Goal: Task Accomplishment & Management: Use online tool/utility

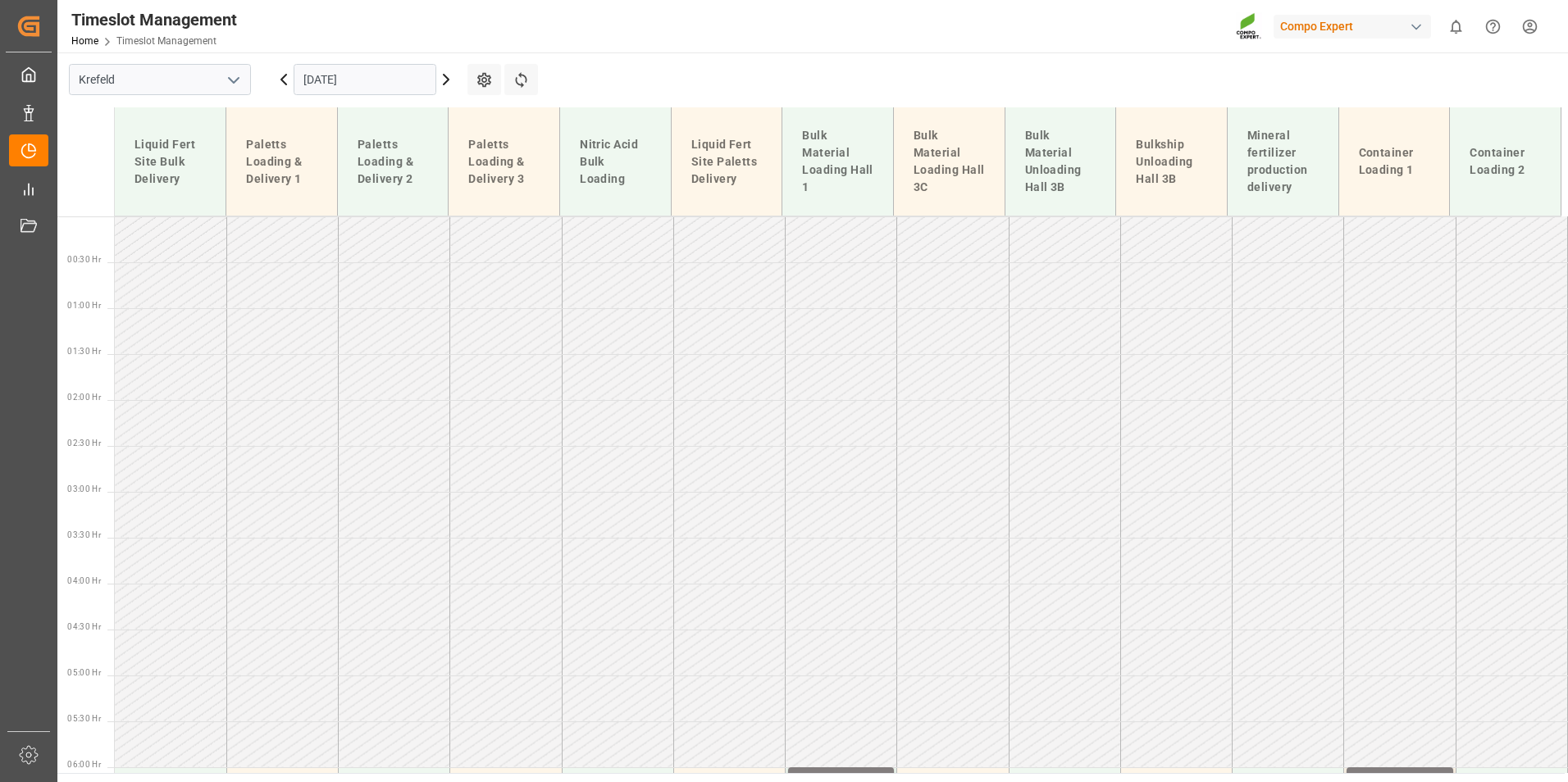
scroll to position [942, 0]
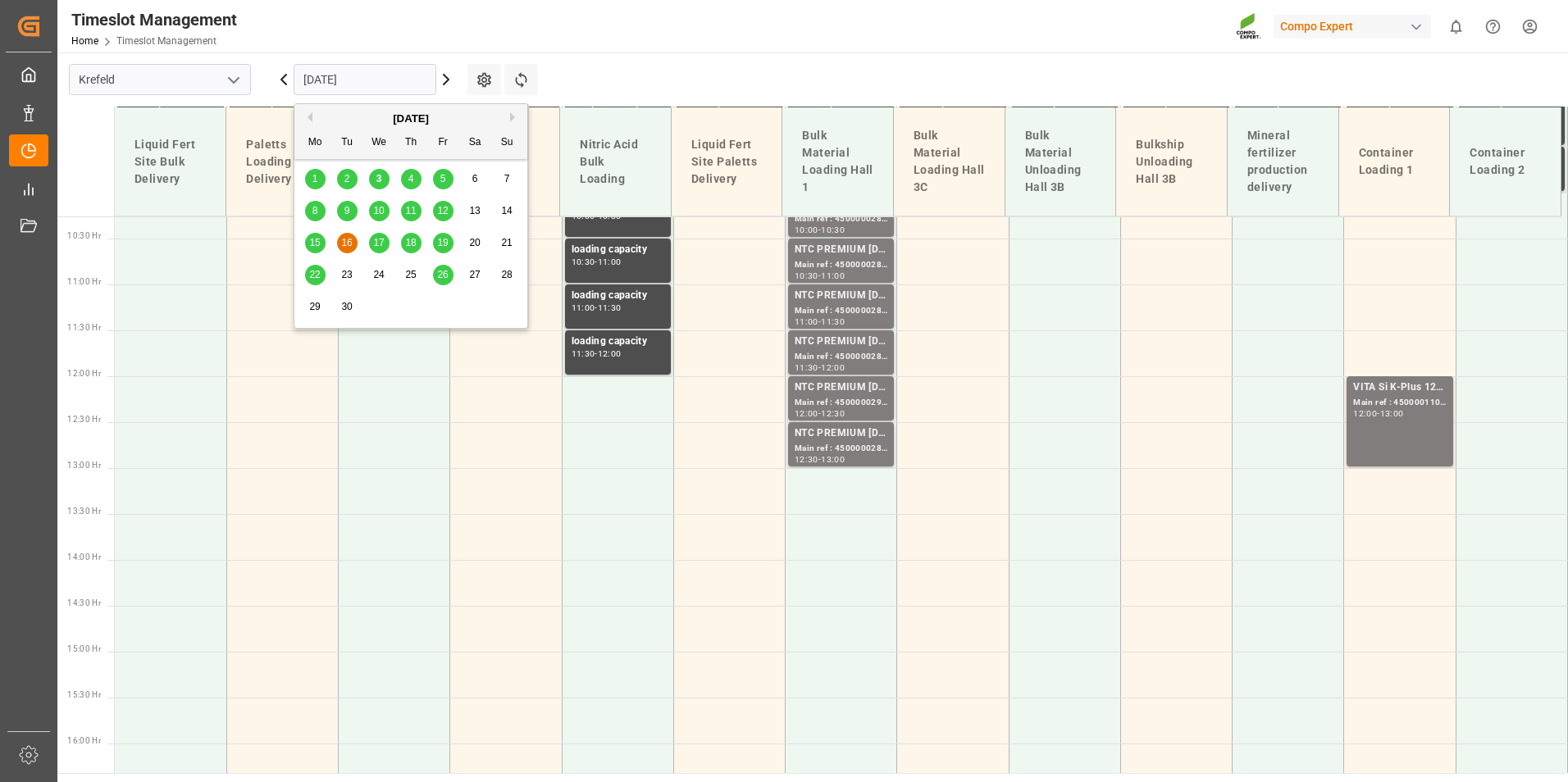
click at [359, 66] on input "[DATE]" at bounding box center [364, 80] width 143 height 31
click at [344, 210] on span "9" at bounding box center [347, 211] width 6 height 12
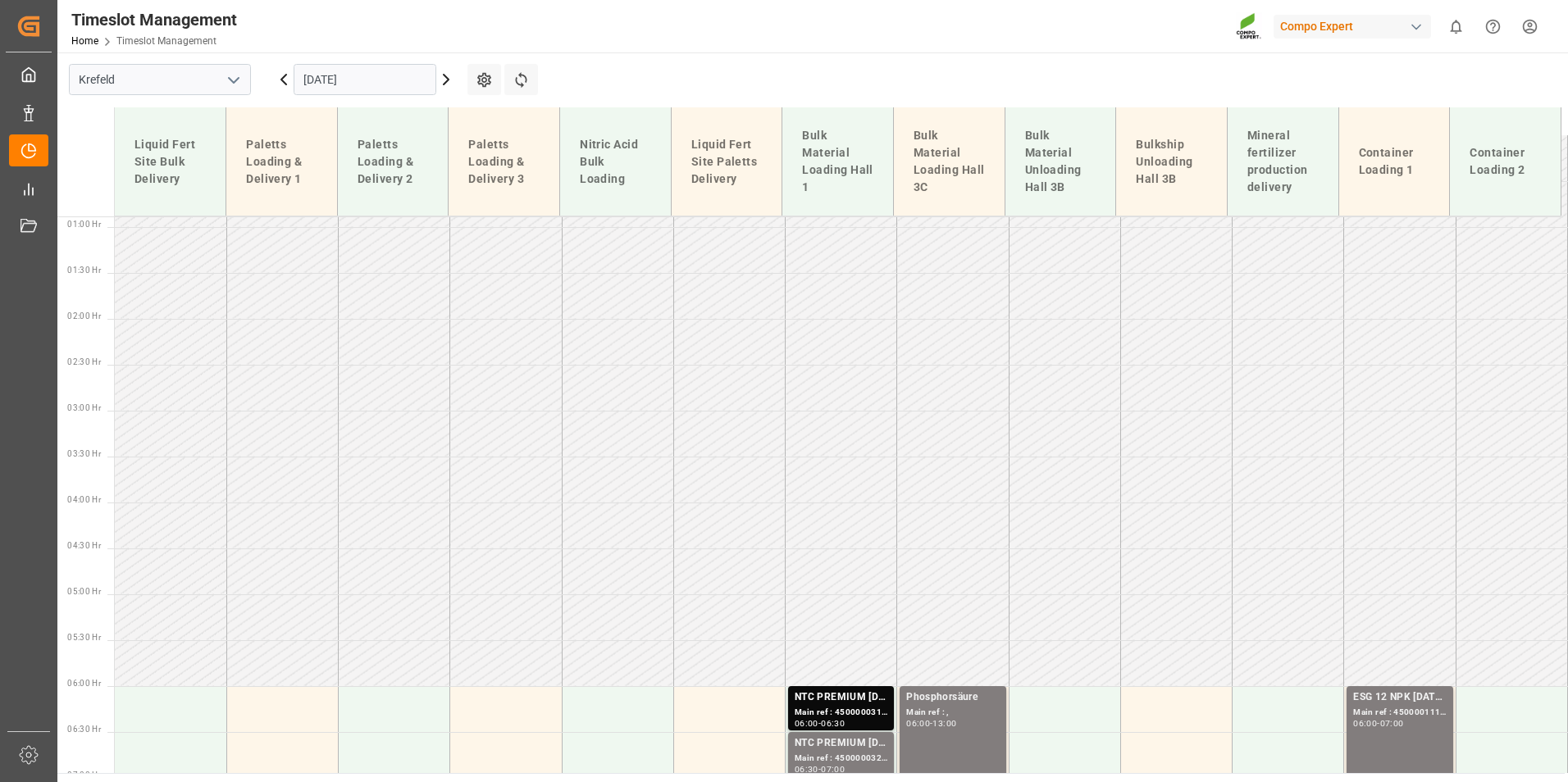
click at [392, 81] on input "[DATE]" at bounding box center [364, 80] width 143 height 31
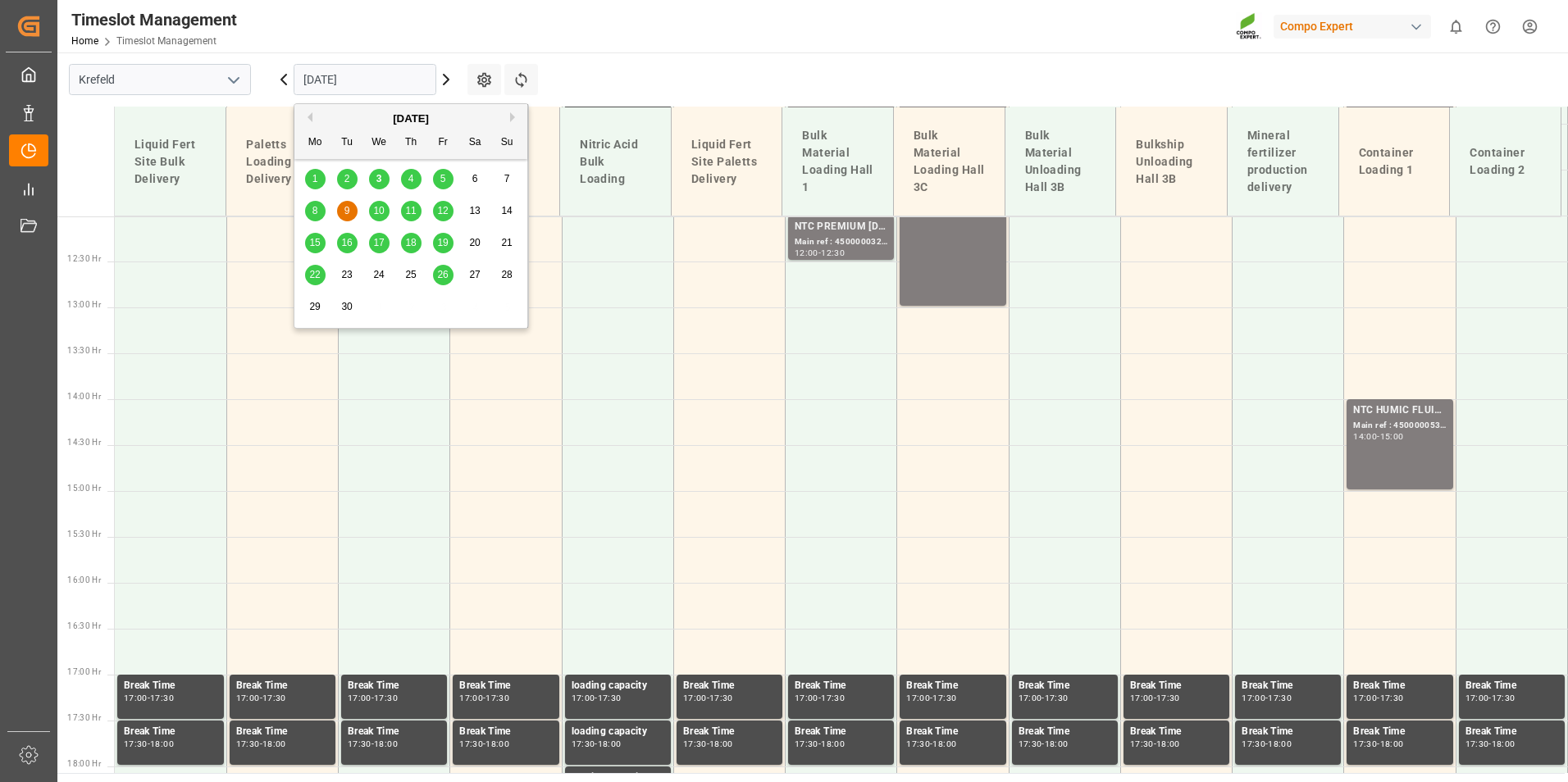
scroll to position [1414, 0]
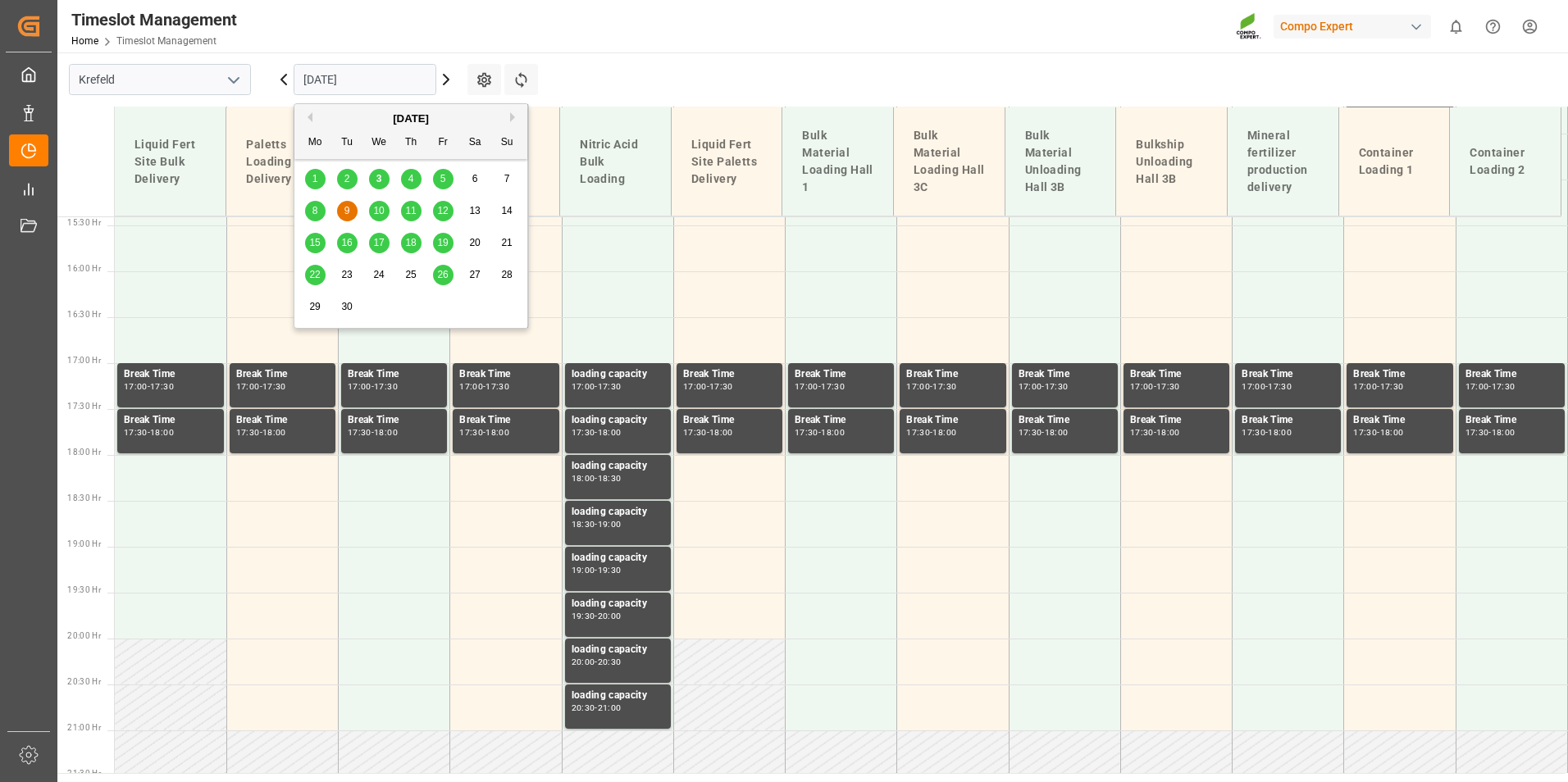
click at [388, 179] on div "3" at bounding box center [379, 180] width 21 height 20
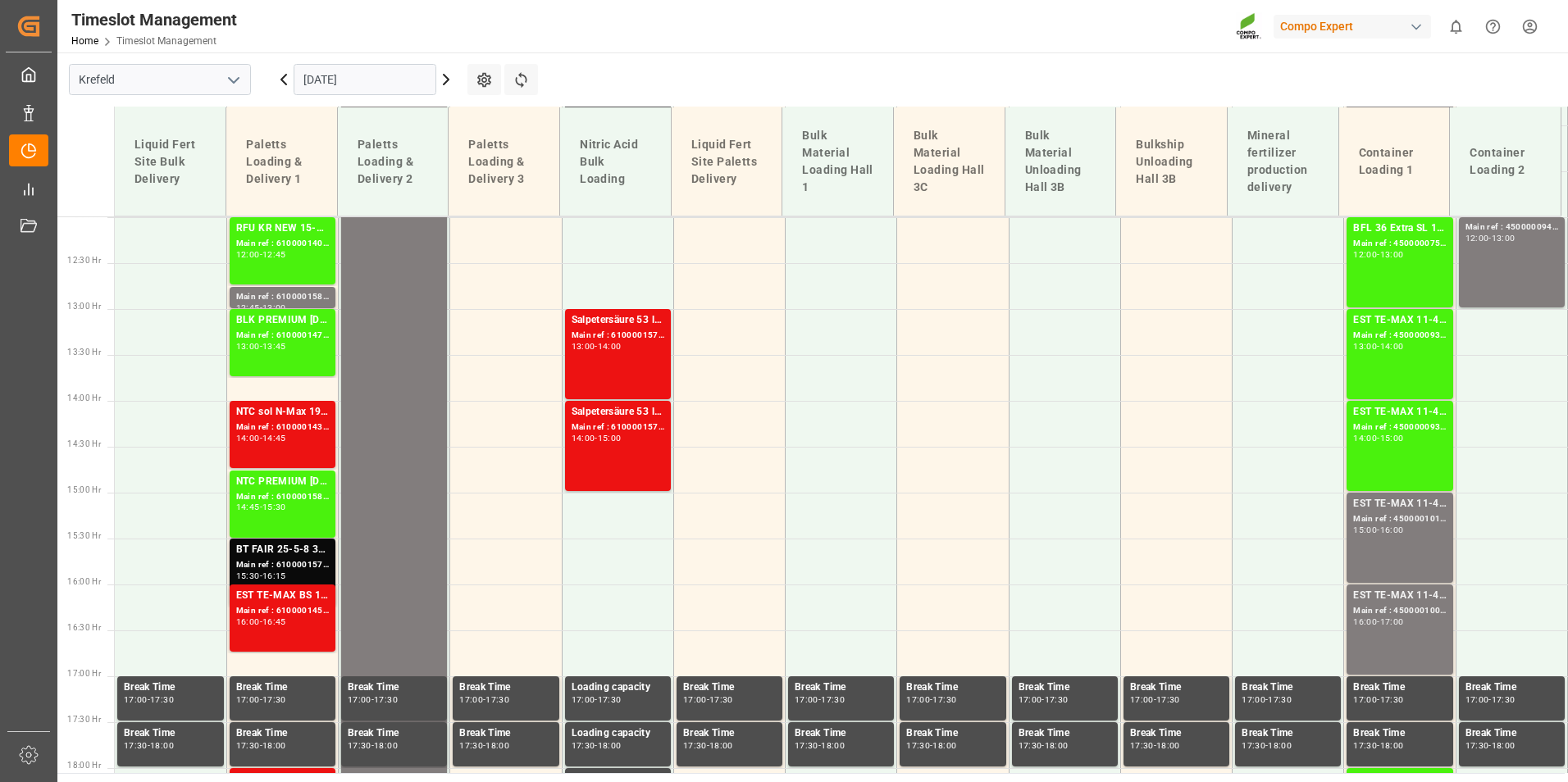
scroll to position [1091, 0]
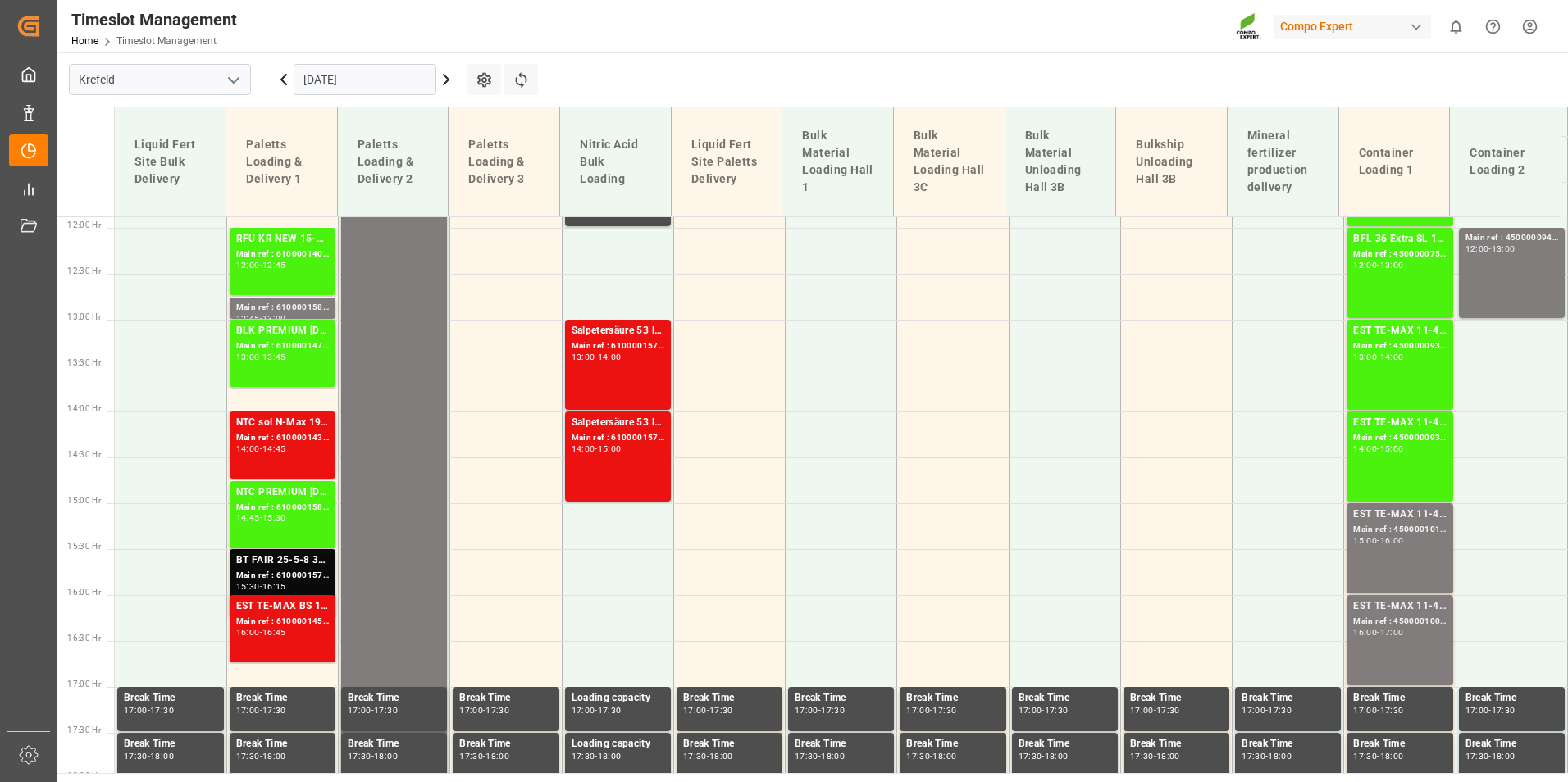
click at [445, 86] on icon at bounding box center [447, 80] width 20 height 20
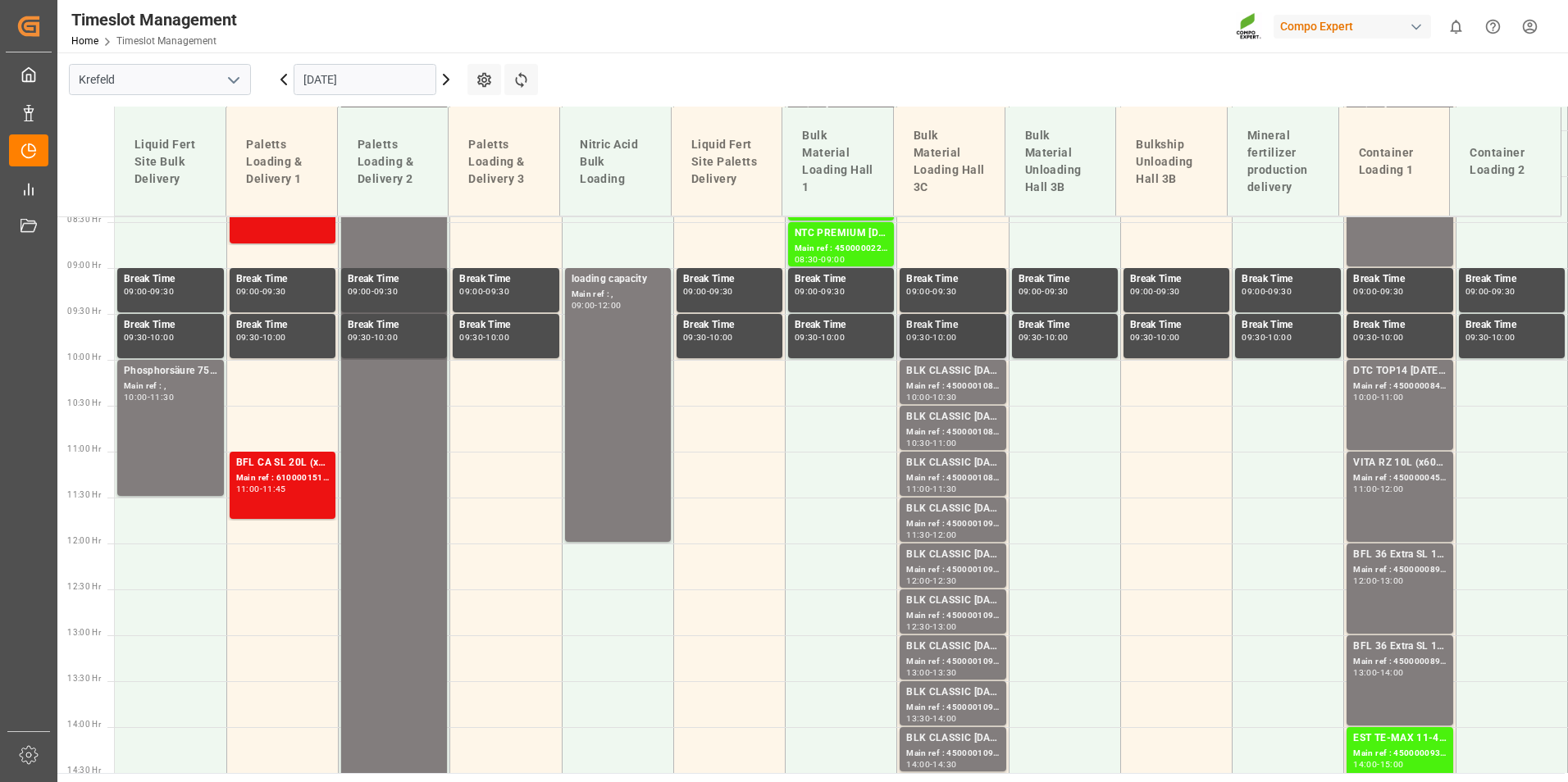
scroll to position [762, 0]
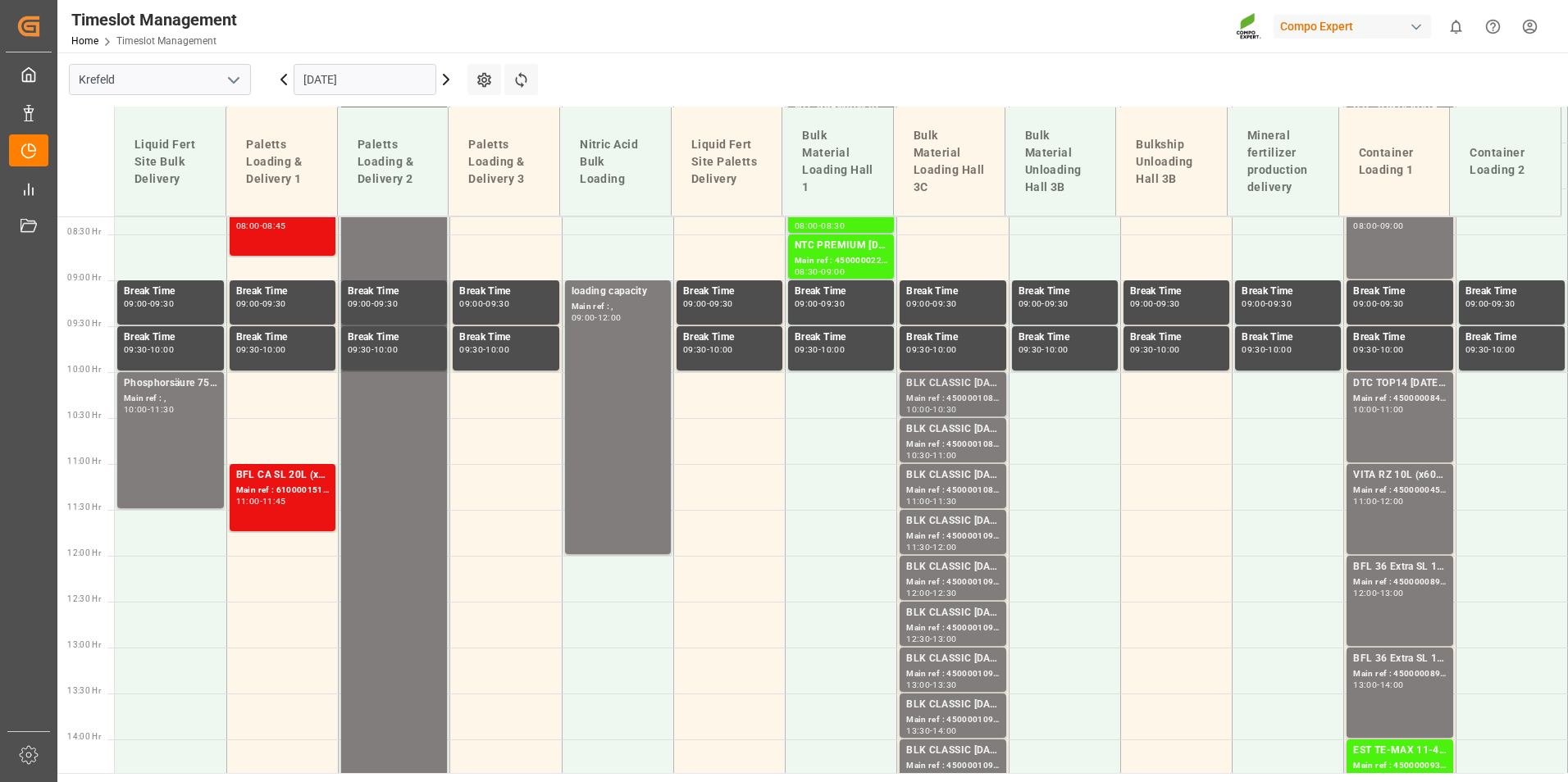
click at [956, 406] on div "10:30" at bounding box center [944, 410] width 24 height 8
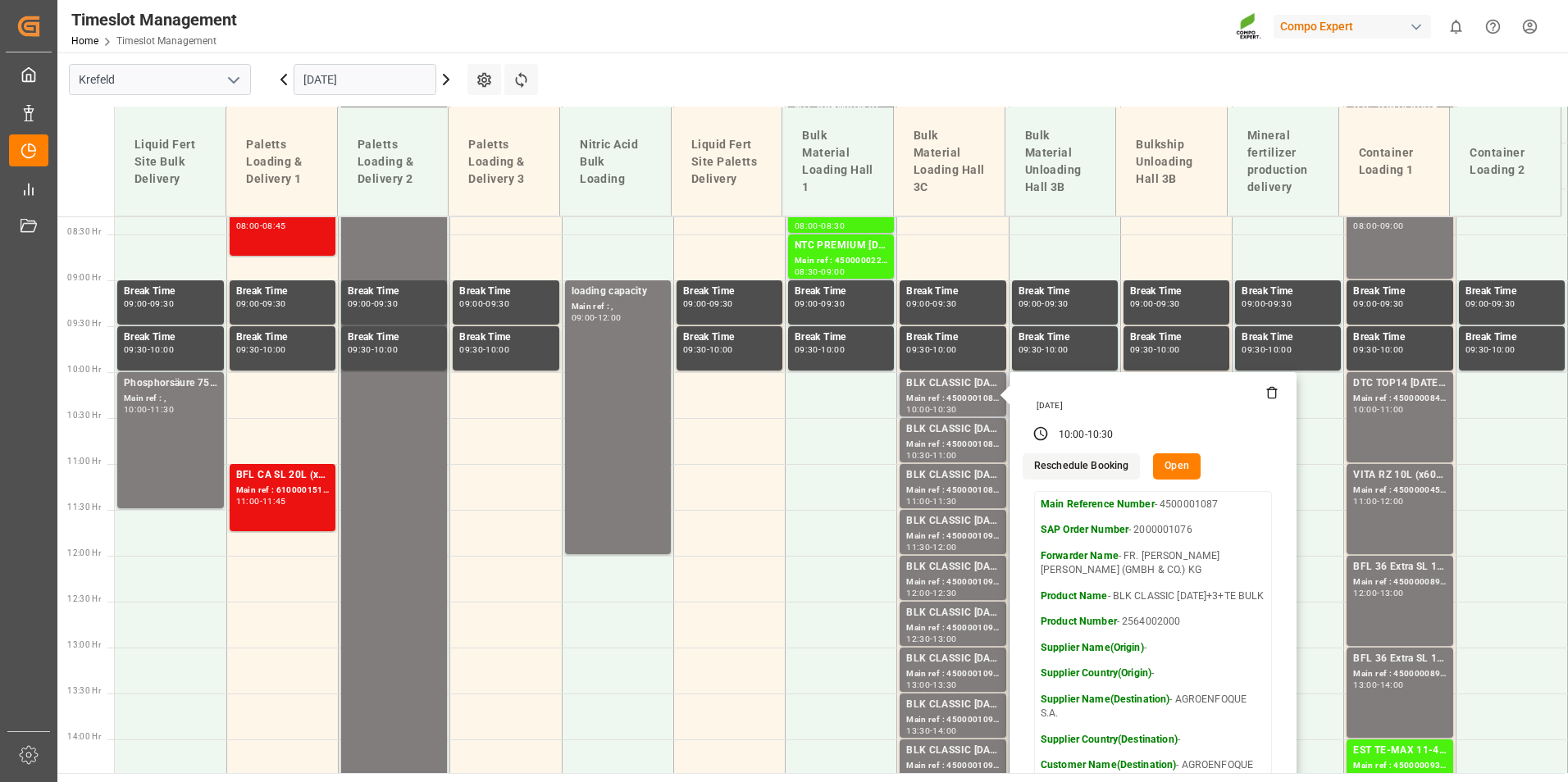
click at [1267, 401] on div "[DATE]" at bounding box center [1155, 406] width 248 height 12
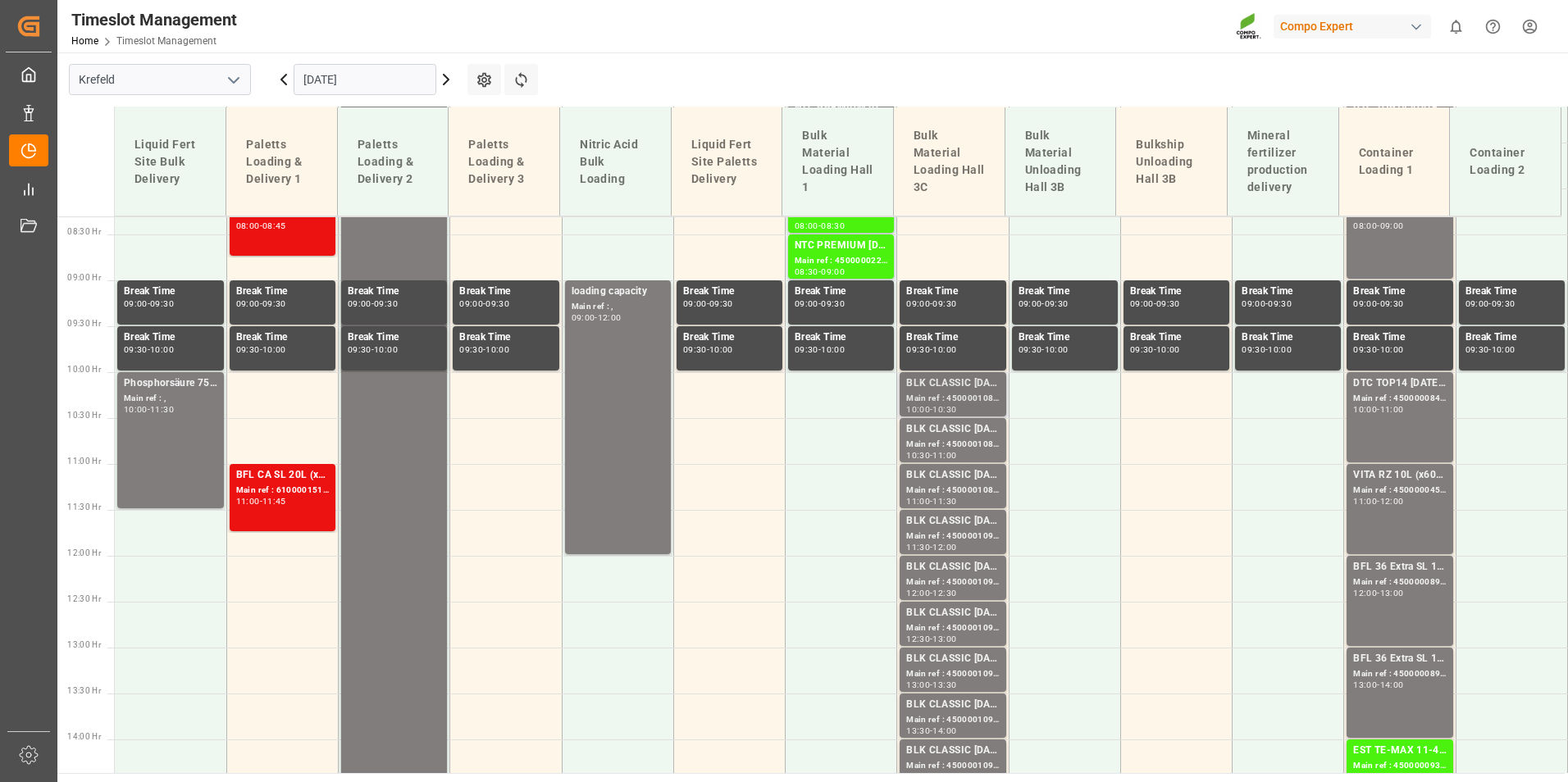
click at [939, 402] on div "Main ref : 4500001087, 2000001076" at bounding box center [952, 399] width 92 height 14
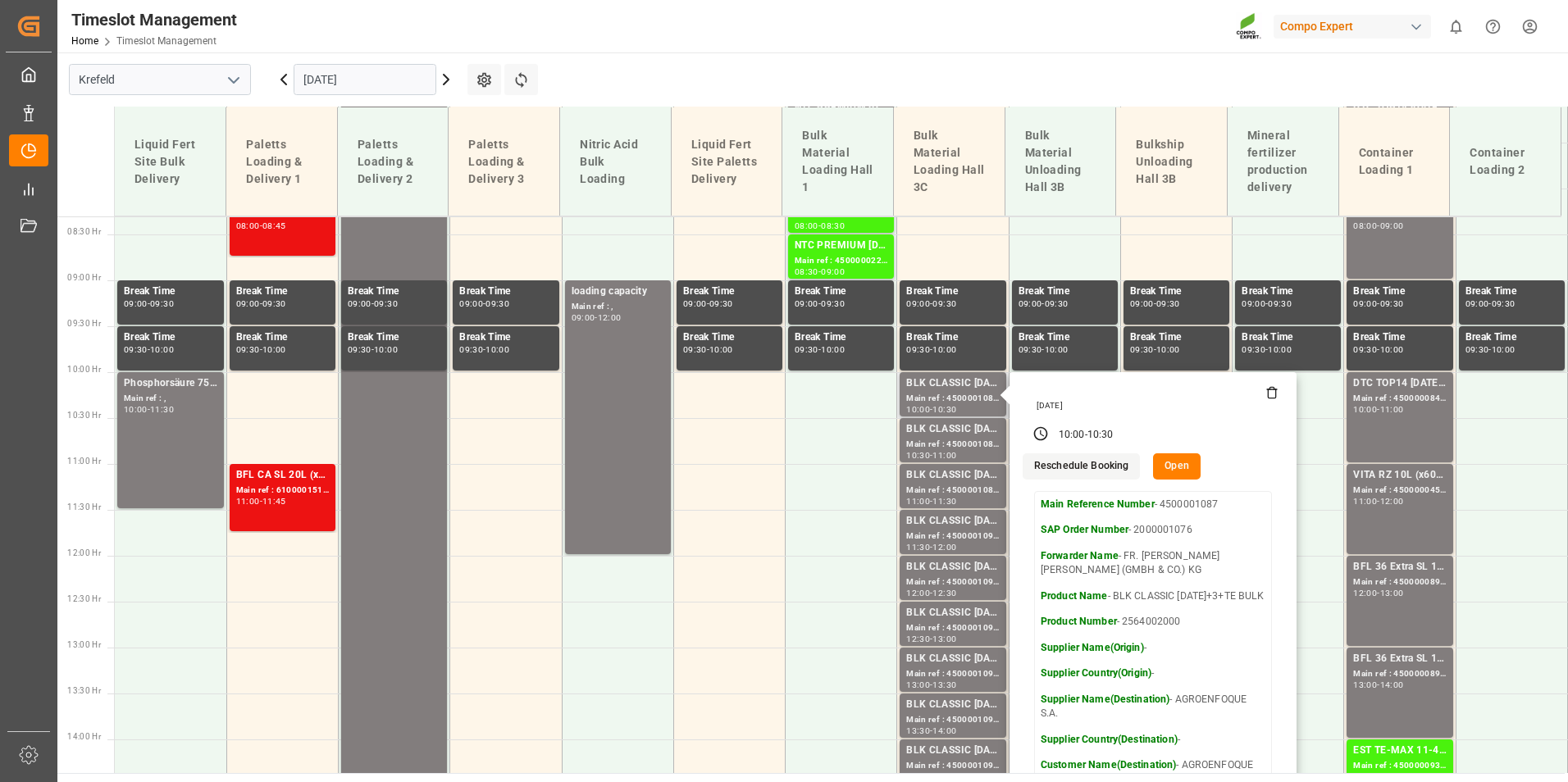
click at [1270, 390] on icon at bounding box center [1272, 389] width 4 height 3
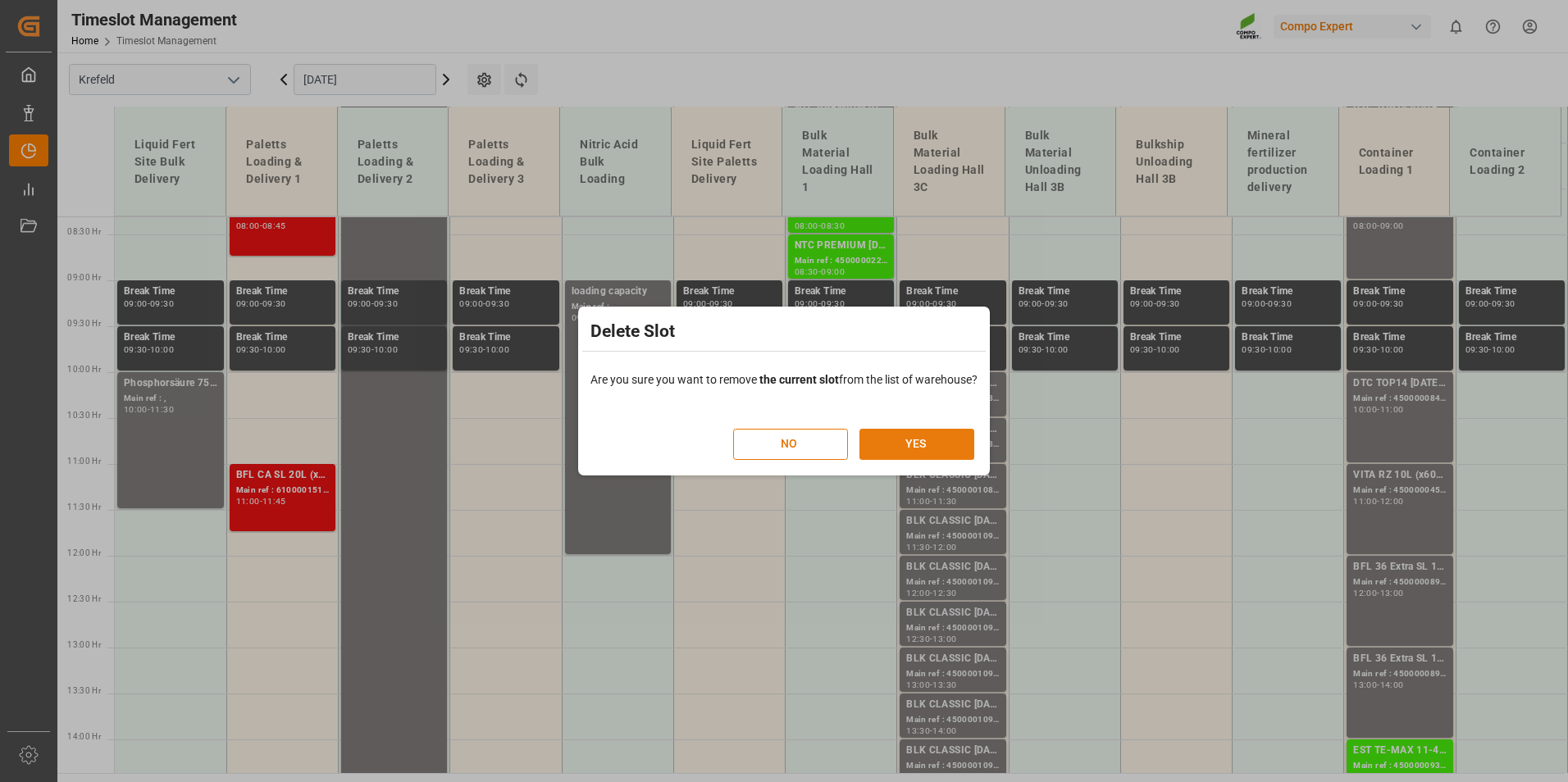
click at [910, 450] on button "YES" at bounding box center [917, 445] width 115 height 31
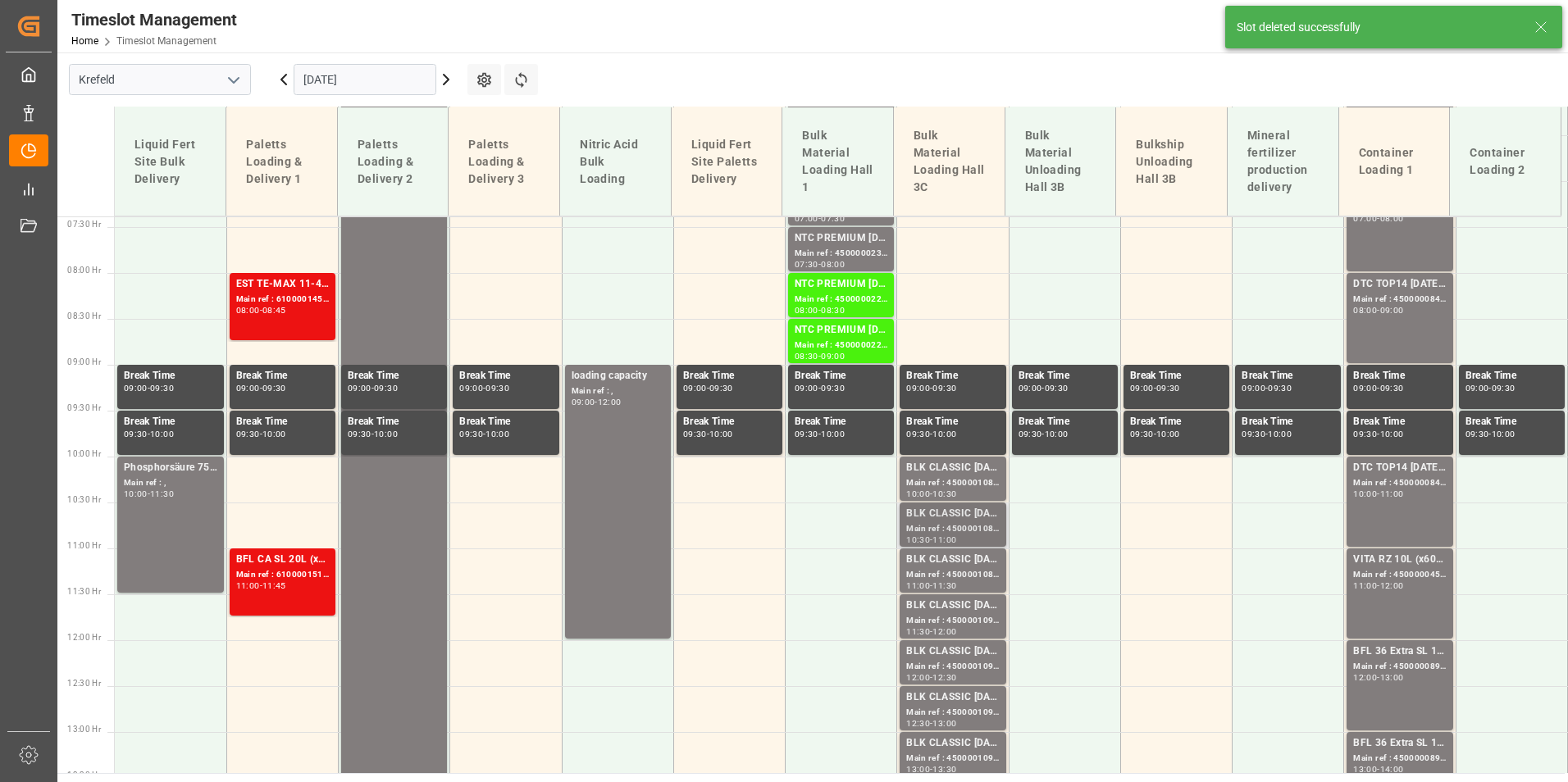
scroll to position [868, 0]
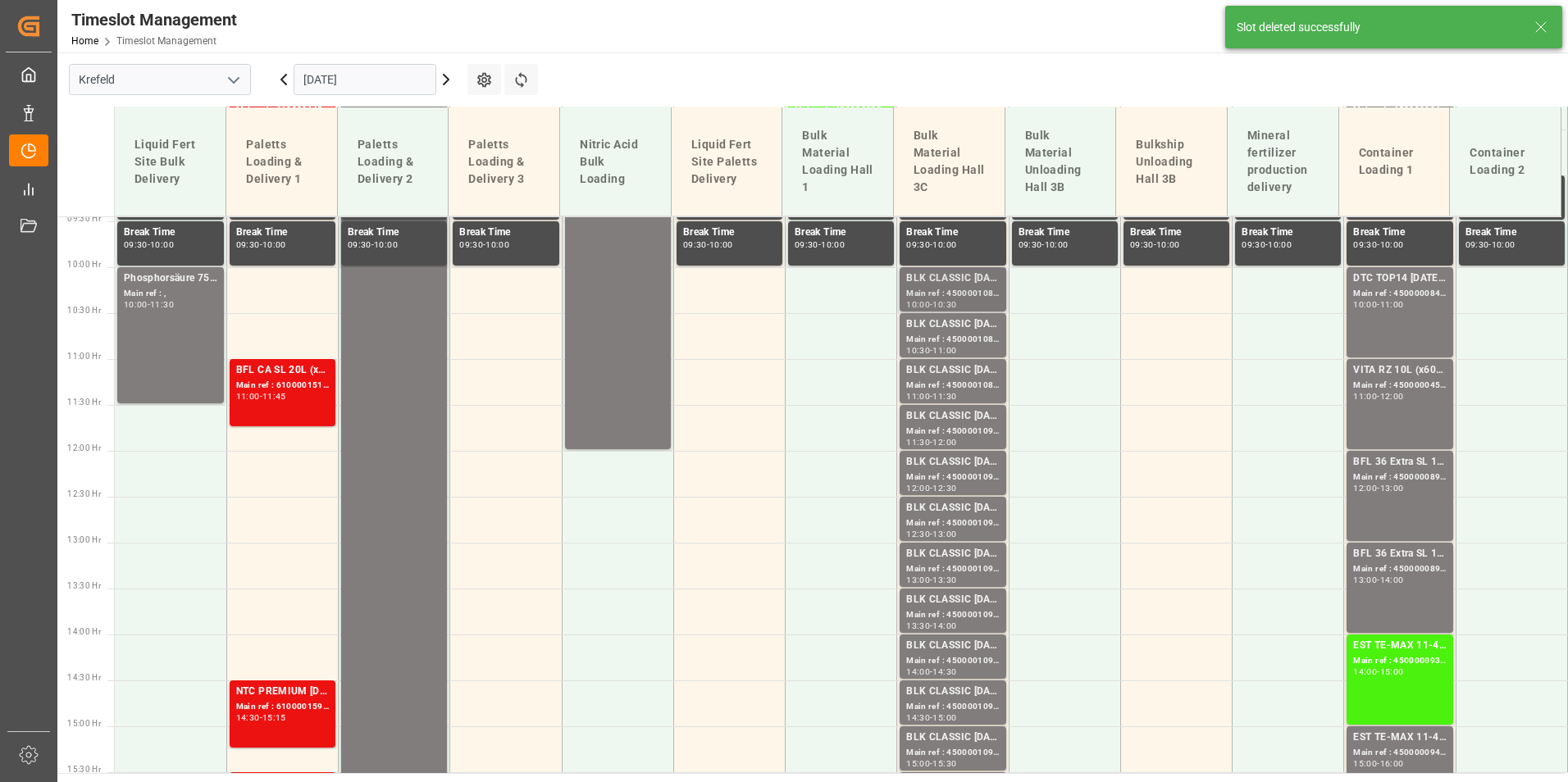
click at [965, 298] on div "Main ref : 4500001087, 2000001076" at bounding box center [952, 294] width 92 height 14
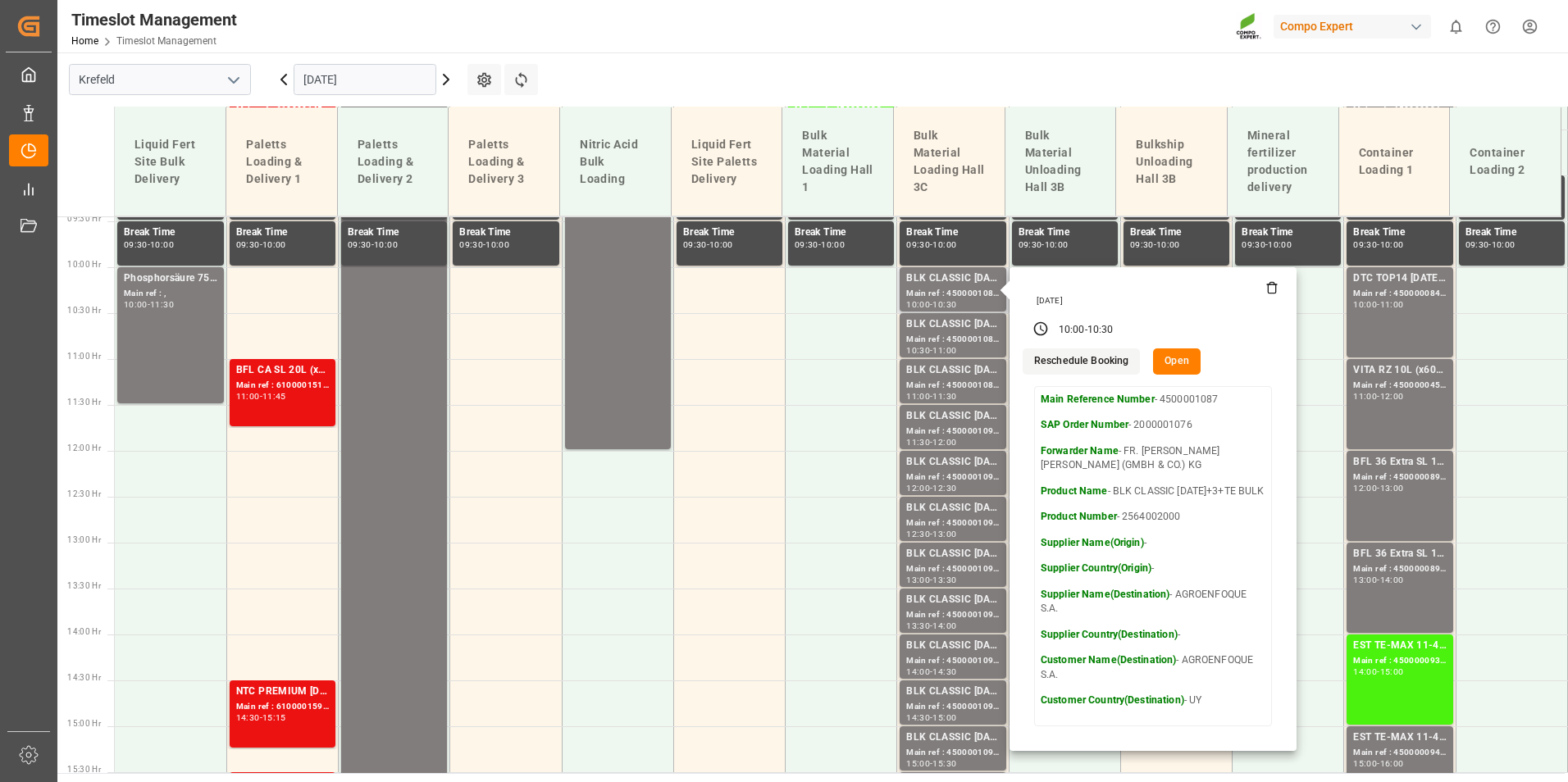
click at [1172, 368] on button "Open" at bounding box center [1176, 361] width 47 height 27
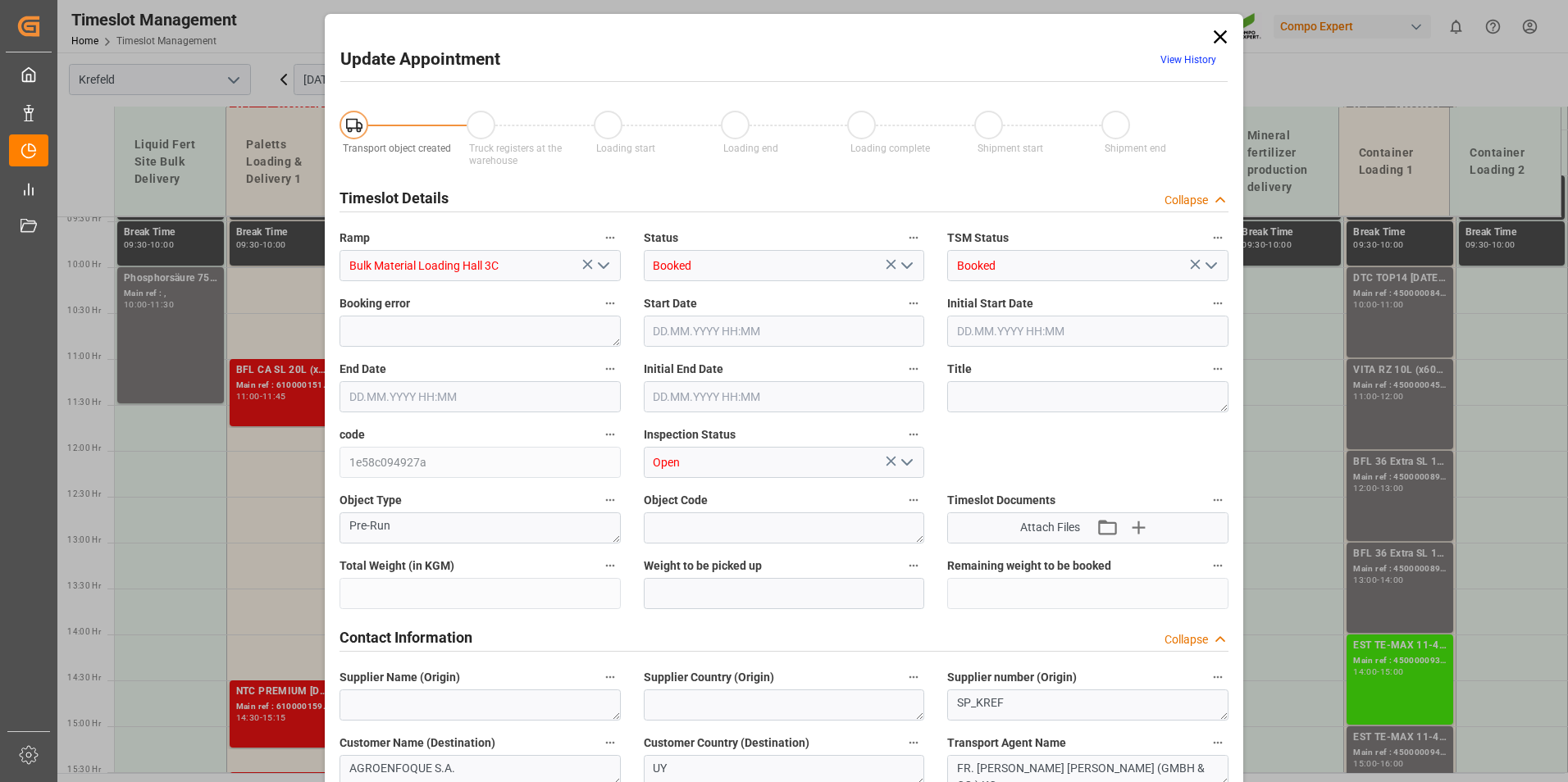
type input "53000"
type input "0"
type input "[DATE] 10:00"
type input "[DATE] 10:30"
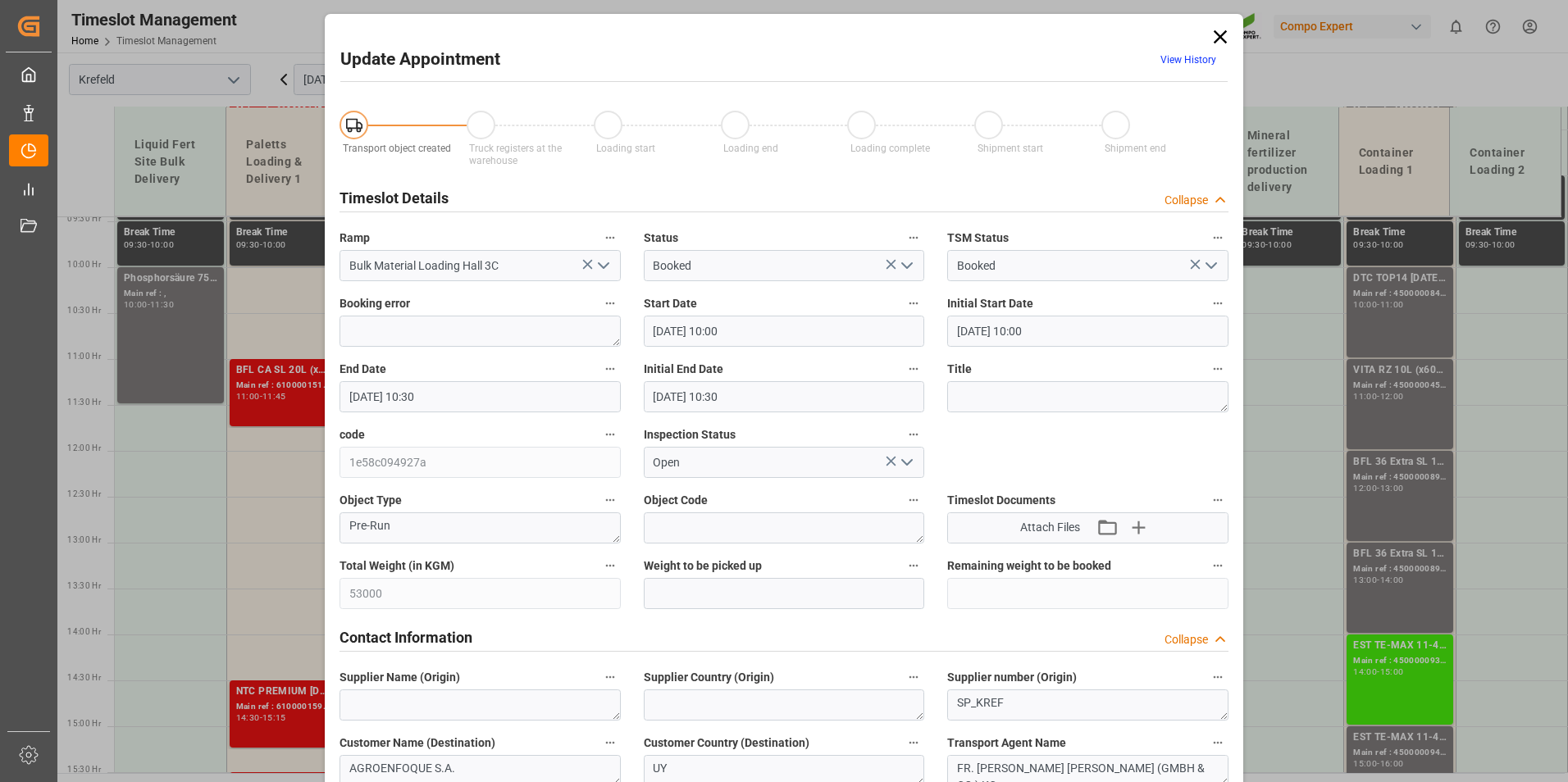
type input "[DATE] 10:30"
type input "[DATE] 14:11"
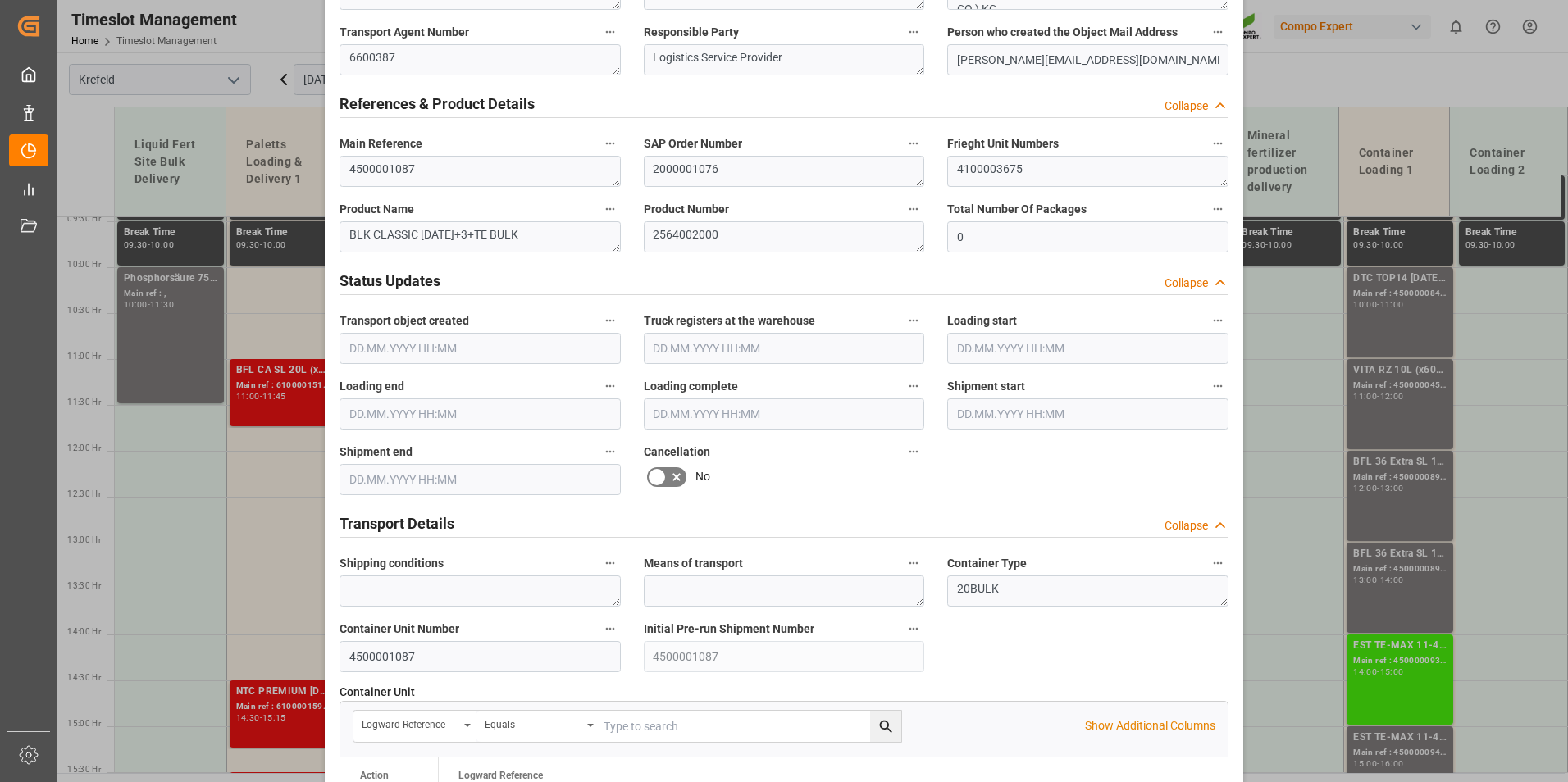
scroll to position [902, 0]
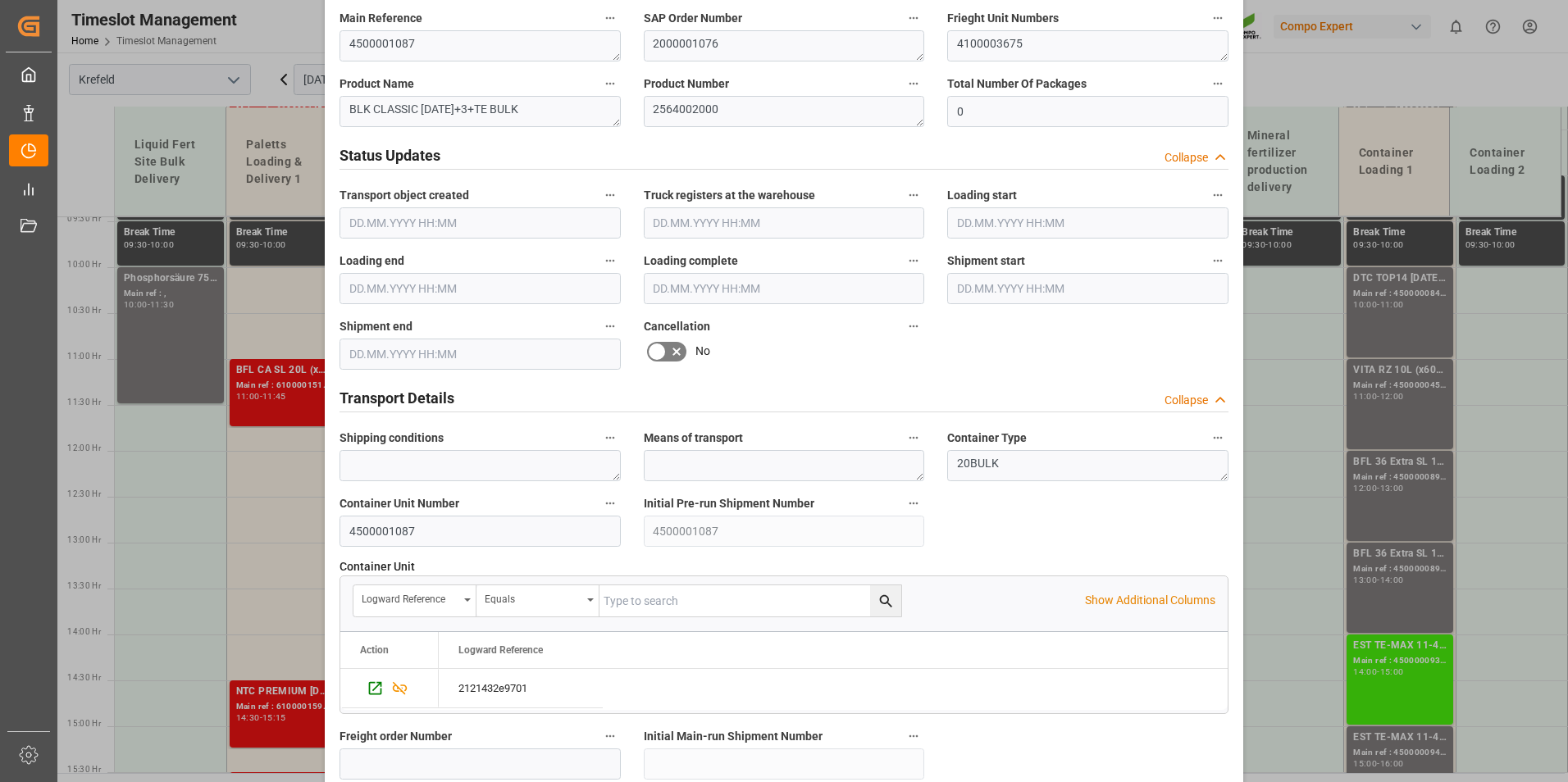
click at [654, 354] on icon at bounding box center [657, 352] width 20 height 20
click at [0, 0] on input "checkbox" at bounding box center [0, 0] width 0 height 0
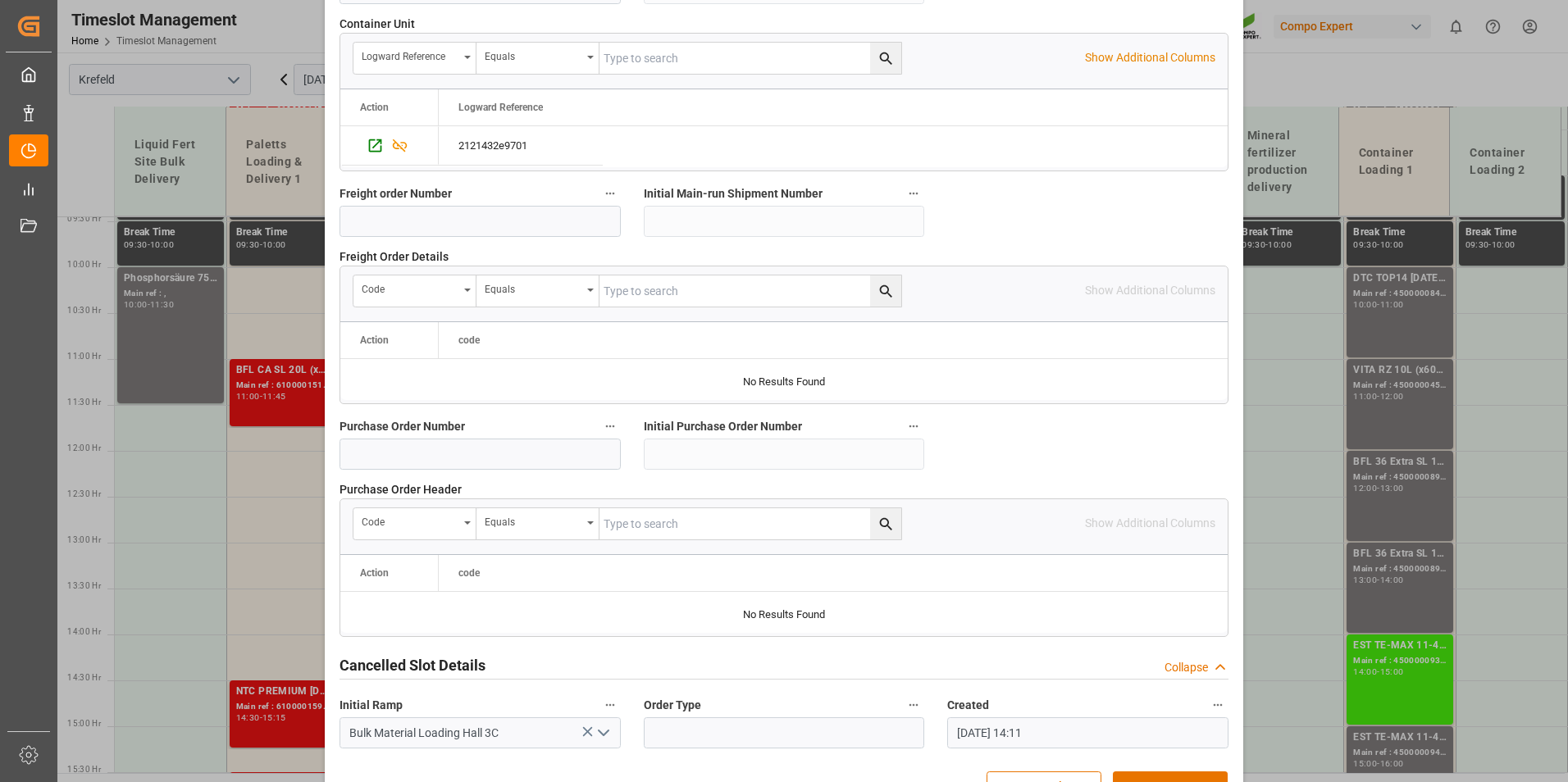
scroll to position [1493, 0]
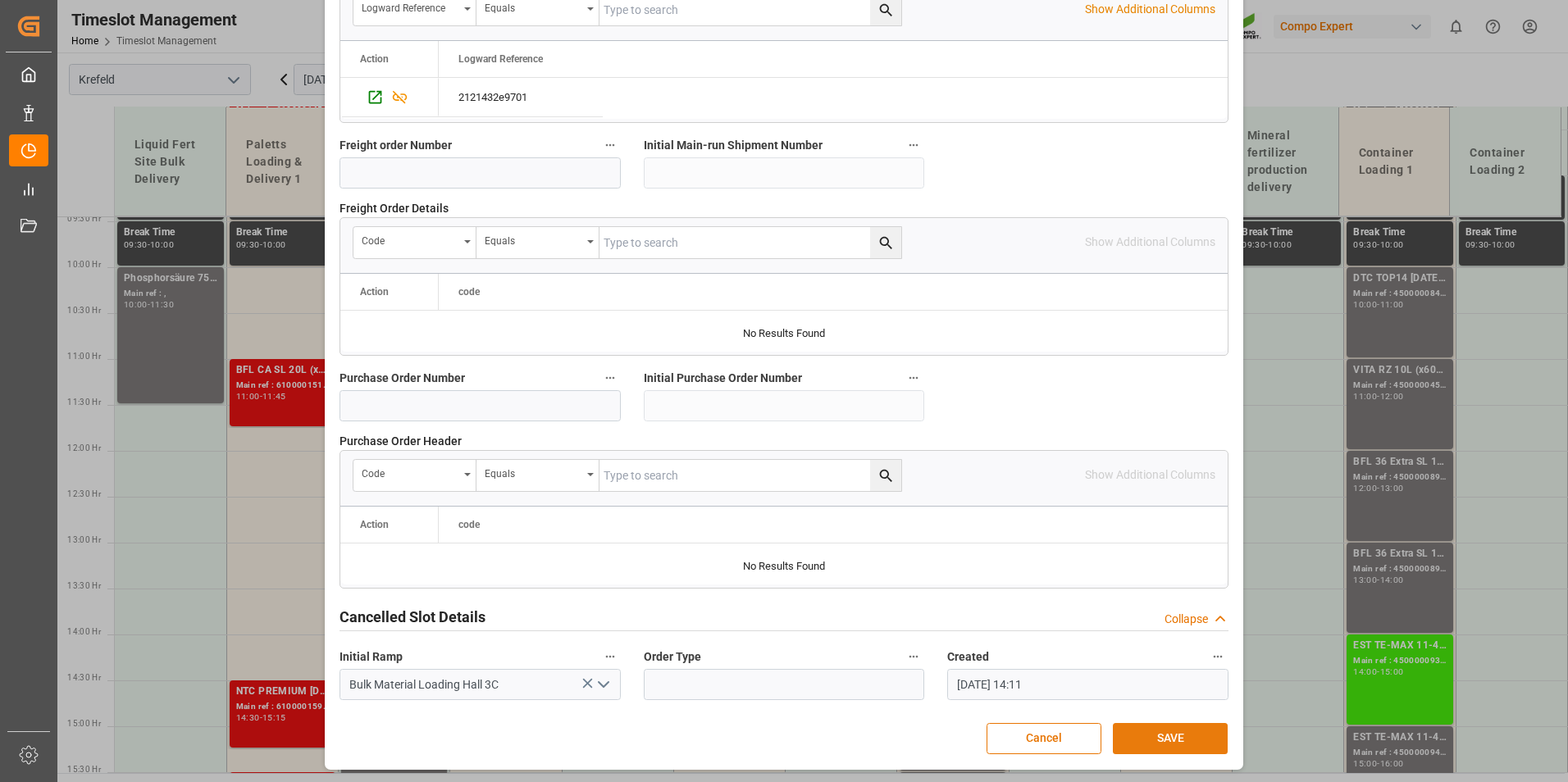
click at [1169, 739] on button "SAVE" at bounding box center [1170, 739] width 115 height 31
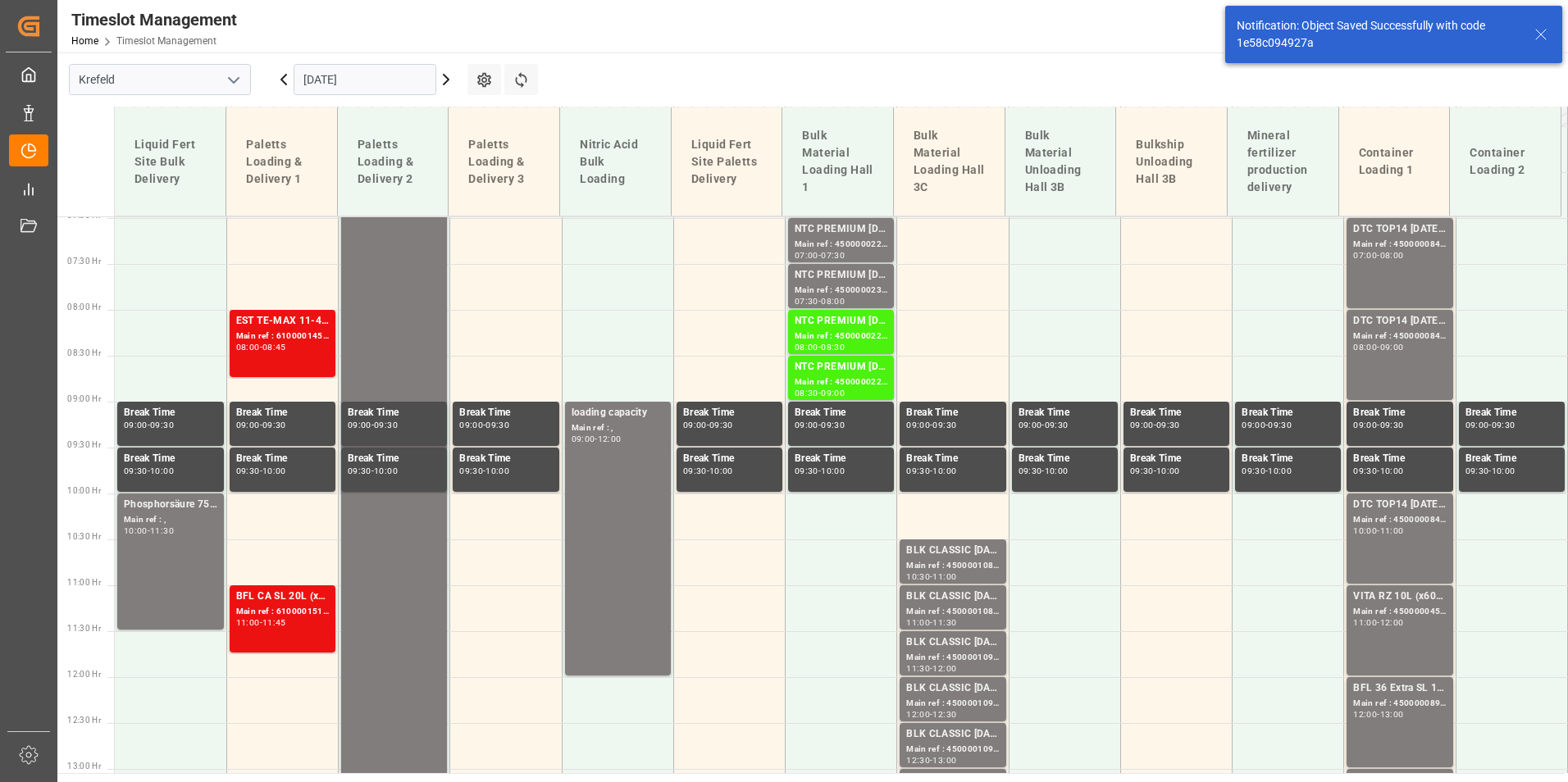
scroll to position [868, 0]
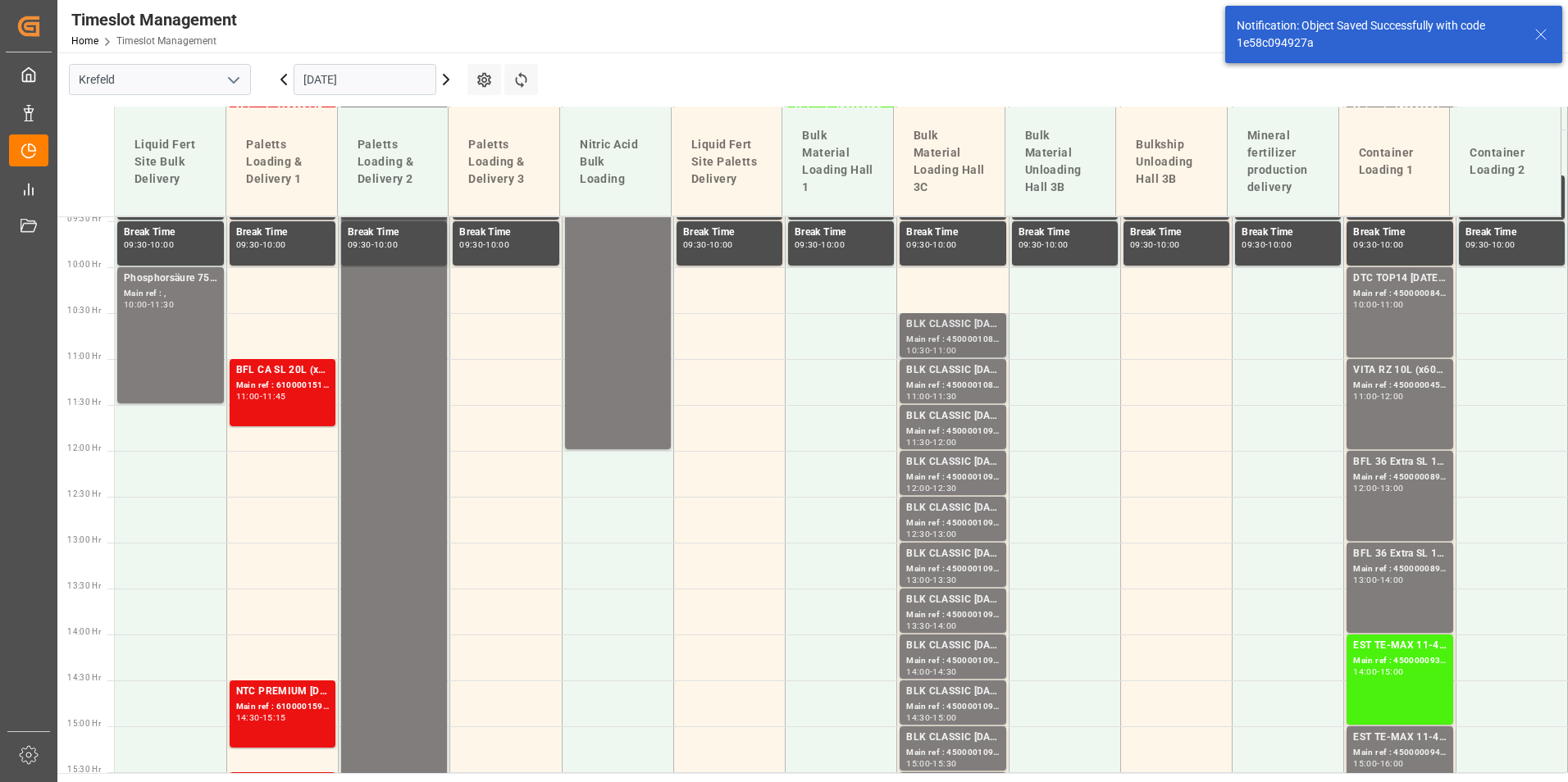
click at [921, 339] on div "Main ref : 4500001088, 2000001076" at bounding box center [952, 340] width 92 height 14
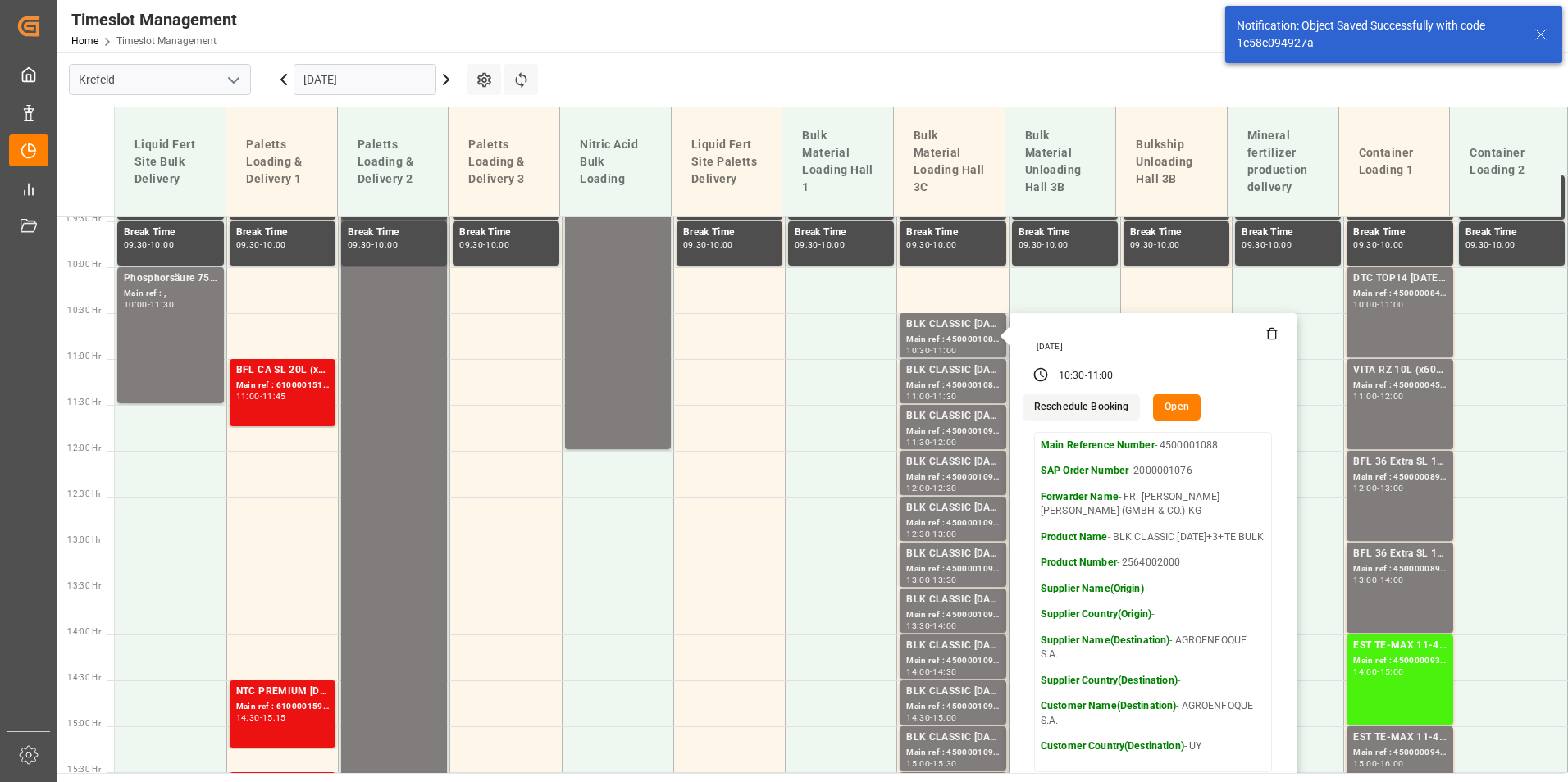
click at [1170, 407] on button "Open" at bounding box center [1176, 407] width 47 height 27
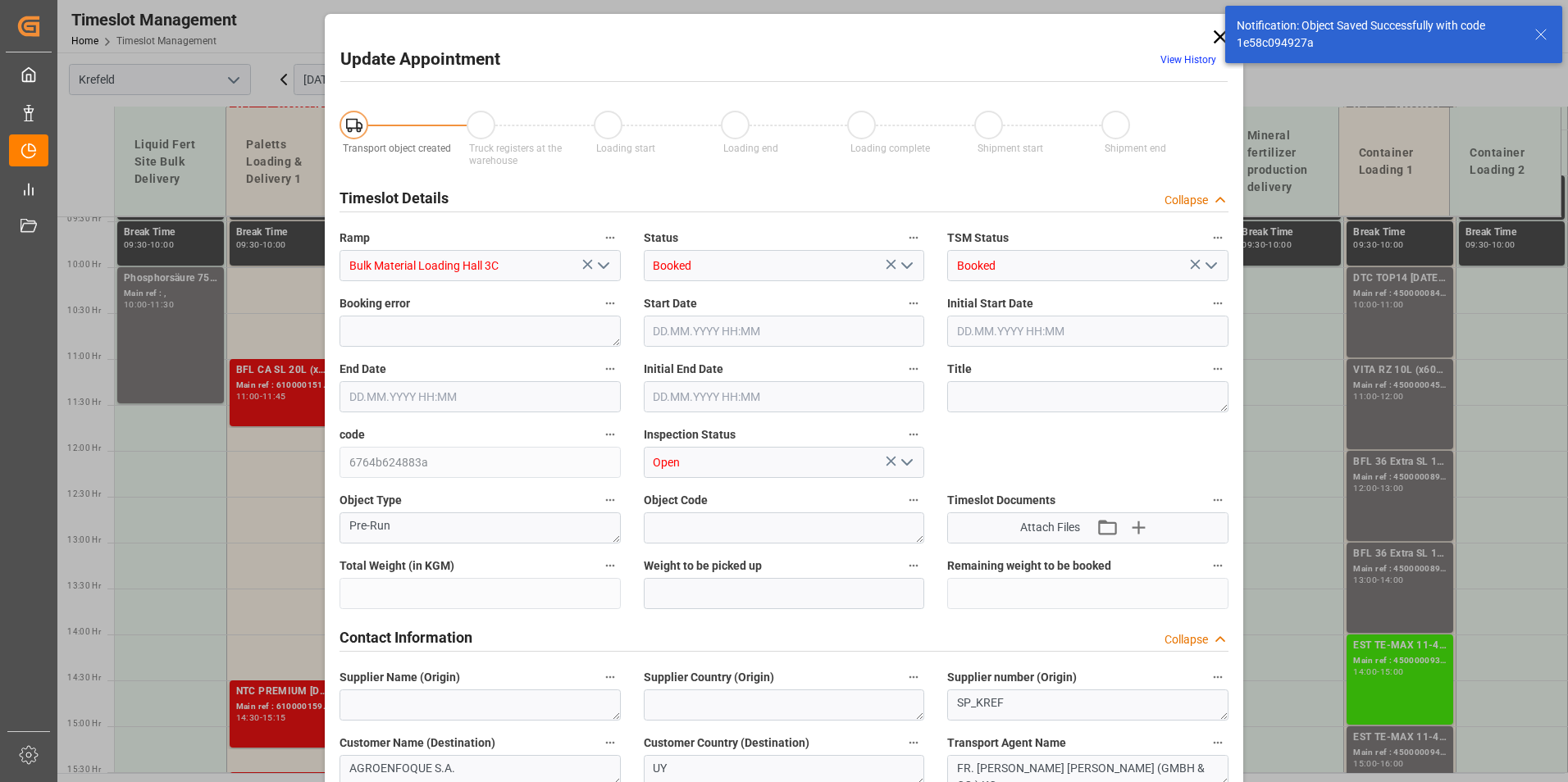
type input "26500"
type input "0"
type input "[DATE] 10:30"
type input "[DATE] 11:00"
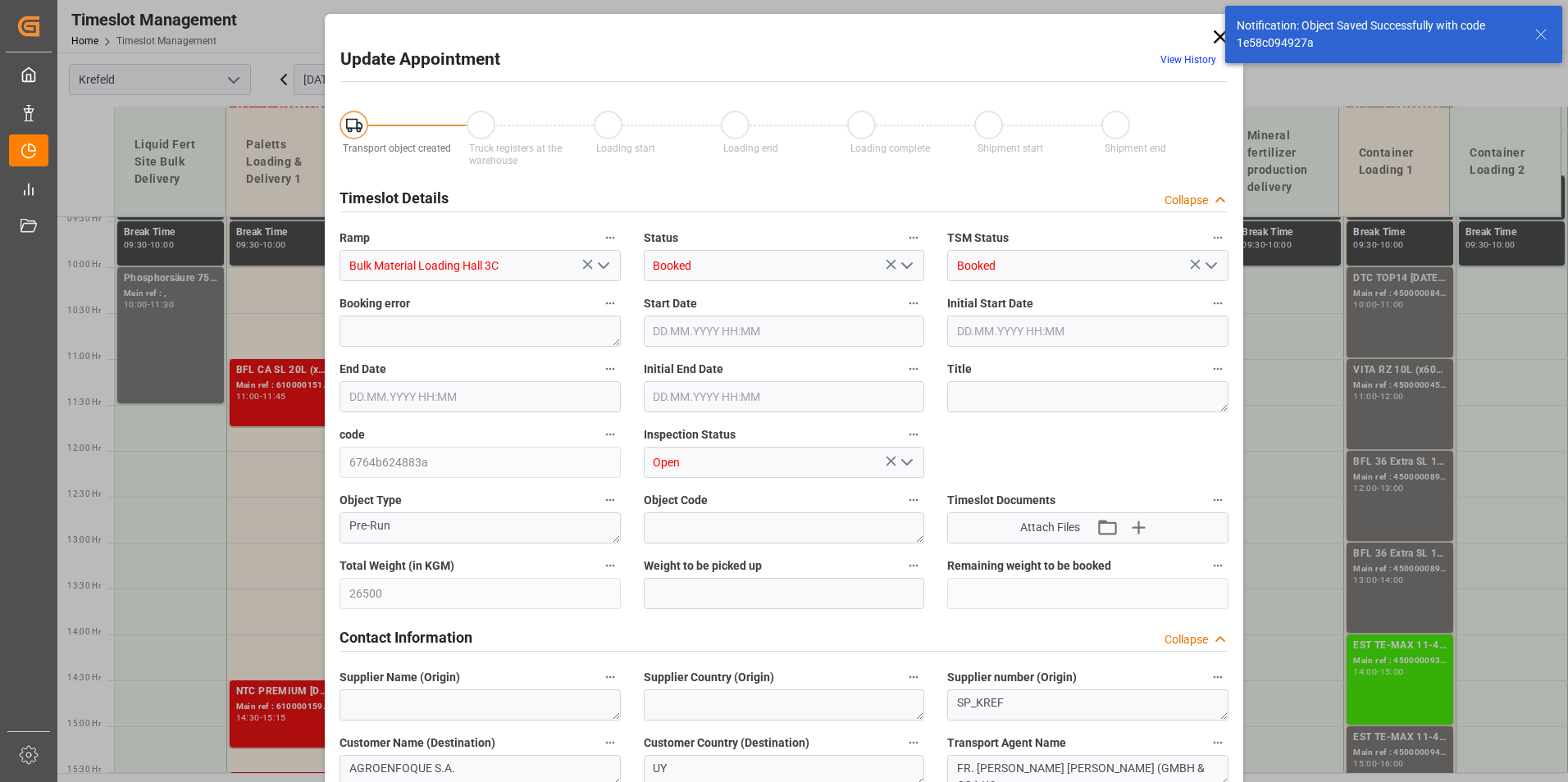
type input "[DATE] 11:00"
type input "[DATE] 06:28"
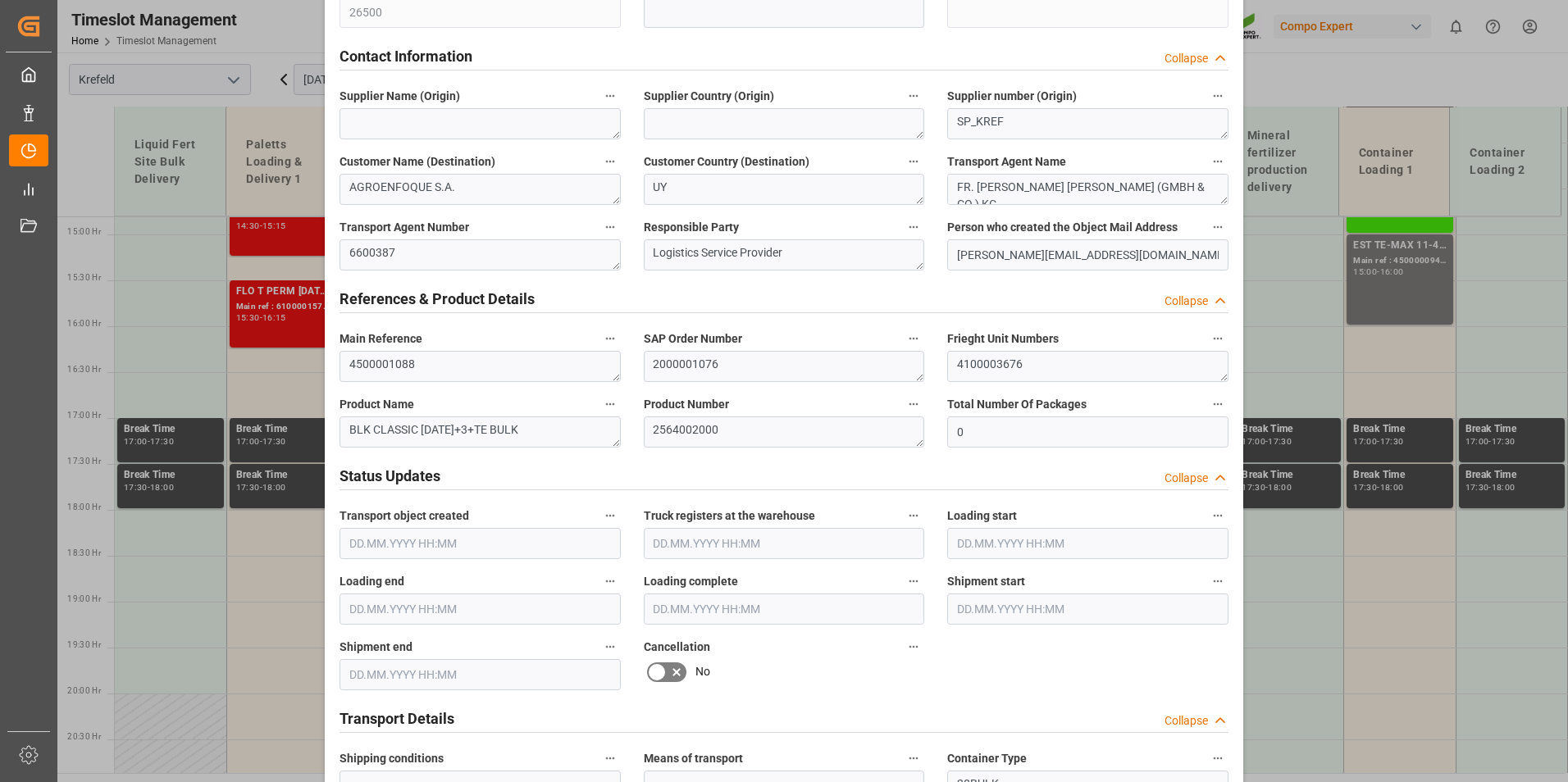
scroll to position [656, 0]
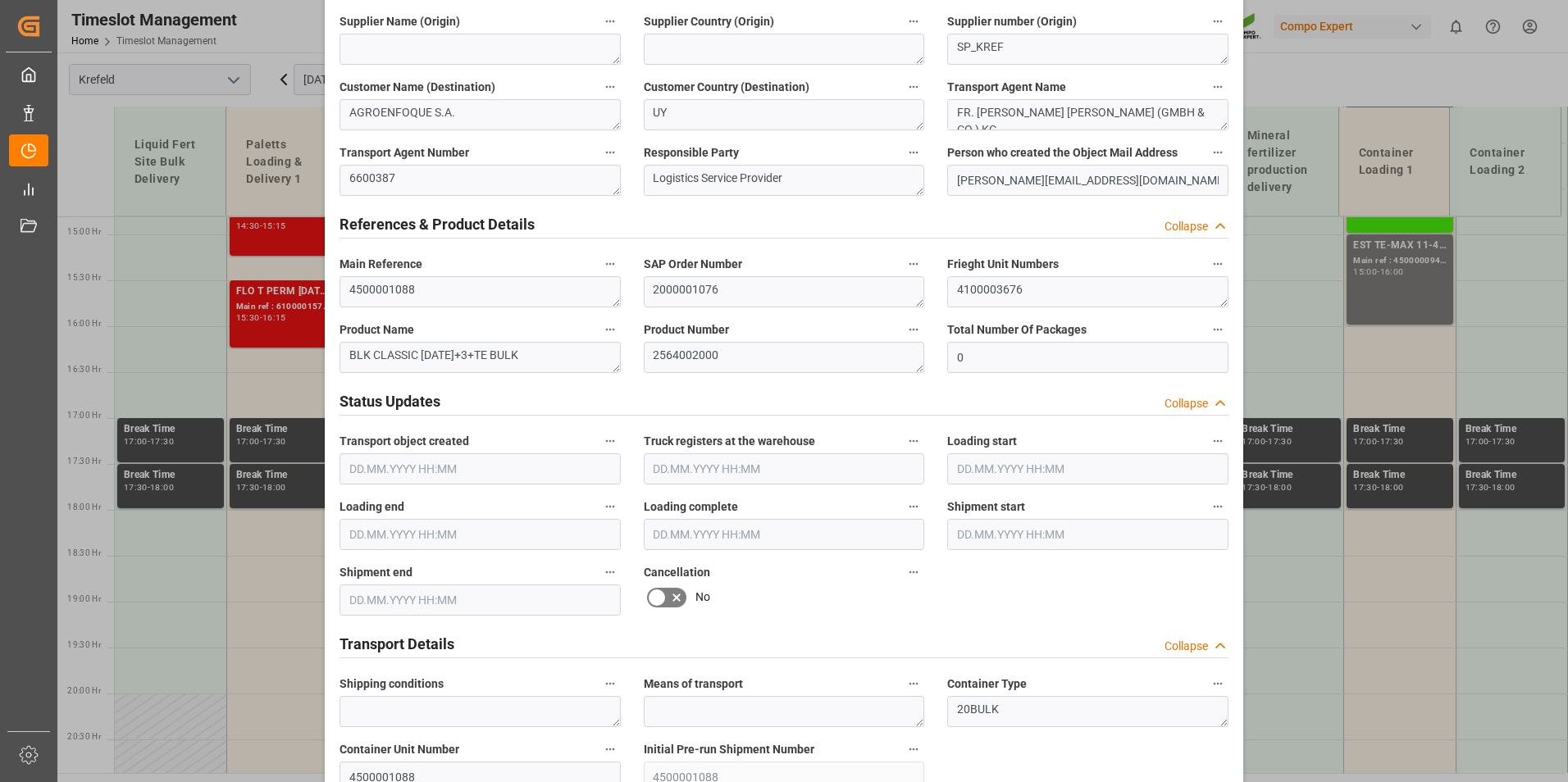
click at [627, 601] on div "Shipment end" at bounding box center [480, 588] width 304 height 66
click at [653, 595] on icon at bounding box center [657, 598] width 20 height 20
click at [0, 0] on input "checkbox" at bounding box center [0, 0] width 0 height 0
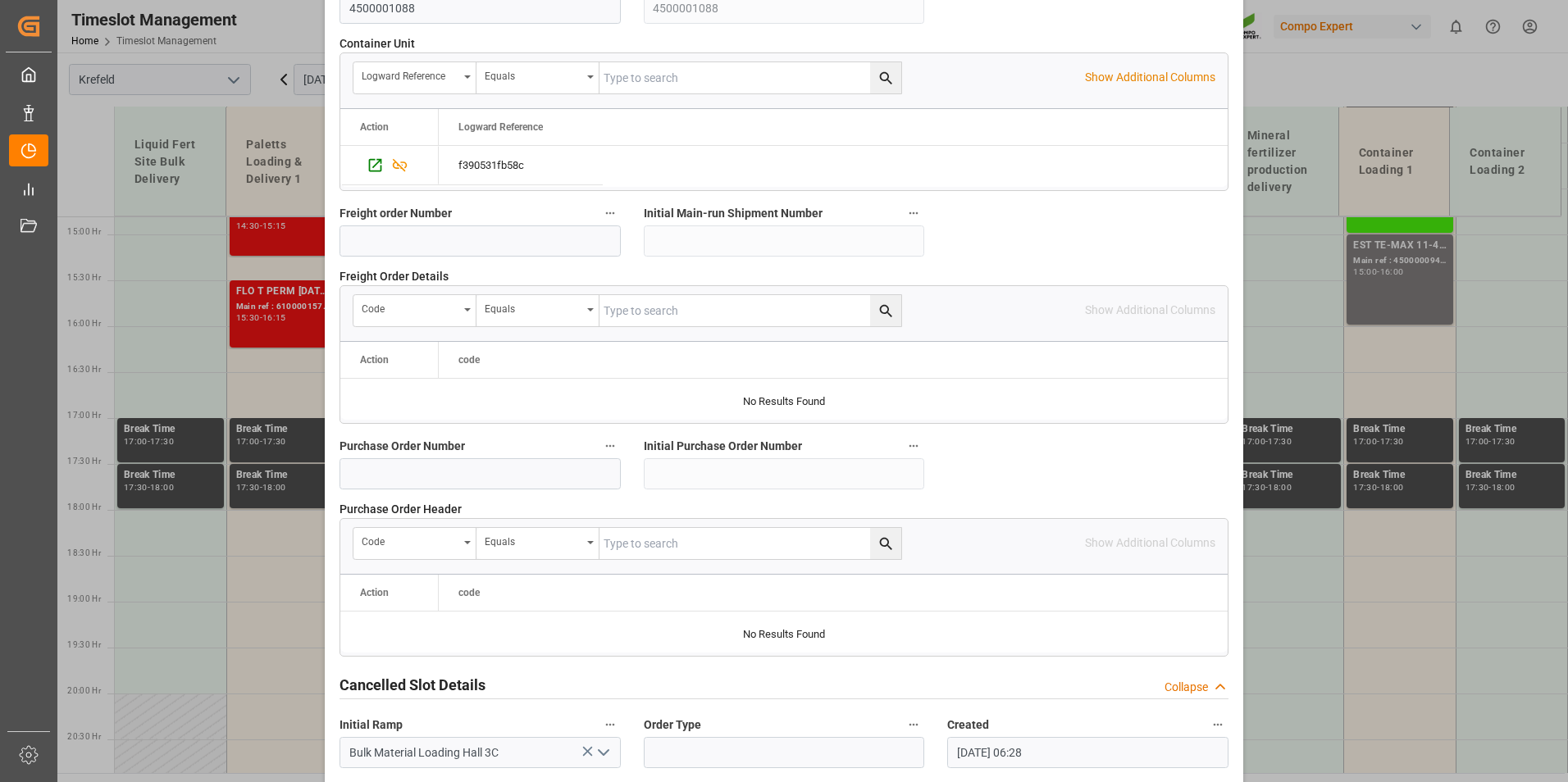
scroll to position [1493, 0]
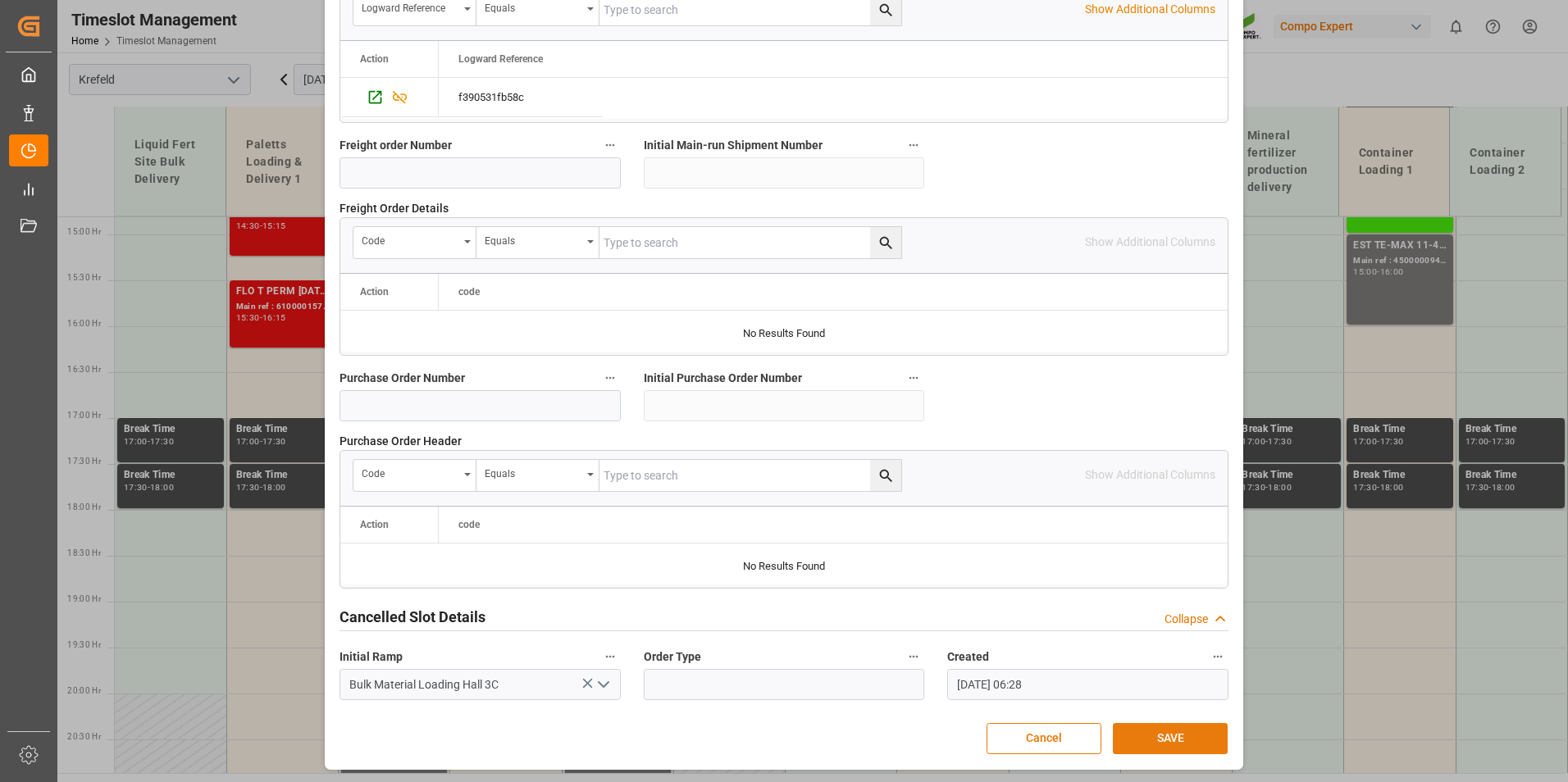
click at [1132, 724] on button "SAVE" at bounding box center [1170, 739] width 115 height 31
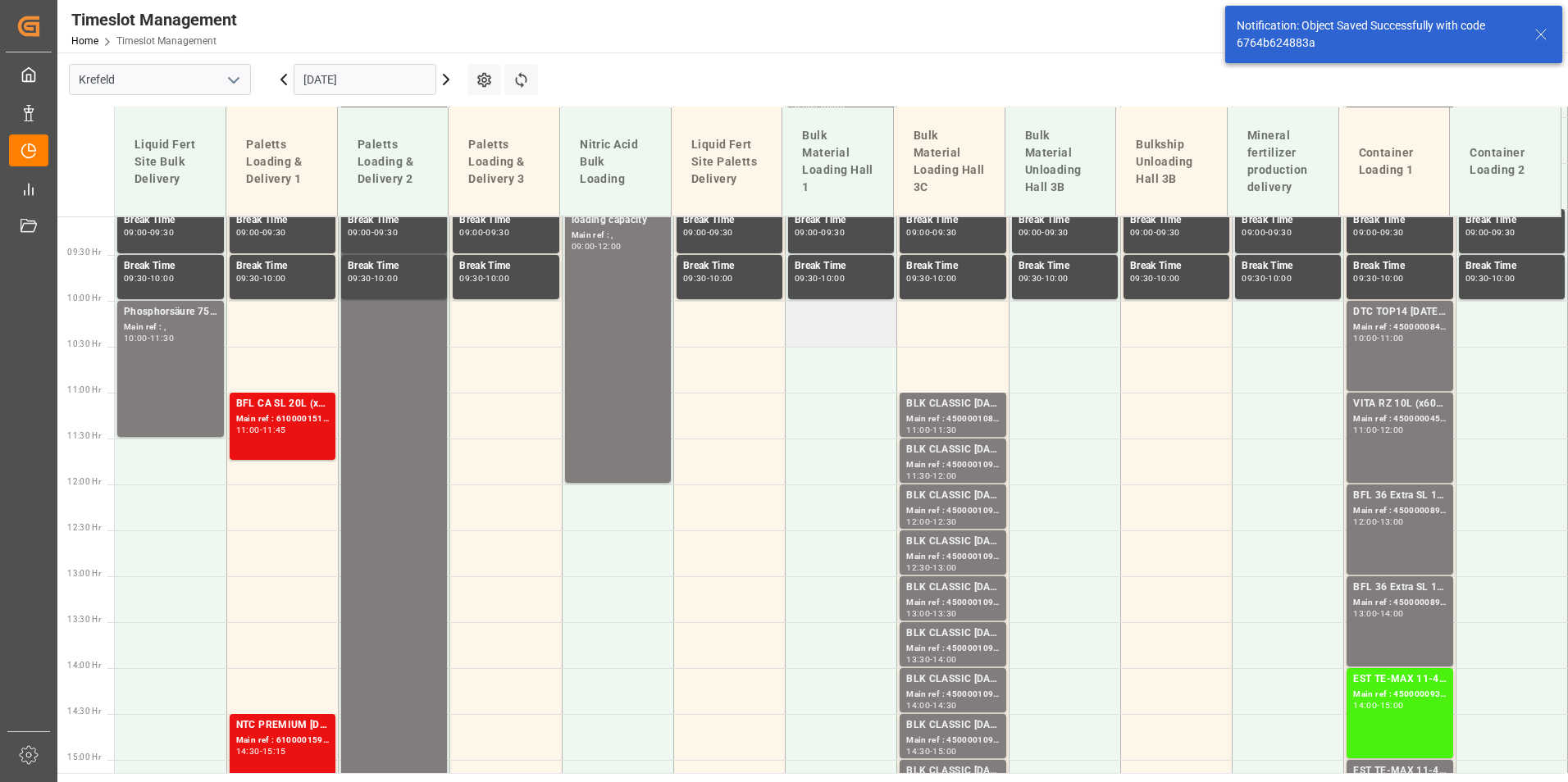
scroll to position [868, 0]
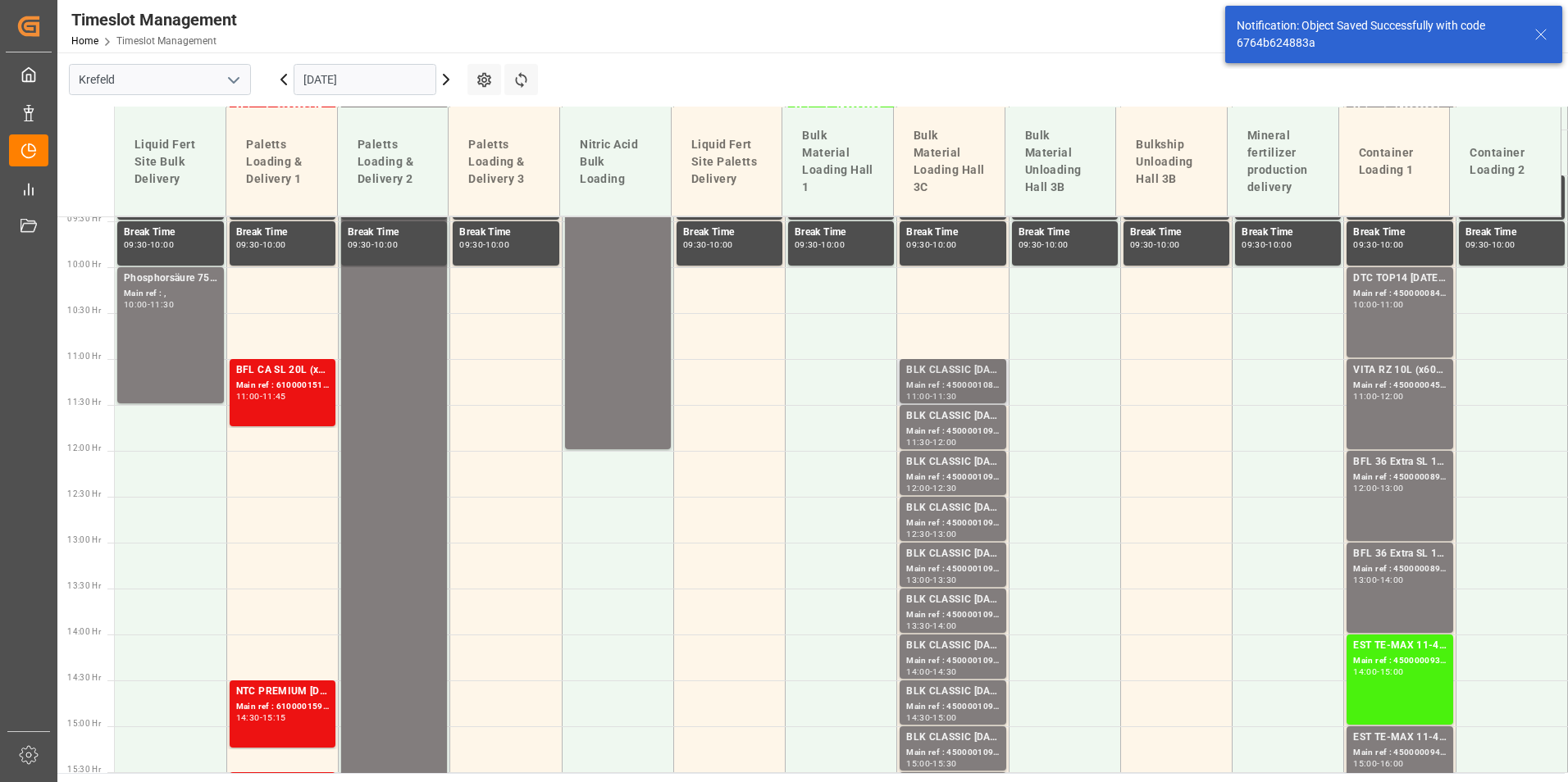
click at [935, 377] on div "BLK CLASSIC [DATE]+3+TE BULK" at bounding box center [952, 371] width 92 height 17
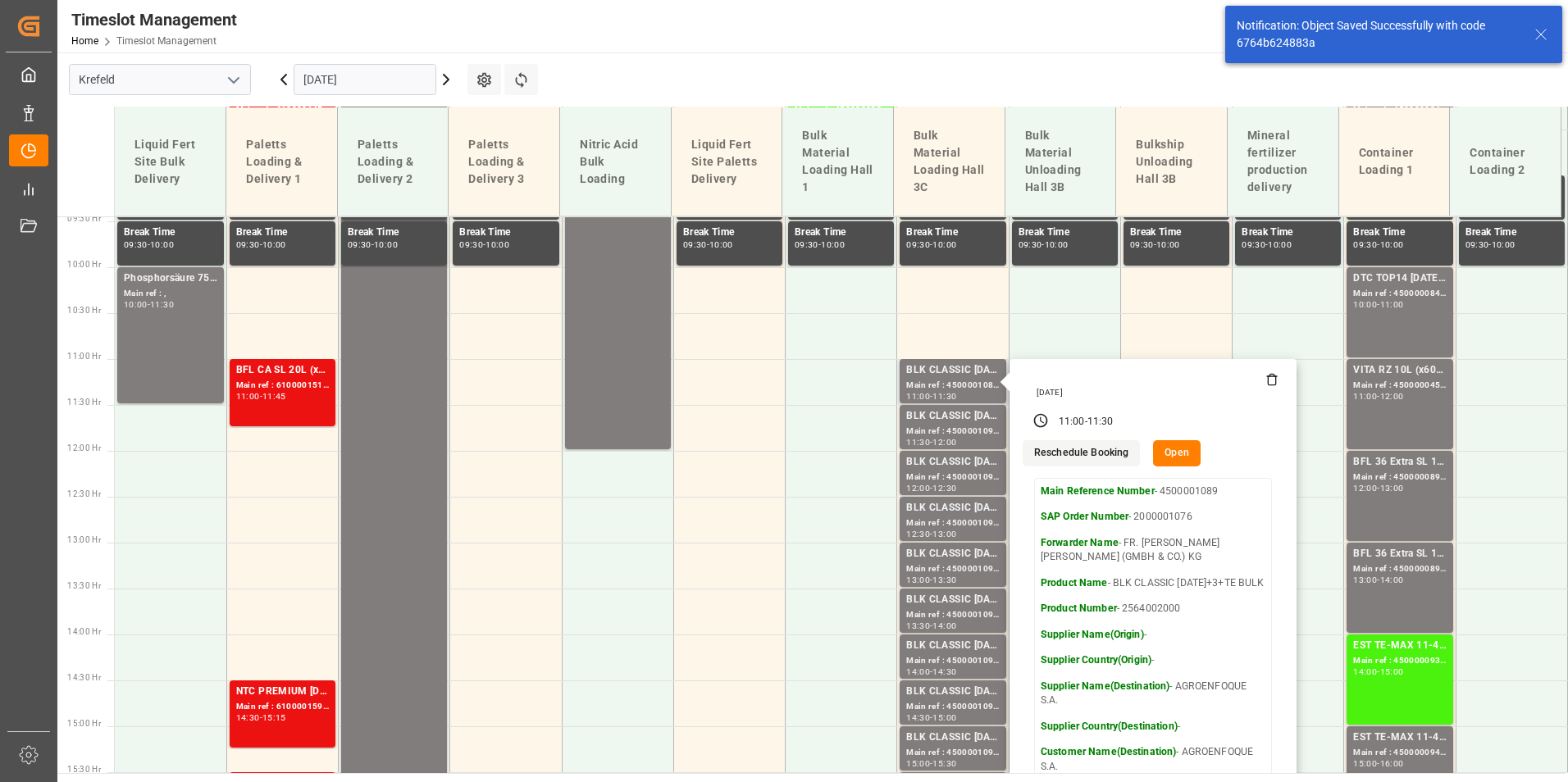
click at [1171, 454] on button "Open" at bounding box center [1176, 453] width 47 height 27
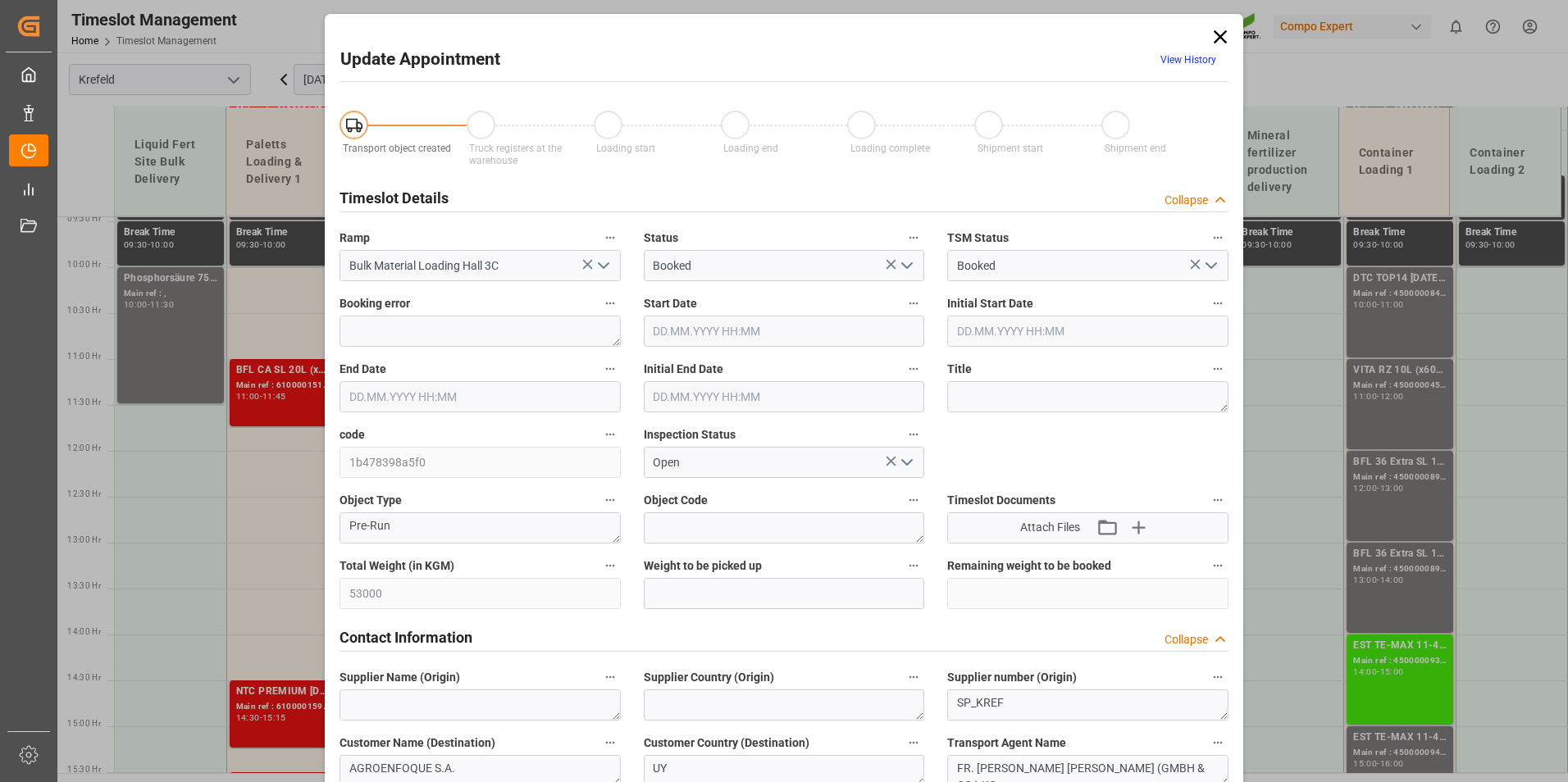
type input "53000"
type input "0"
type input "[DATE] 11:00"
type input "[DATE] 11:30"
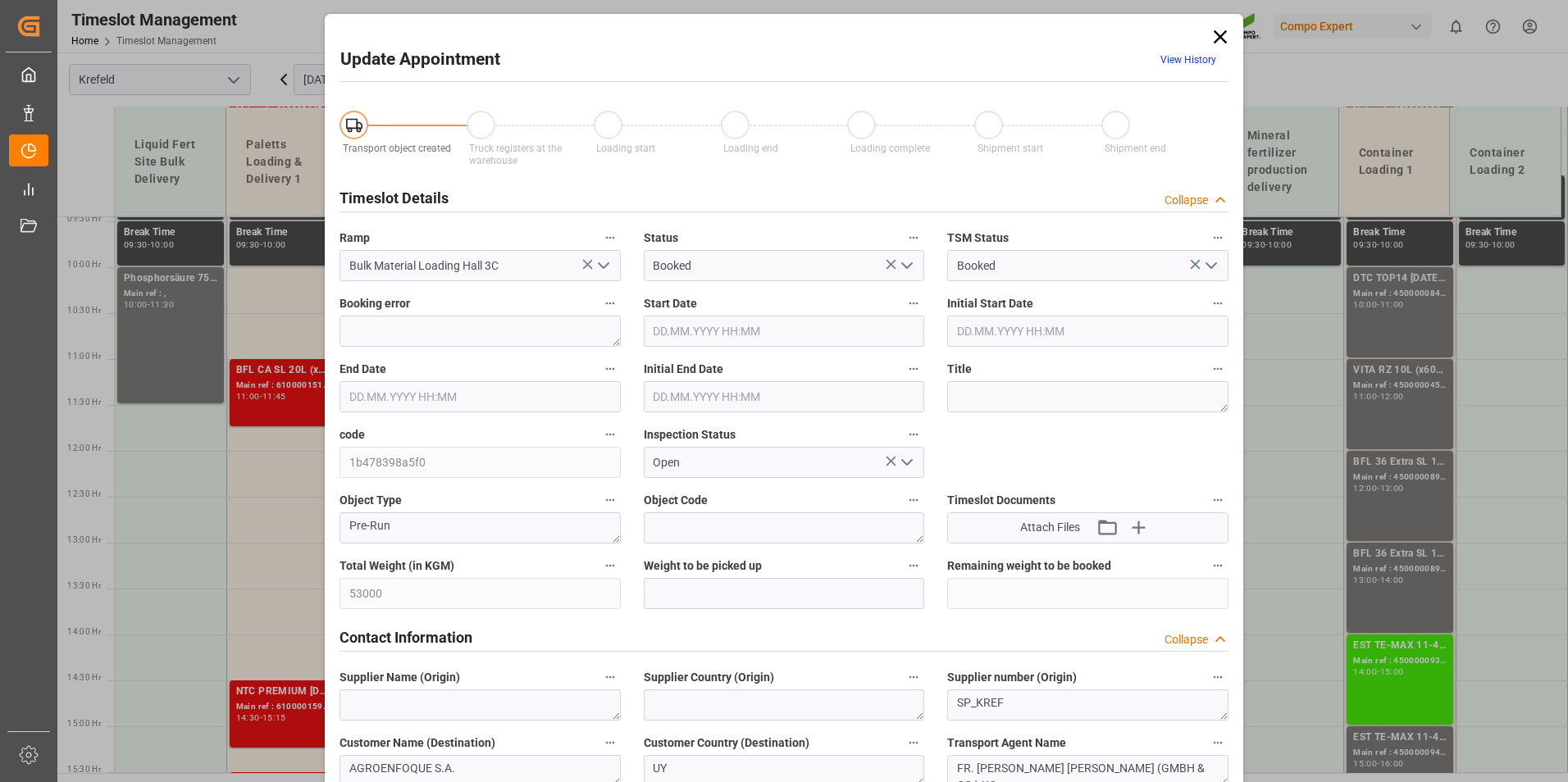
type input "[DATE] 11:30"
type input "[DATE] 06:28"
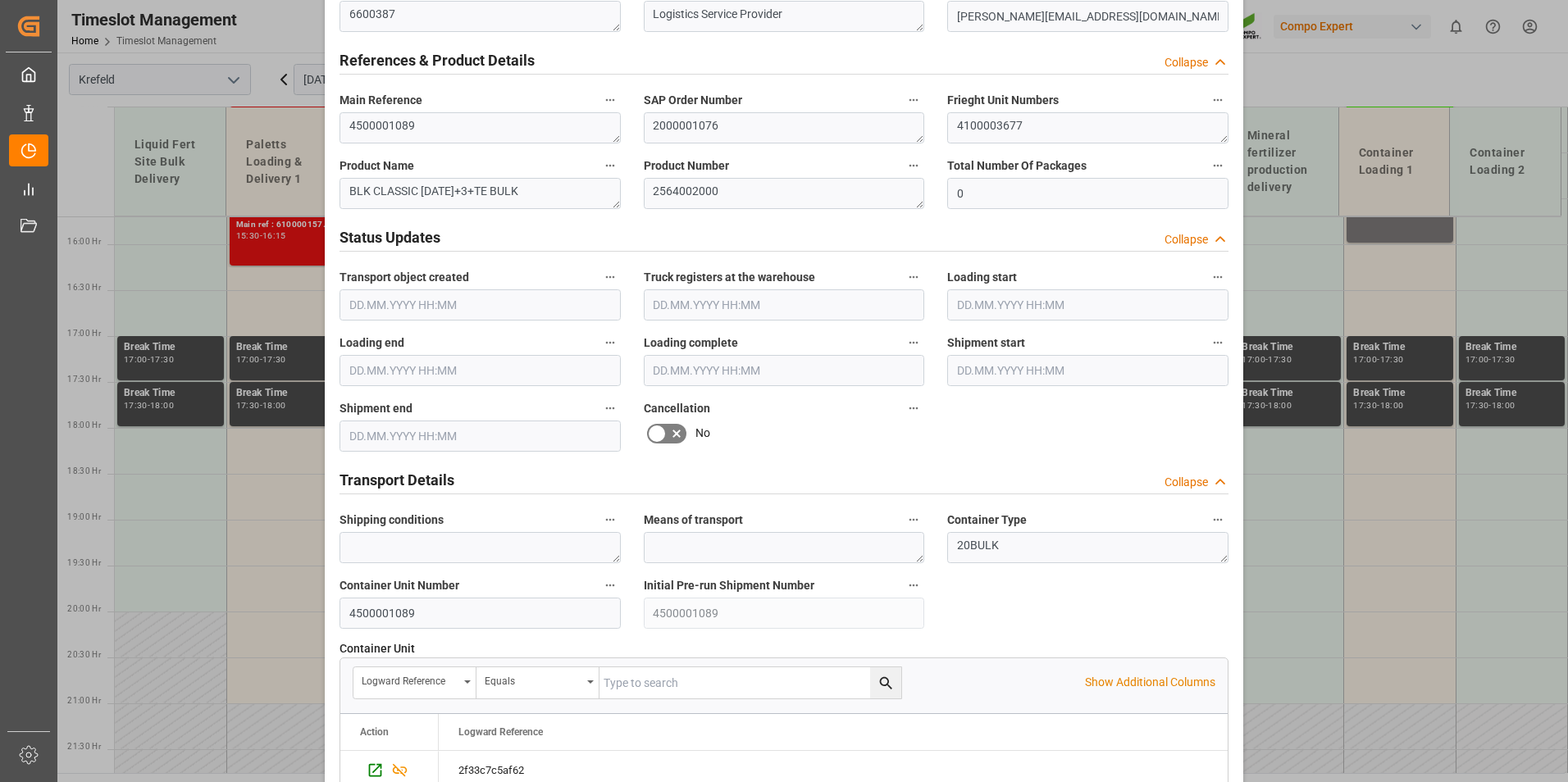
click at [669, 429] on icon at bounding box center [677, 434] width 20 height 20
click at [0, 0] on input "checkbox" at bounding box center [0, 0] width 0 height 0
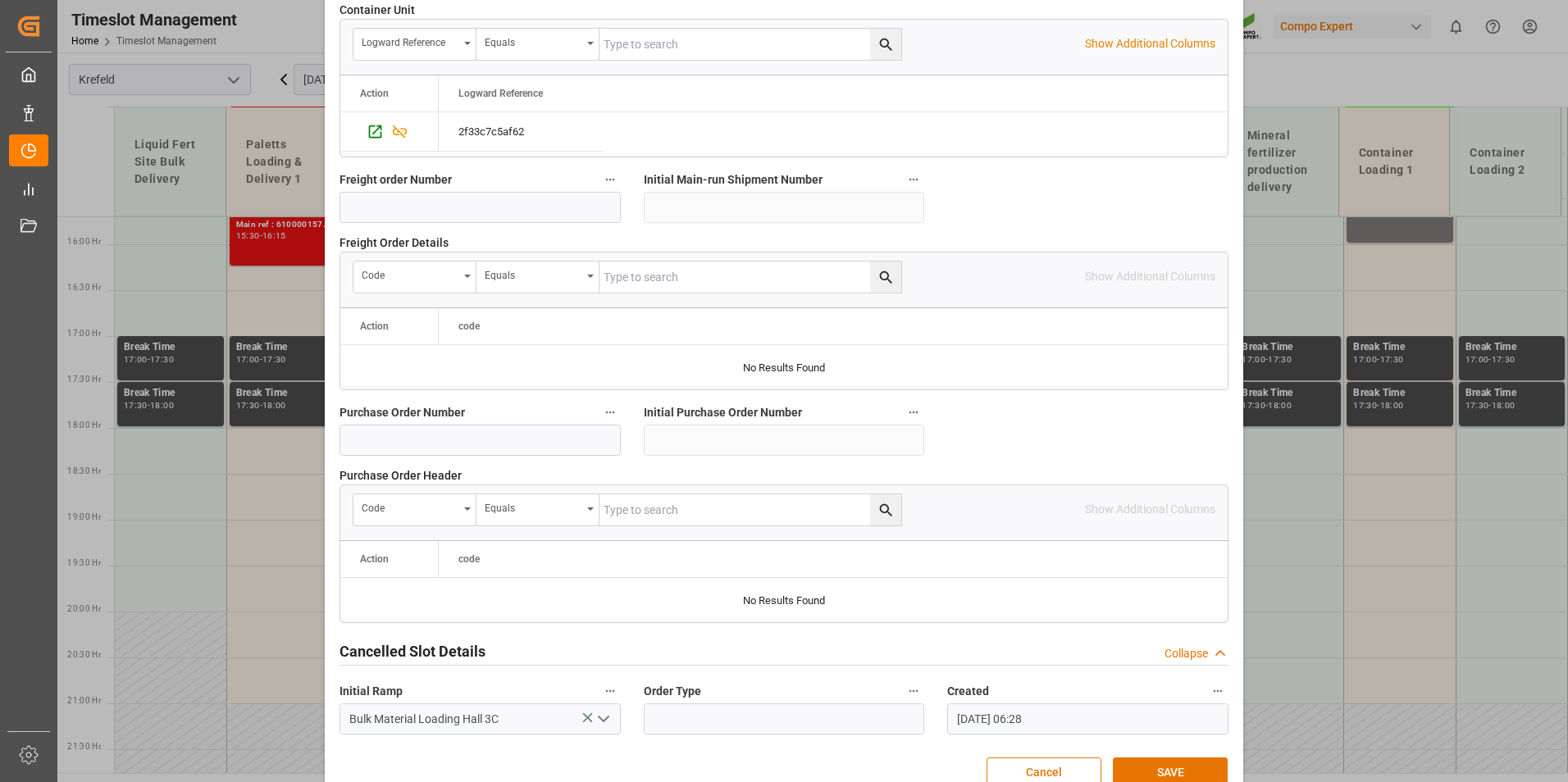
scroll to position [1493, 0]
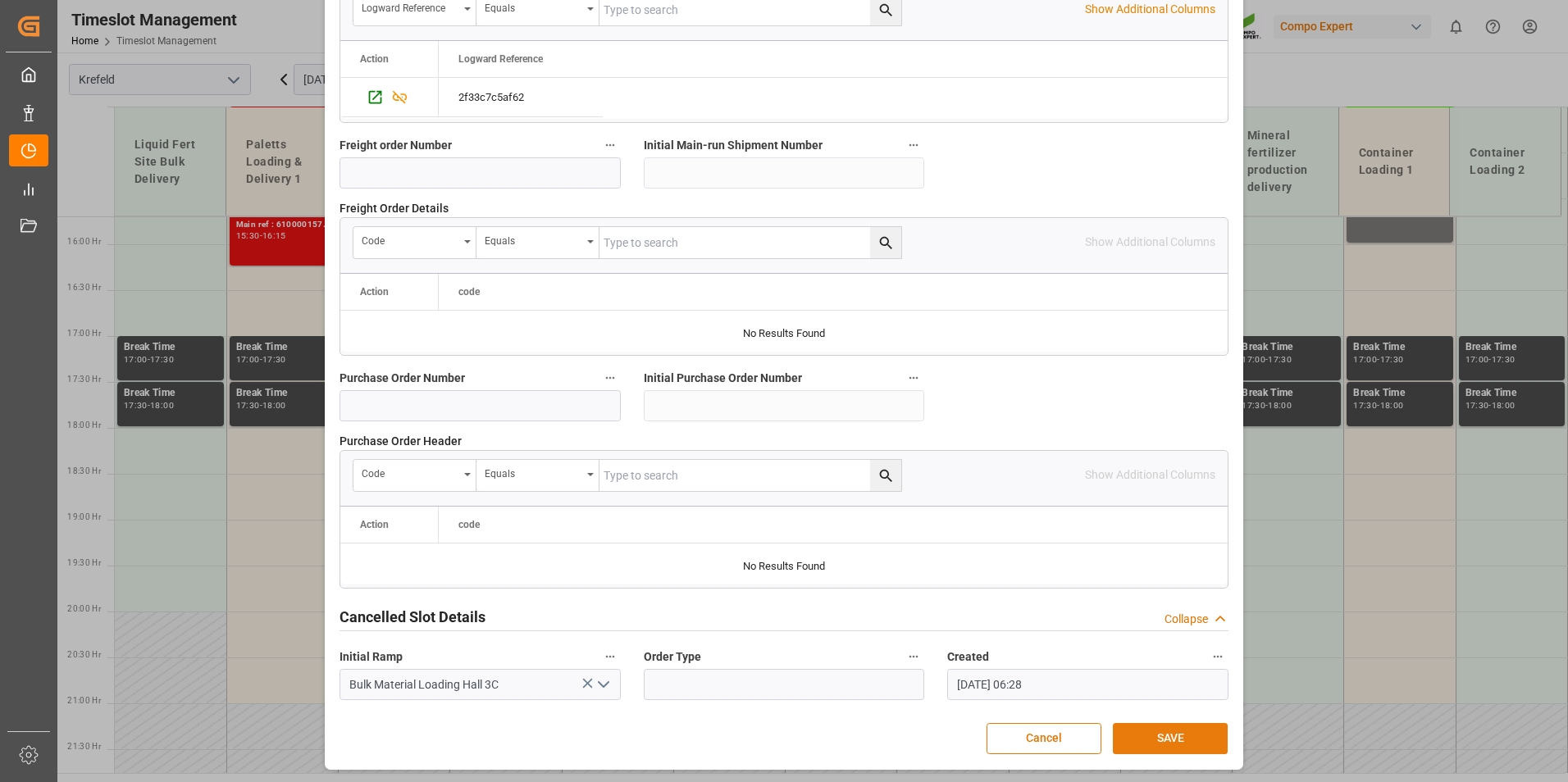
click at [1147, 729] on button "SAVE" at bounding box center [1170, 739] width 115 height 31
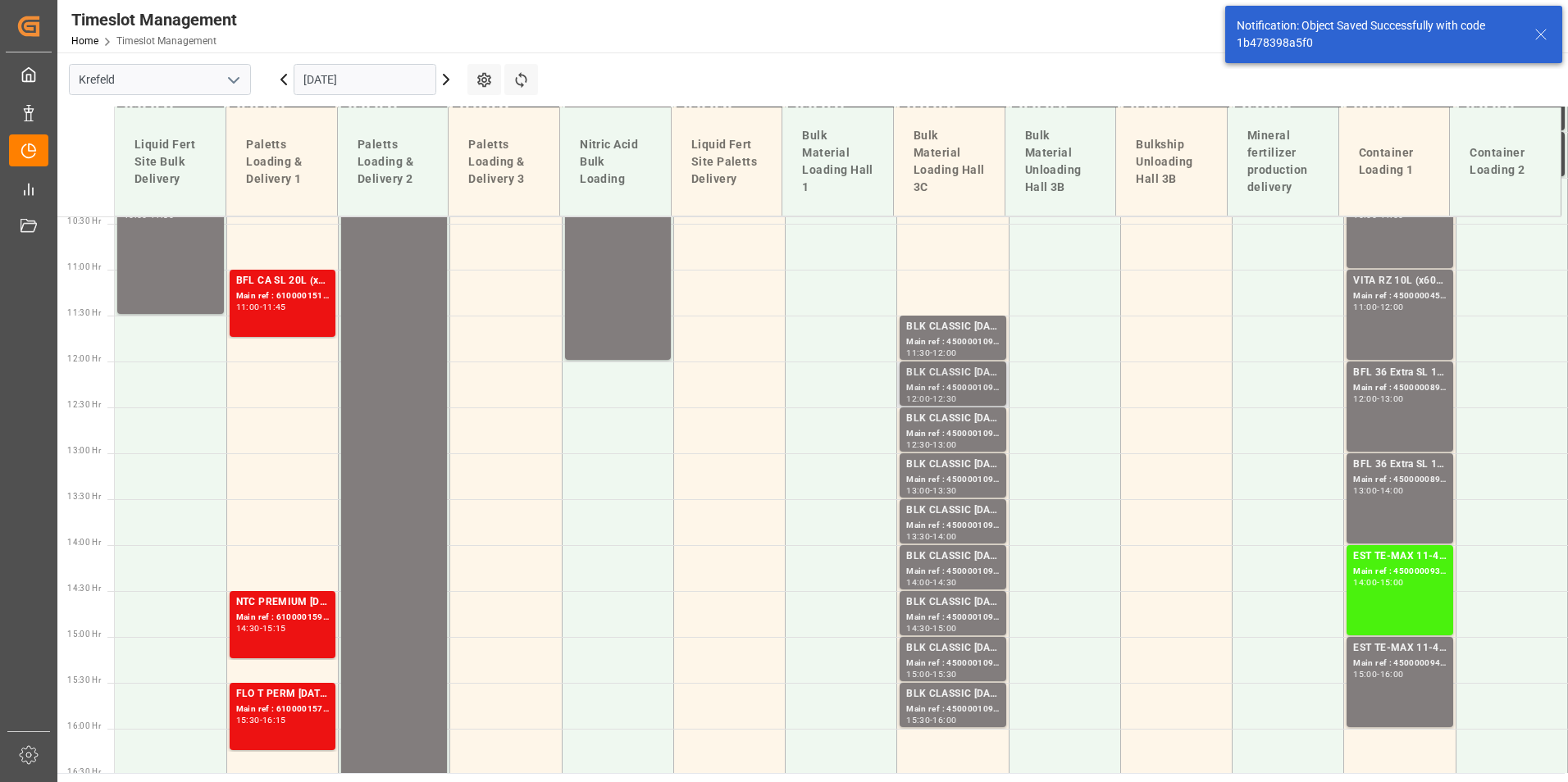
scroll to position [959, 0]
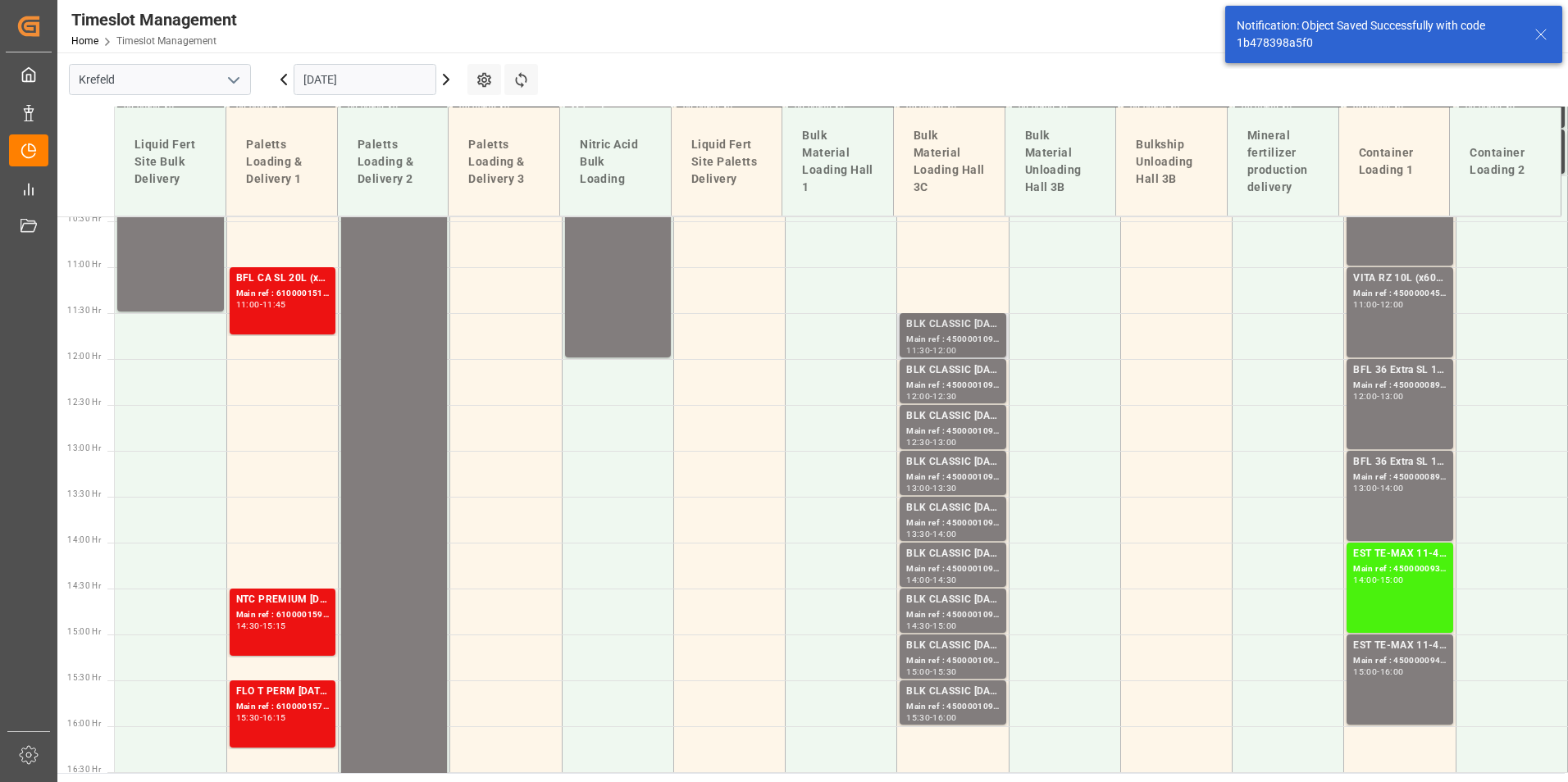
click at [922, 347] on div "11:30" at bounding box center [918, 351] width 24 height 8
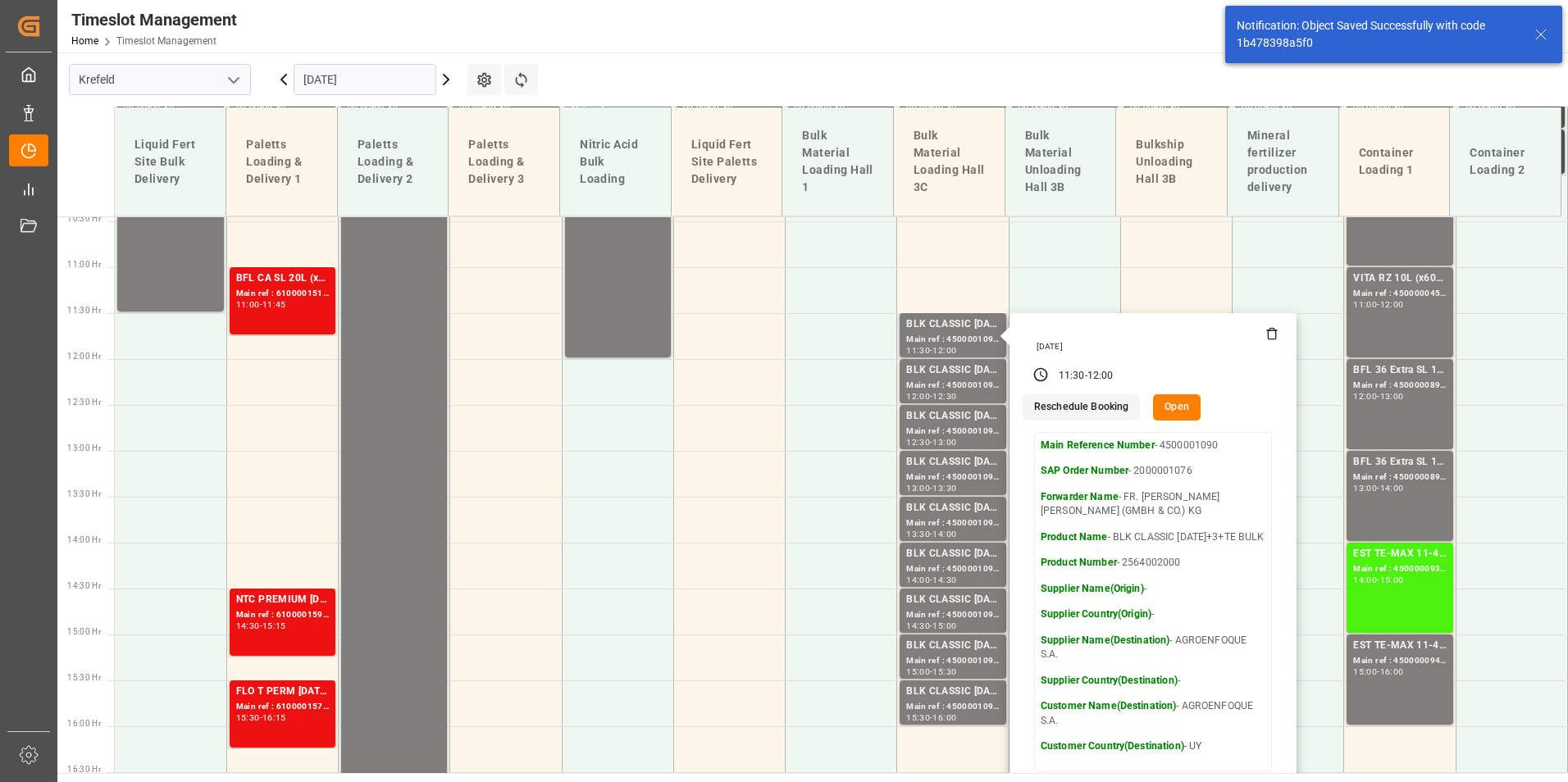
click at [1163, 404] on button "Open" at bounding box center [1176, 407] width 47 height 27
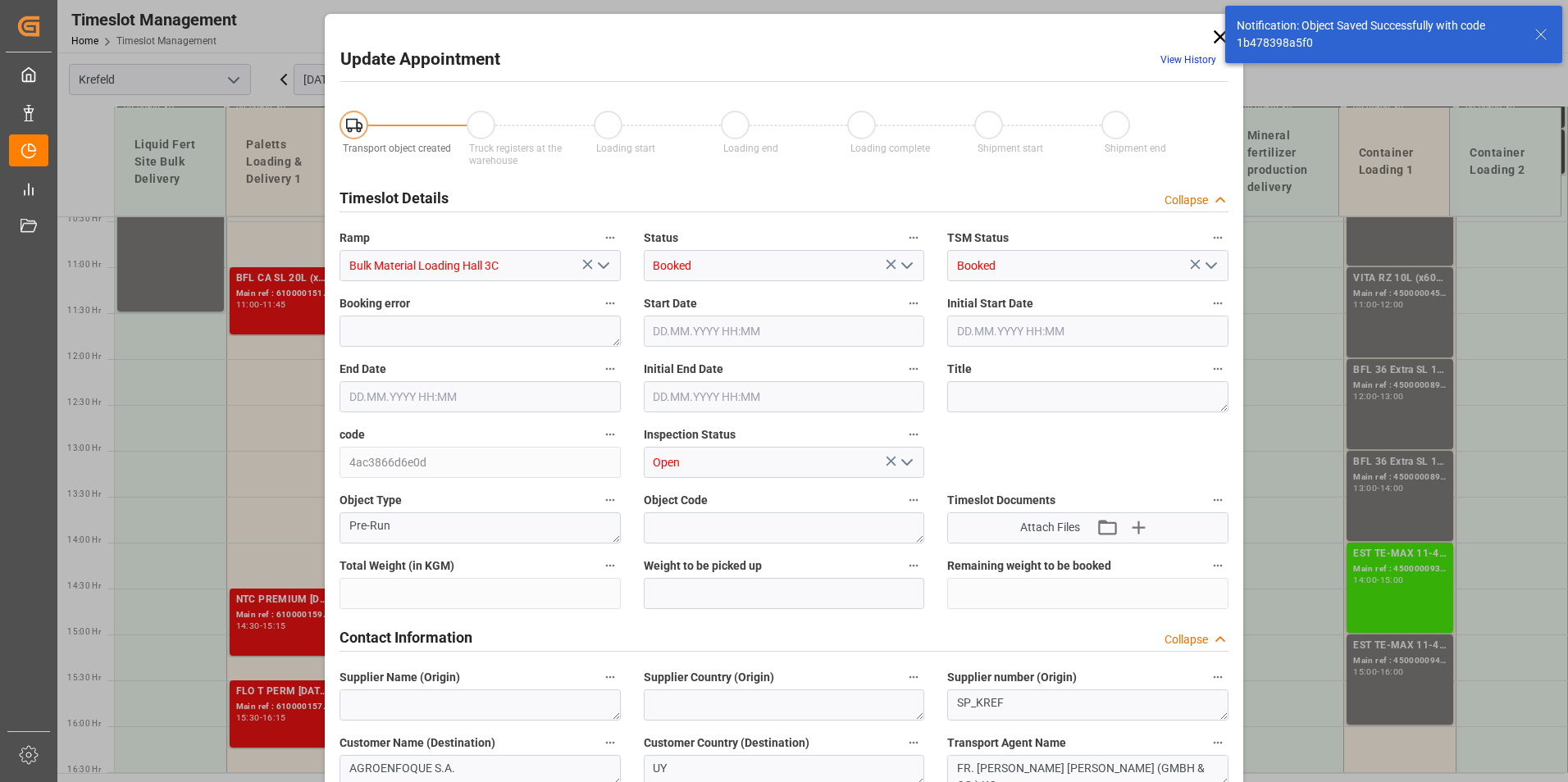
type input "53000"
type input "0"
type input "[DATE] 11:30"
type input "[DATE] 12:00"
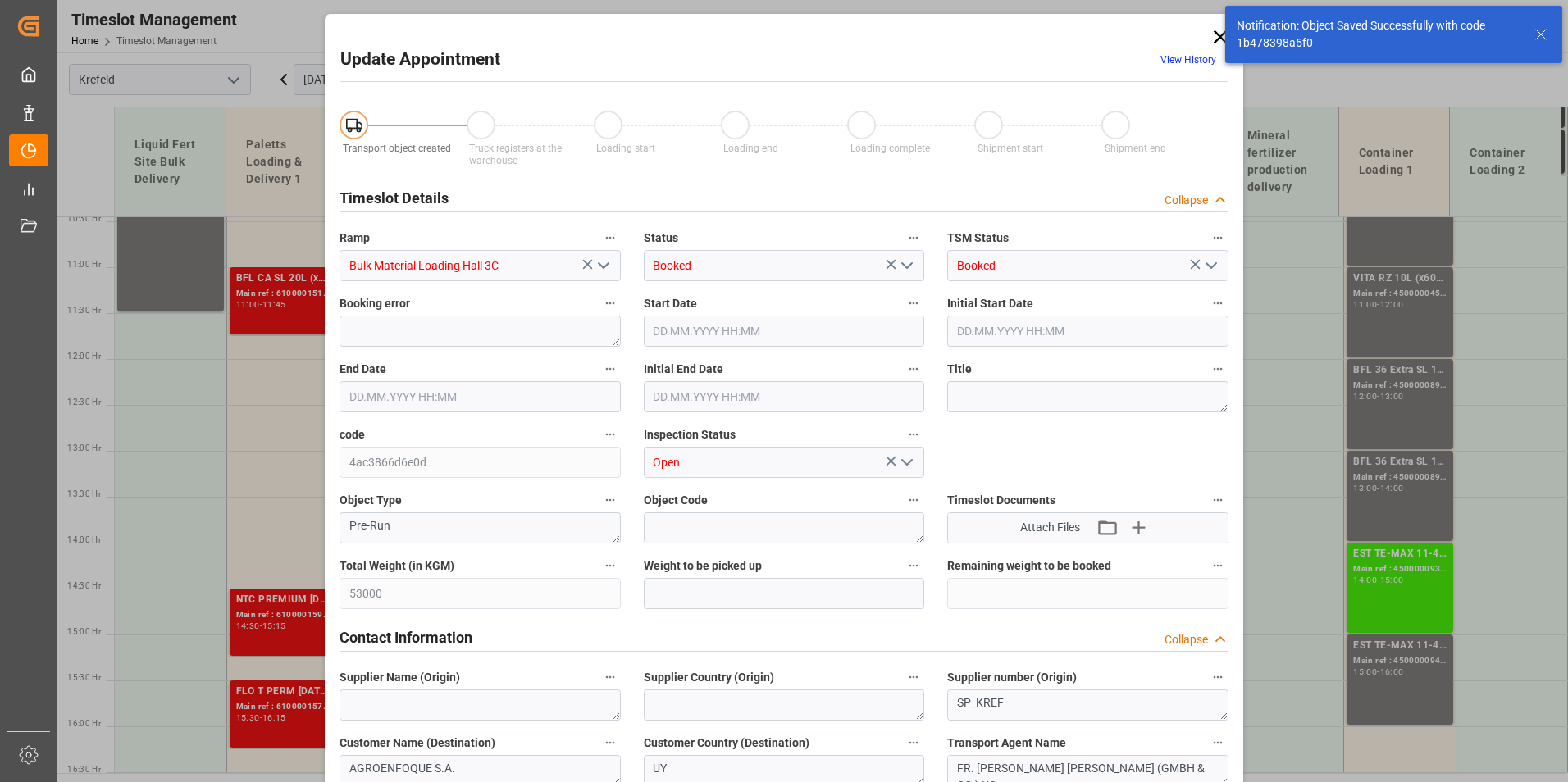
type input "[DATE] 12:00"
type input "[DATE] 06:30"
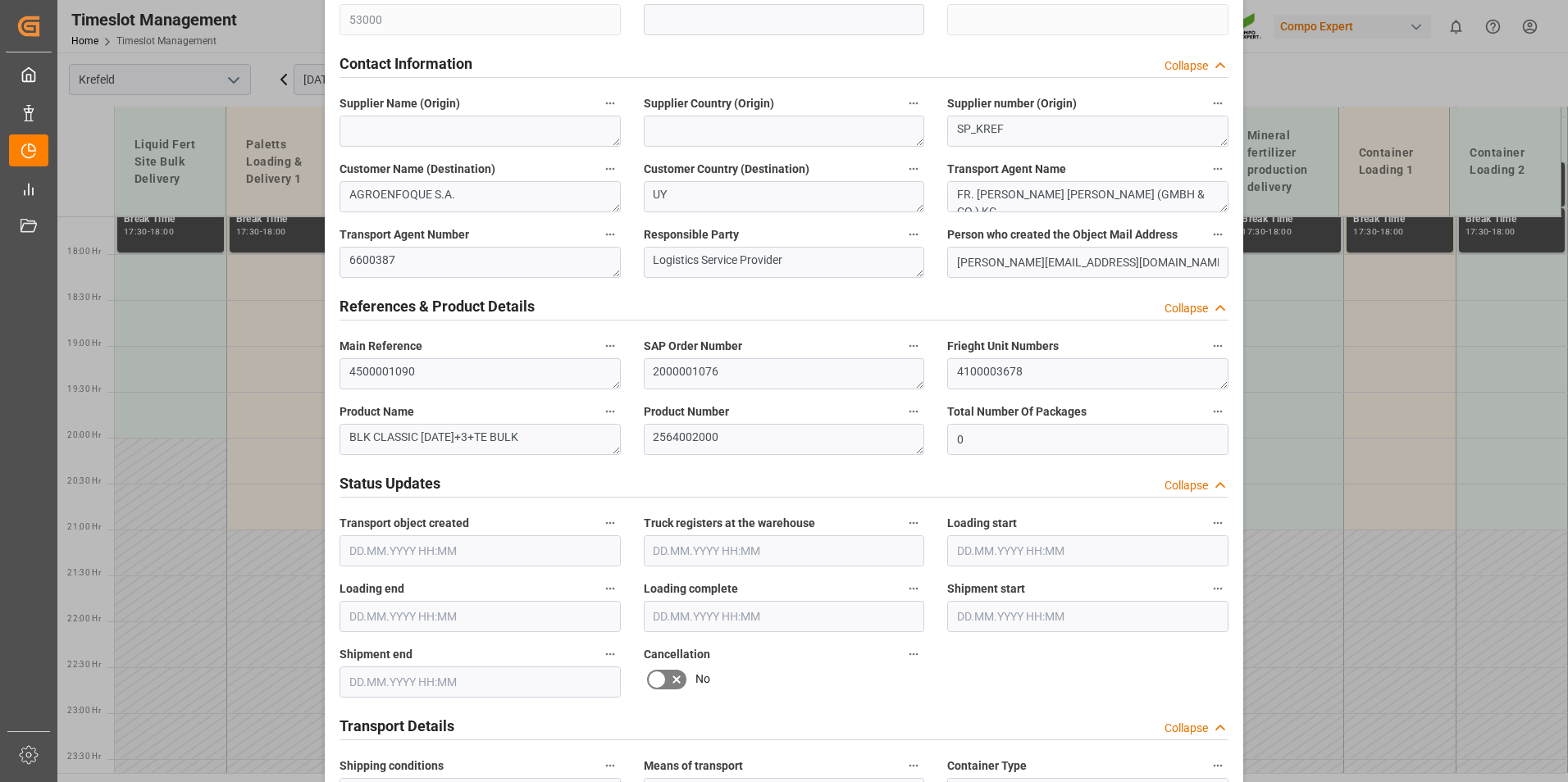
scroll to position [820, 0]
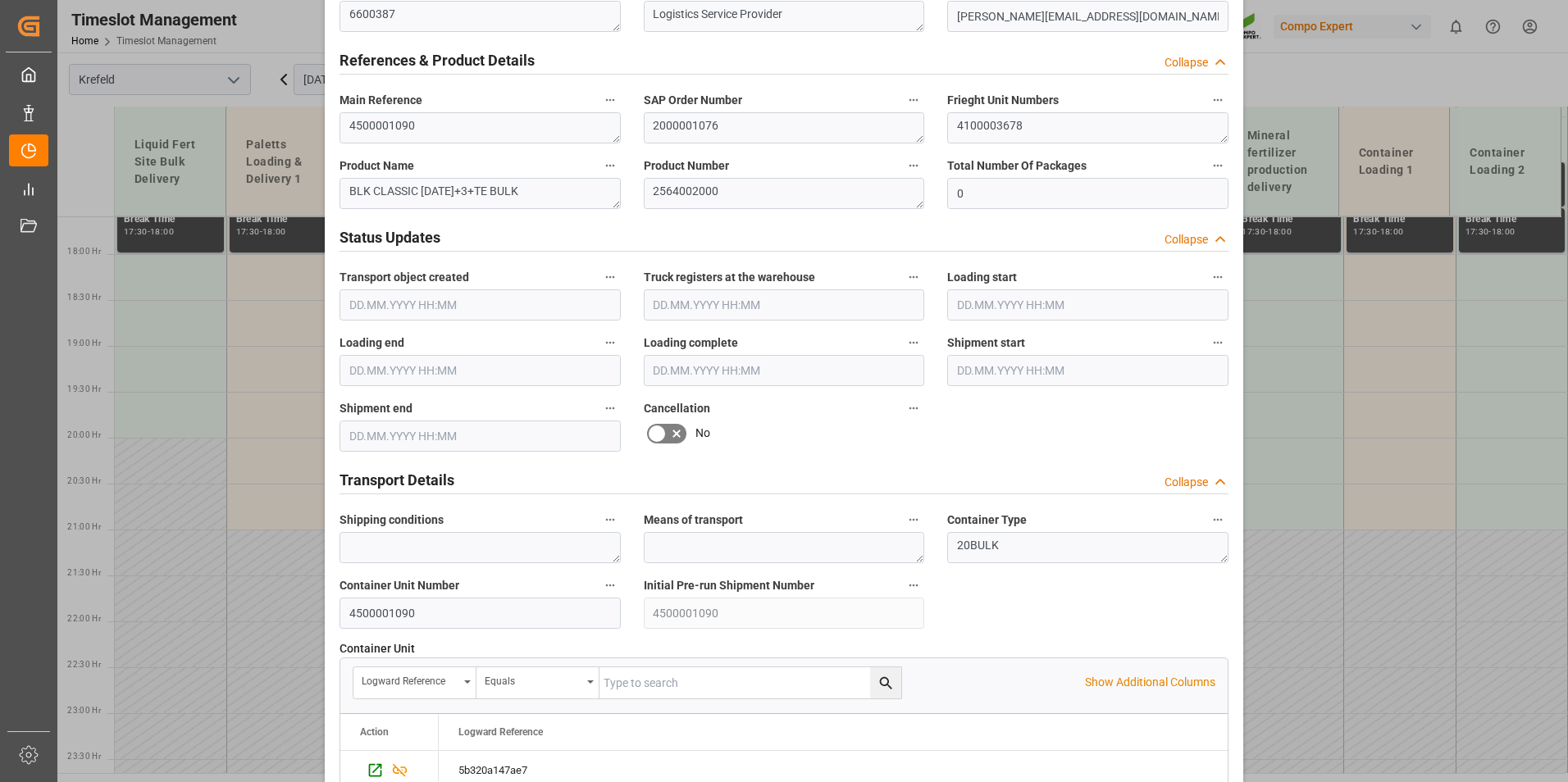
click at [658, 425] on icon at bounding box center [657, 434] width 20 height 20
click at [0, 0] on input "checkbox" at bounding box center [0, 0] width 0 height 0
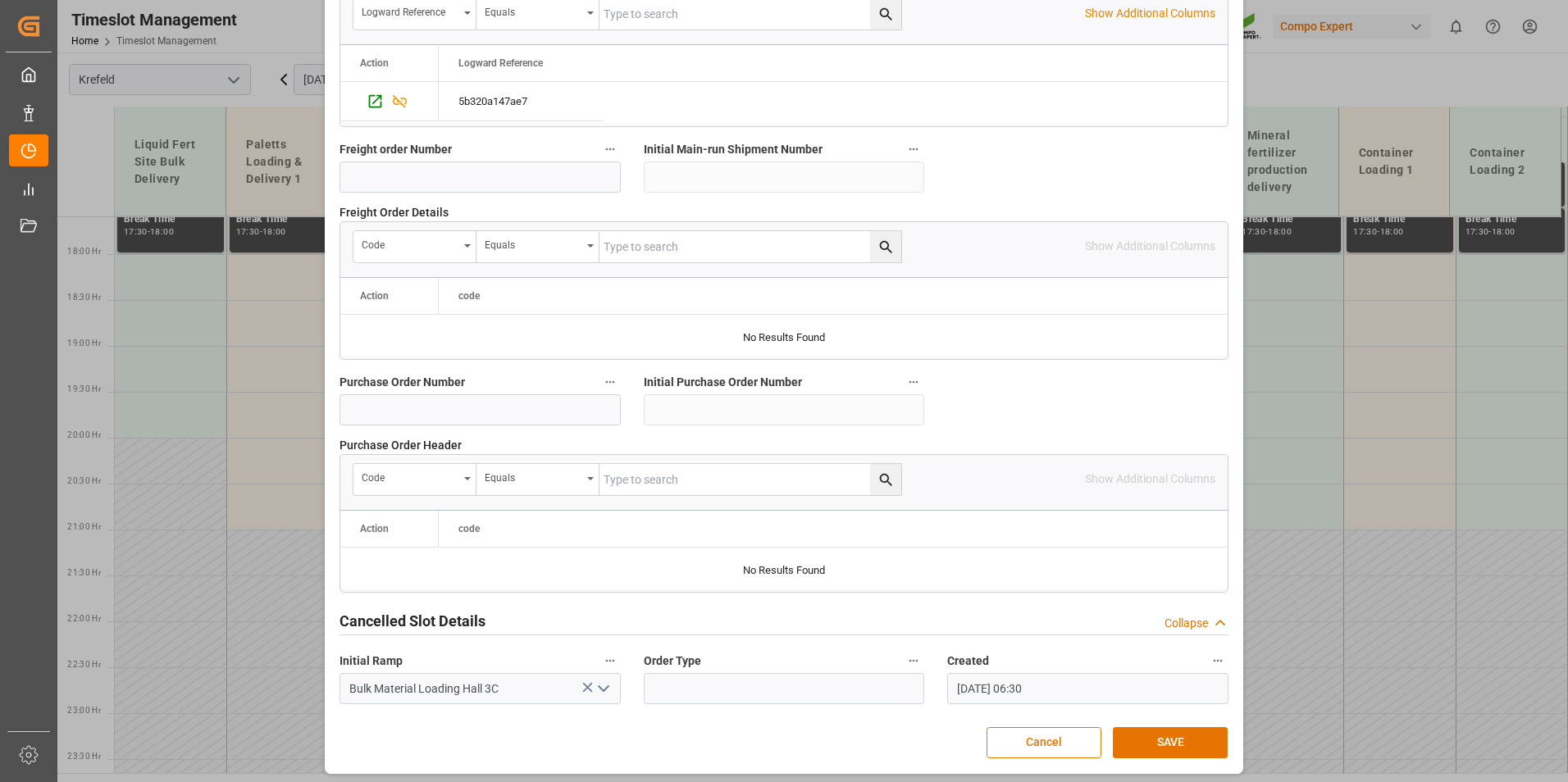
scroll to position [1493, 0]
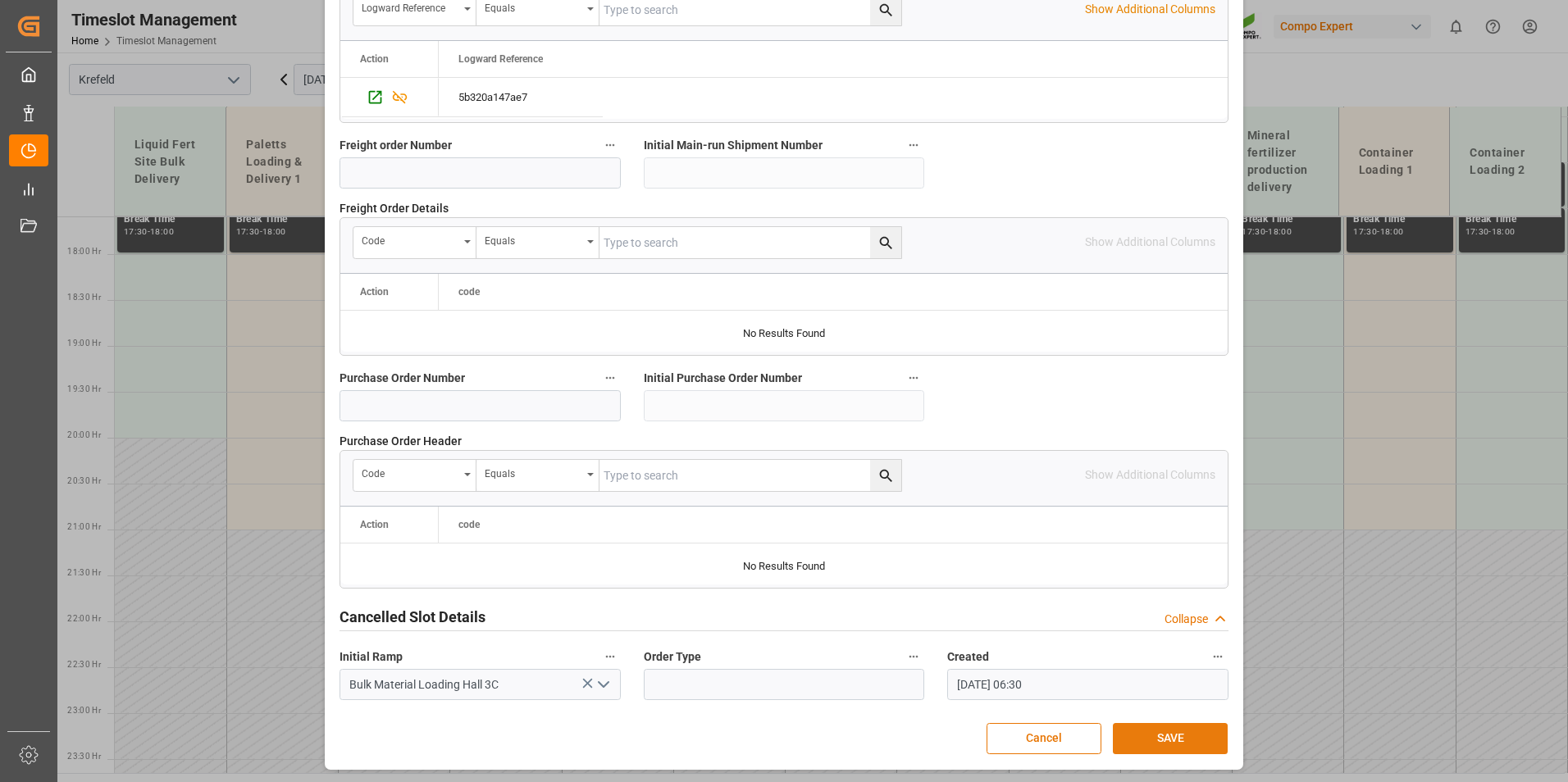
click at [1165, 728] on button "SAVE" at bounding box center [1170, 739] width 115 height 31
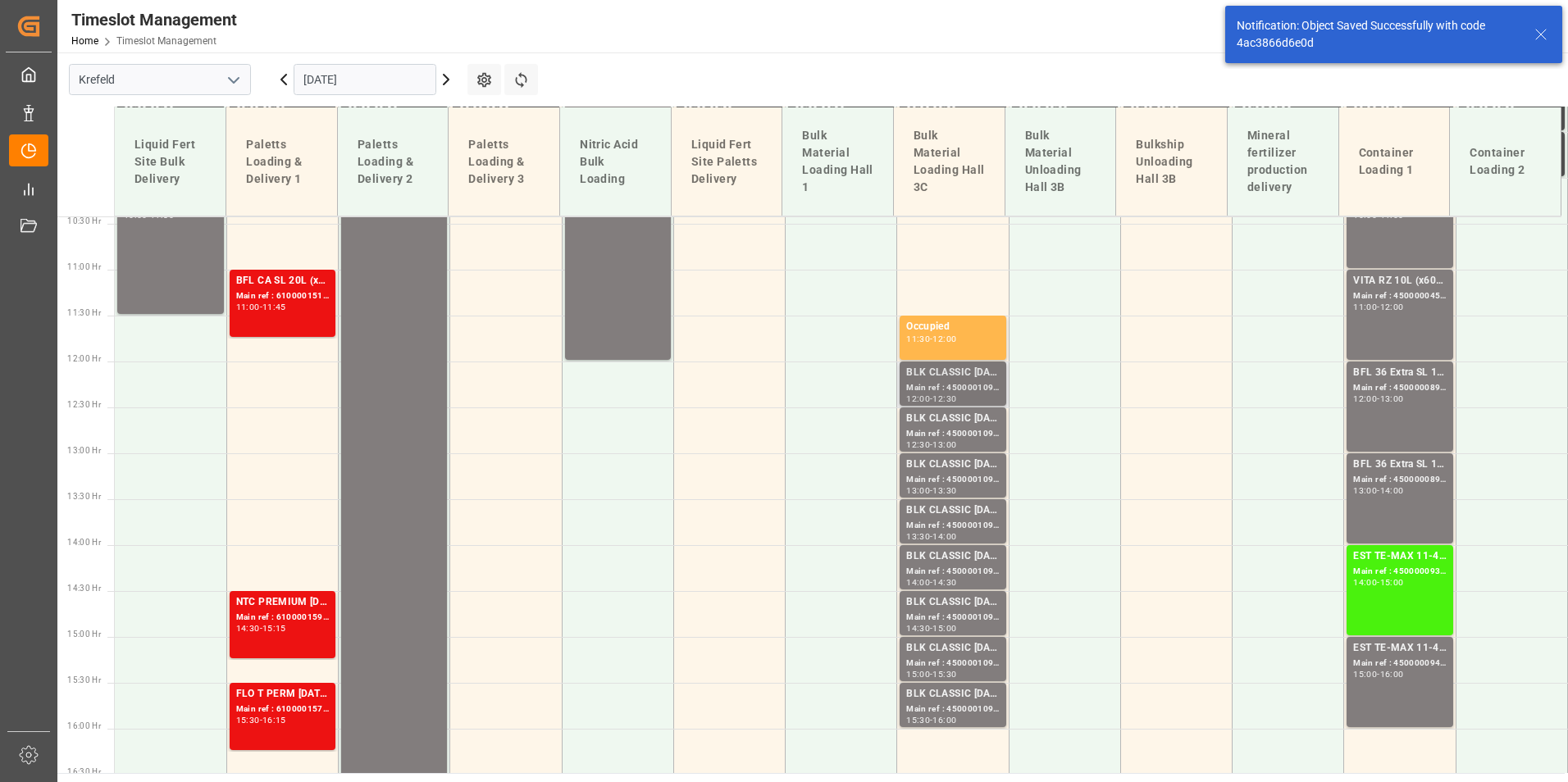
scroll to position [959, 0]
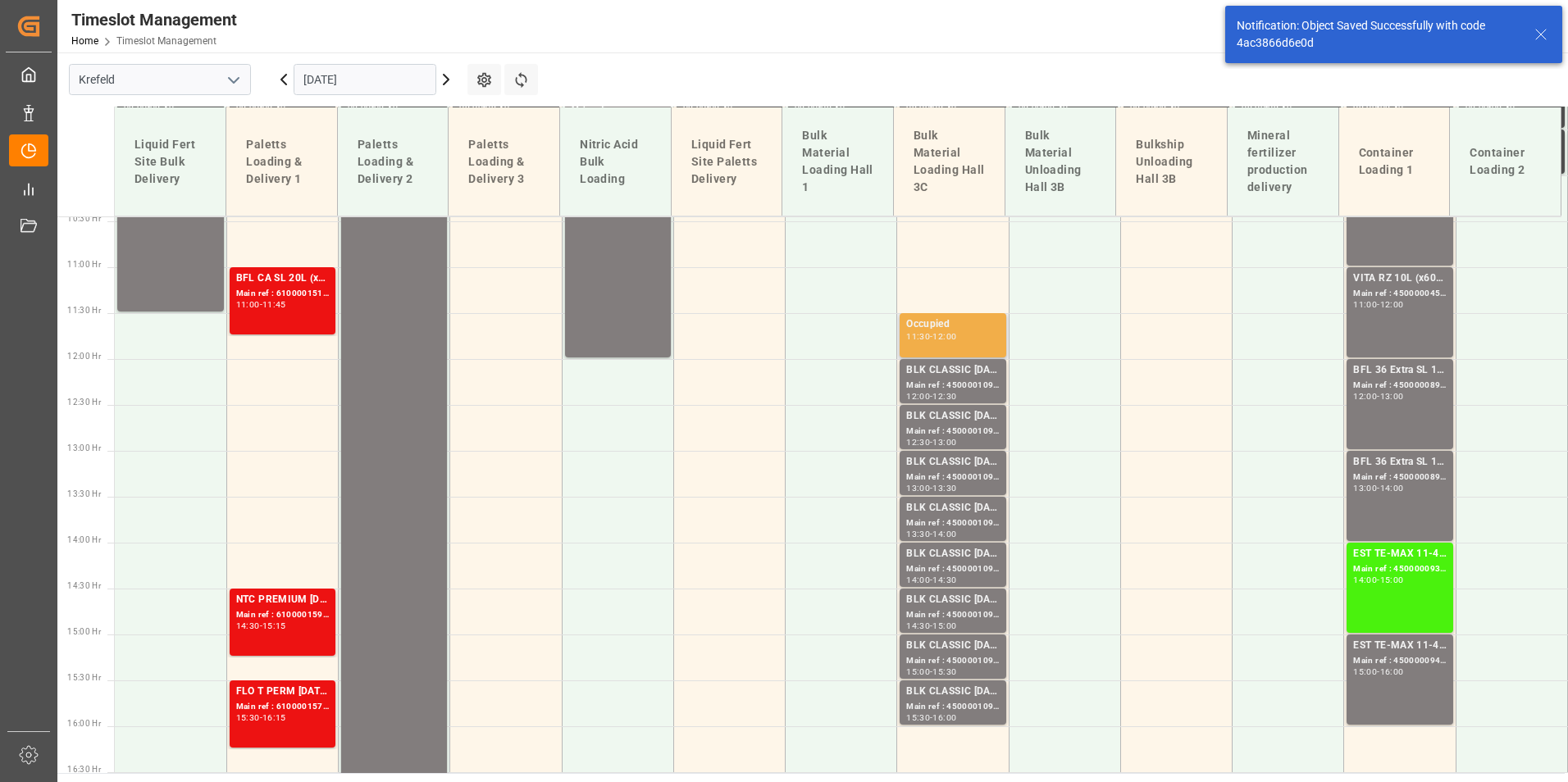
click at [935, 348] on div "Occupied 11:30 - 12:00" at bounding box center [952, 335] width 92 height 37
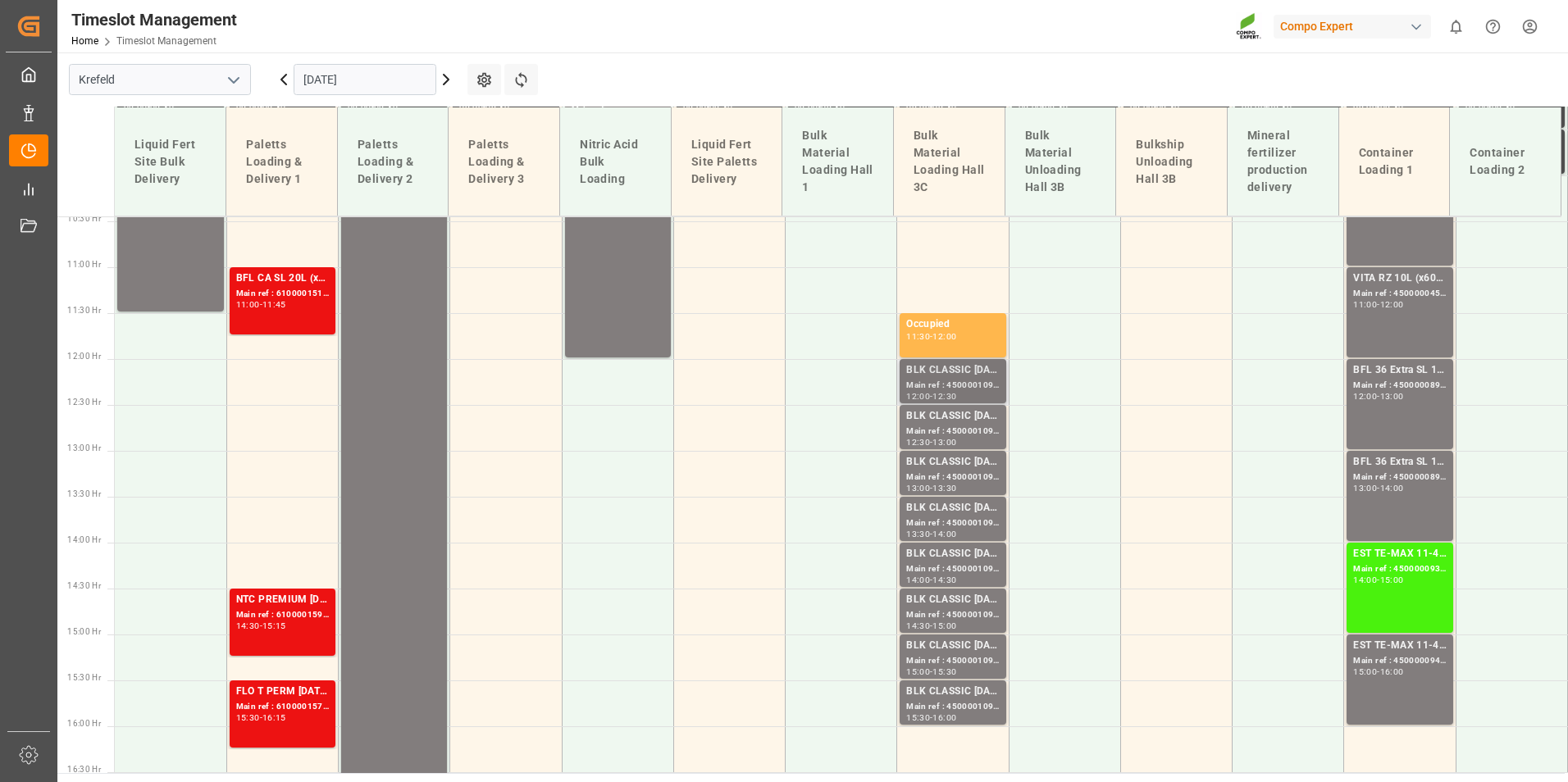
click at [954, 376] on div "BLK CLASSIC [DATE]+3+TE BULK" at bounding box center [952, 371] width 92 height 17
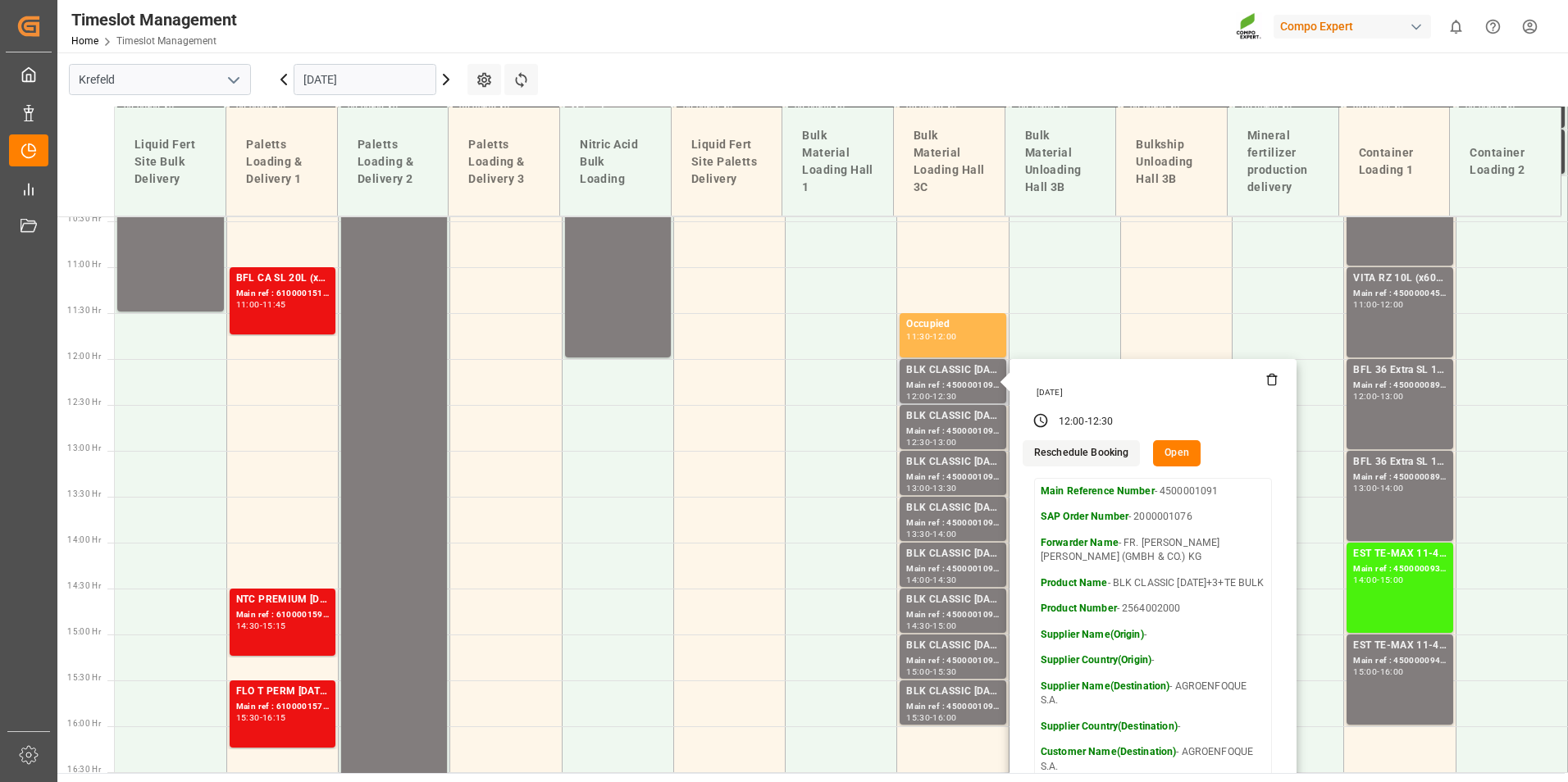
click at [1172, 454] on button "Open" at bounding box center [1176, 453] width 47 height 27
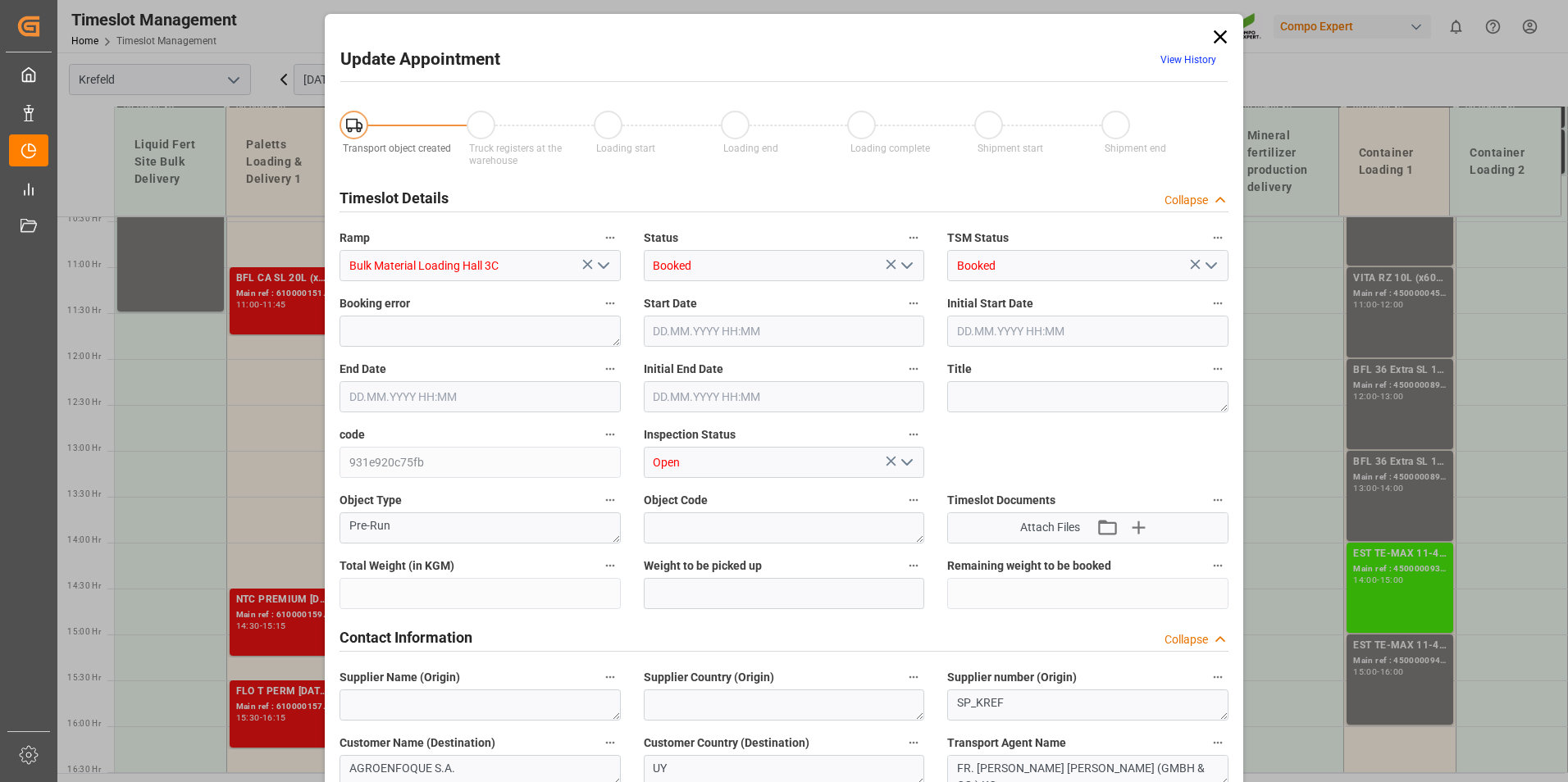
type input "53000"
type input "0"
type input "[DATE] 12:00"
type input "[DATE] 12:30"
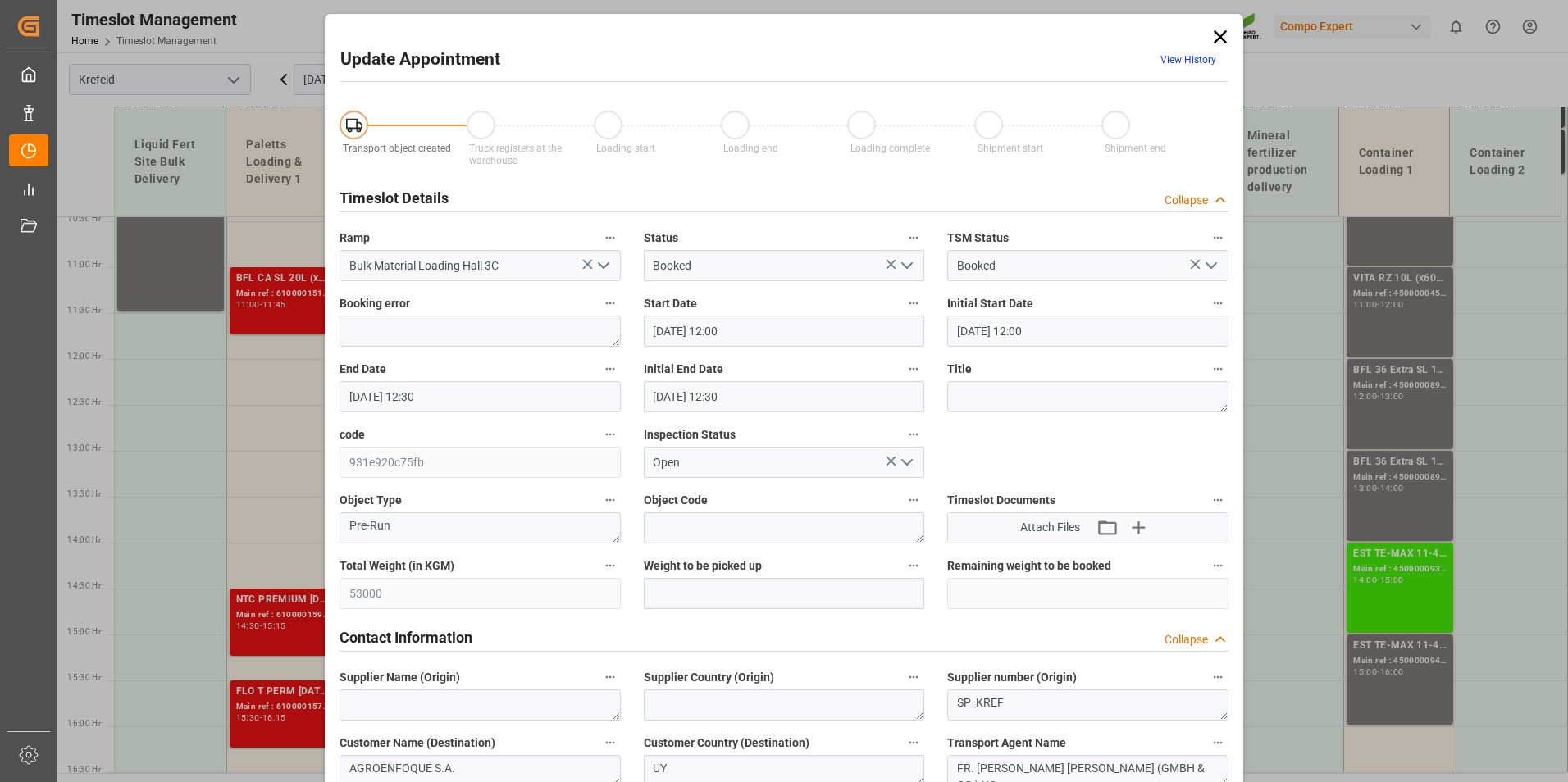
type input "[DATE] 12:30"
type input "[DATE] 06:30"
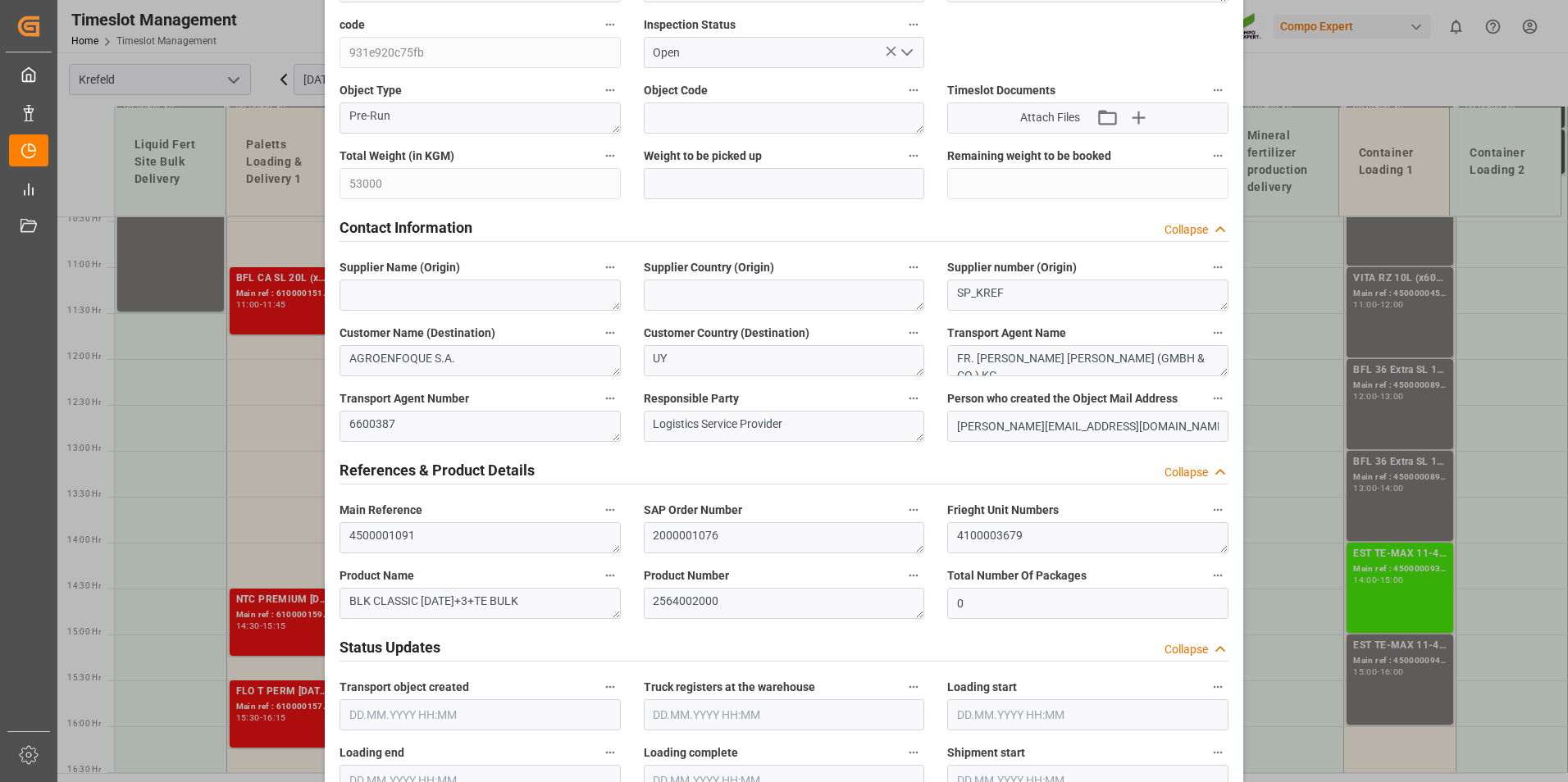
scroll to position [820, 0]
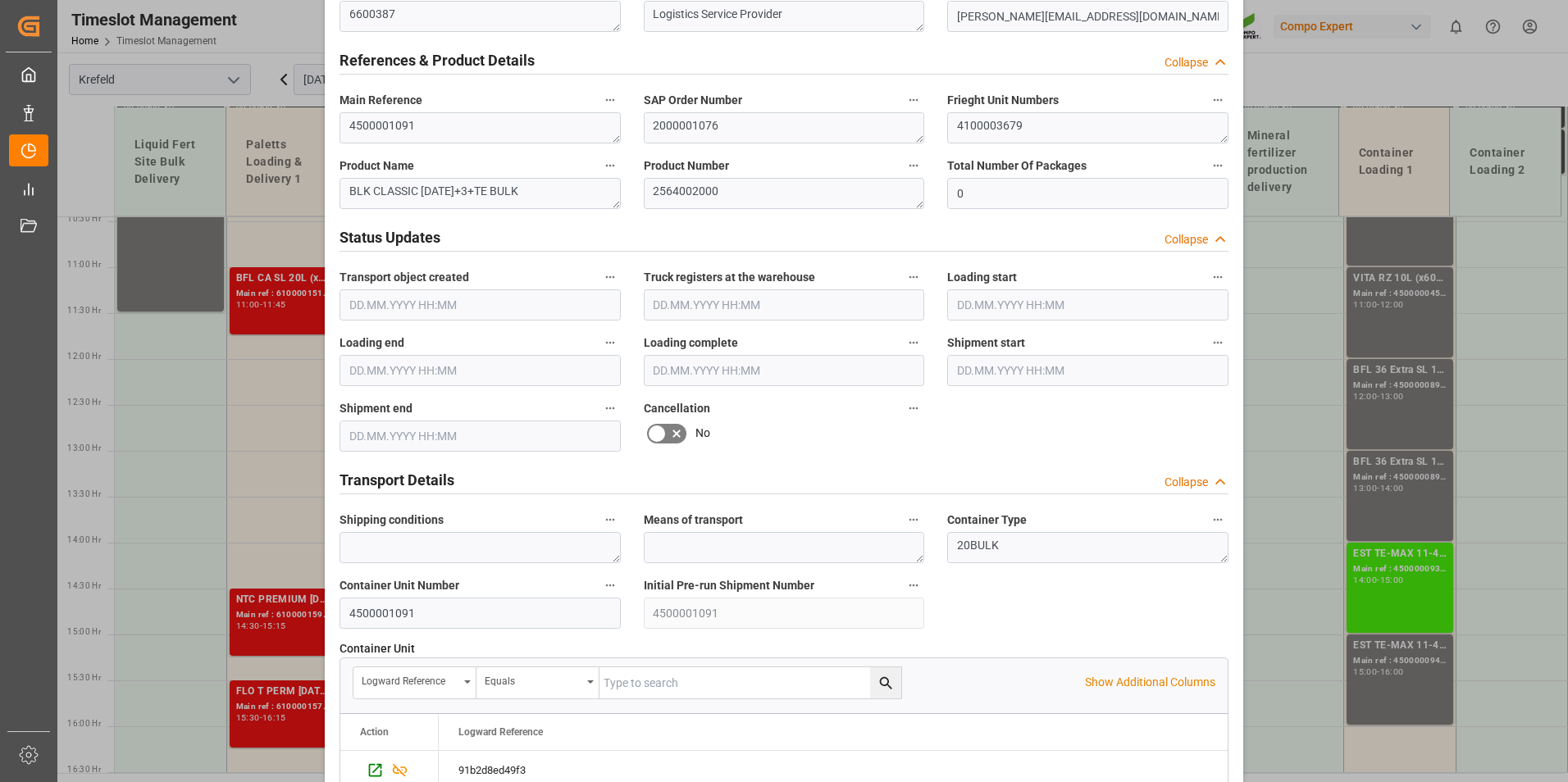
click at [673, 432] on icon at bounding box center [677, 434] width 8 height 8
click at [0, 0] on input "checkbox" at bounding box center [0, 0] width 0 height 0
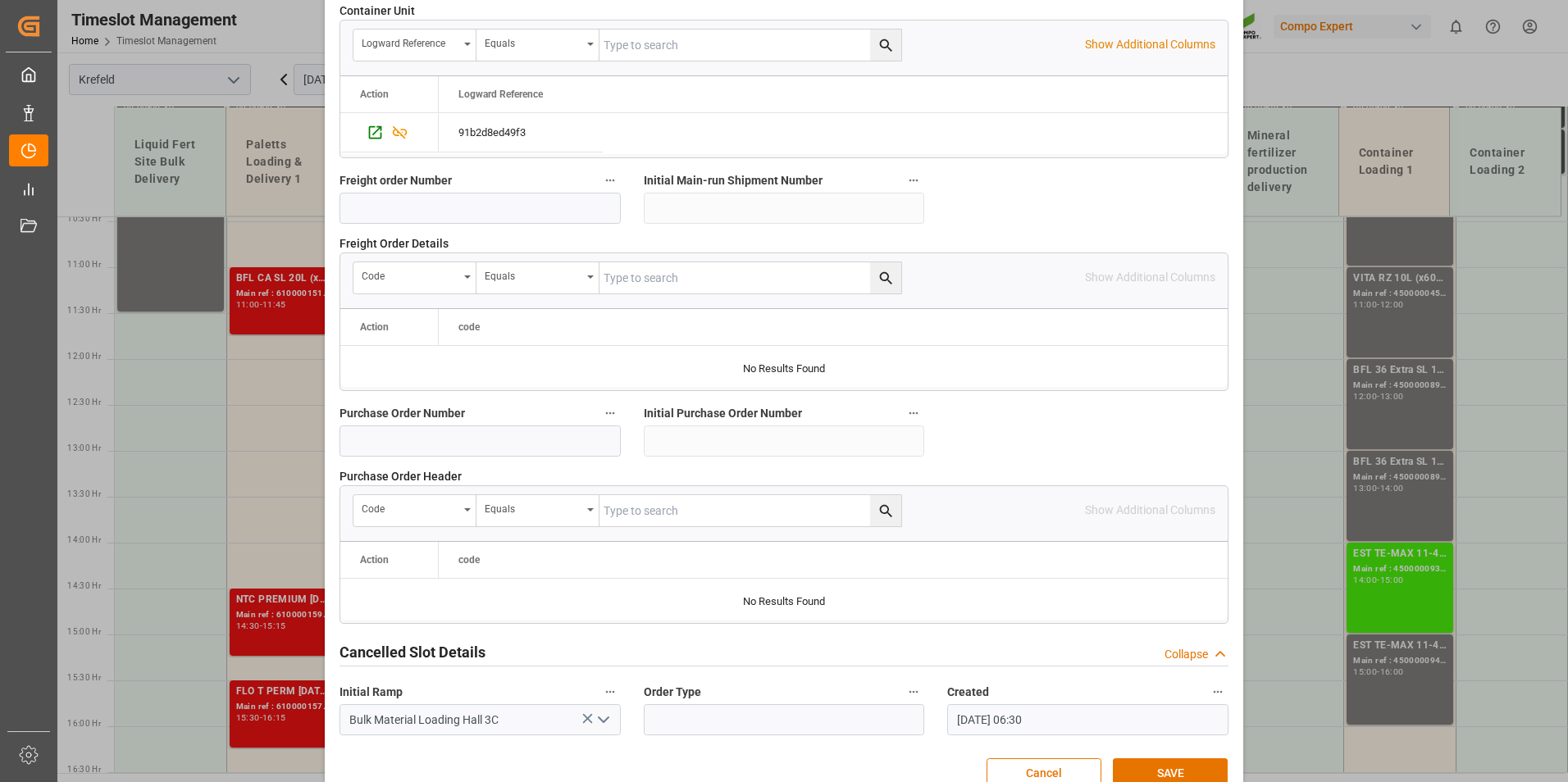
scroll to position [1493, 0]
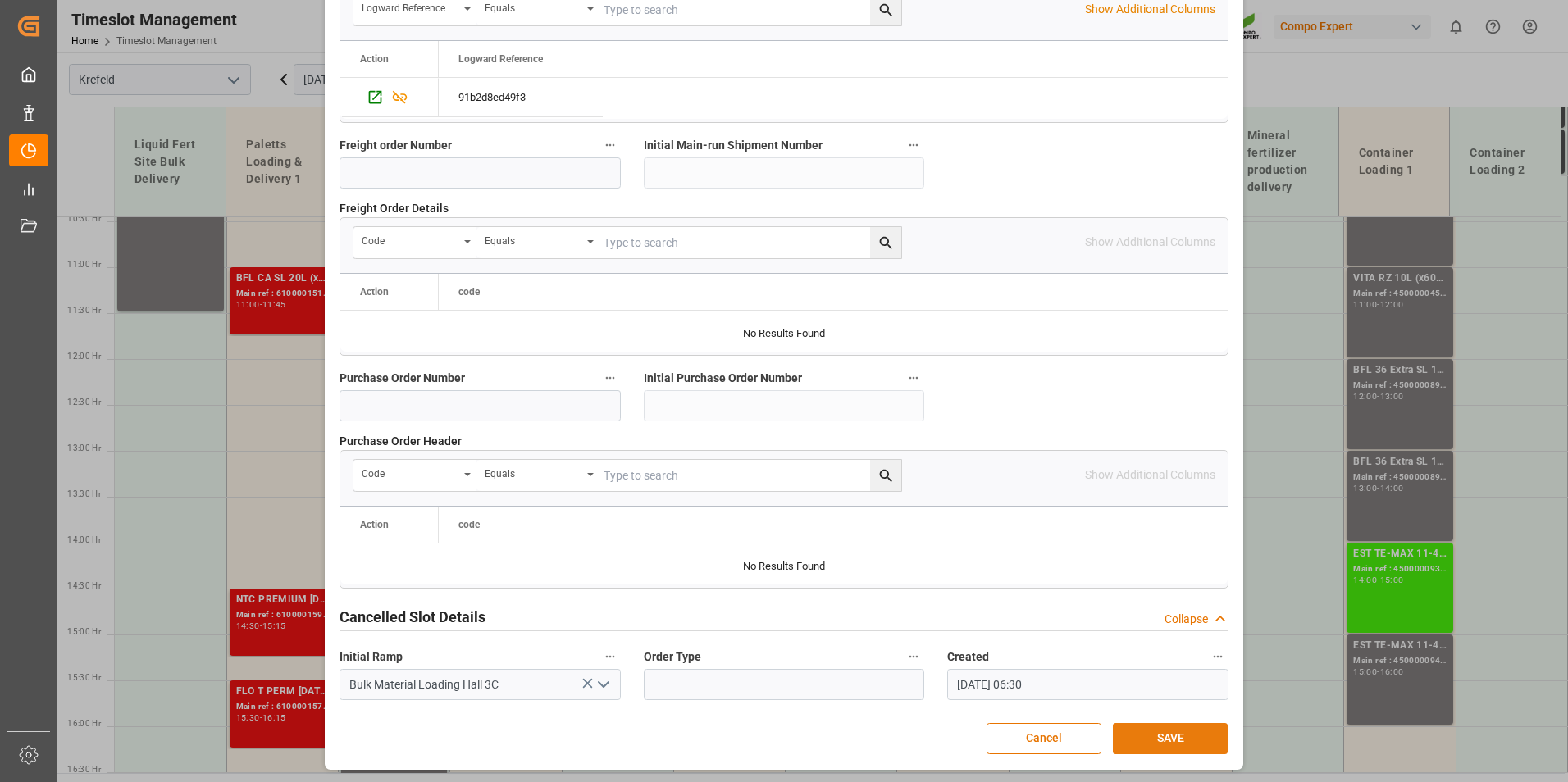
click at [1173, 745] on button "SAVE" at bounding box center [1170, 739] width 115 height 31
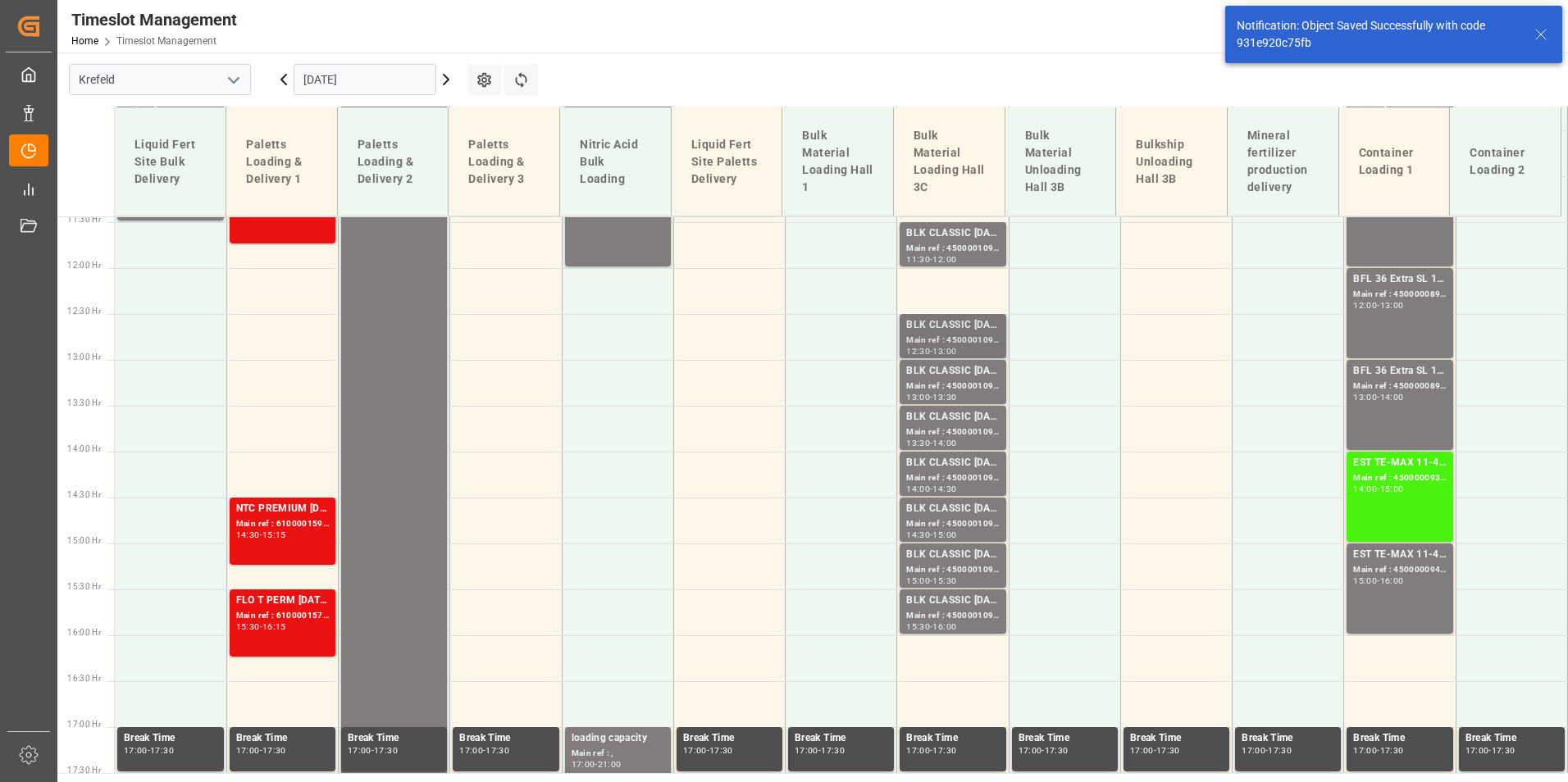
scroll to position [1052, 0]
click at [944, 331] on div "BLK CLASSIC [DATE]+3+TE BULK" at bounding box center [952, 325] width 92 height 17
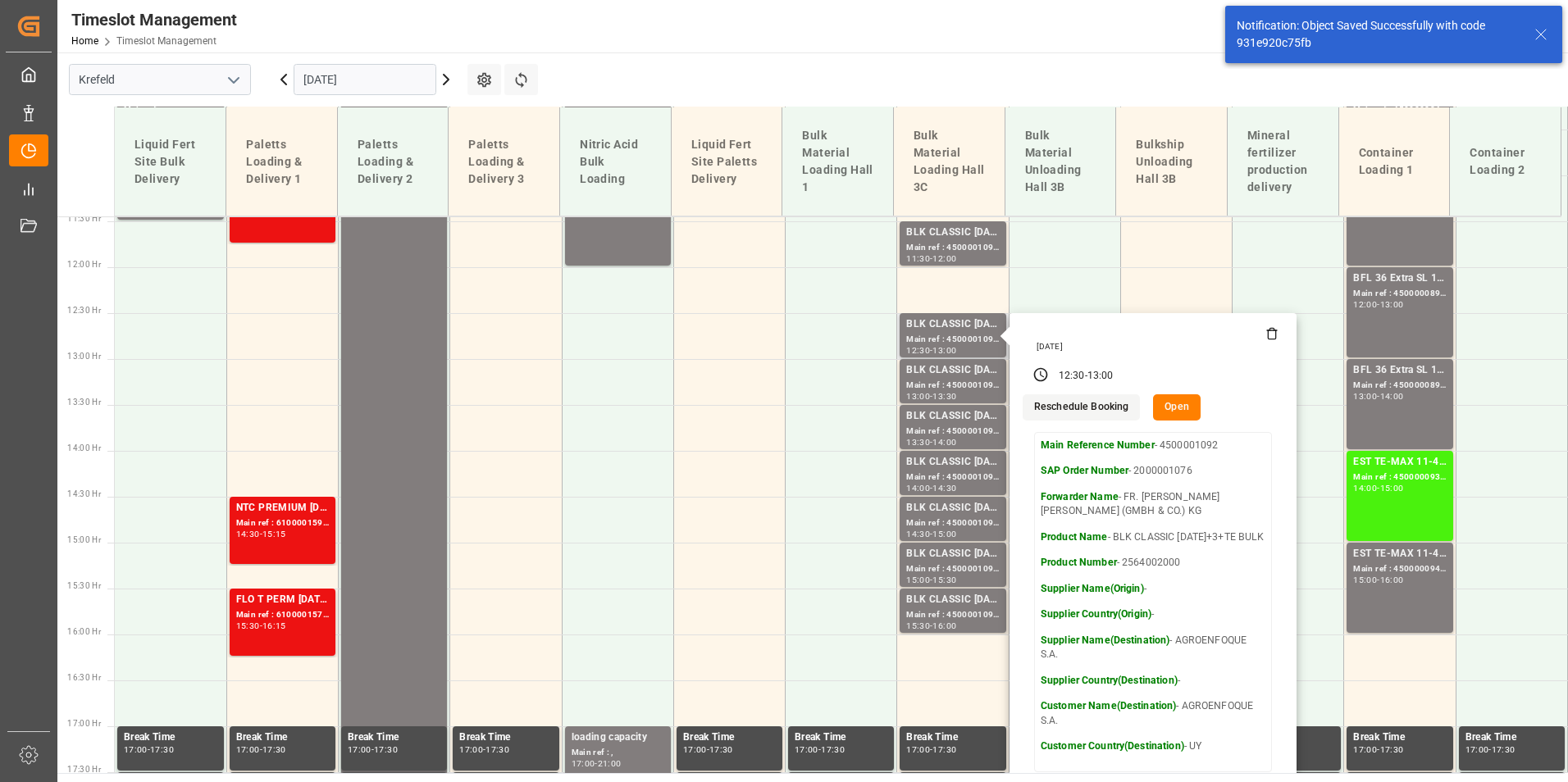
click at [1168, 409] on button "Open" at bounding box center [1176, 407] width 47 height 27
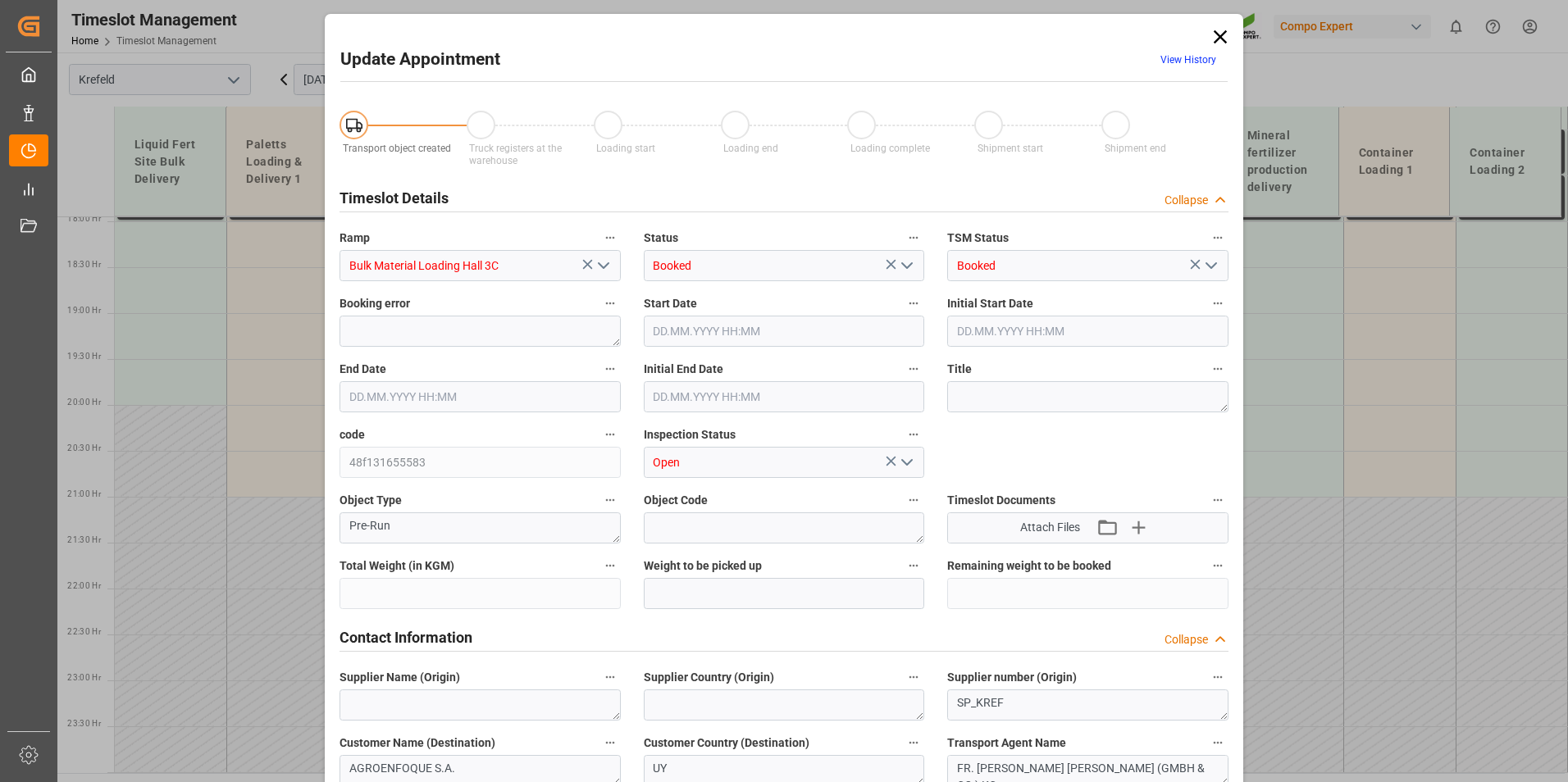
scroll to position [910, 0]
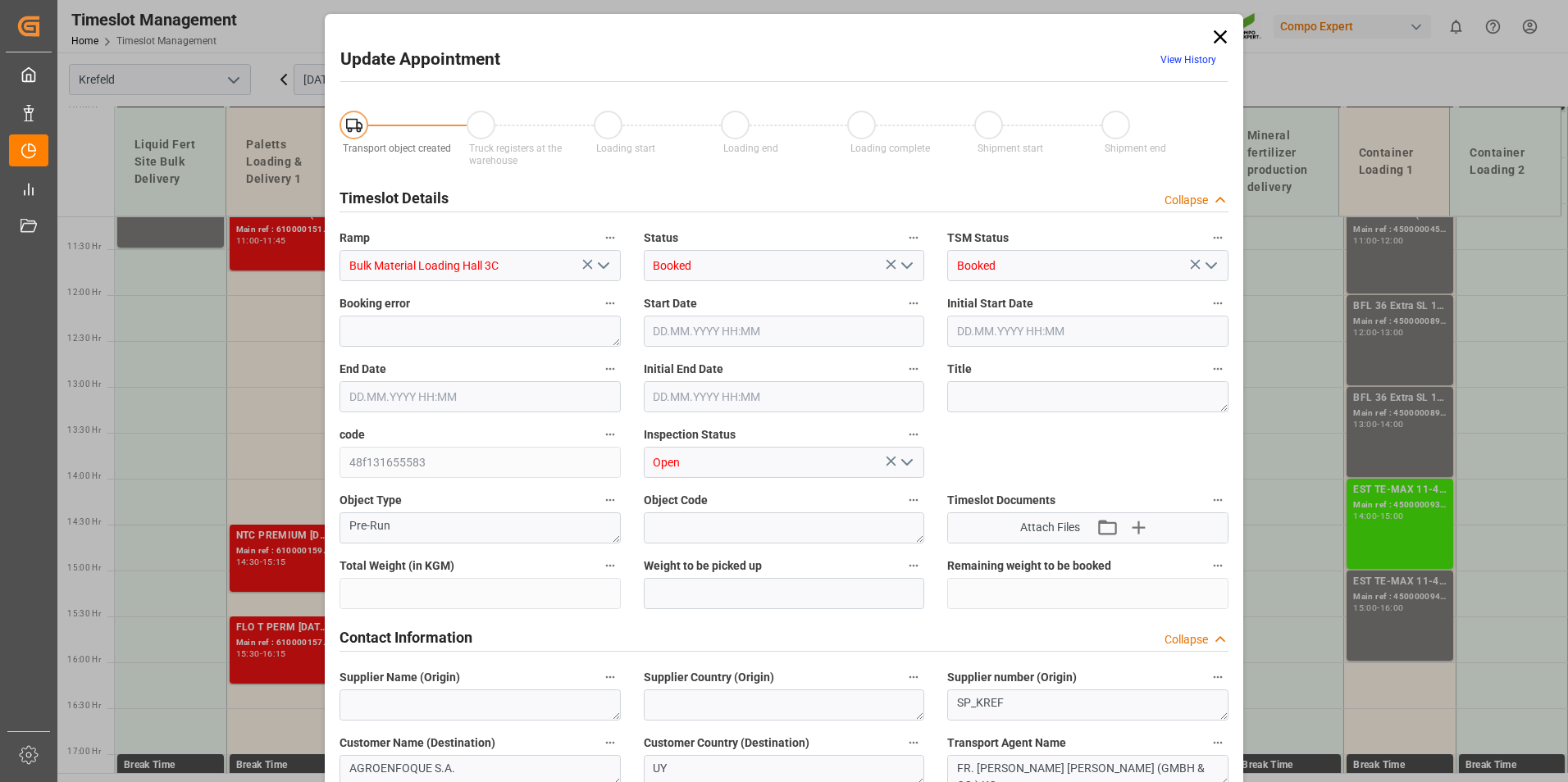
type input "53000"
type input "0"
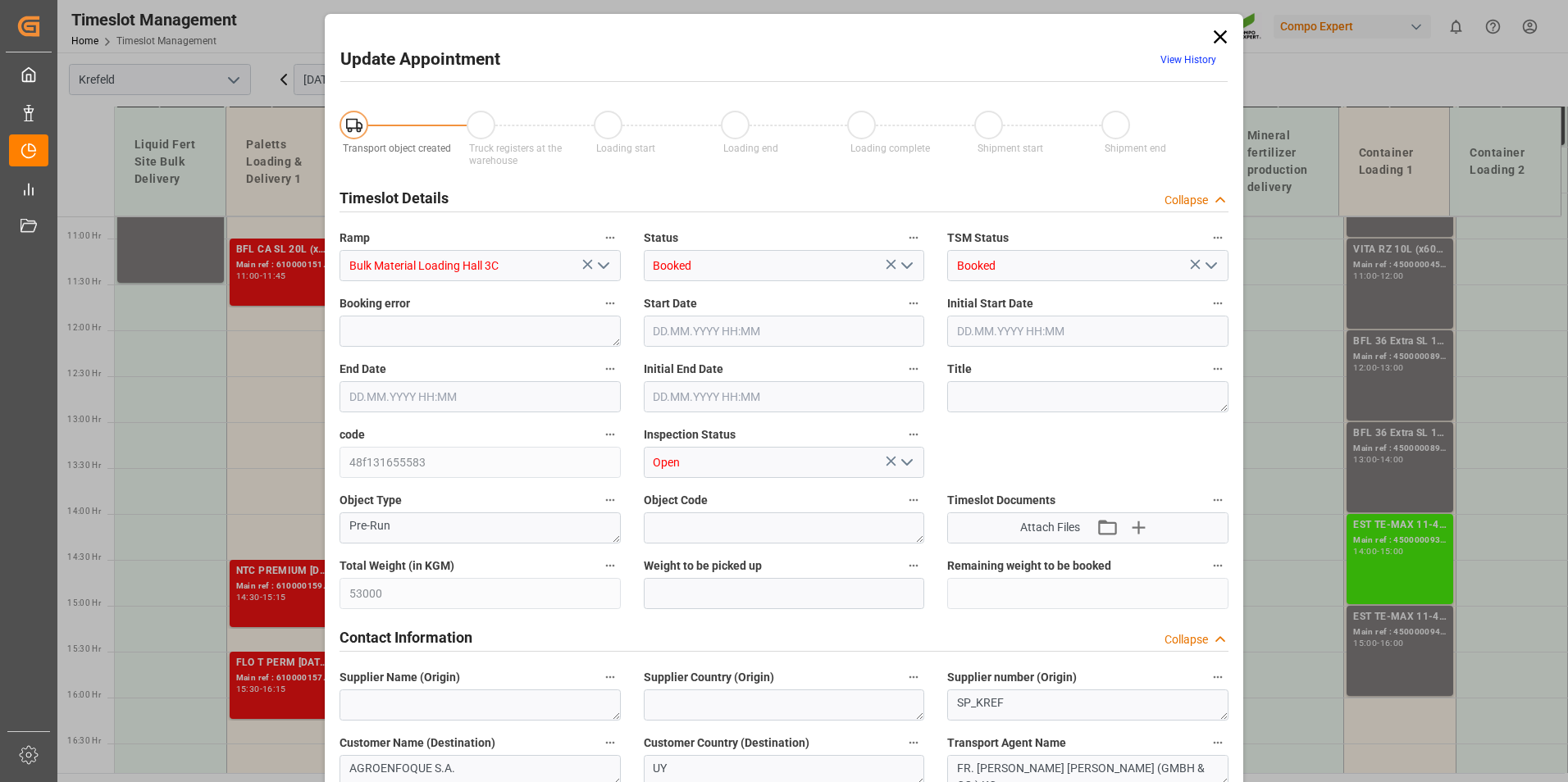
type input "[DATE] 12:30"
type input "[DATE] 13:00"
type input "[DATE] 06:31"
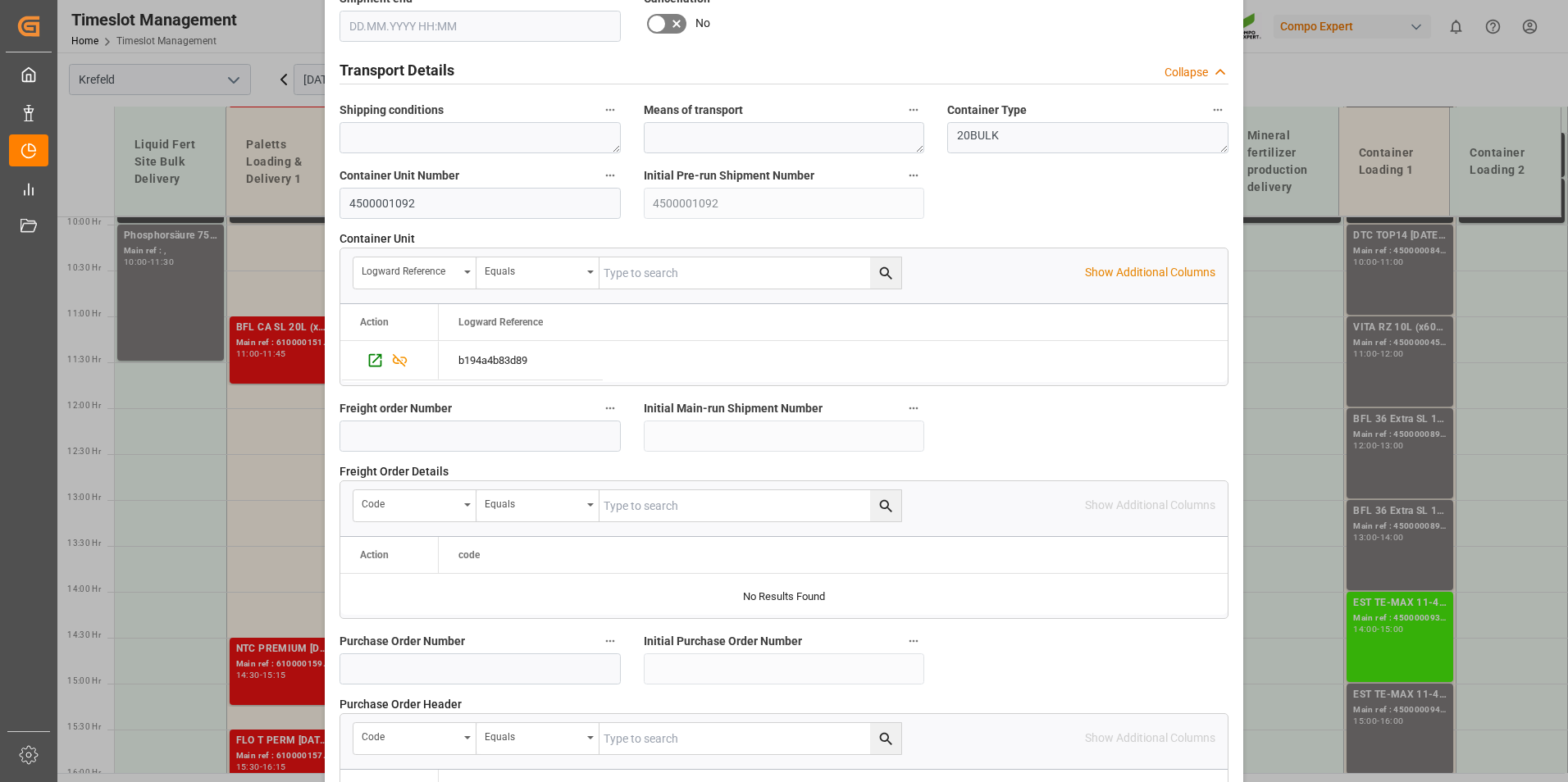
scroll to position [1066, 0]
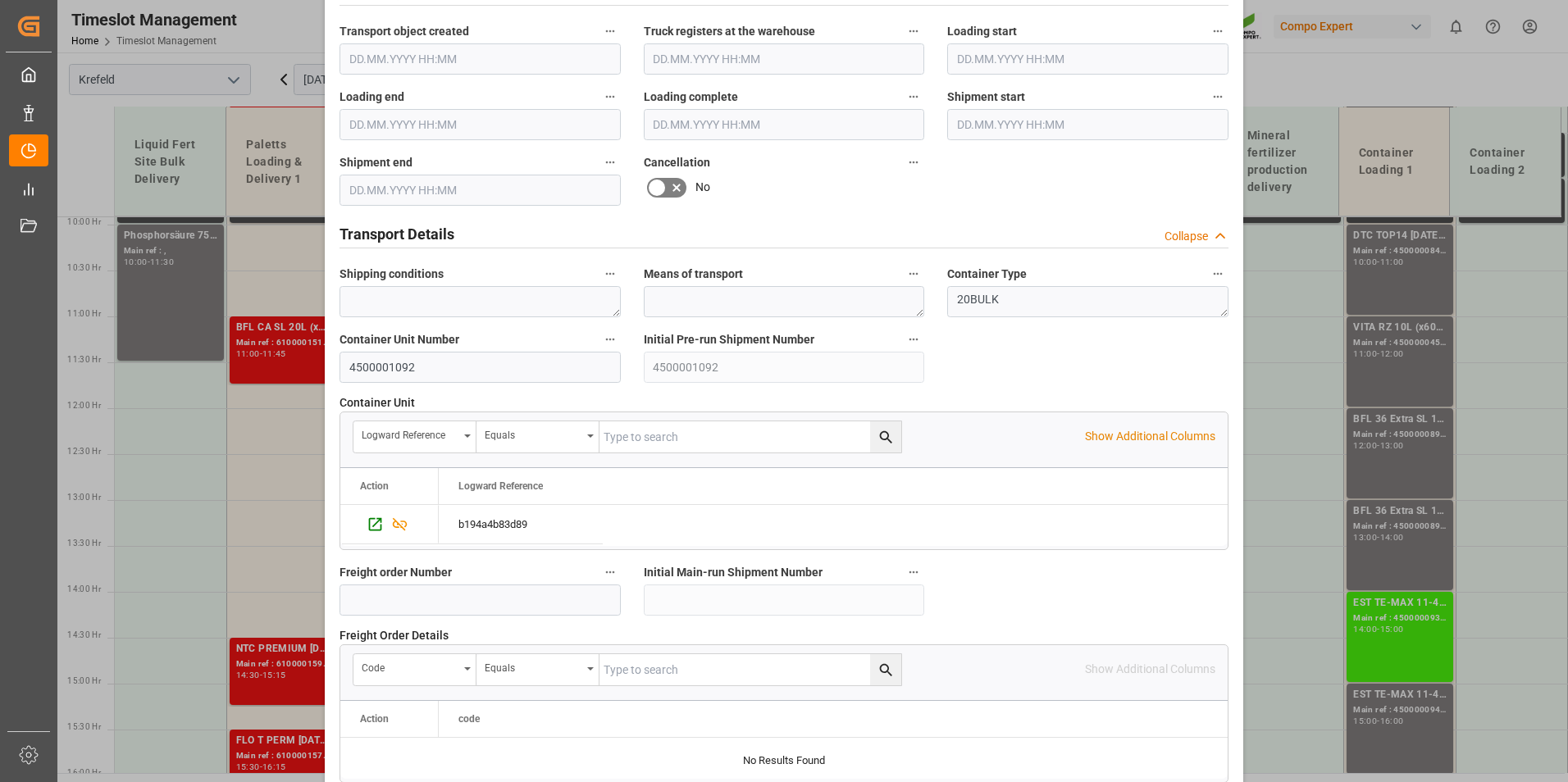
click at [649, 181] on icon at bounding box center [657, 188] width 20 height 20
click at [0, 0] on input "checkbox" at bounding box center [0, 0] width 0 height 0
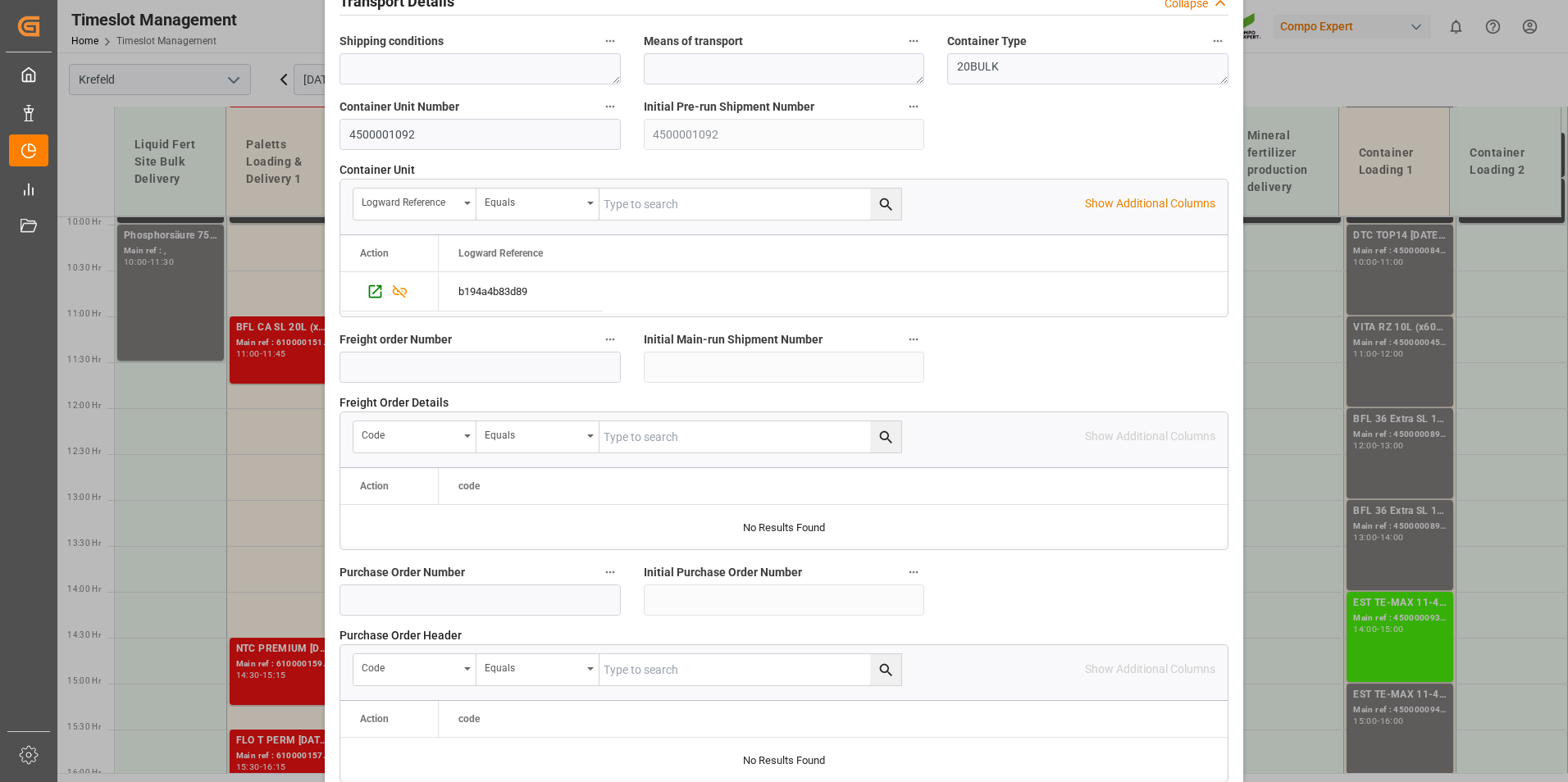
scroll to position [1493, 0]
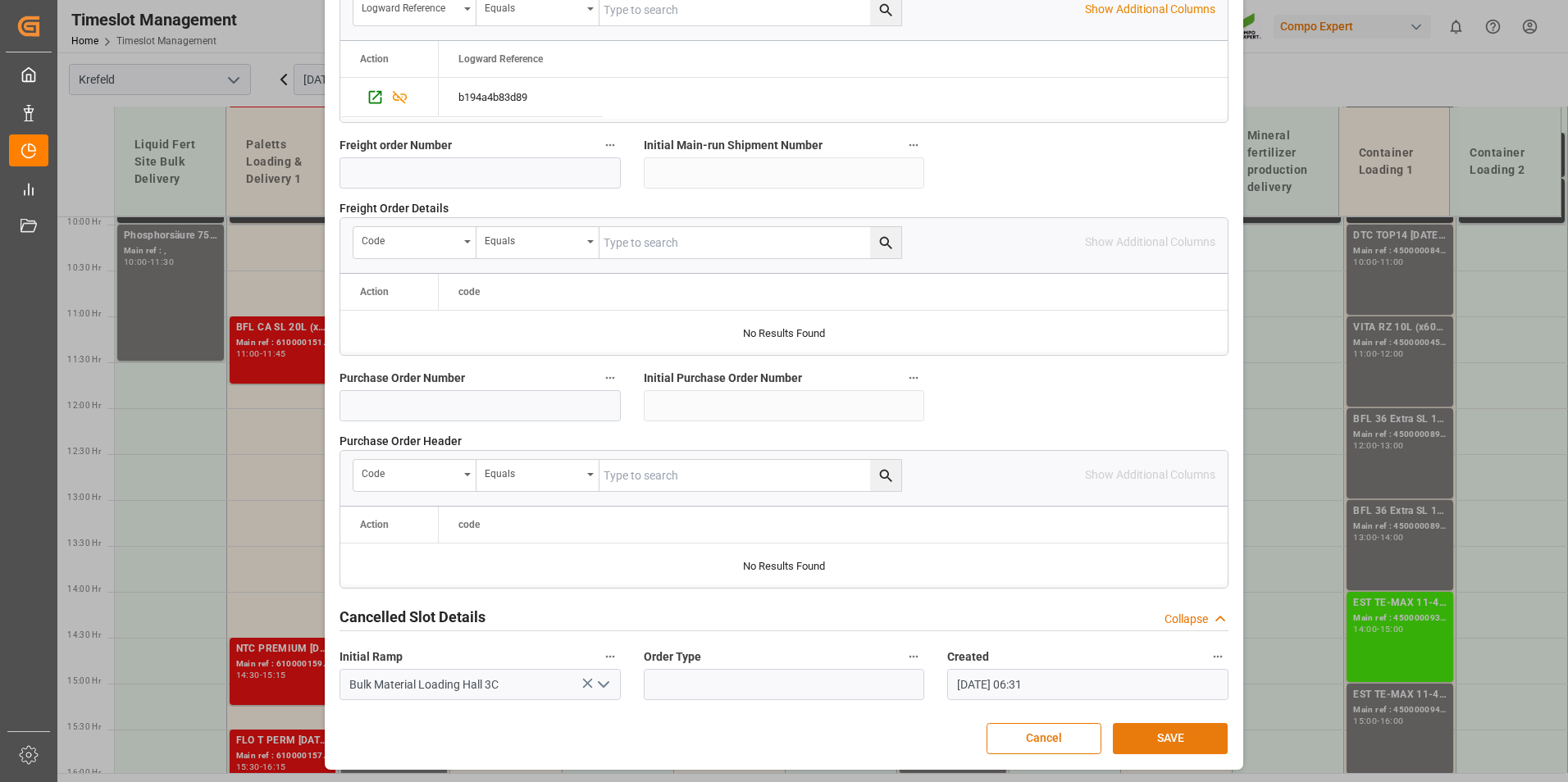
click at [1177, 728] on button "SAVE" at bounding box center [1170, 739] width 115 height 31
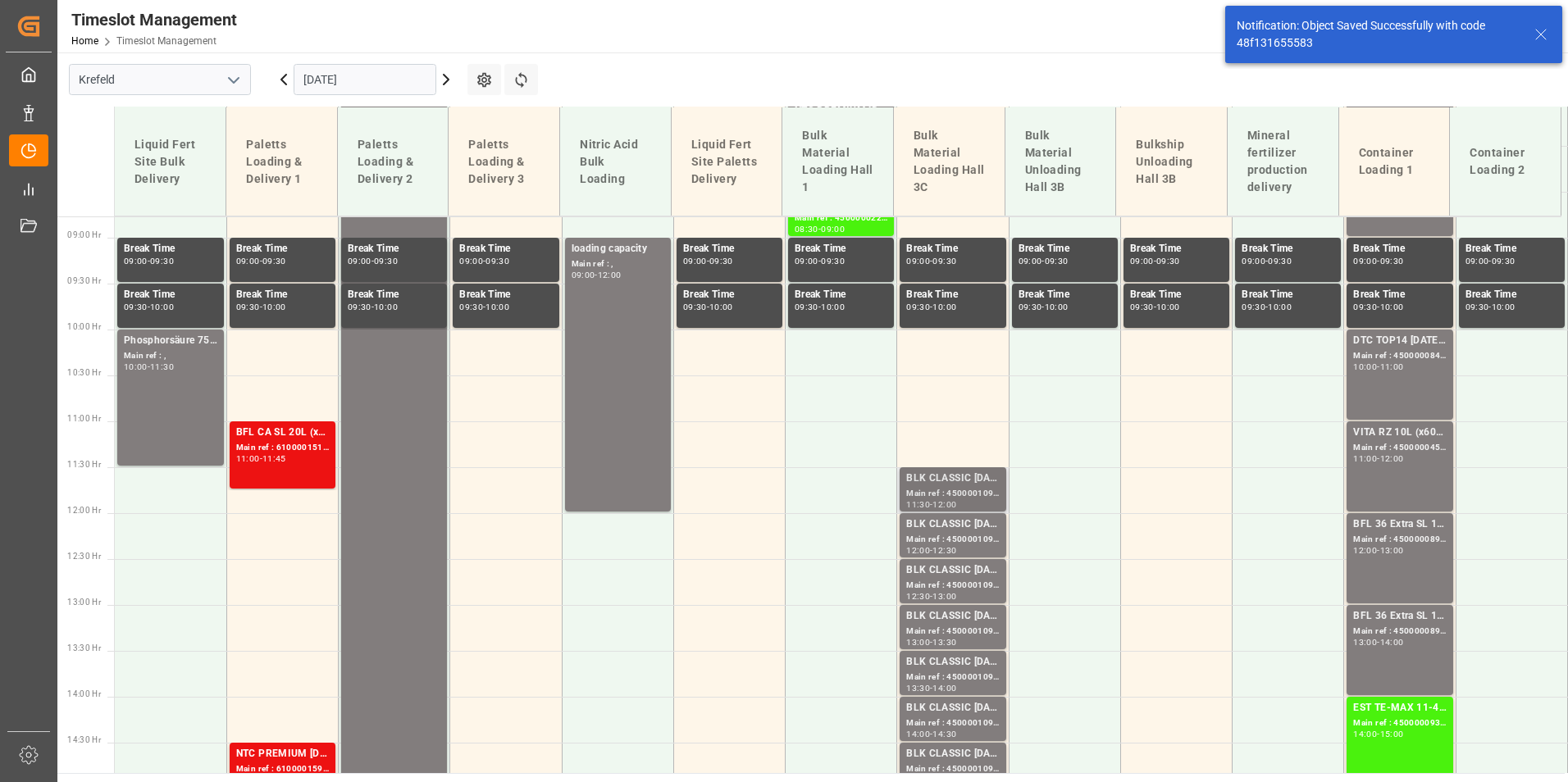
scroll to position [970, 0]
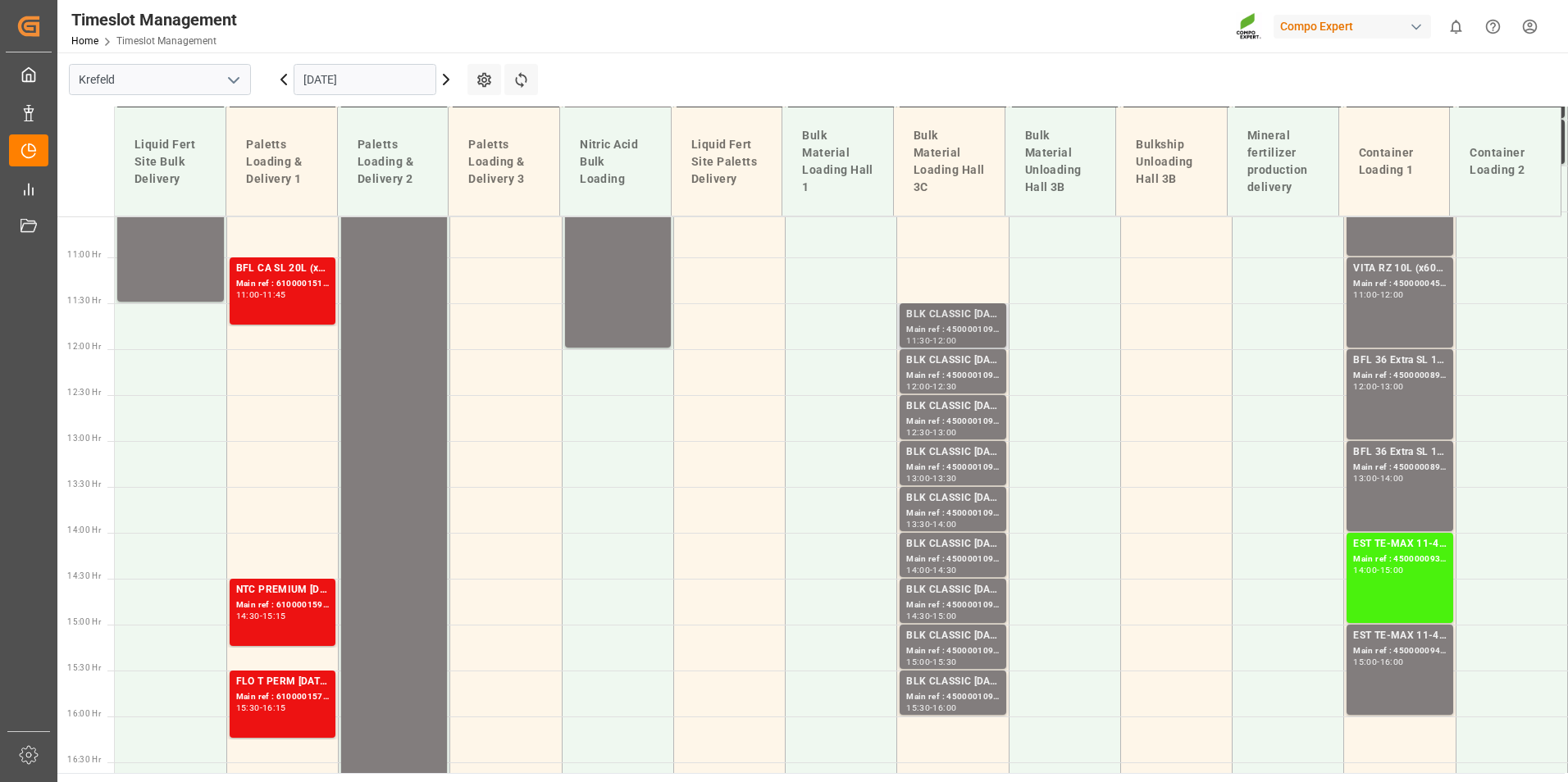
click at [961, 317] on div "BLK CLASSIC [DATE]+3+TE BULK" at bounding box center [952, 315] width 92 height 17
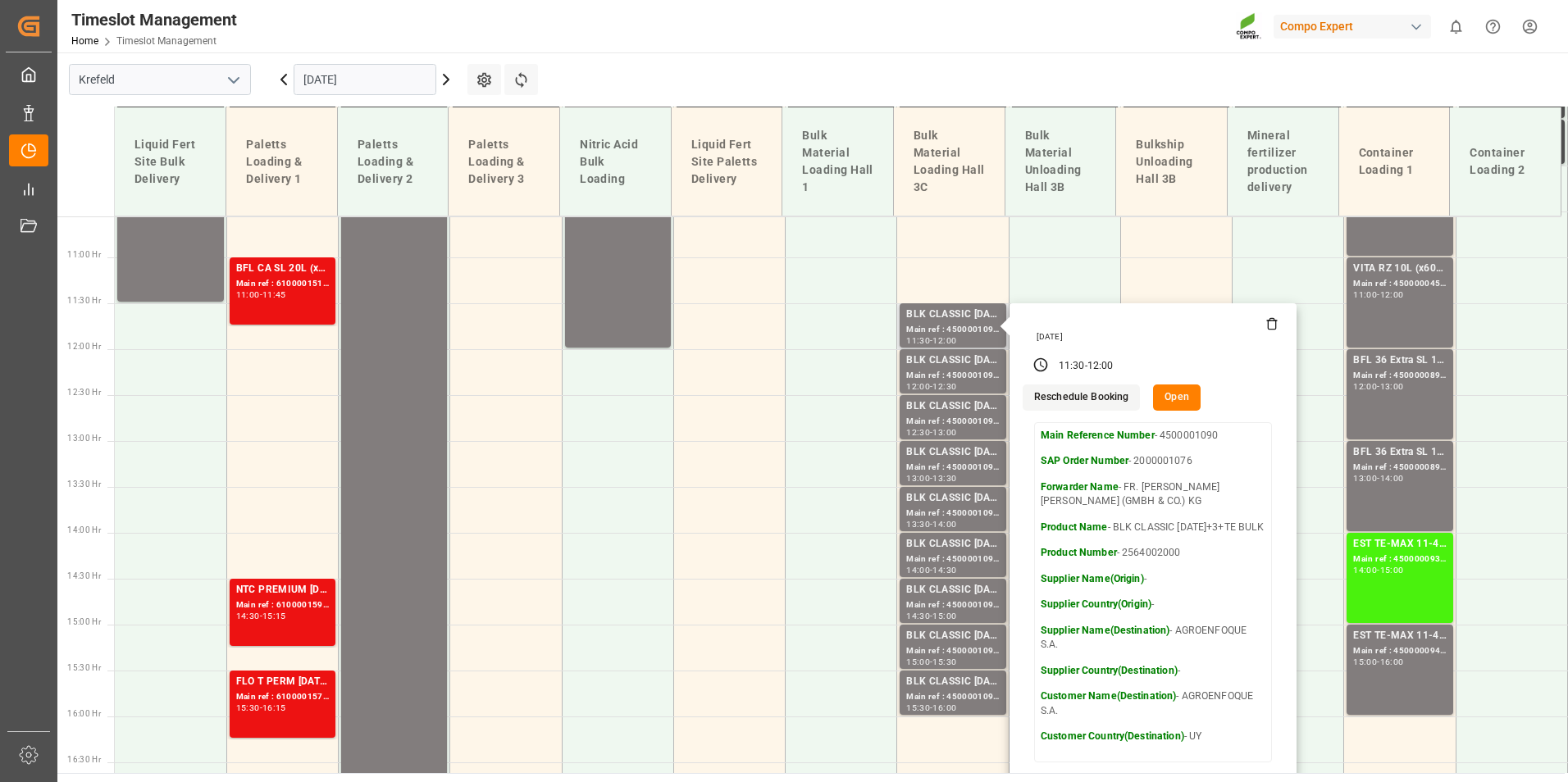
click at [1176, 391] on button "Open" at bounding box center [1176, 397] width 47 height 27
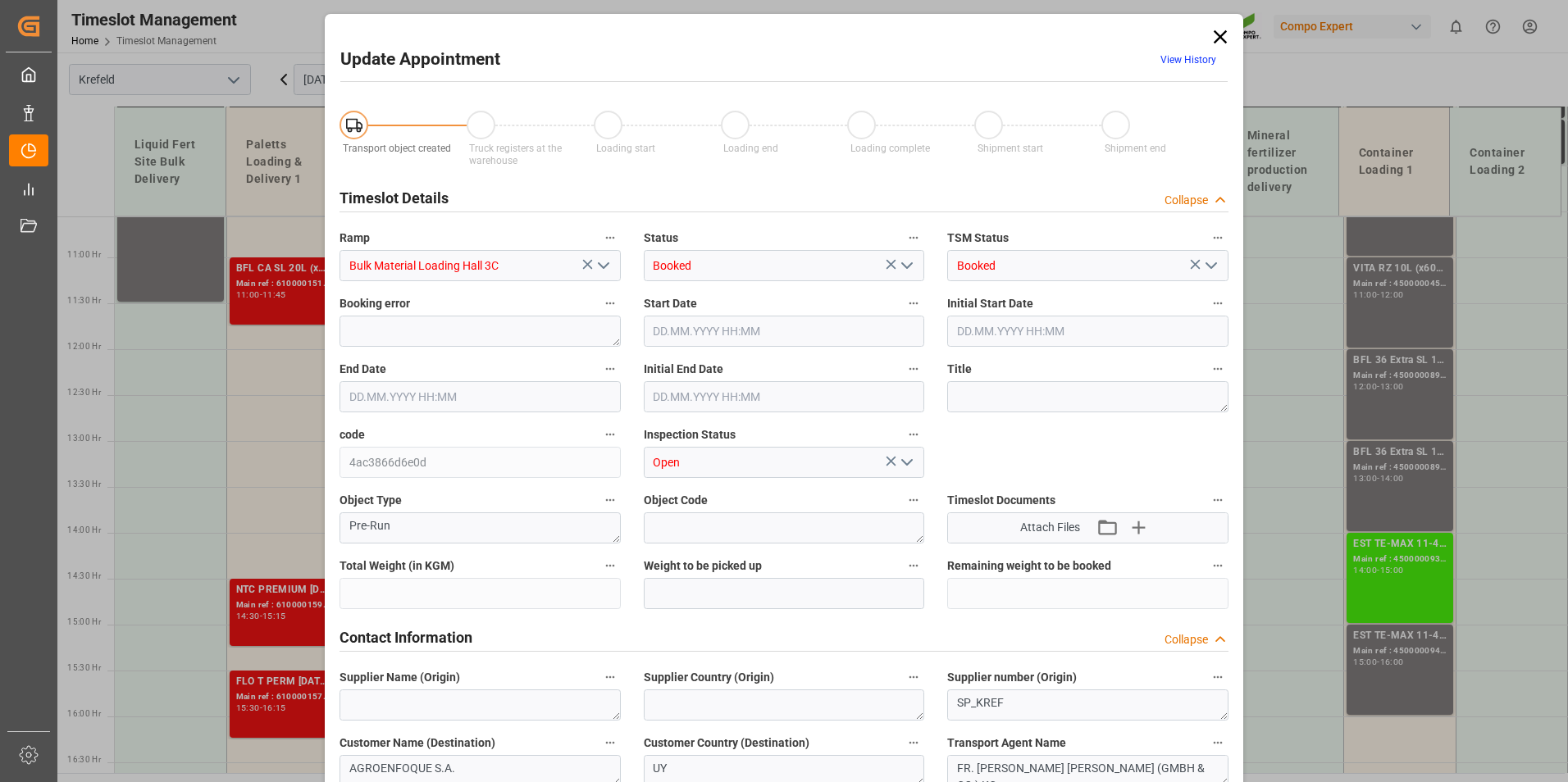
type input "53000"
type input "0"
type input "[DATE] 11:30"
type input "[DATE] 12:00"
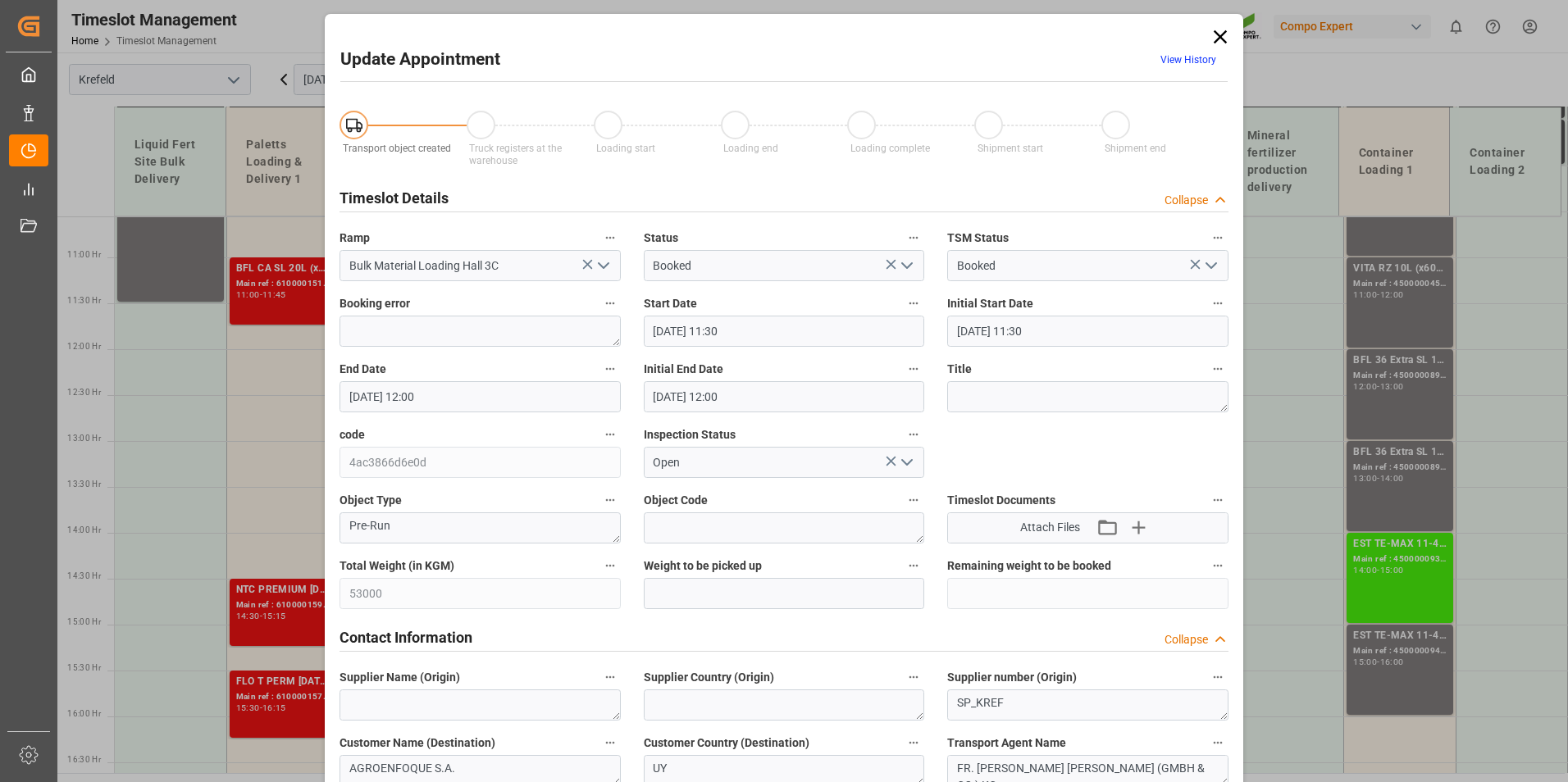
type input "[DATE] 12:00"
type input "[DATE] 06:30"
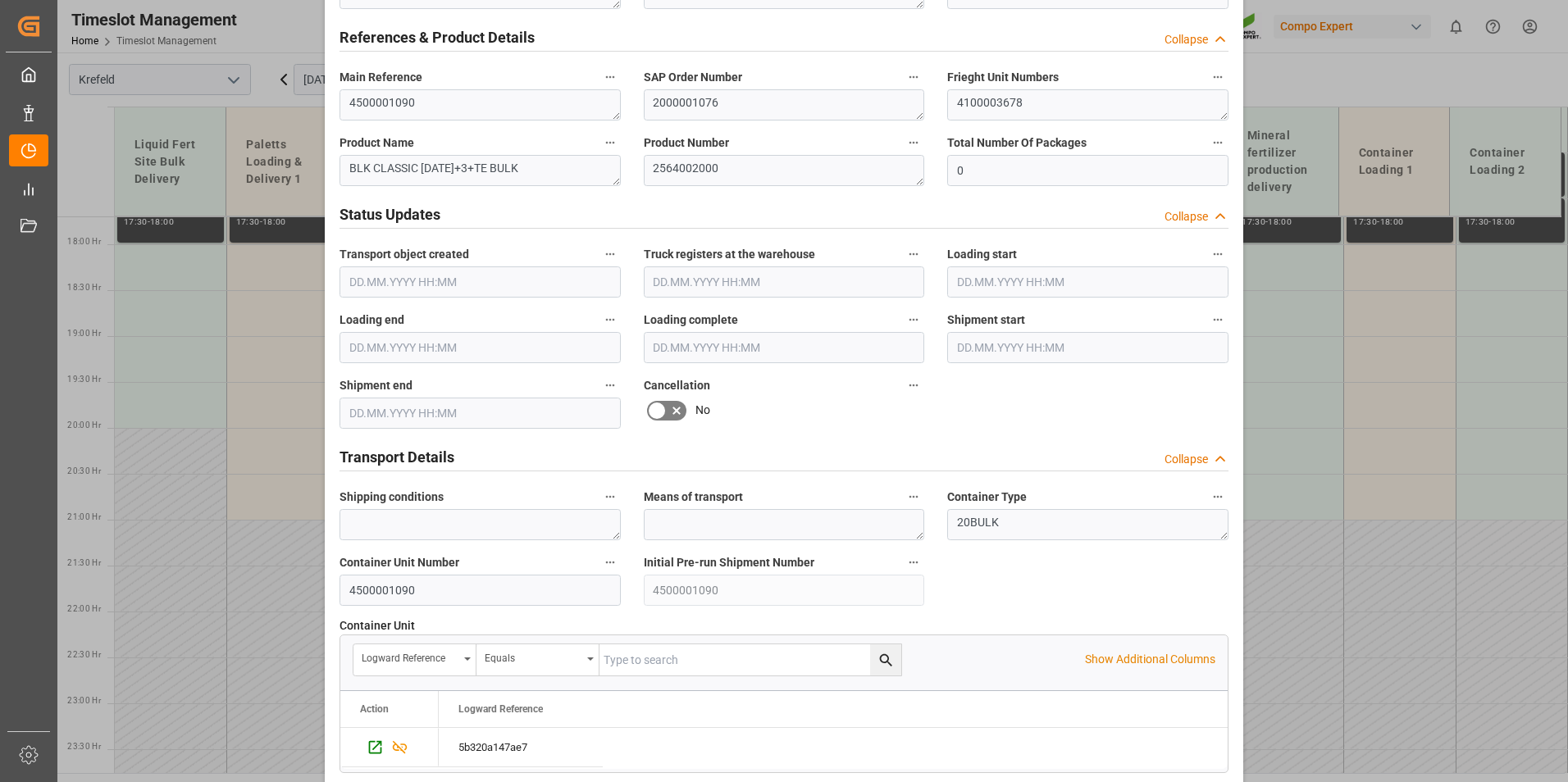
scroll to position [985, 0]
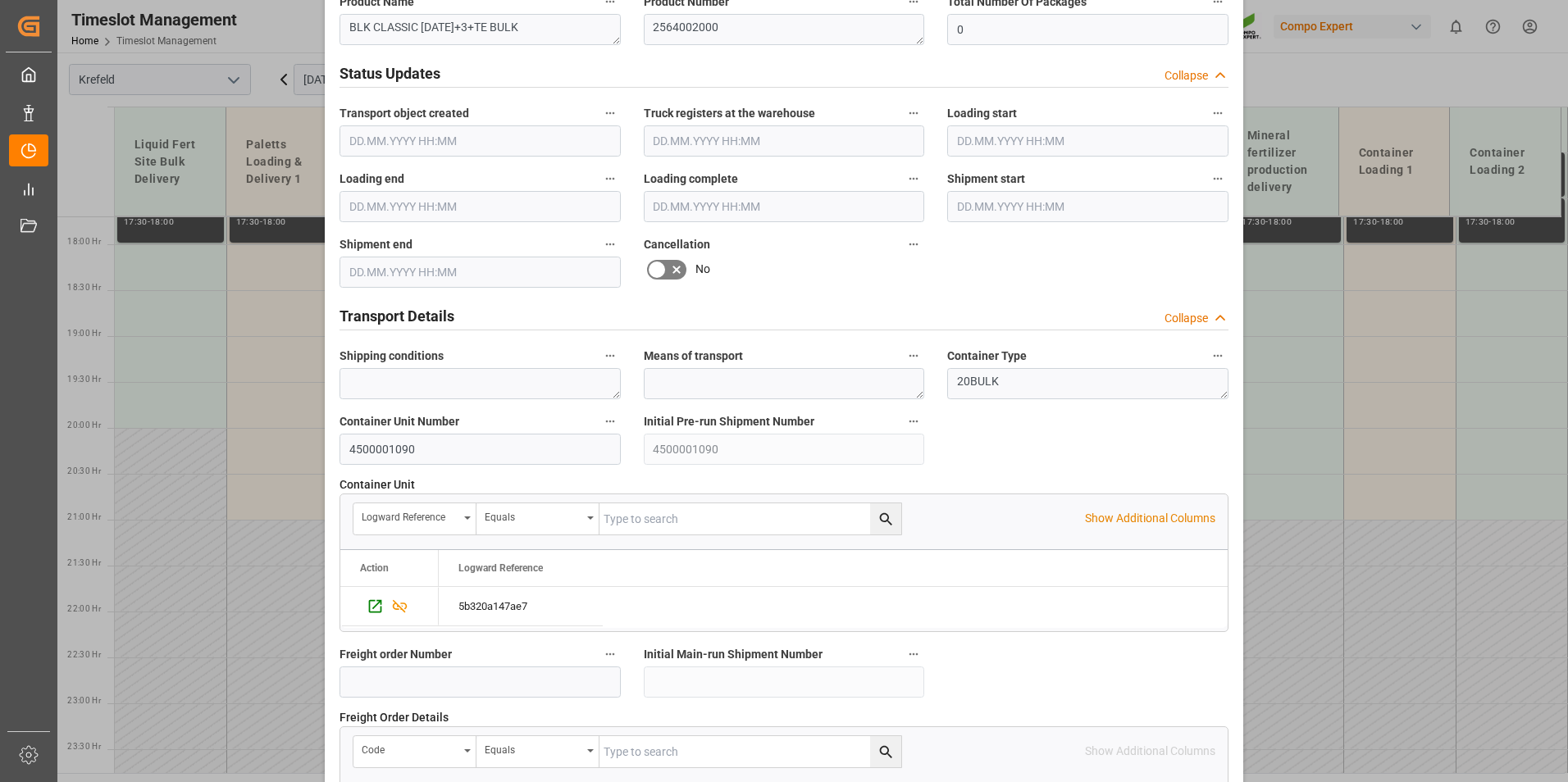
click at [661, 268] on icon at bounding box center [657, 270] width 20 height 20
click at [0, 0] on input "checkbox" at bounding box center [0, 0] width 0 height 0
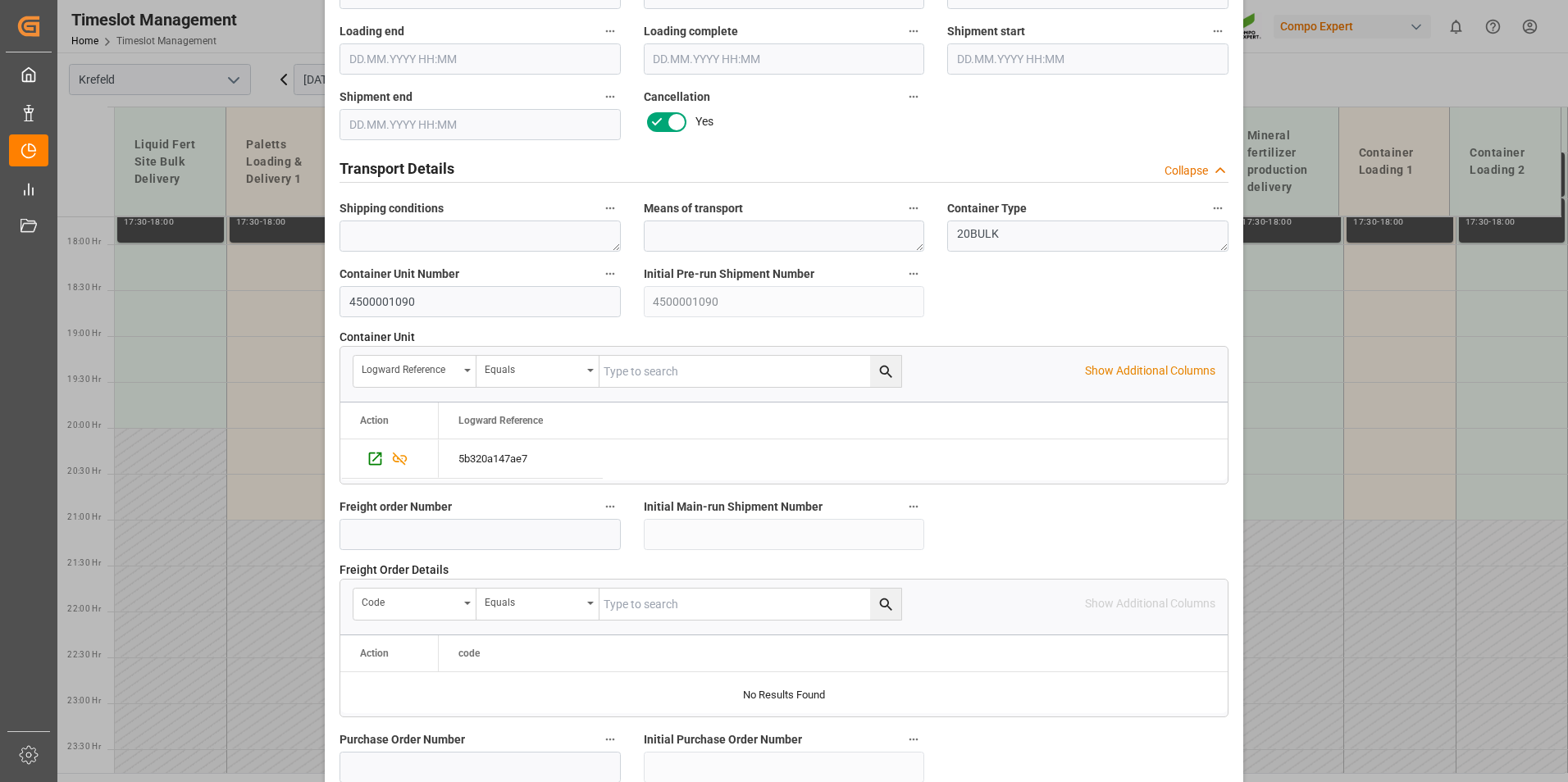
scroll to position [1493, 0]
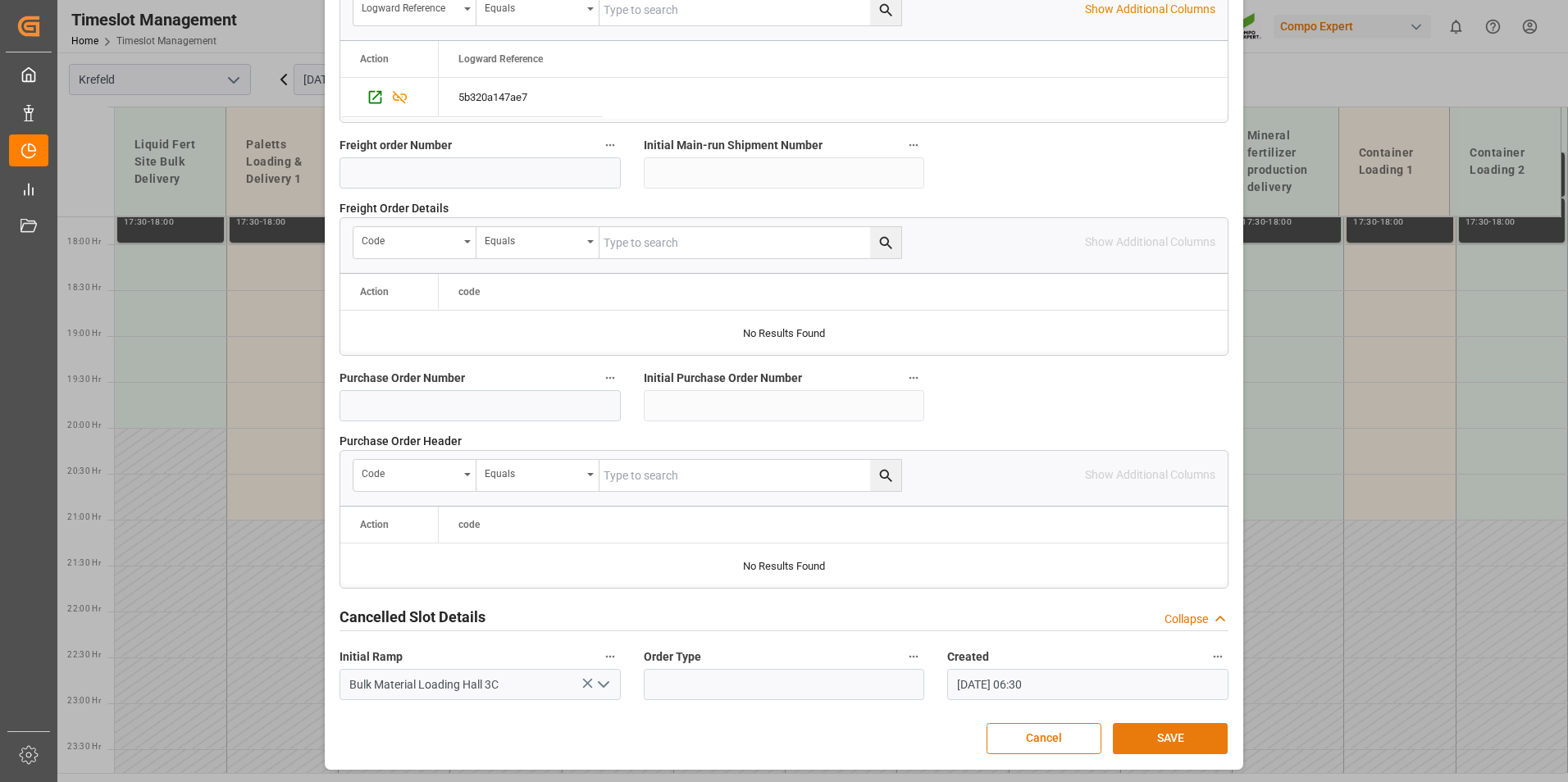
click at [1142, 728] on button "SAVE" at bounding box center [1170, 739] width 115 height 31
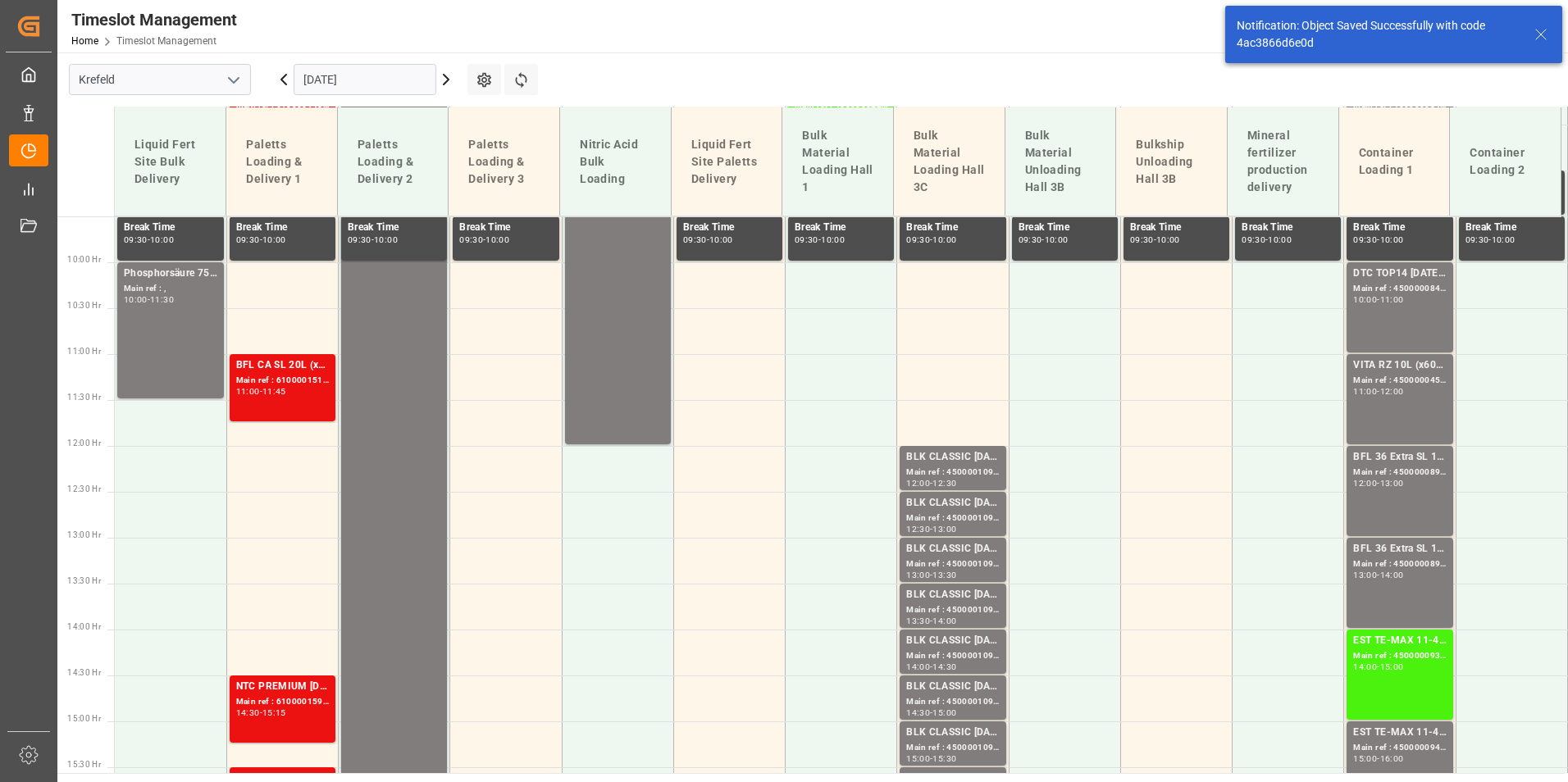
scroll to position [959, 0]
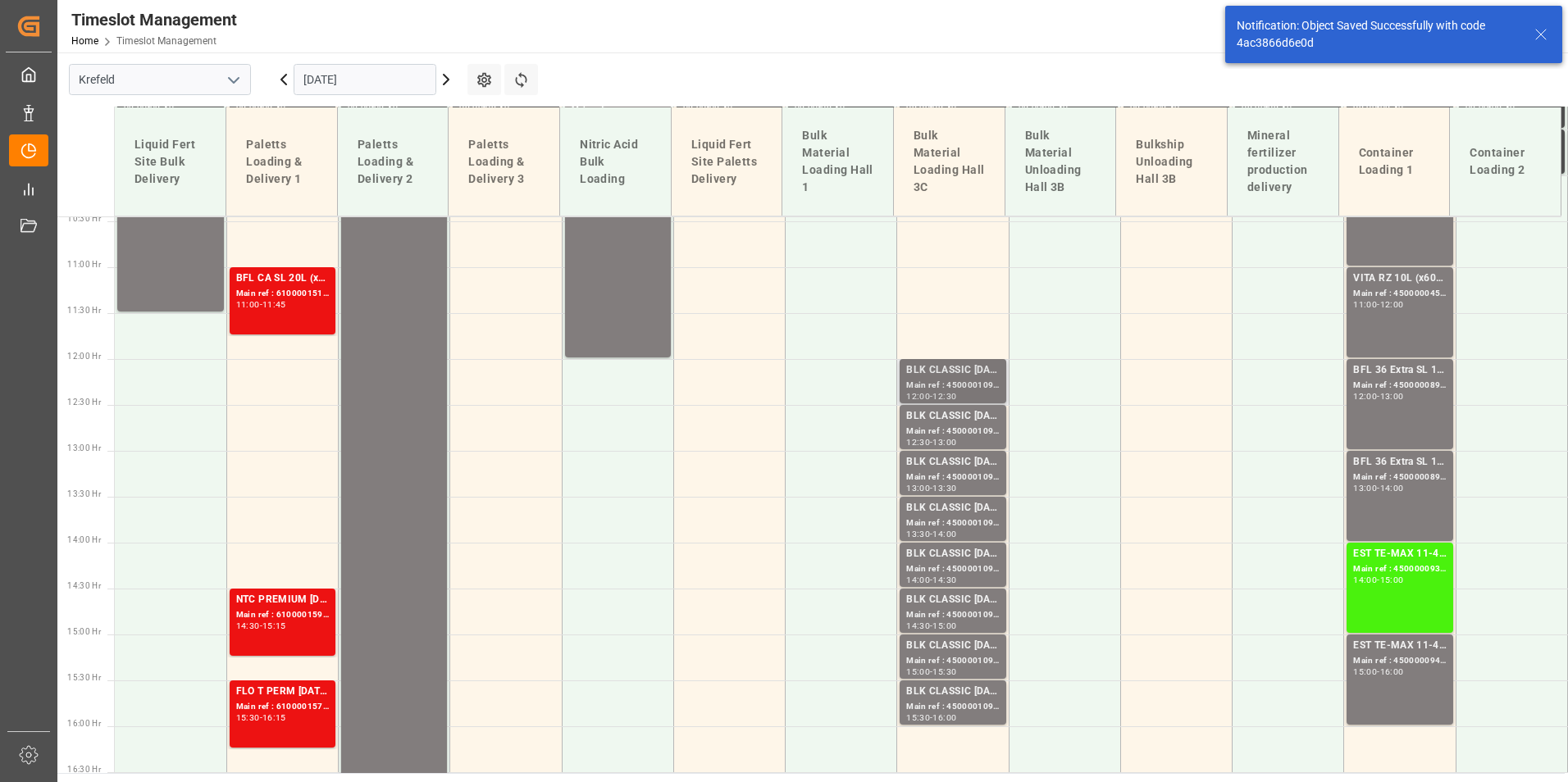
click at [968, 389] on div "Main ref : 4500001091, 2000001076" at bounding box center [952, 386] width 92 height 14
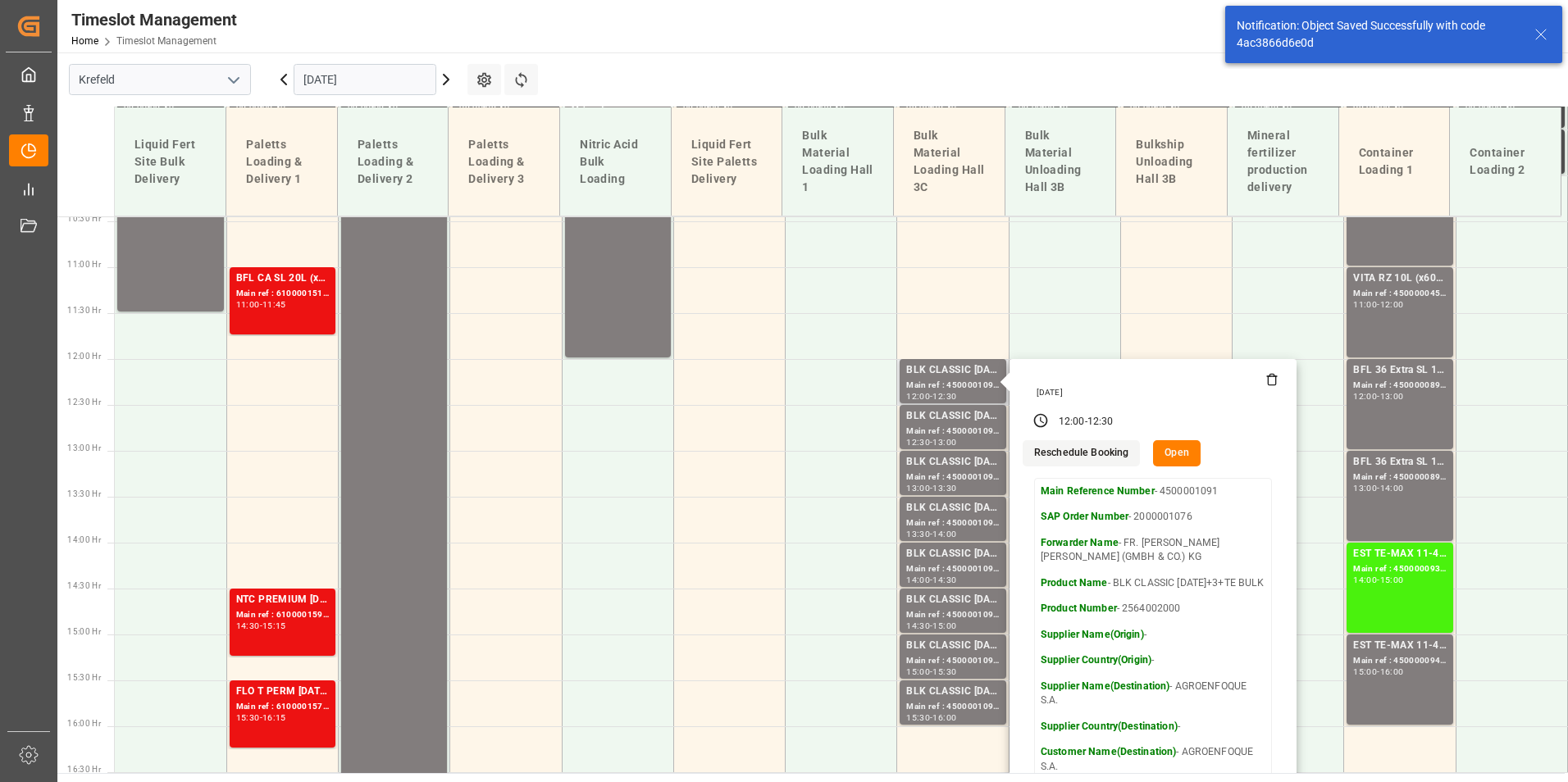
click at [1186, 449] on button "Open" at bounding box center [1176, 453] width 47 height 27
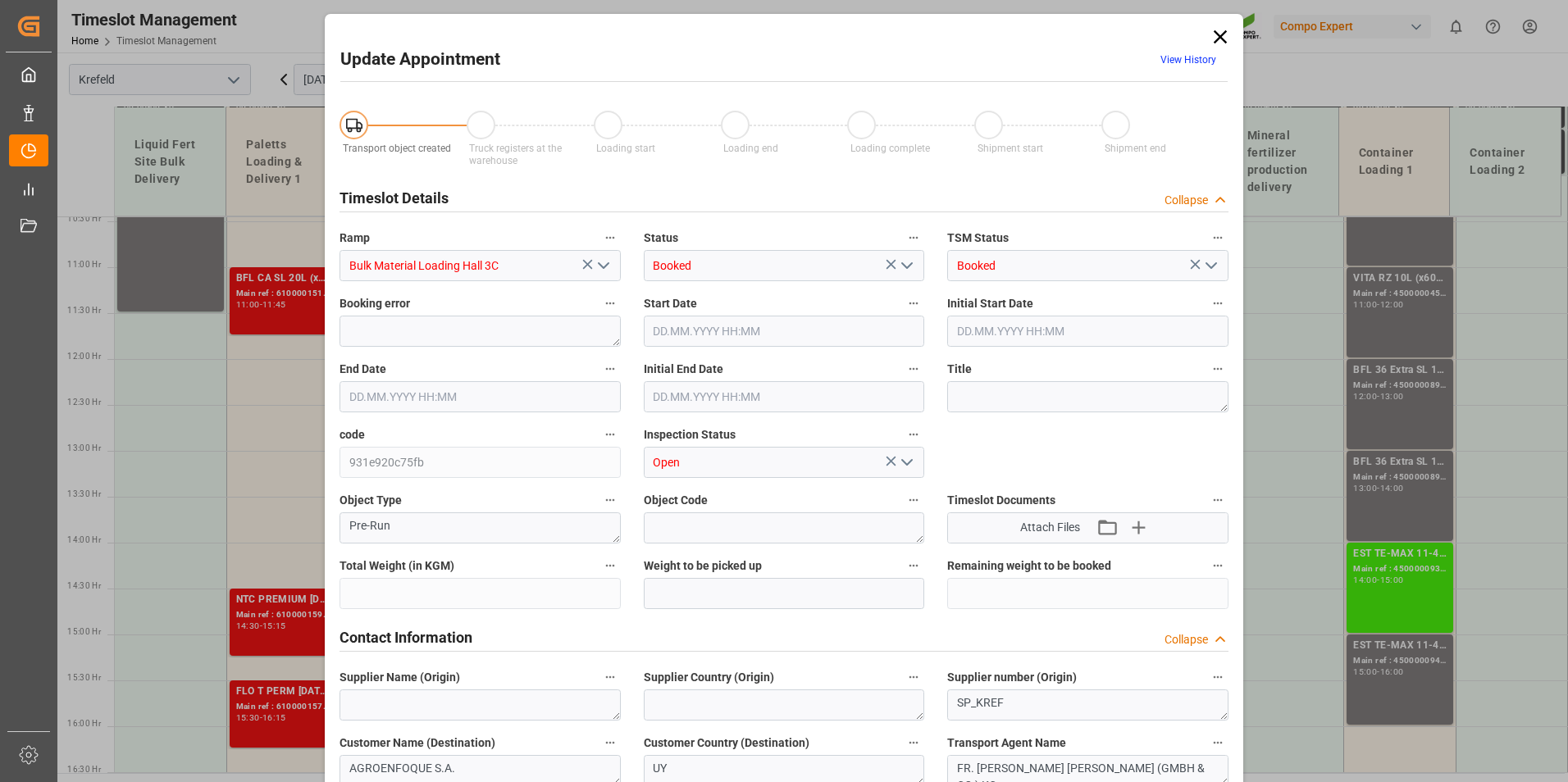
type input "53000"
type input "0"
type input "[DATE] 12:00"
type input "[DATE] 12:30"
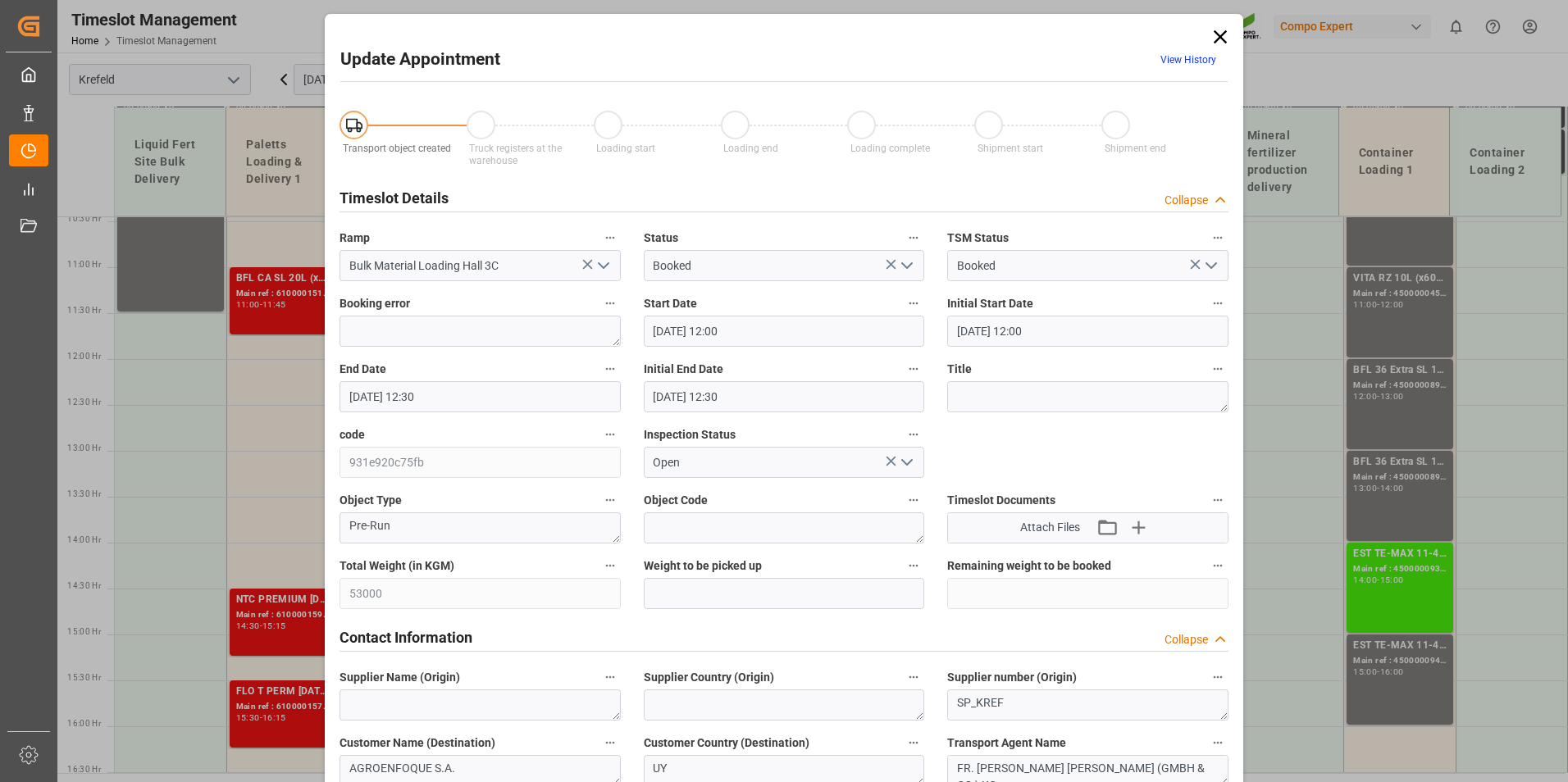
type input "[DATE] 12:30"
type input "[DATE] 06:30"
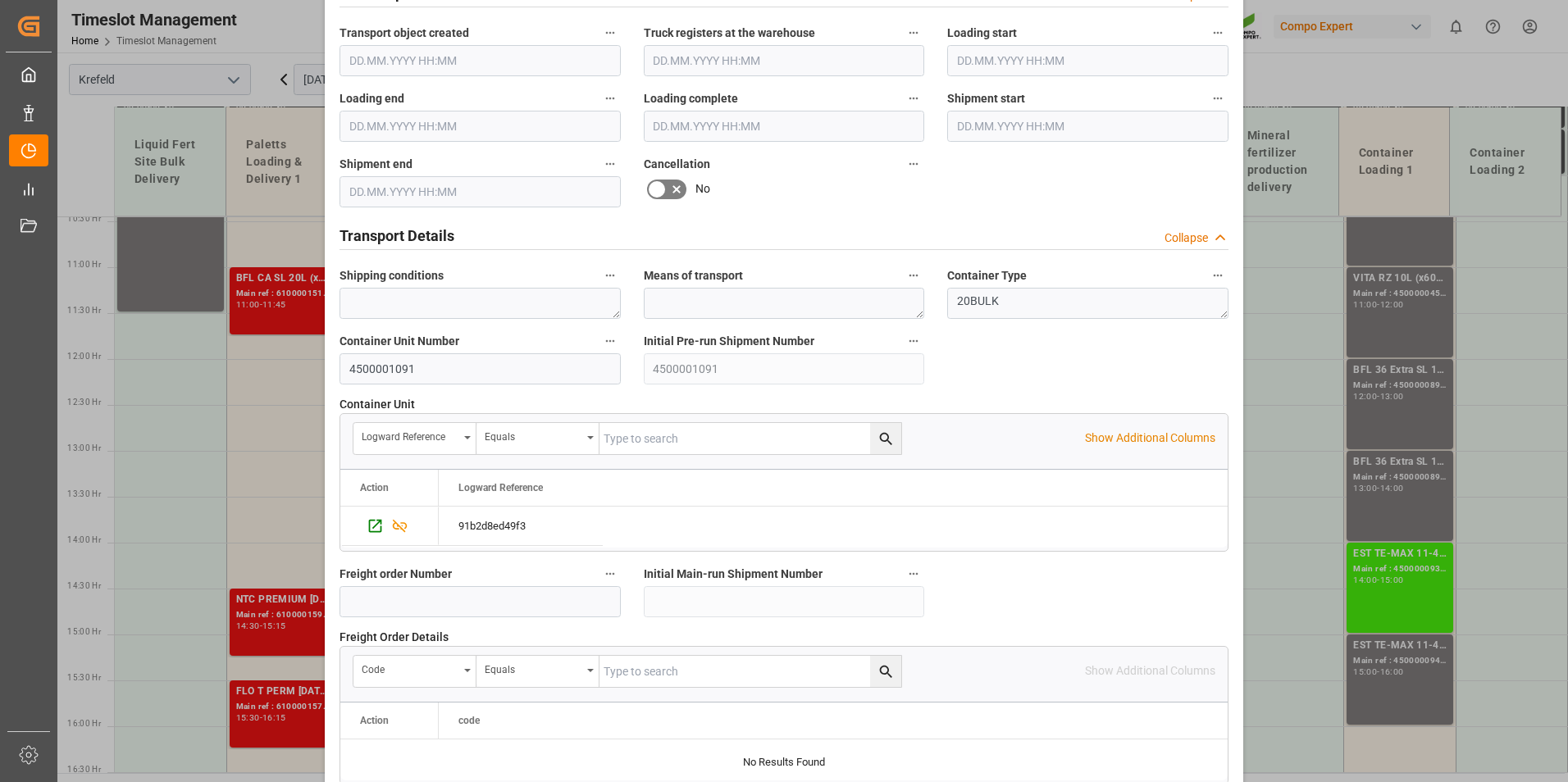
scroll to position [1066, 0]
click at [662, 187] on icon at bounding box center [657, 188] width 20 height 20
click at [0, 0] on input "checkbox" at bounding box center [0, 0] width 0 height 0
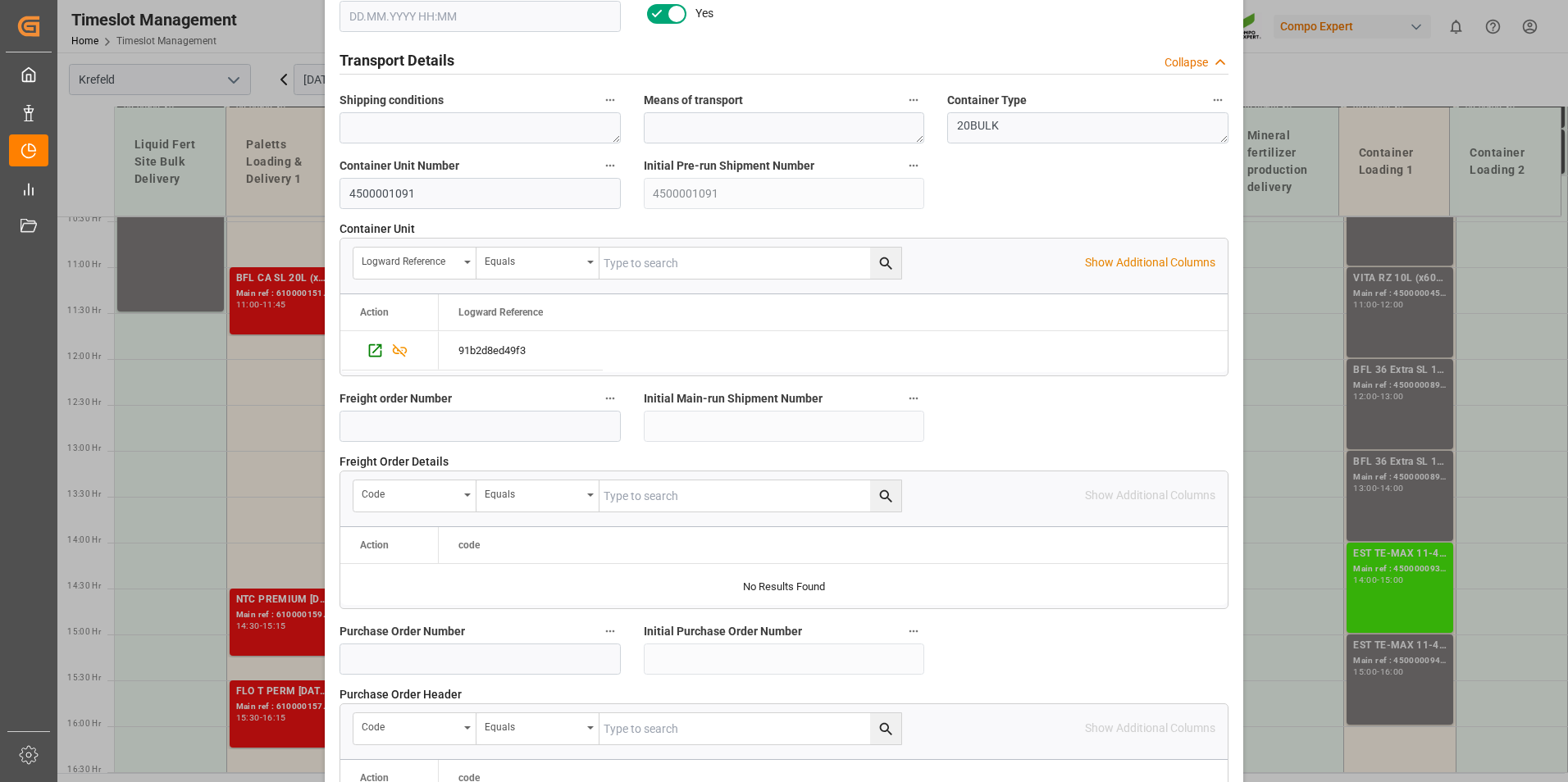
scroll to position [1493, 0]
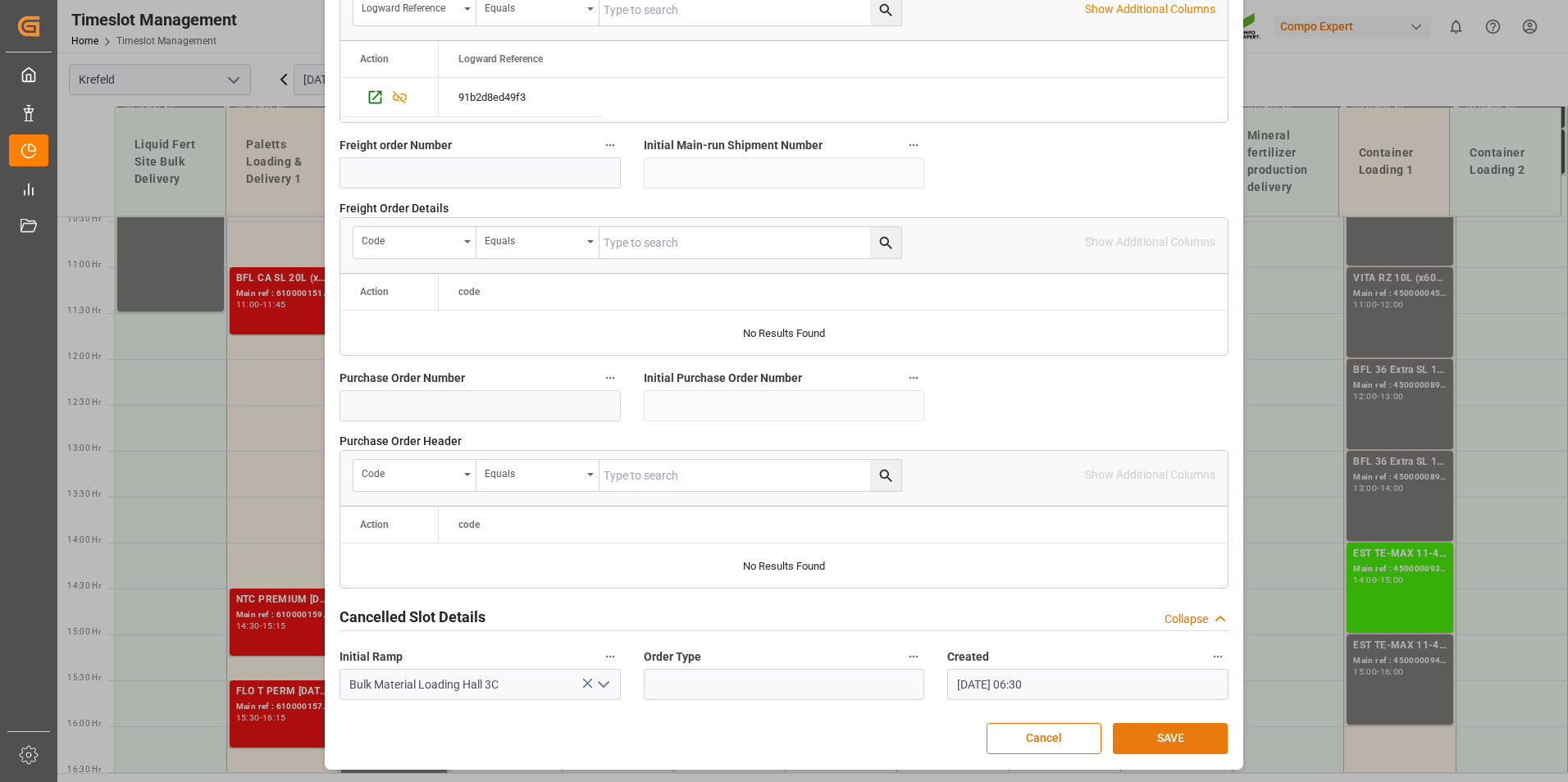
click at [1176, 746] on button "SAVE" at bounding box center [1170, 739] width 115 height 31
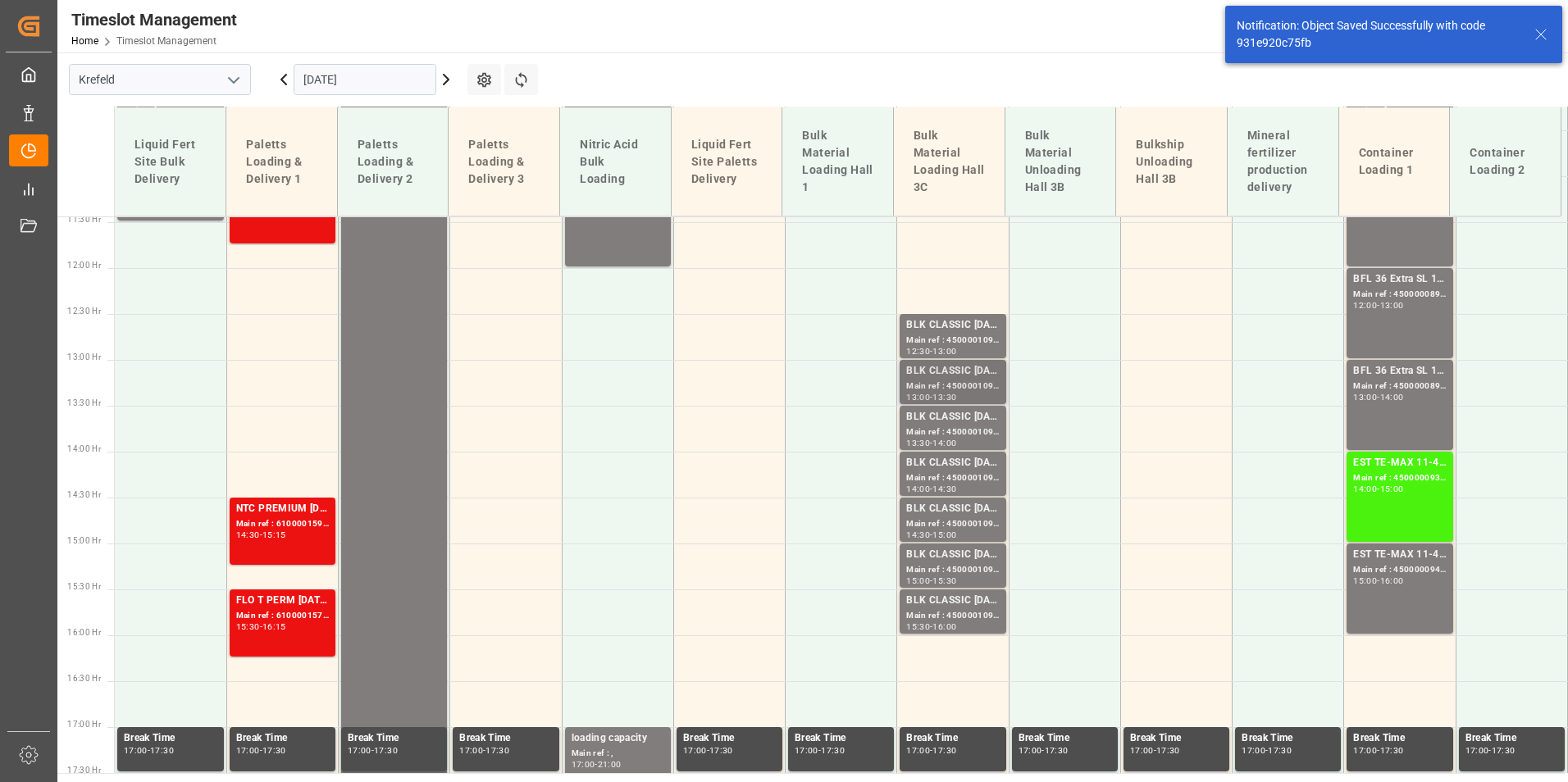
scroll to position [1052, 0]
click at [940, 314] on div "BLK CLASSIC [DATE]+3+TE BULK Main ref : 4500001092, 2000001076 12:30 - 13:00" at bounding box center [953, 334] width 106 height 44
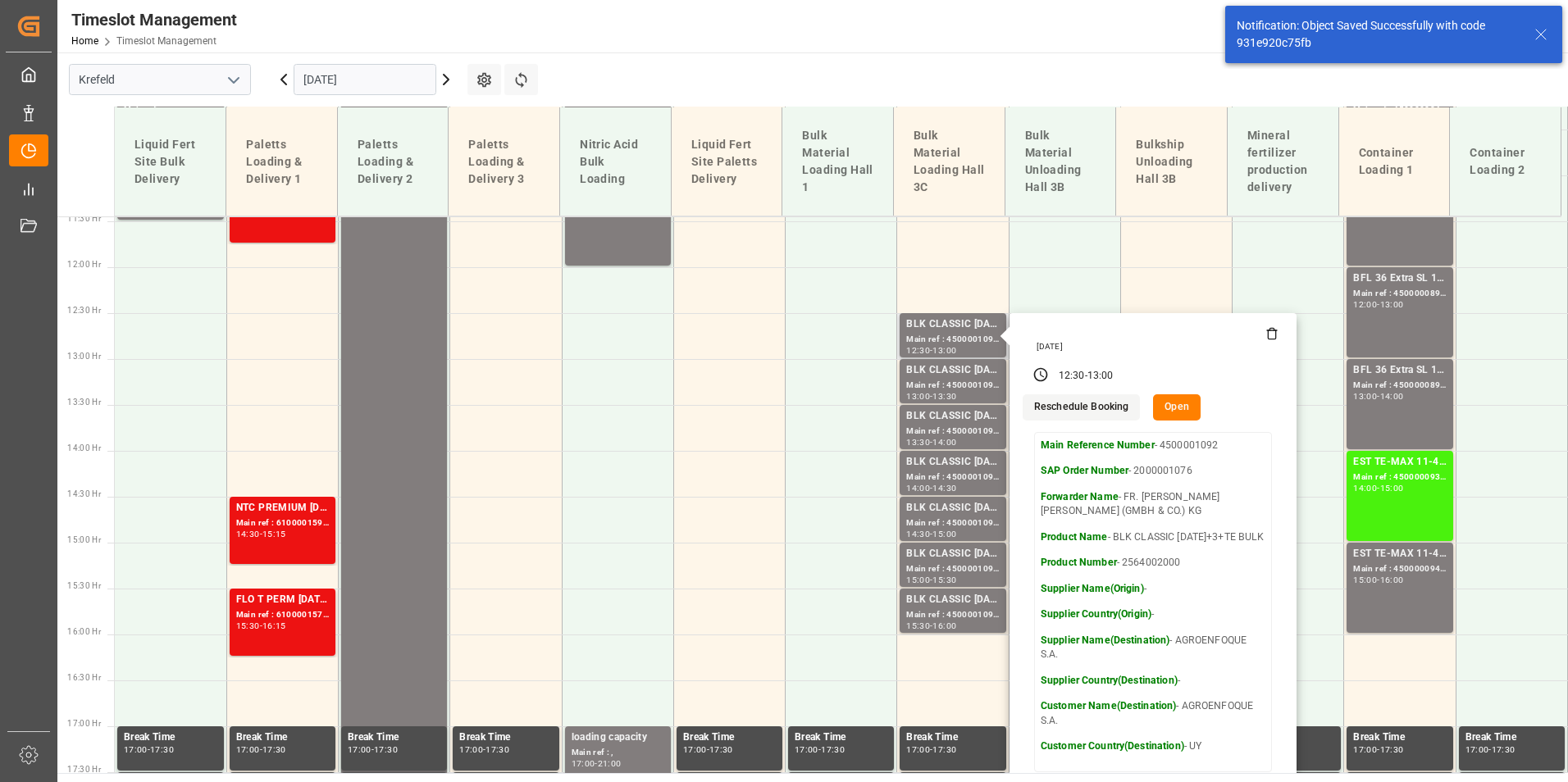
click at [1165, 407] on button "Open" at bounding box center [1176, 407] width 47 height 27
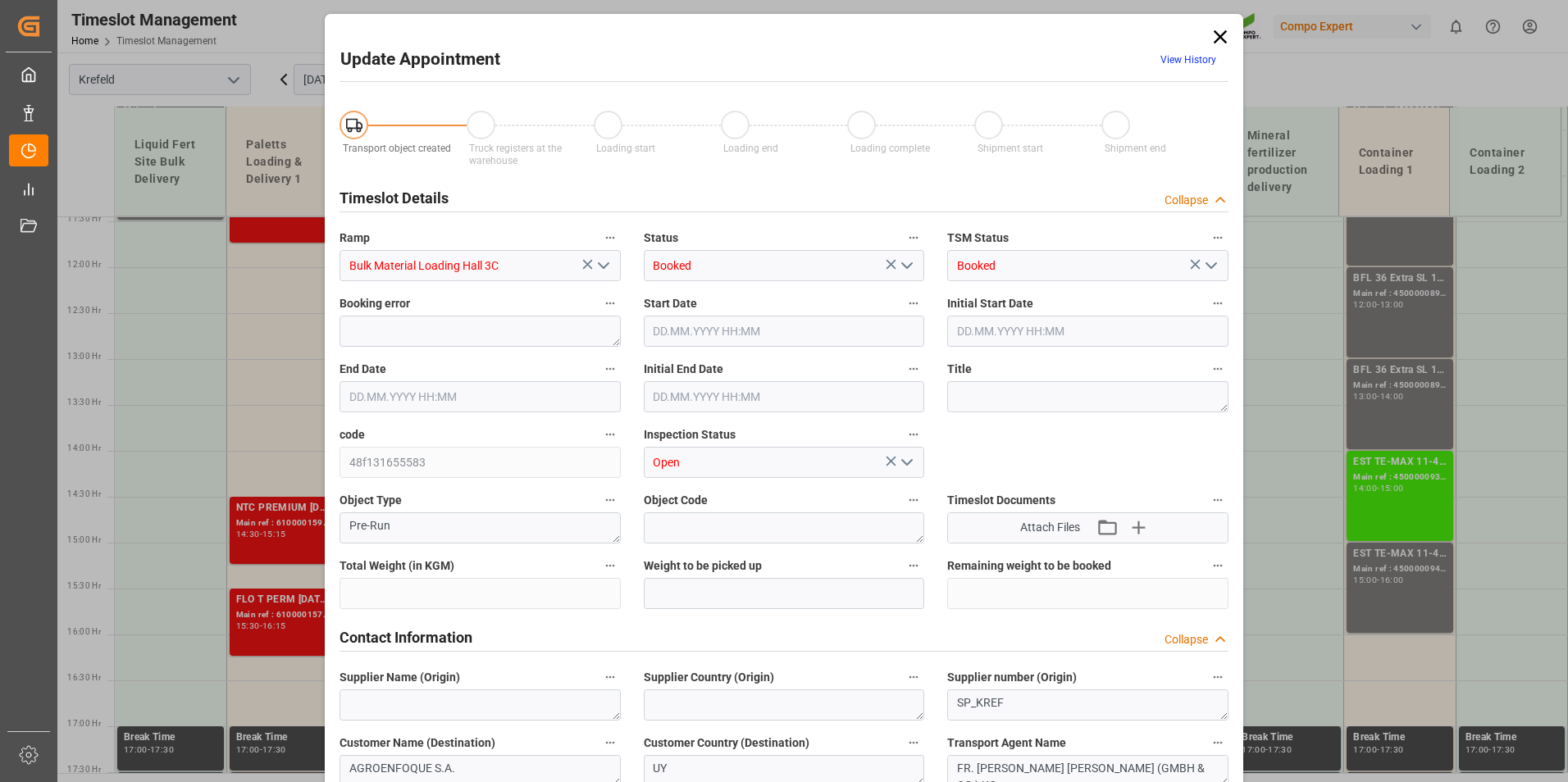
type input "53000"
type input "0"
type input "[DATE] 12:30"
type input "[DATE] 13:00"
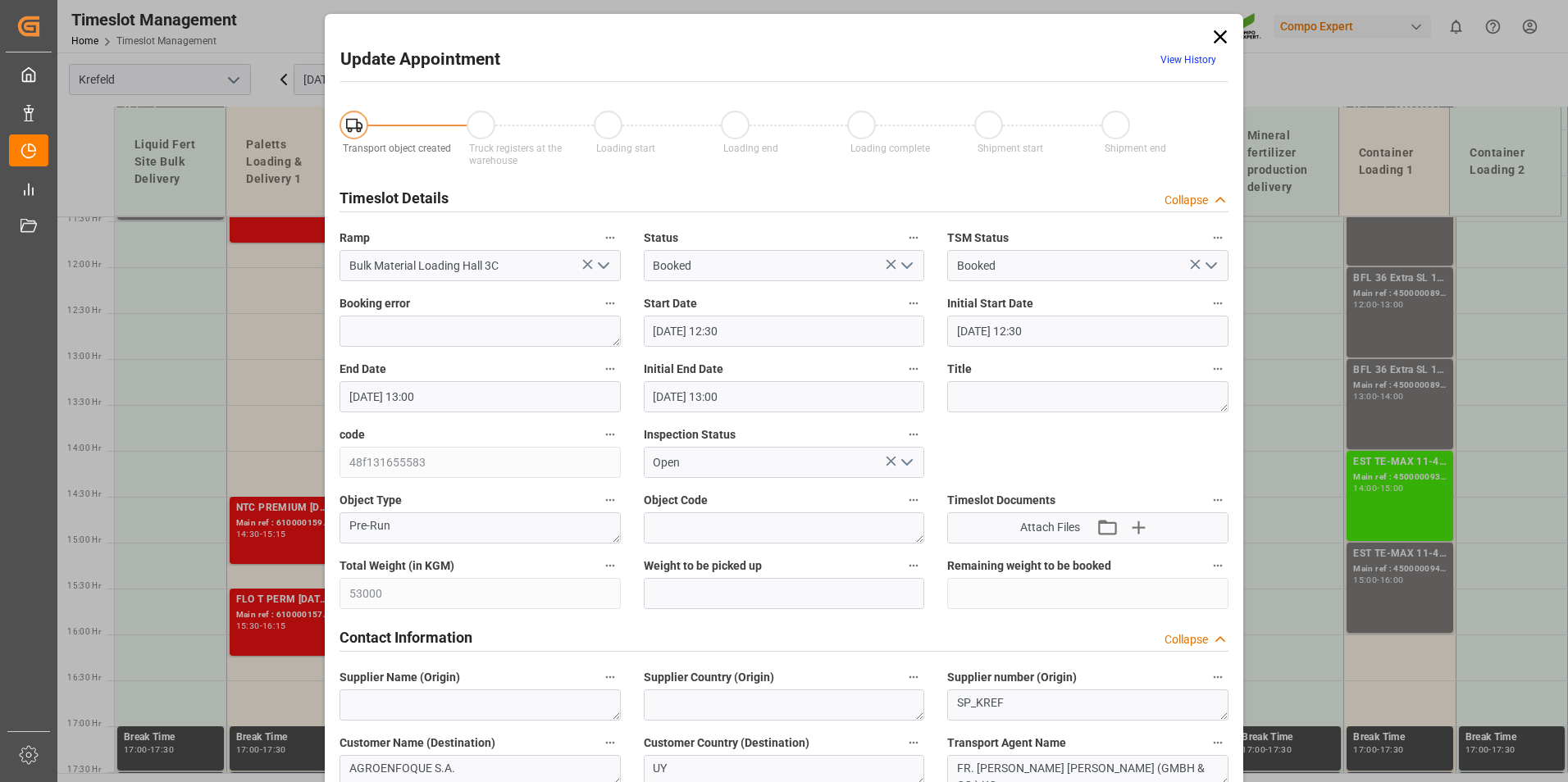
type input "[DATE] 13:00"
type input "[DATE] 06:31"
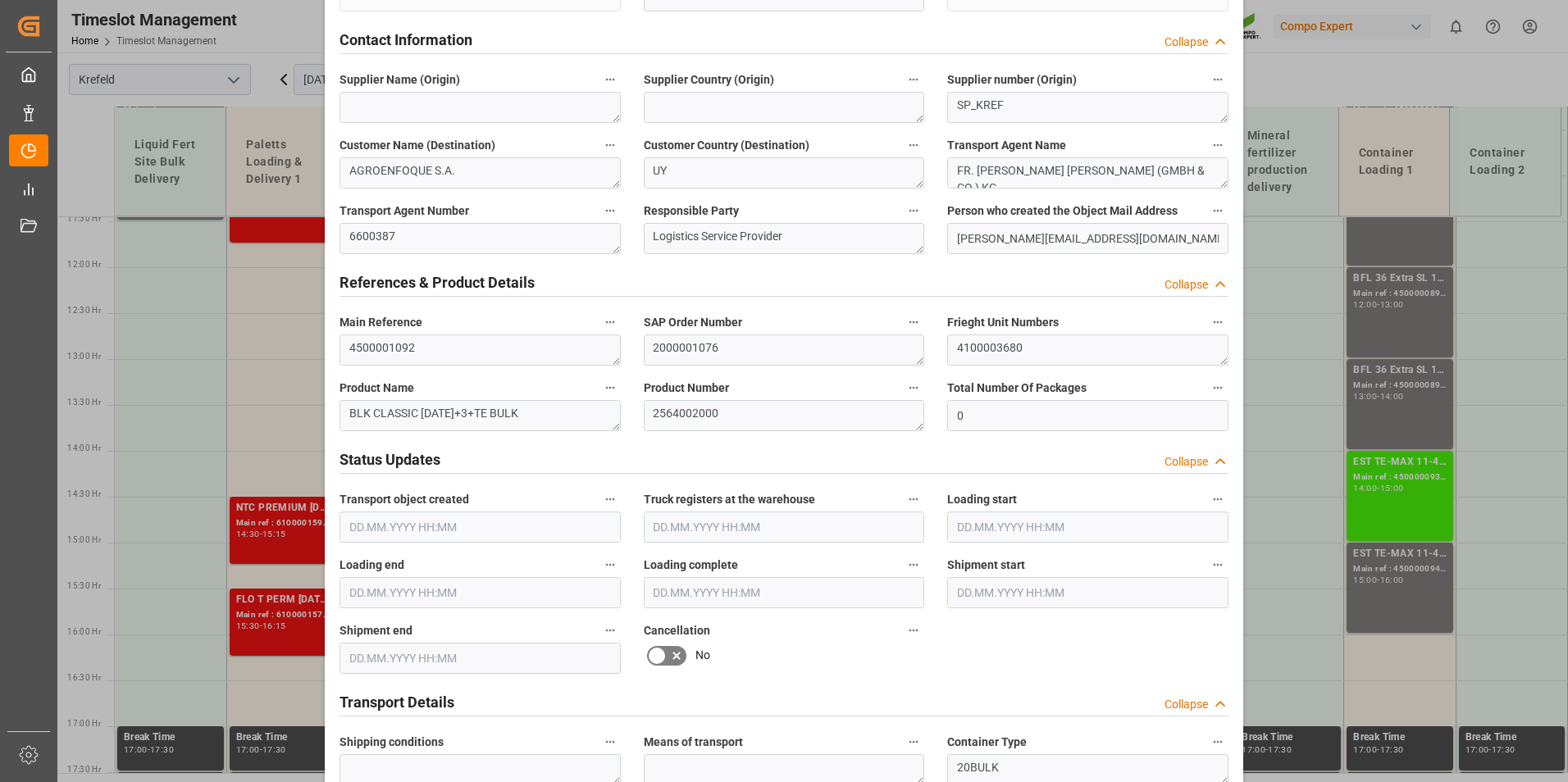
scroll to position [738, 0]
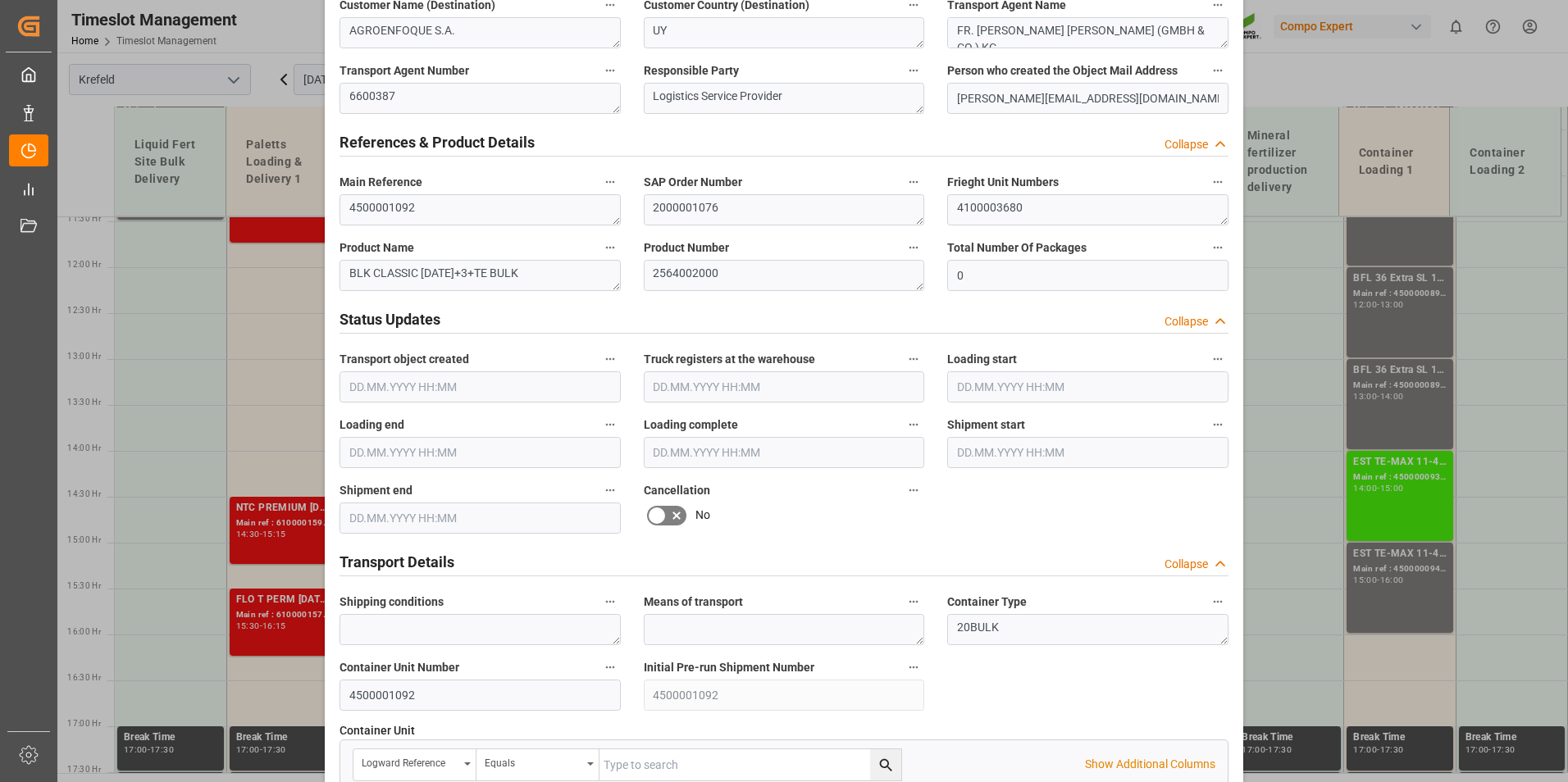
click at [667, 515] on icon at bounding box center [677, 515] width 20 height 20
click at [0, 0] on input "checkbox" at bounding box center [0, 0] width 0 height 0
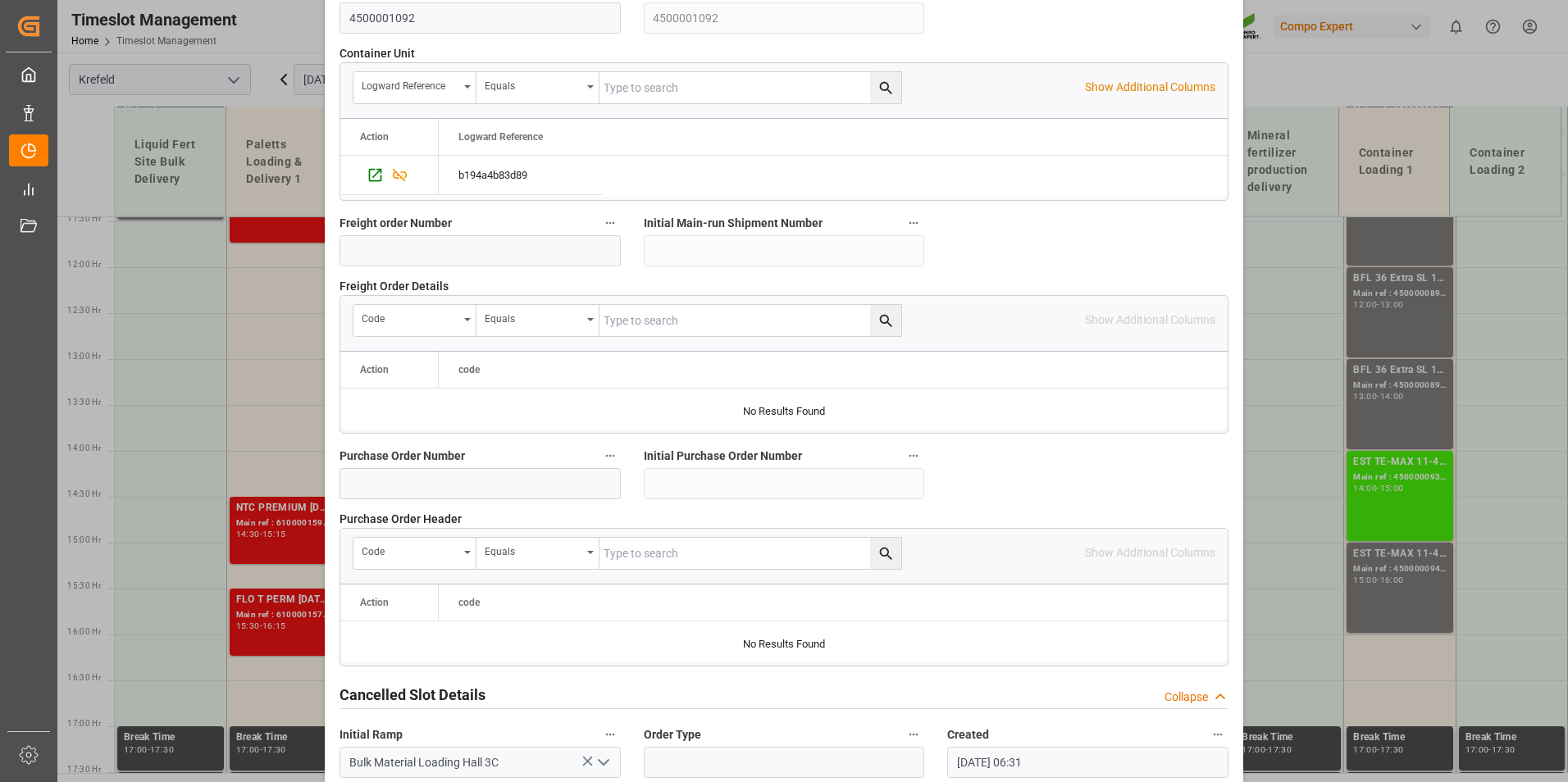
scroll to position [1493, 0]
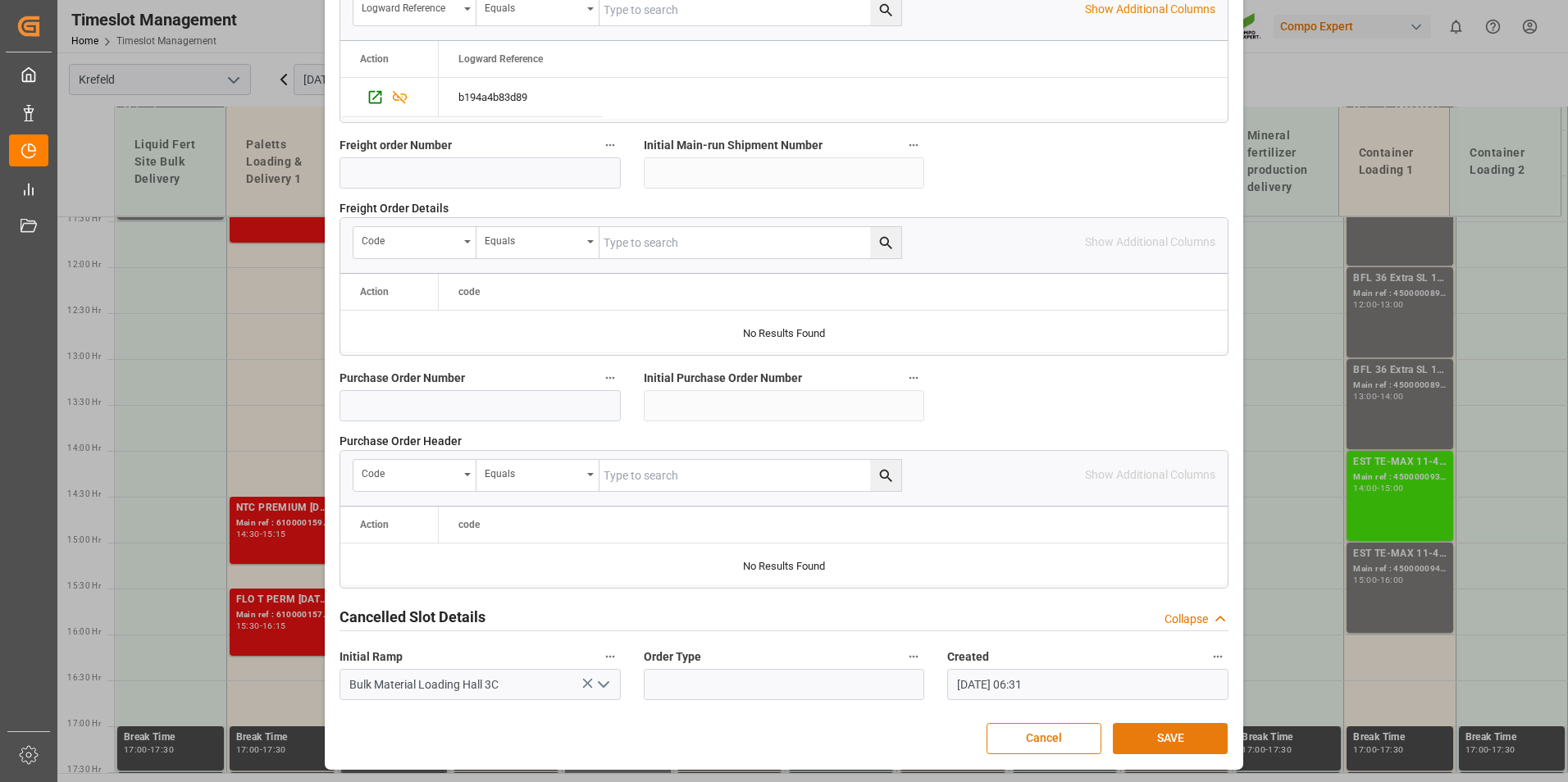
click at [1186, 736] on button "SAVE" at bounding box center [1170, 739] width 115 height 31
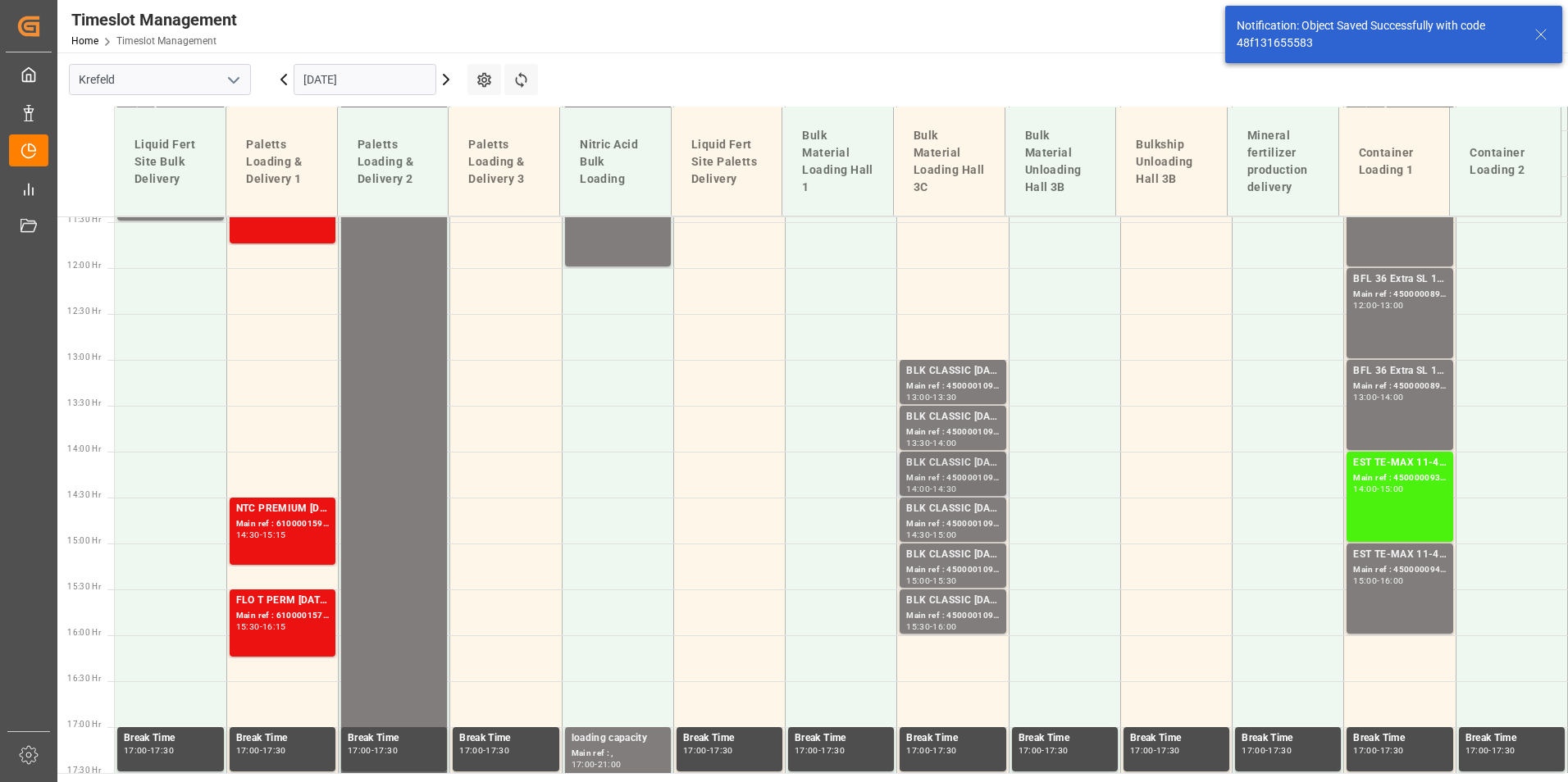
scroll to position [1052, 0]
click at [935, 373] on div "BLK CLASSIC [DATE]+3+TE BULK" at bounding box center [952, 371] width 92 height 17
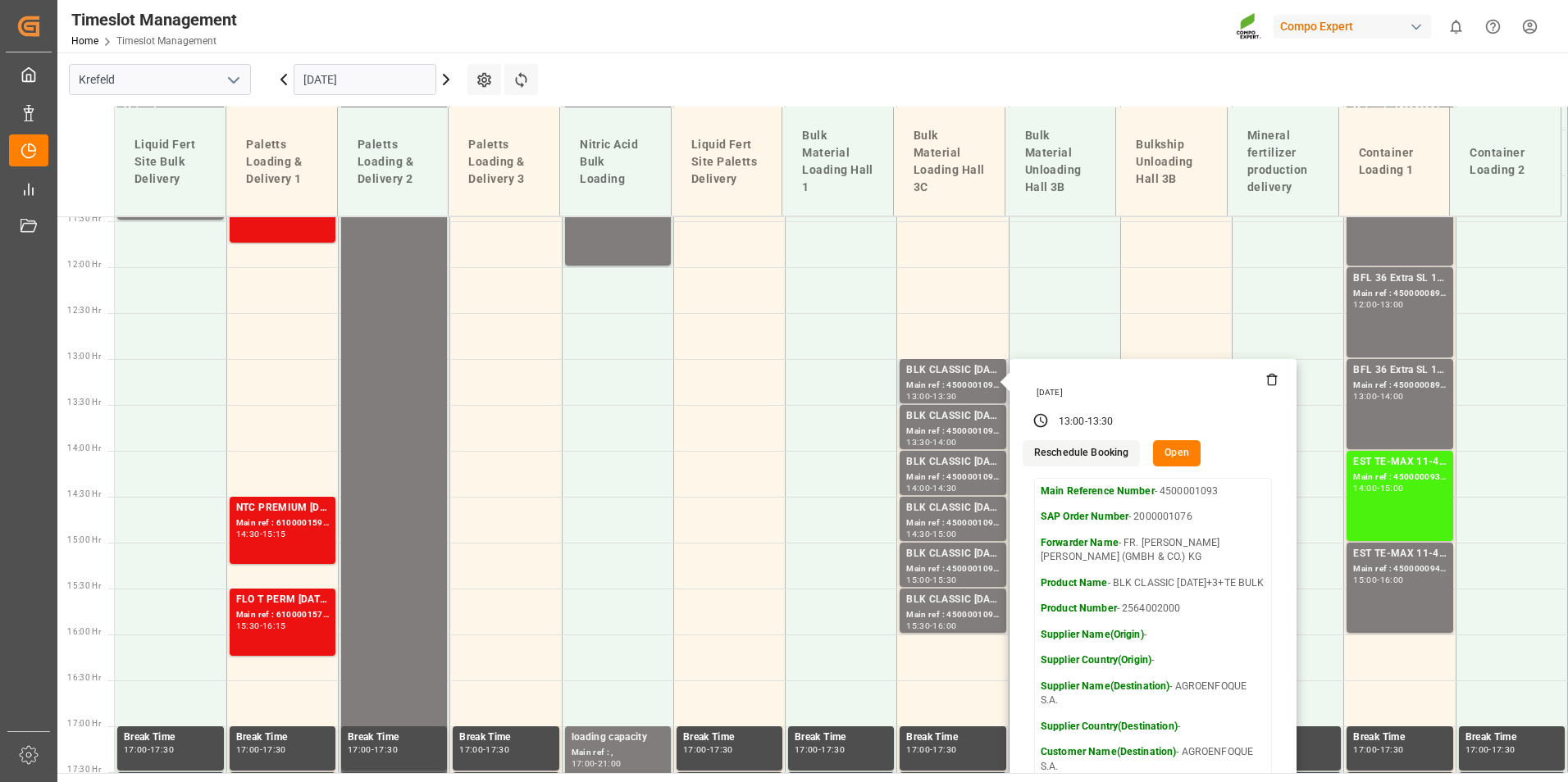
click at [1181, 452] on button "Open" at bounding box center [1176, 453] width 47 height 27
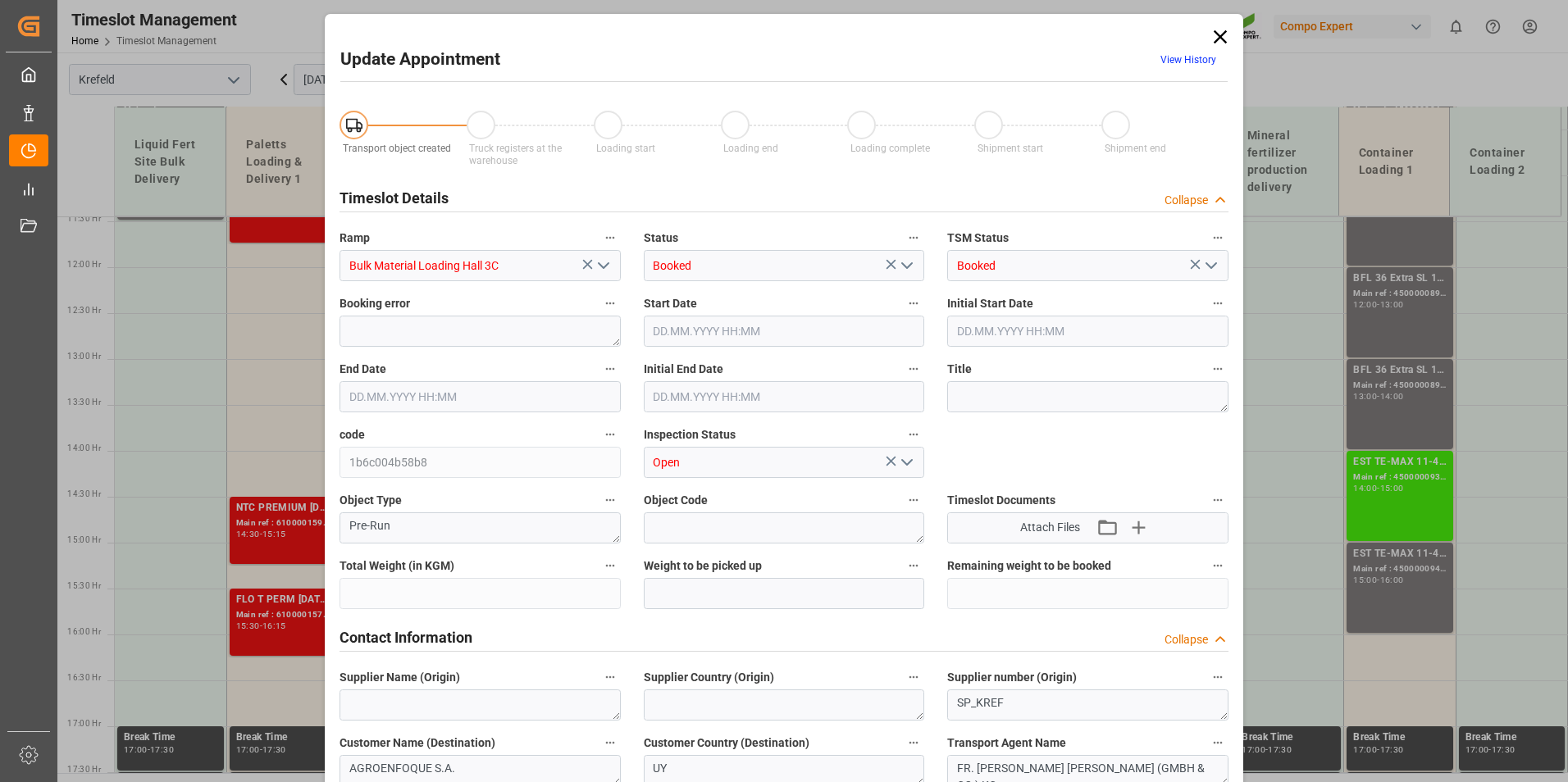
type input "53000"
type input "0"
type input "[DATE] 13:00"
type input "[DATE] 13:30"
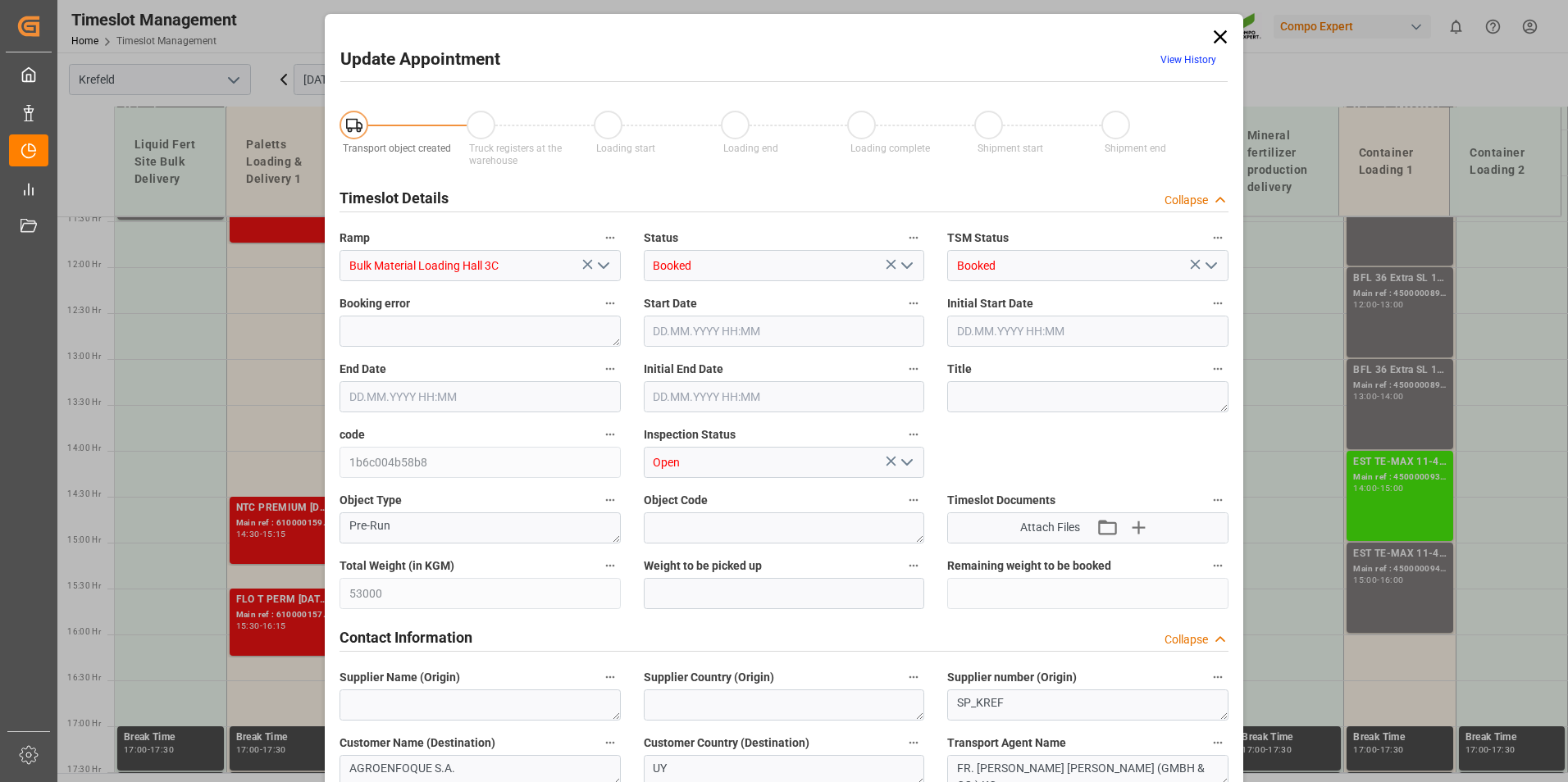
type input "[DATE] 13:30"
type input "[DATE] 06:31"
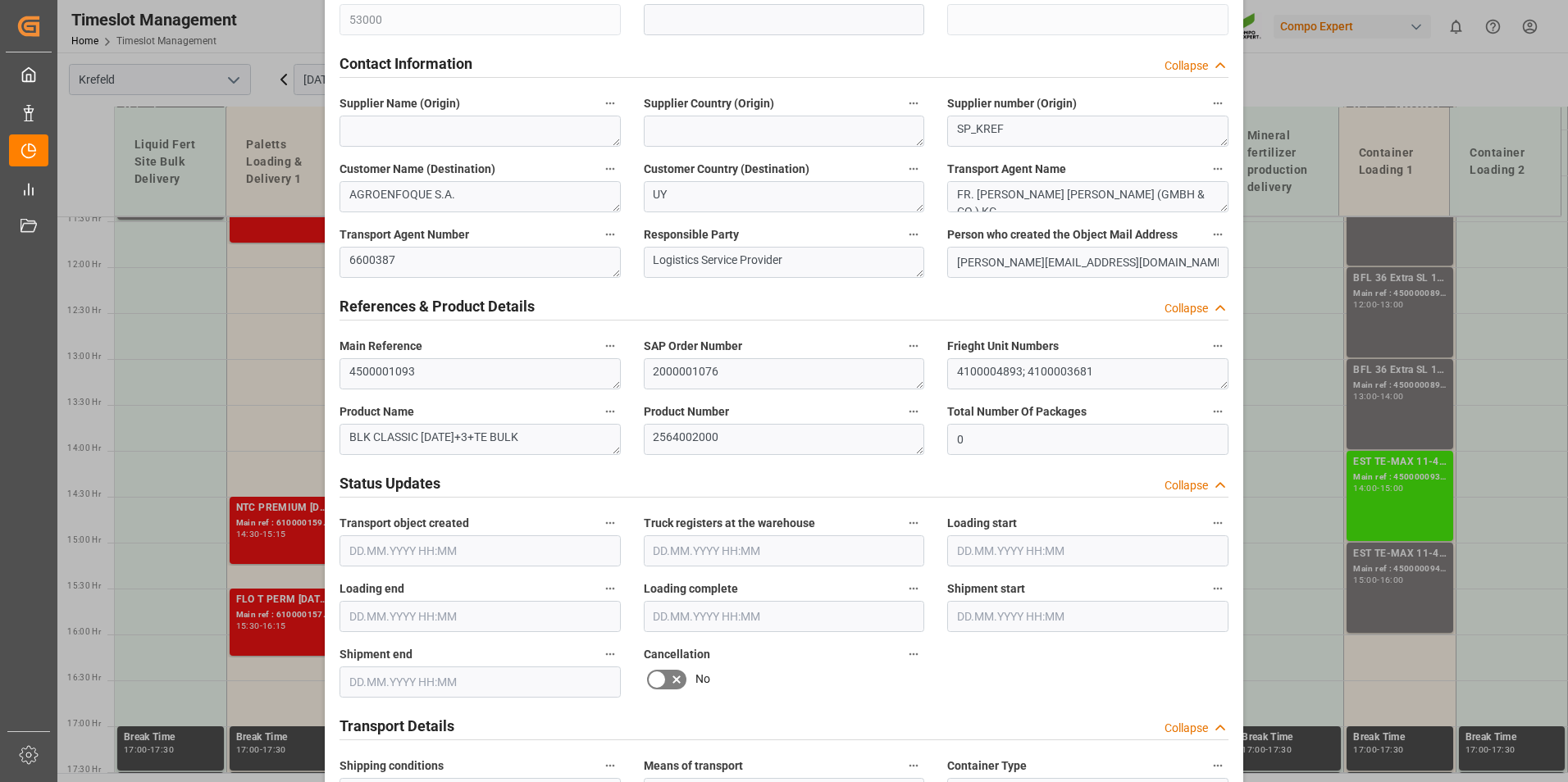
scroll to position [902, 0]
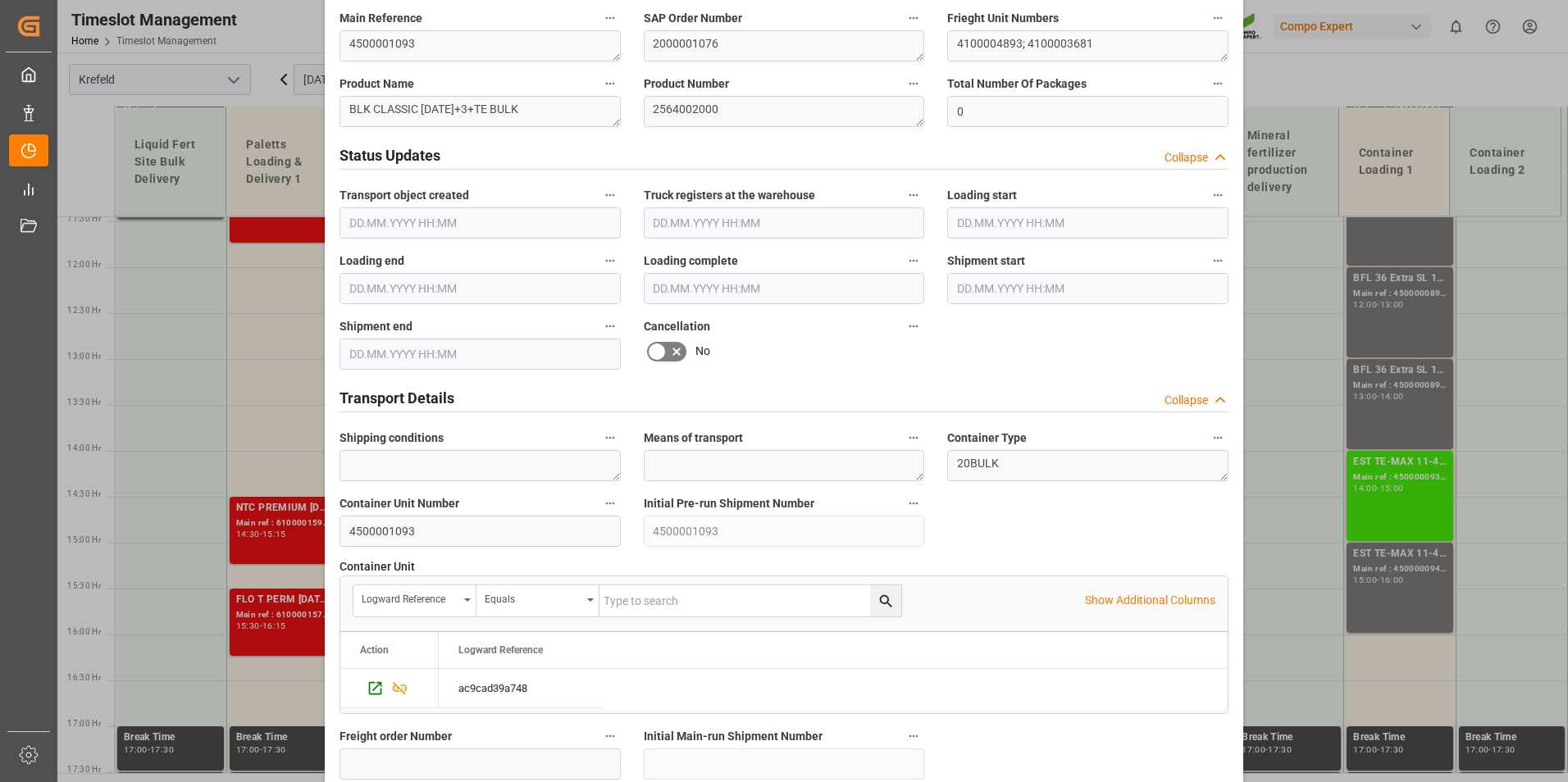
click at [667, 355] on icon at bounding box center [677, 352] width 20 height 20
click at [0, 0] on input "checkbox" at bounding box center [0, 0] width 0 height 0
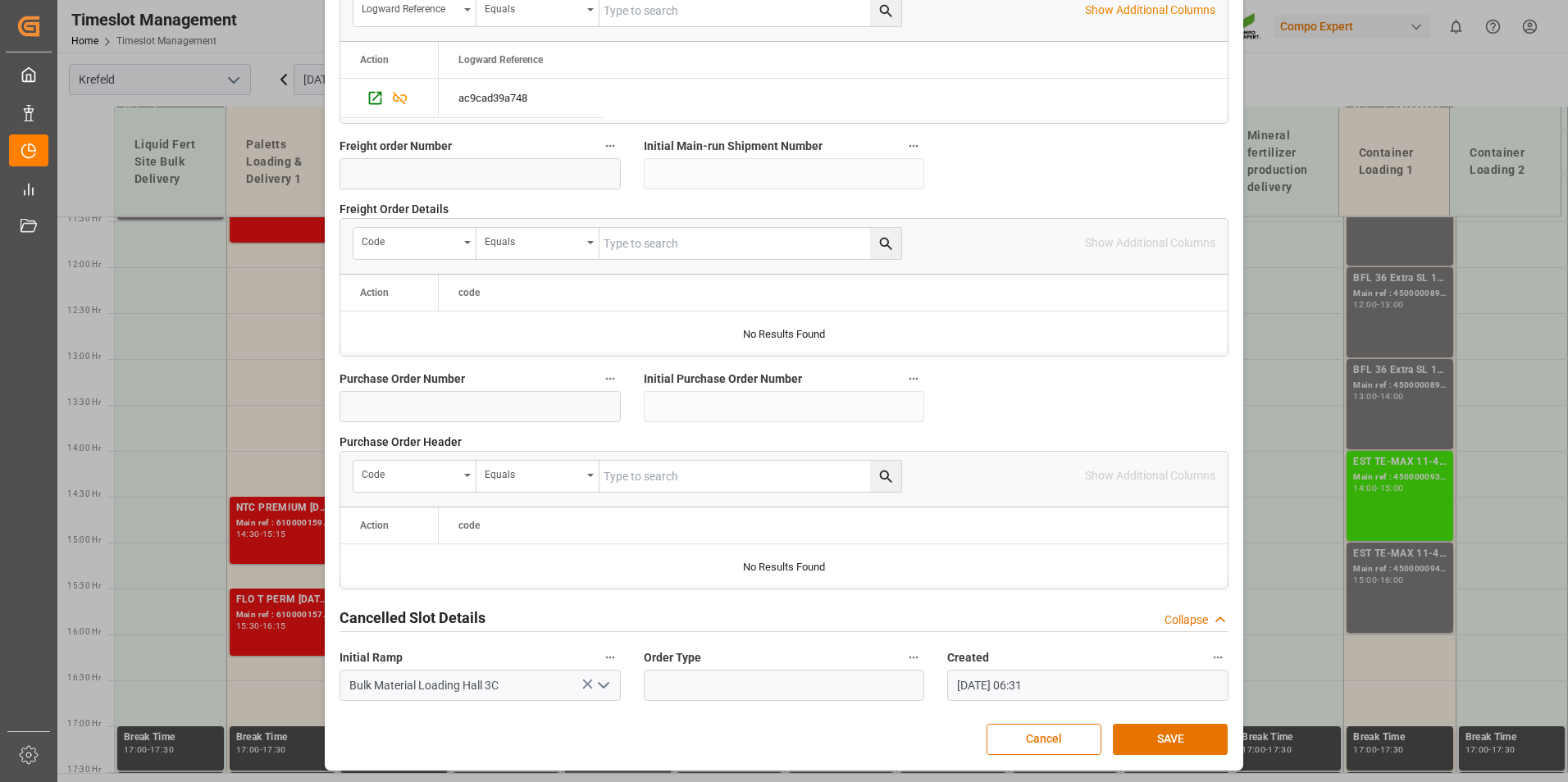
scroll to position [1493, 0]
click at [1164, 737] on button "SAVE" at bounding box center [1170, 739] width 115 height 31
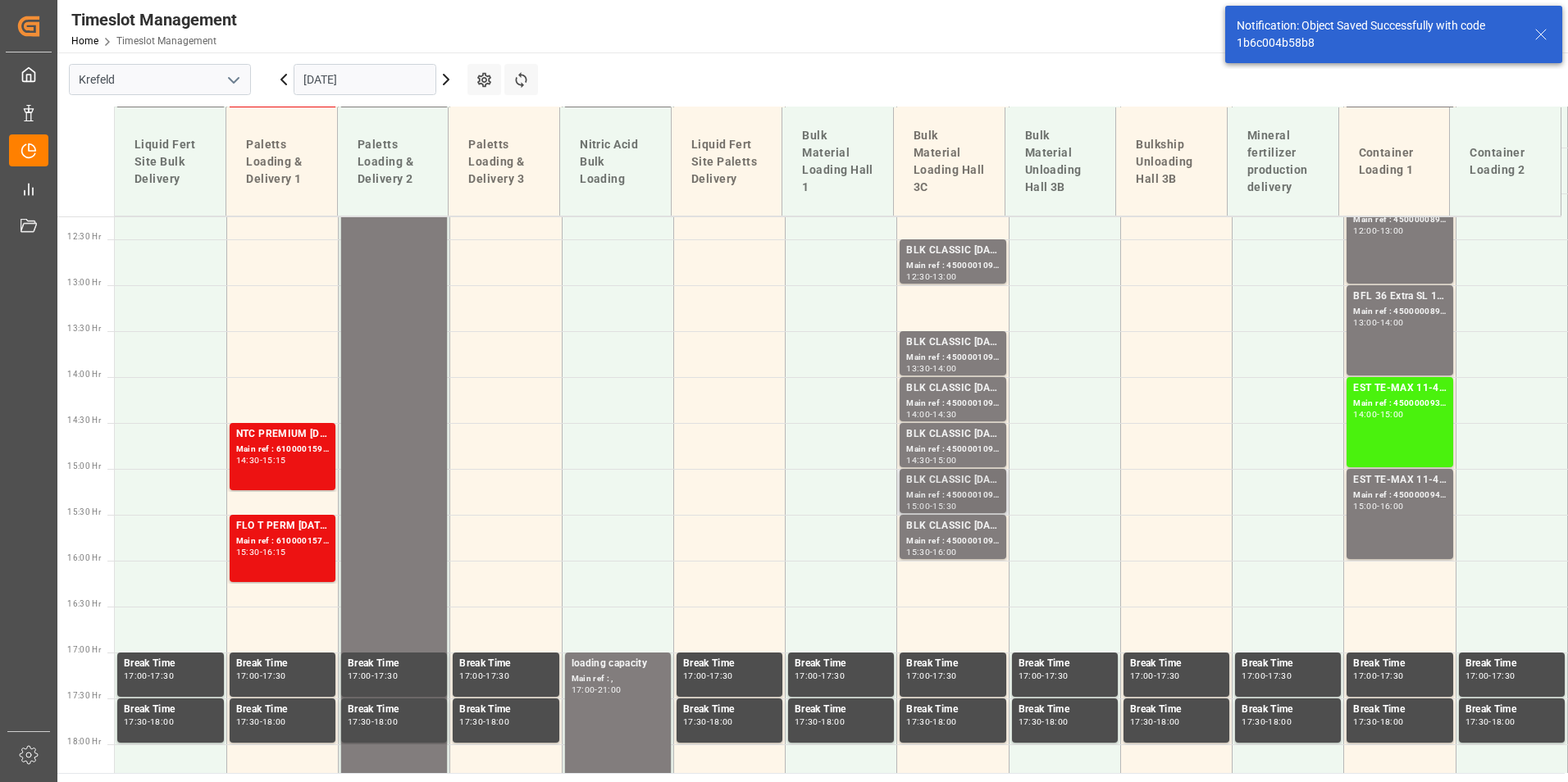
scroll to position [1143, 0]
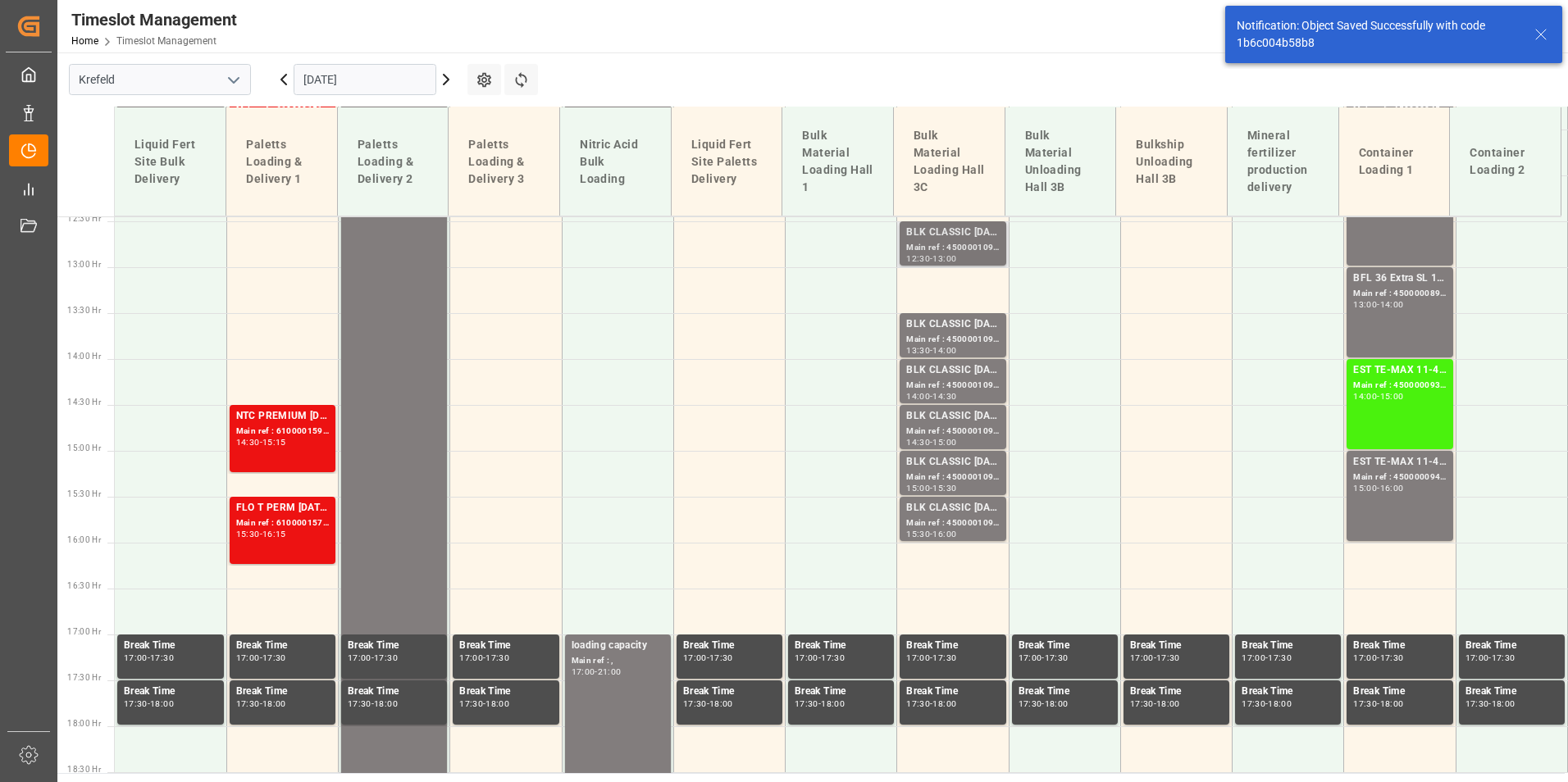
click at [969, 257] on div "12:30 - 13:00" at bounding box center [952, 259] width 92 height 9
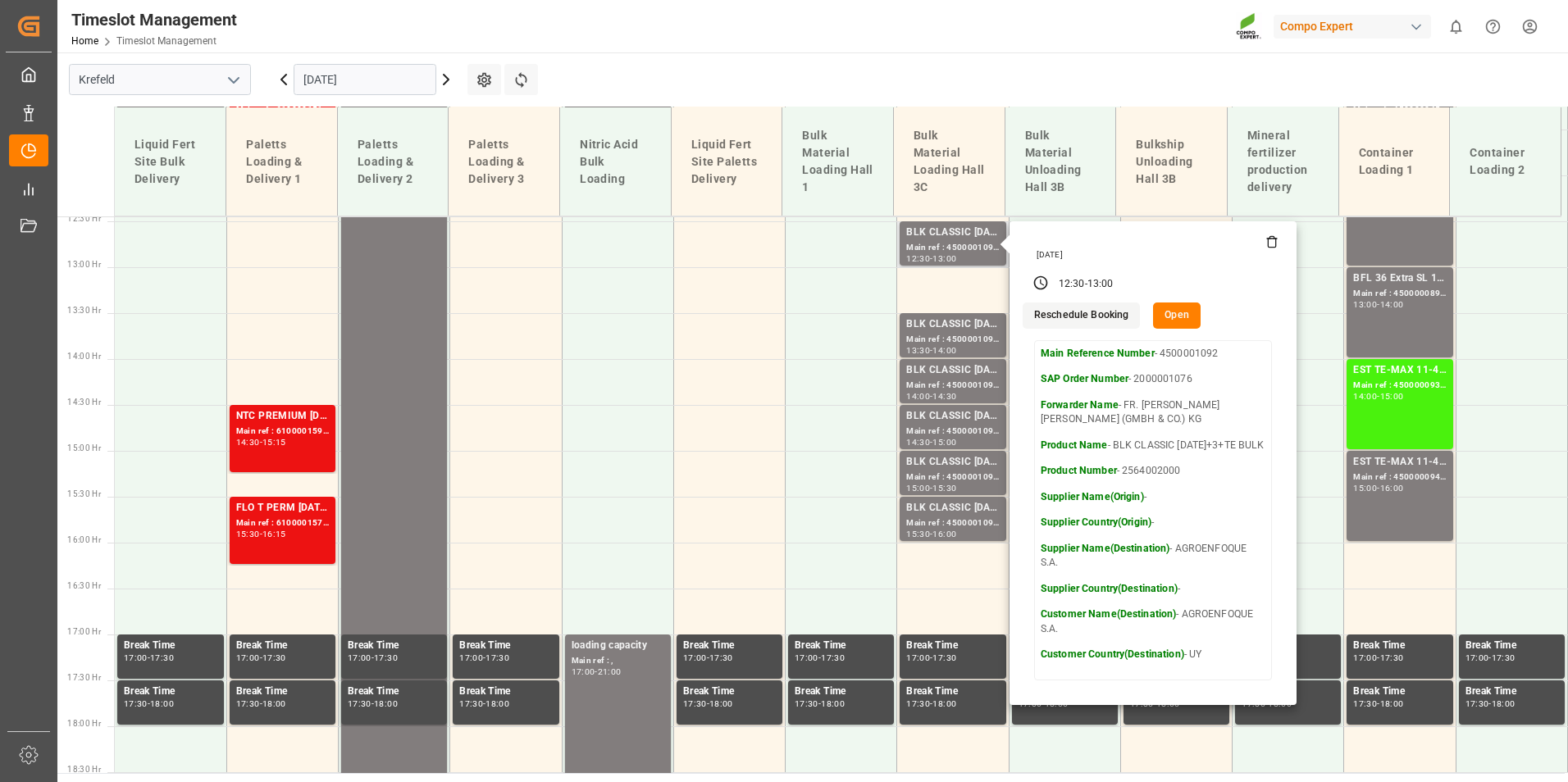
click at [1176, 319] on button "Open" at bounding box center [1176, 316] width 47 height 27
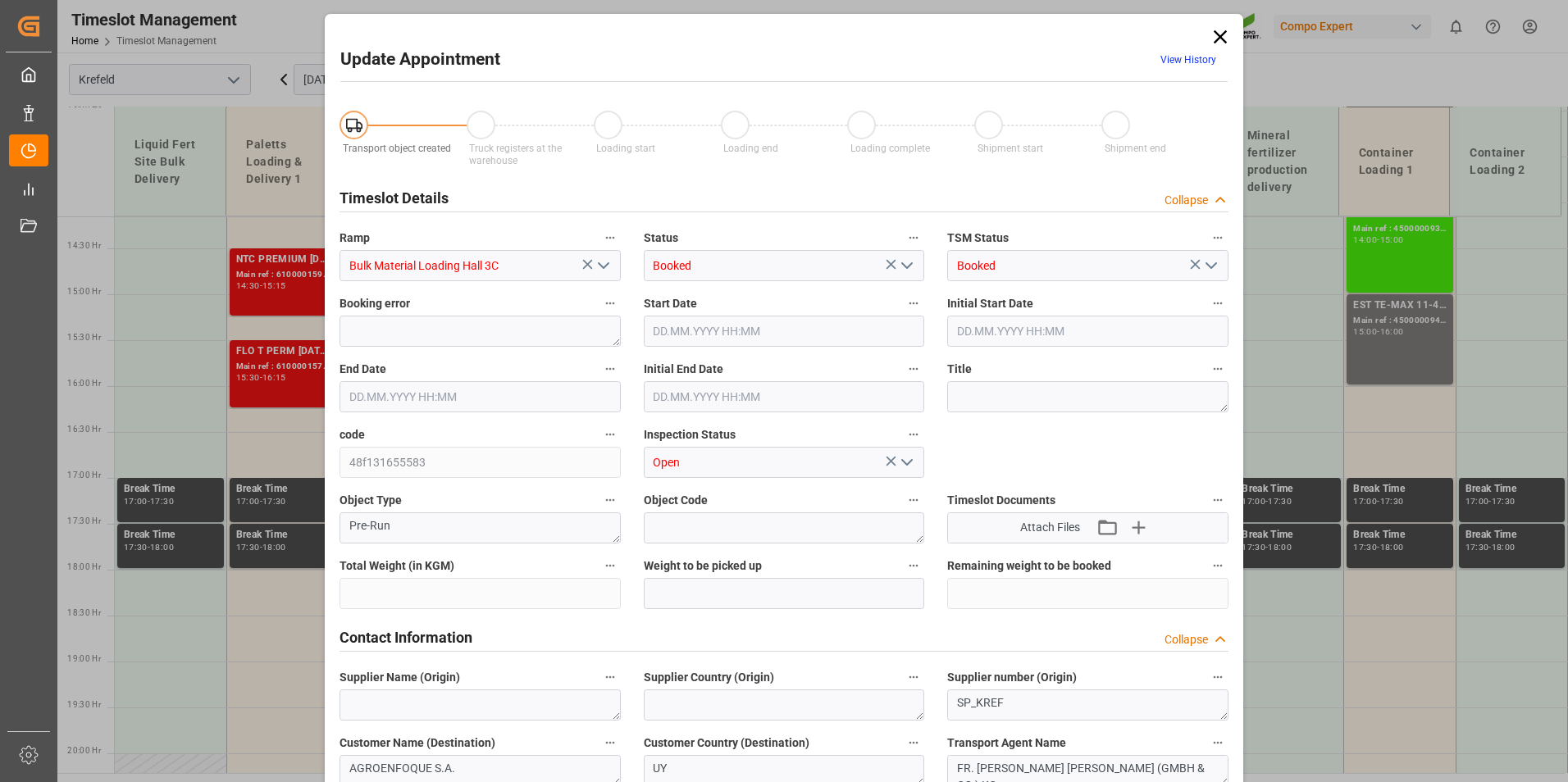
type input "53000"
type input "0"
type input "[DATE] 12:30"
type input "[DATE] 13:00"
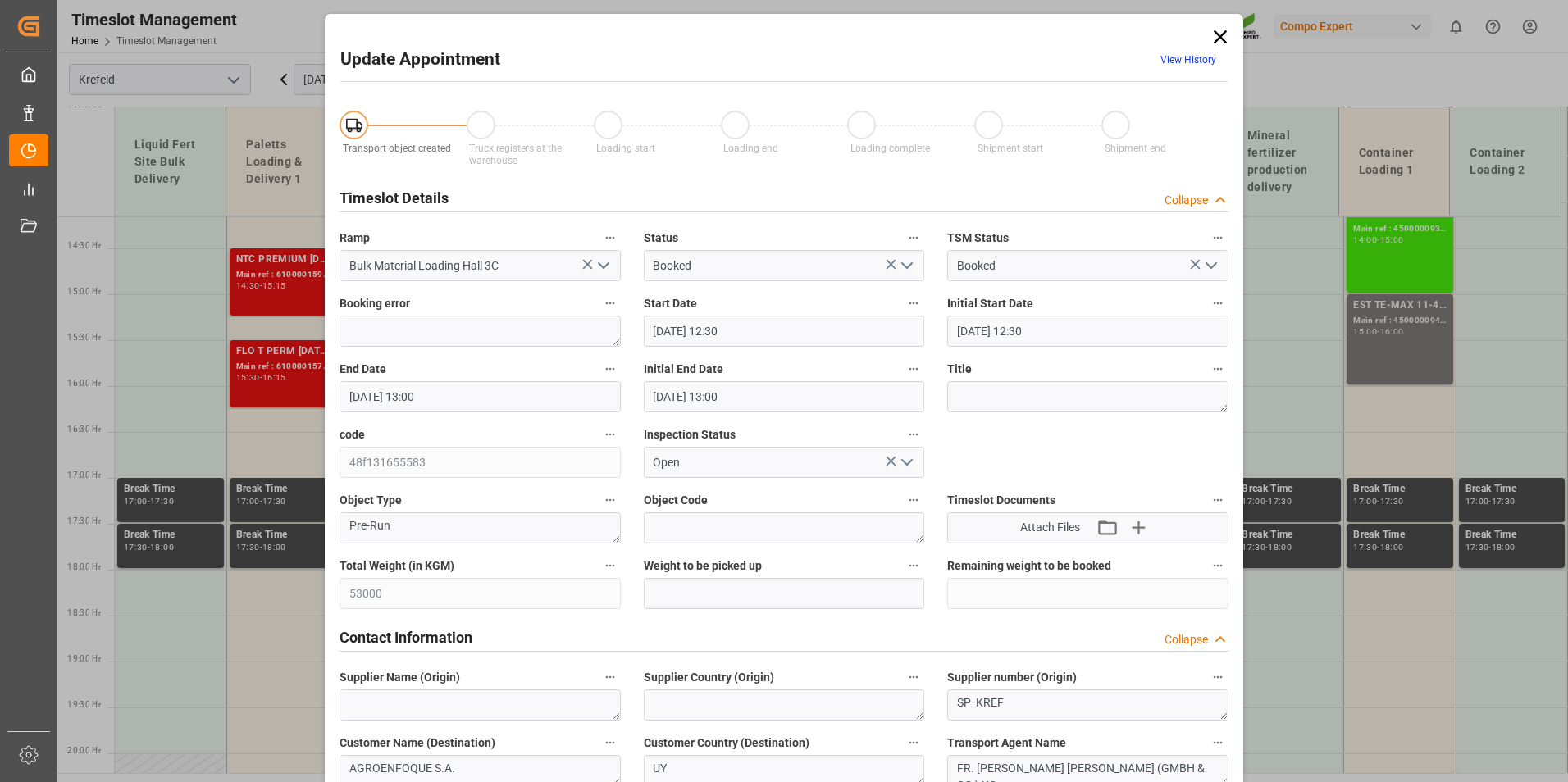
type input "[DATE] 13:00"
type input "[DATE] 06:31"
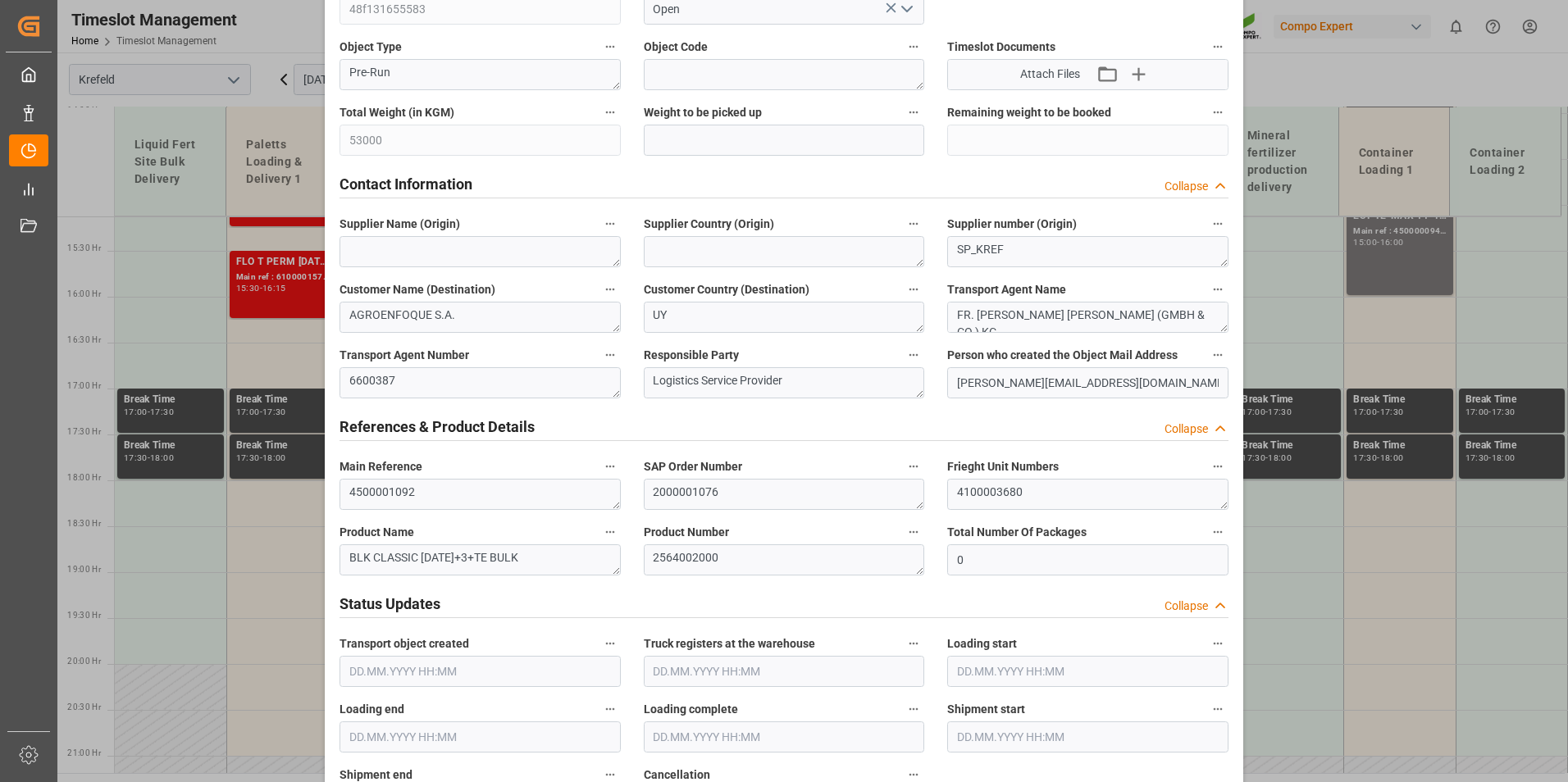
scroll to position [656, 0]
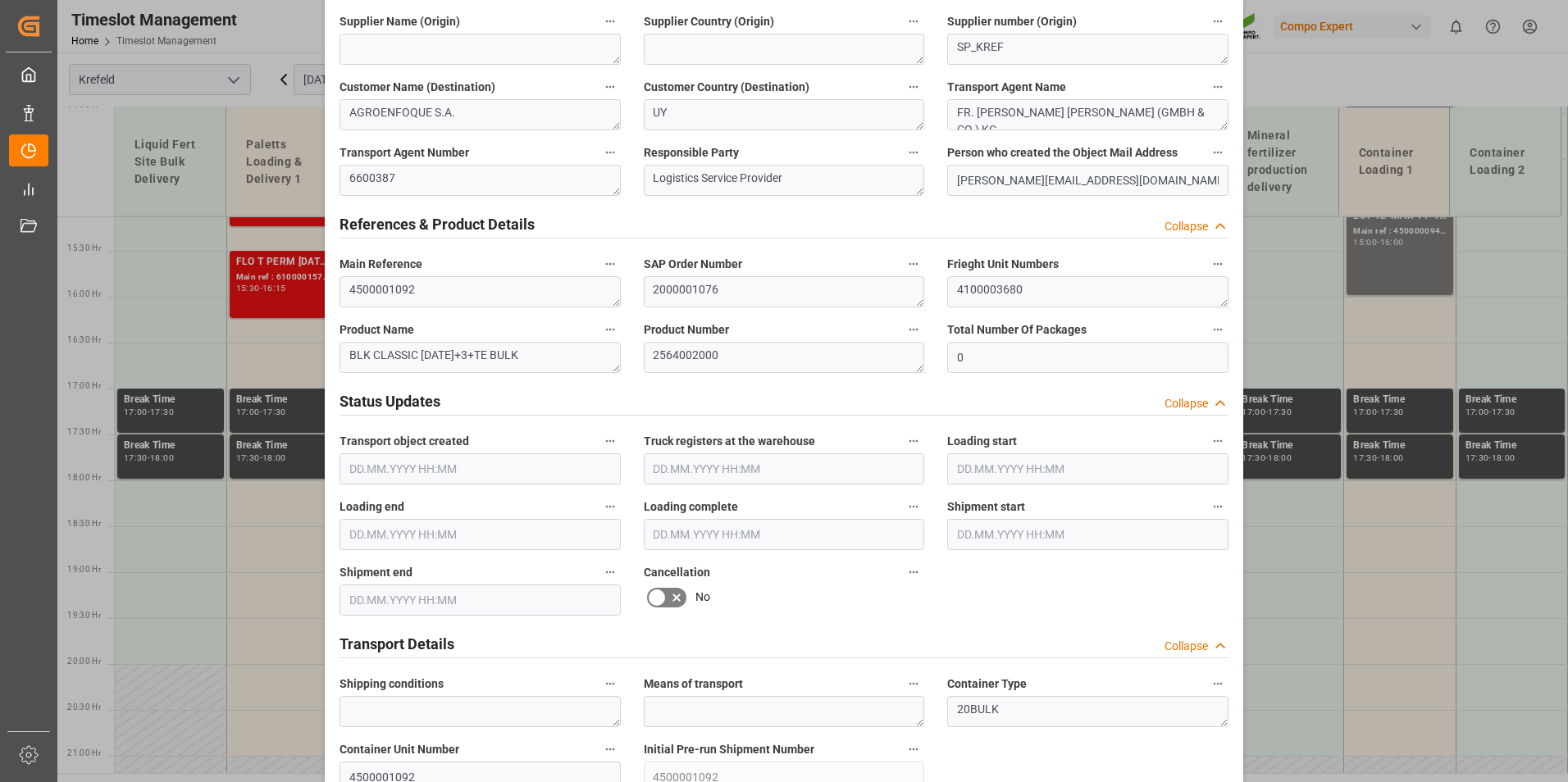
click at [670, 597] on icon at bounding box center [677, 598] width 20 height 20
click at [0, 0] on input "checkbox" at bounding box center [0, 0] width 0 height 0
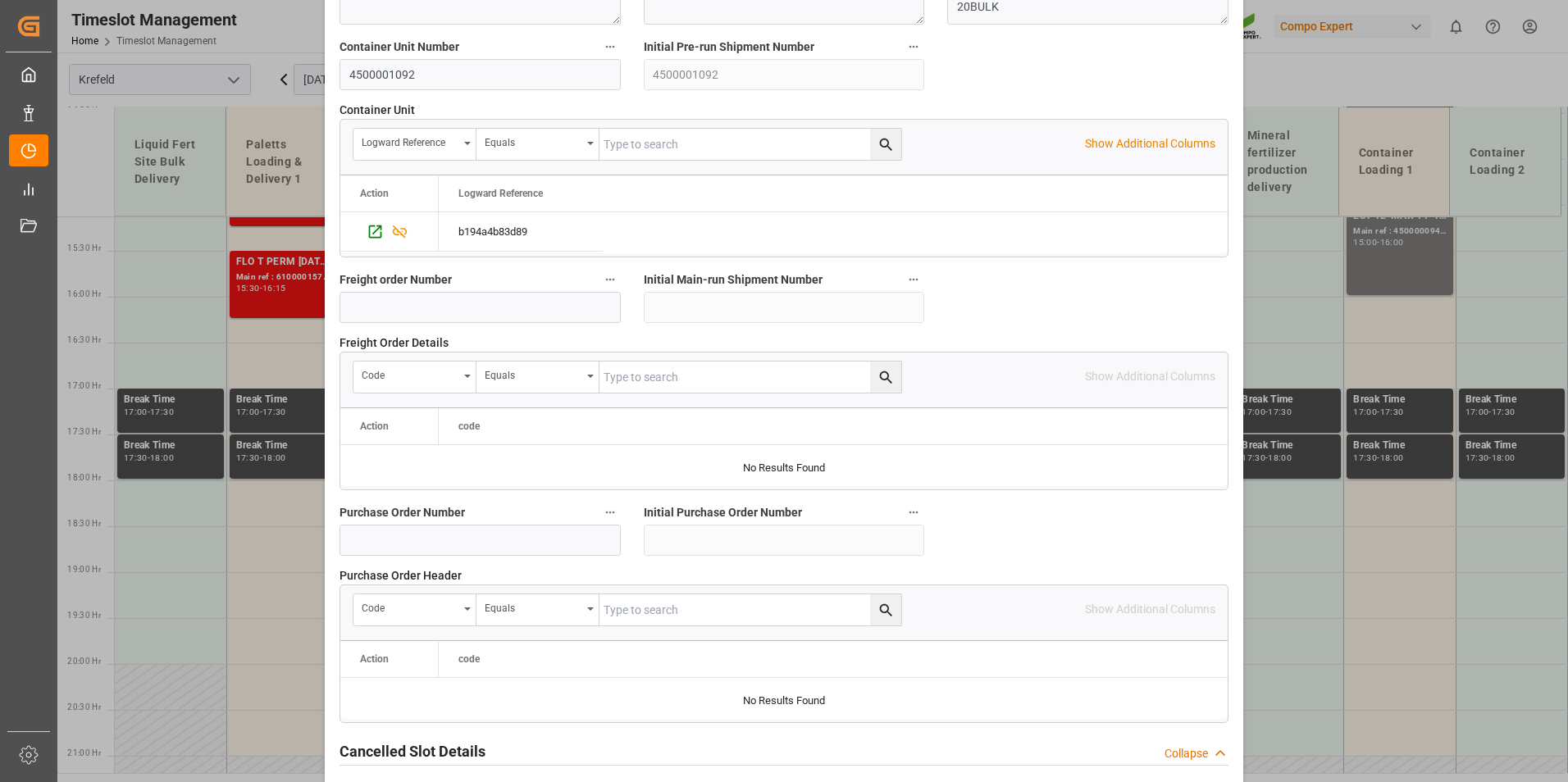
scroll to position [1493, 0]
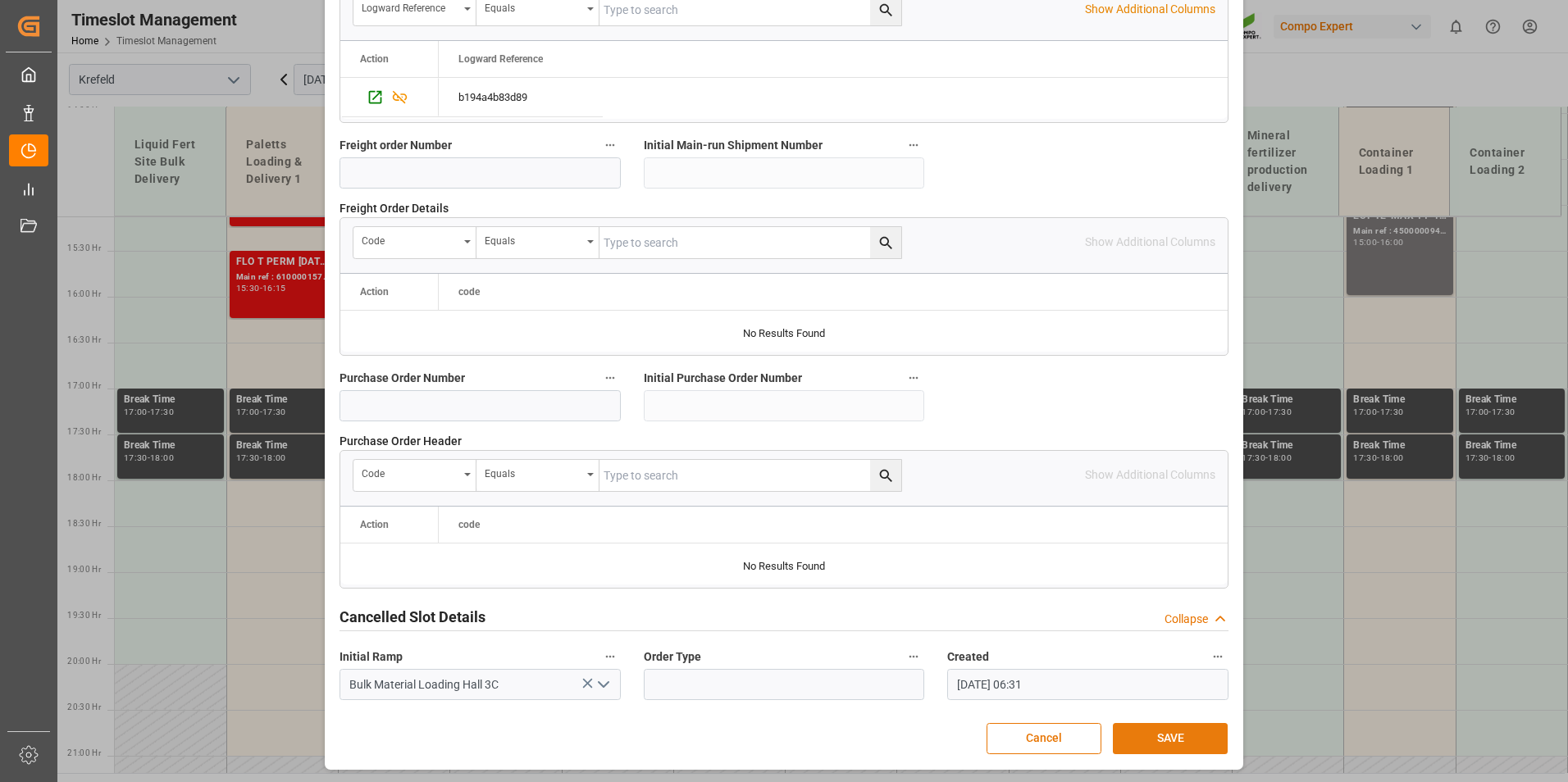
click at [1163, 750] on button "SAVE" at bounding box center [1170, 739] width 115 height 31
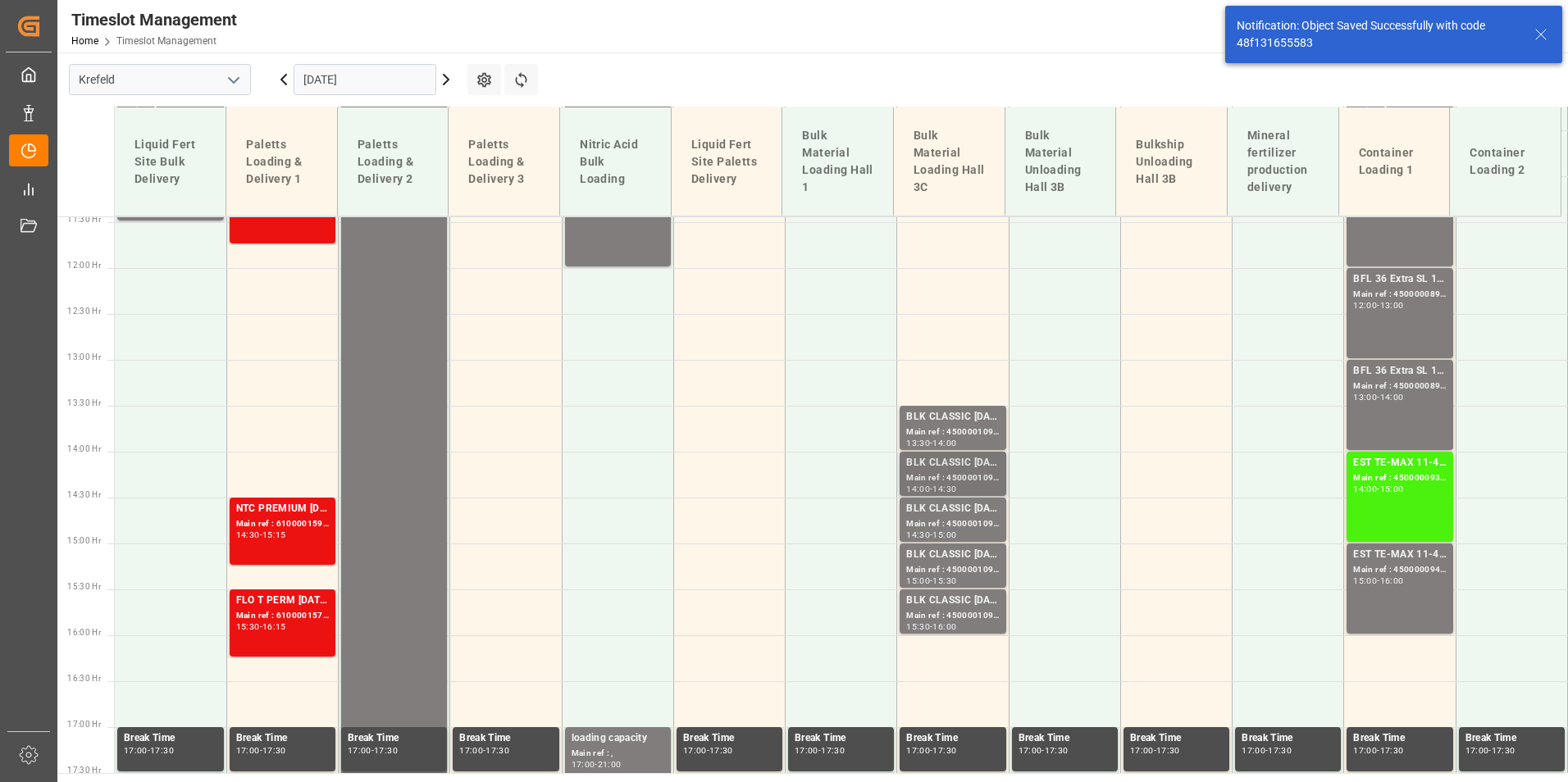
scroll to position [1052, 0]
click at [973, 456] on div "BLK CLASSIC [DATE]+3+TE BULK" at bounding box center [952, 462] width 92 height 17
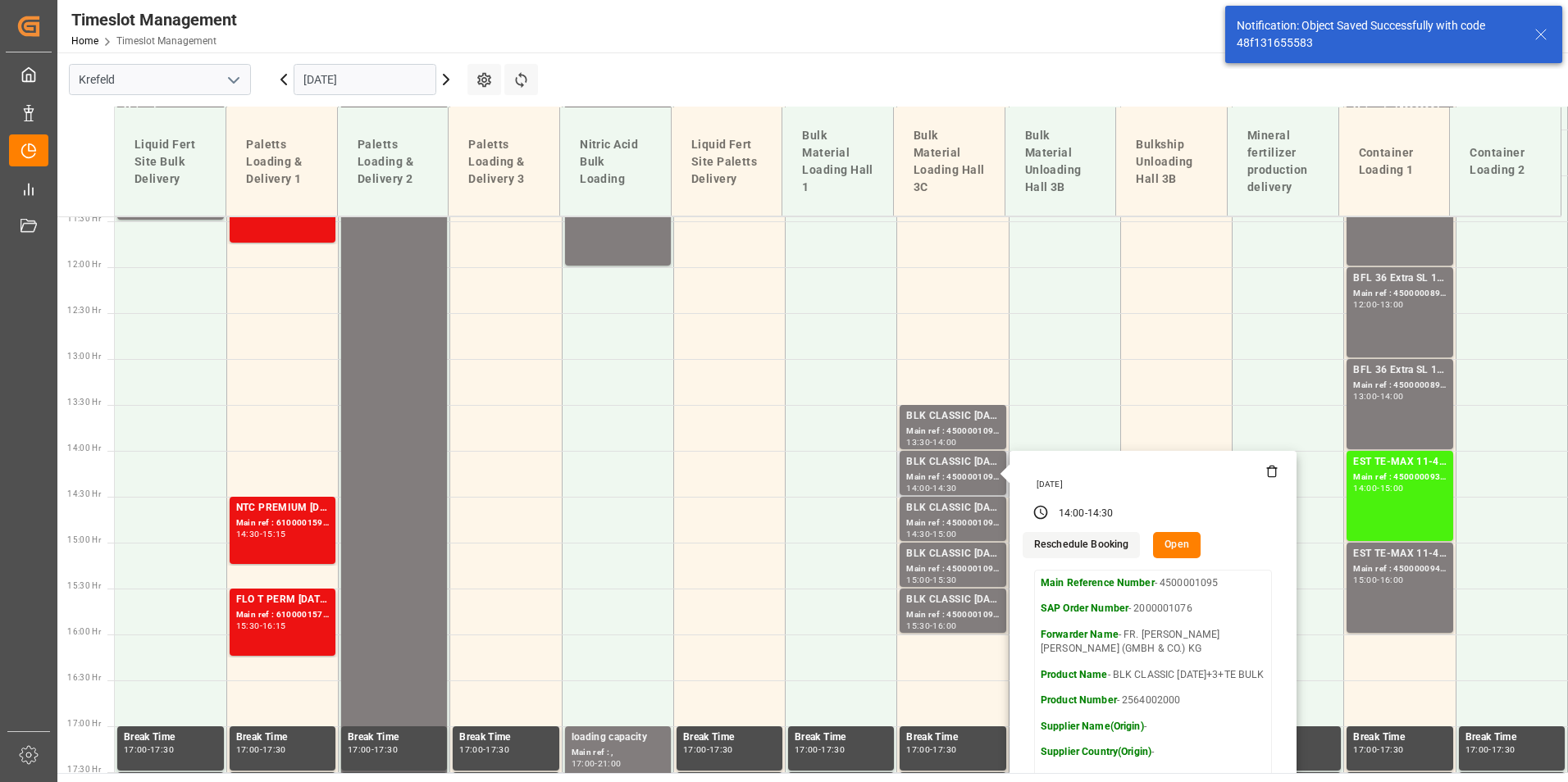
click at [1162, 542] on button "Open" at bounding box center [1176, 545] width 47 height 27
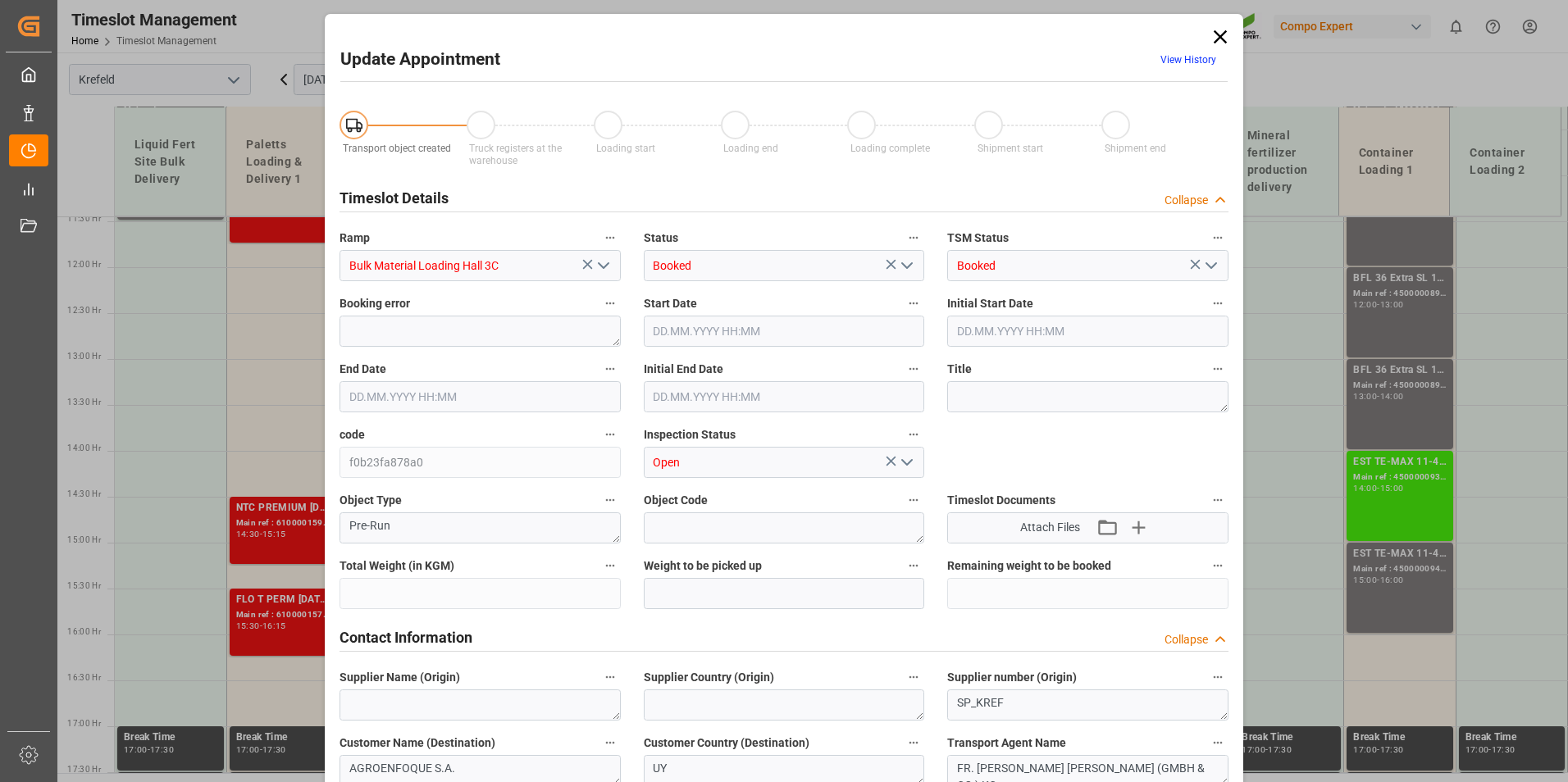
type input "53000"
type input "0"
type input "[DATE] 14:00"
type input "[DATE] 14:30"
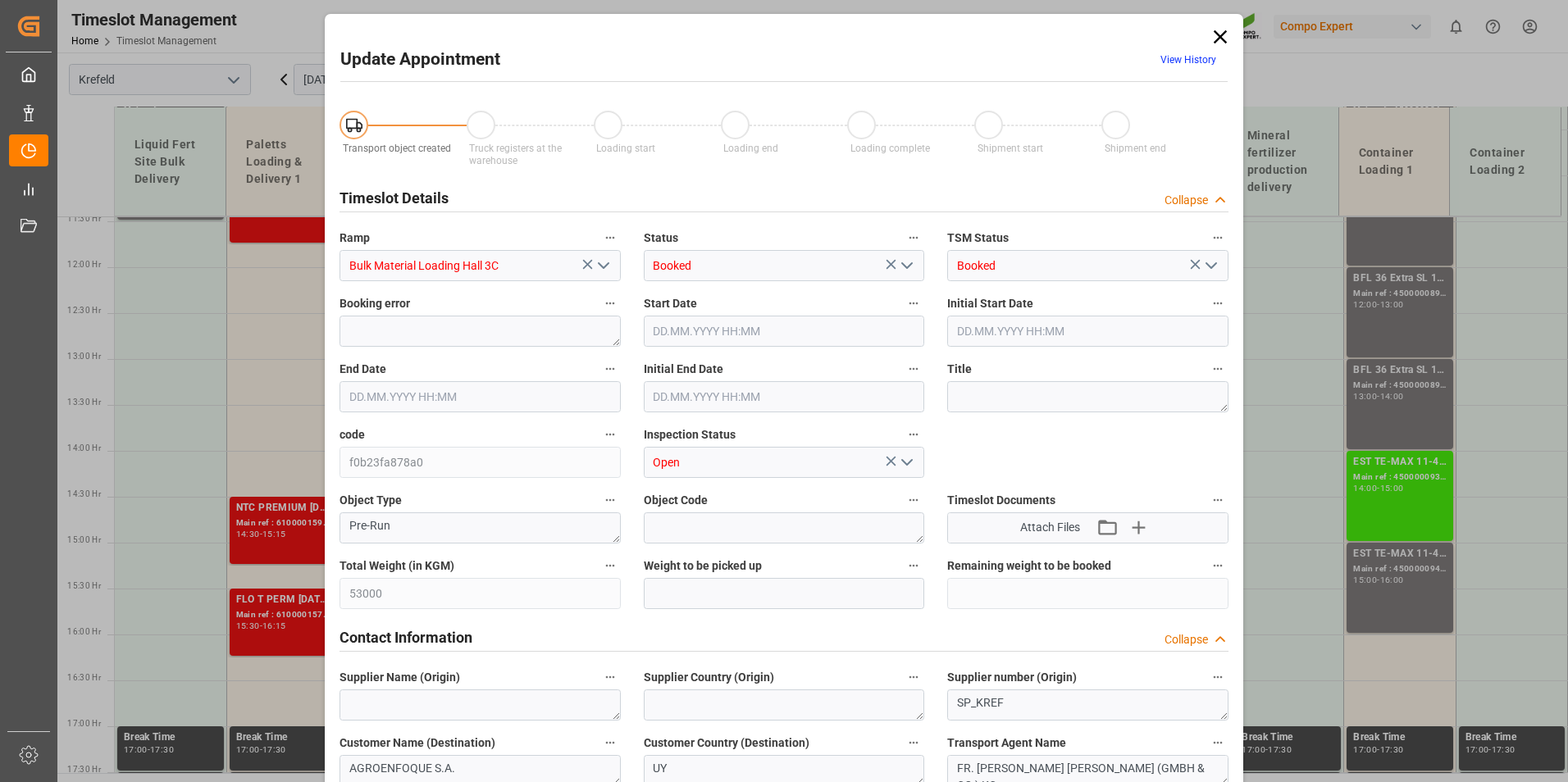
type input "[DATE] 14:30"
type input "[DATE] 06:32"
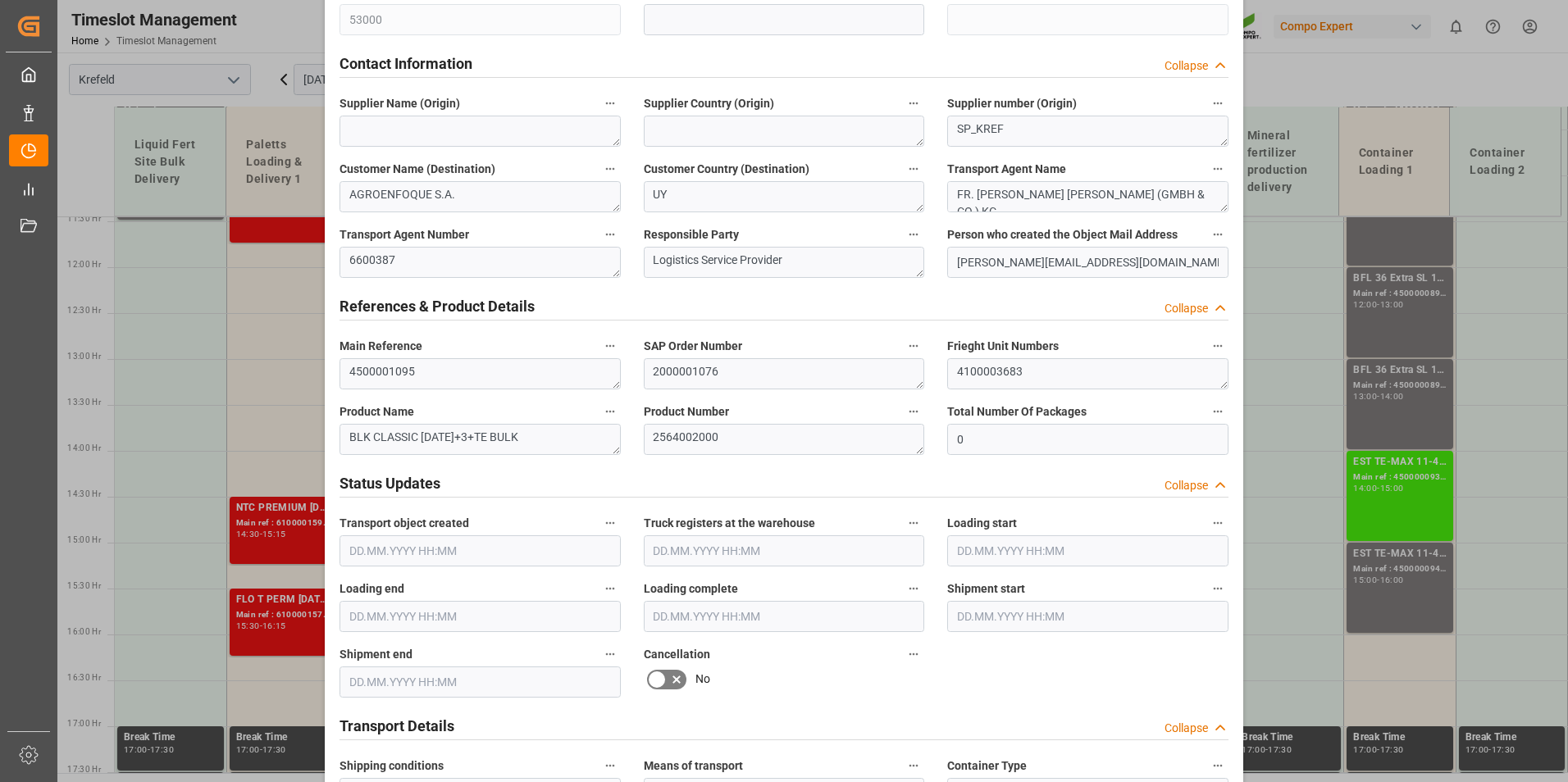
scroll to position [820, 0]
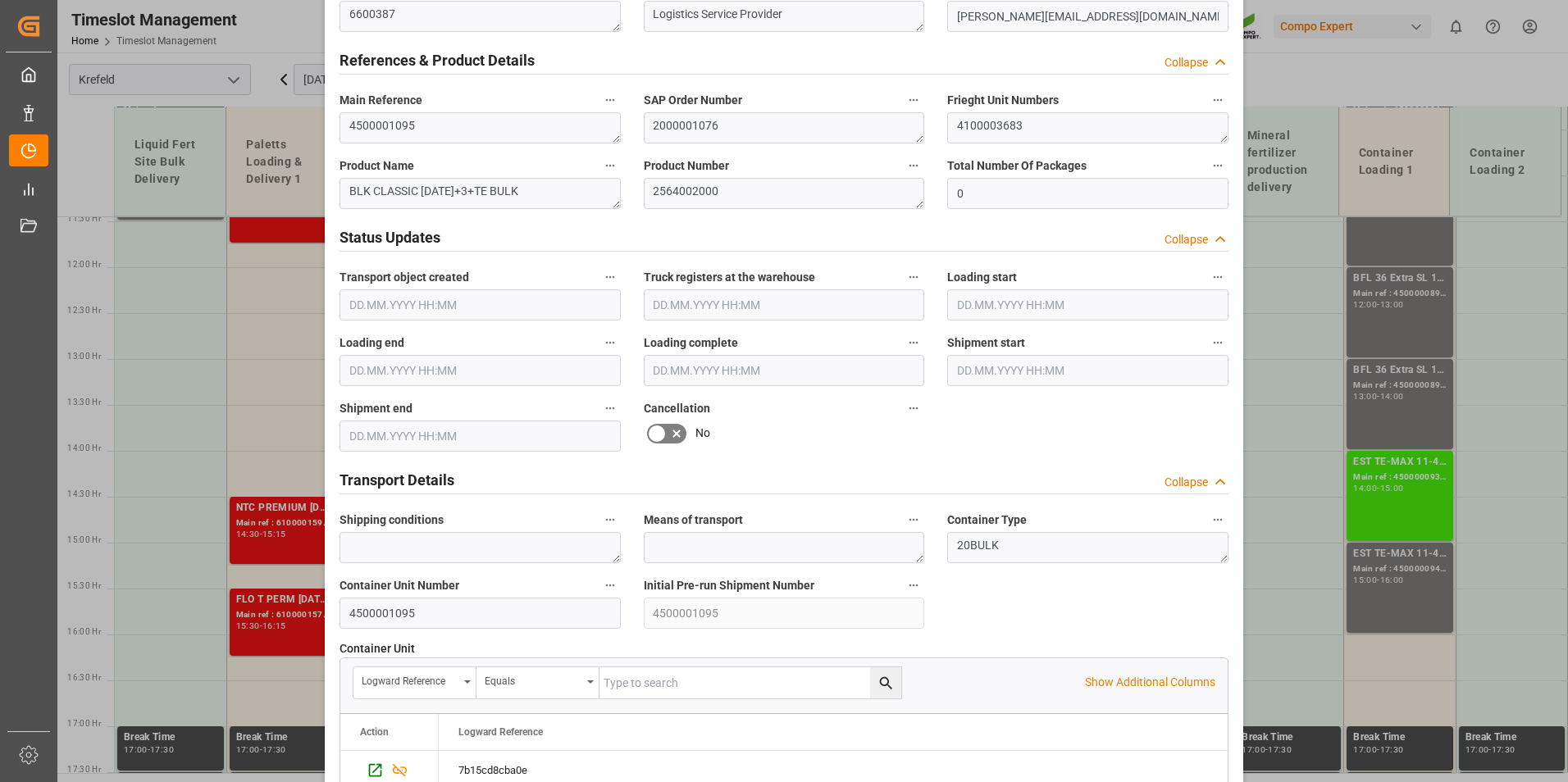
click at [674, 429] on icon at bounding box center [677, 434] width 20 height 20
click at [0, 0] on input "checkbox" at bounding box center [0, 0] width 0 height 0
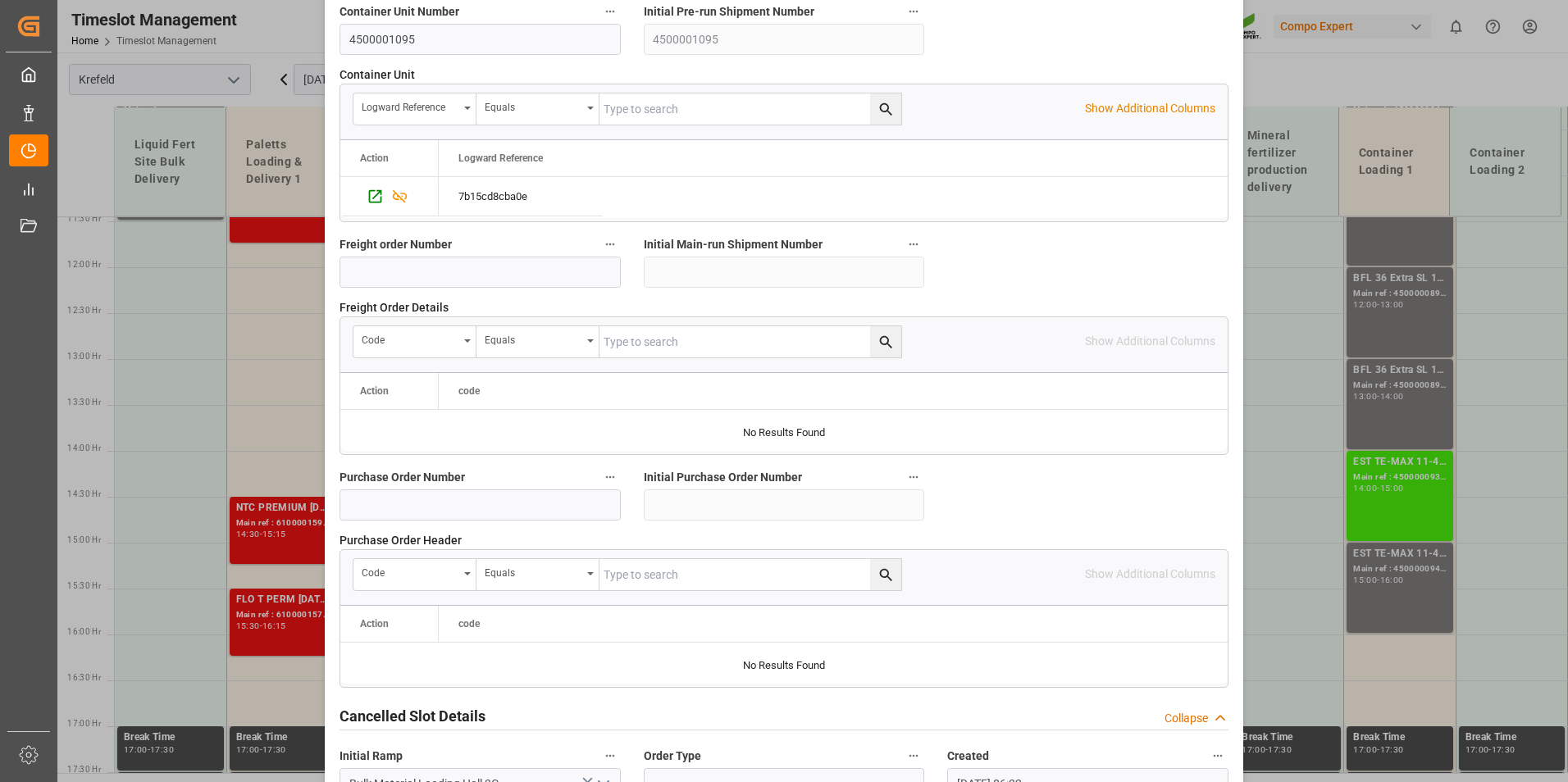
scroll to position [1493, 0]
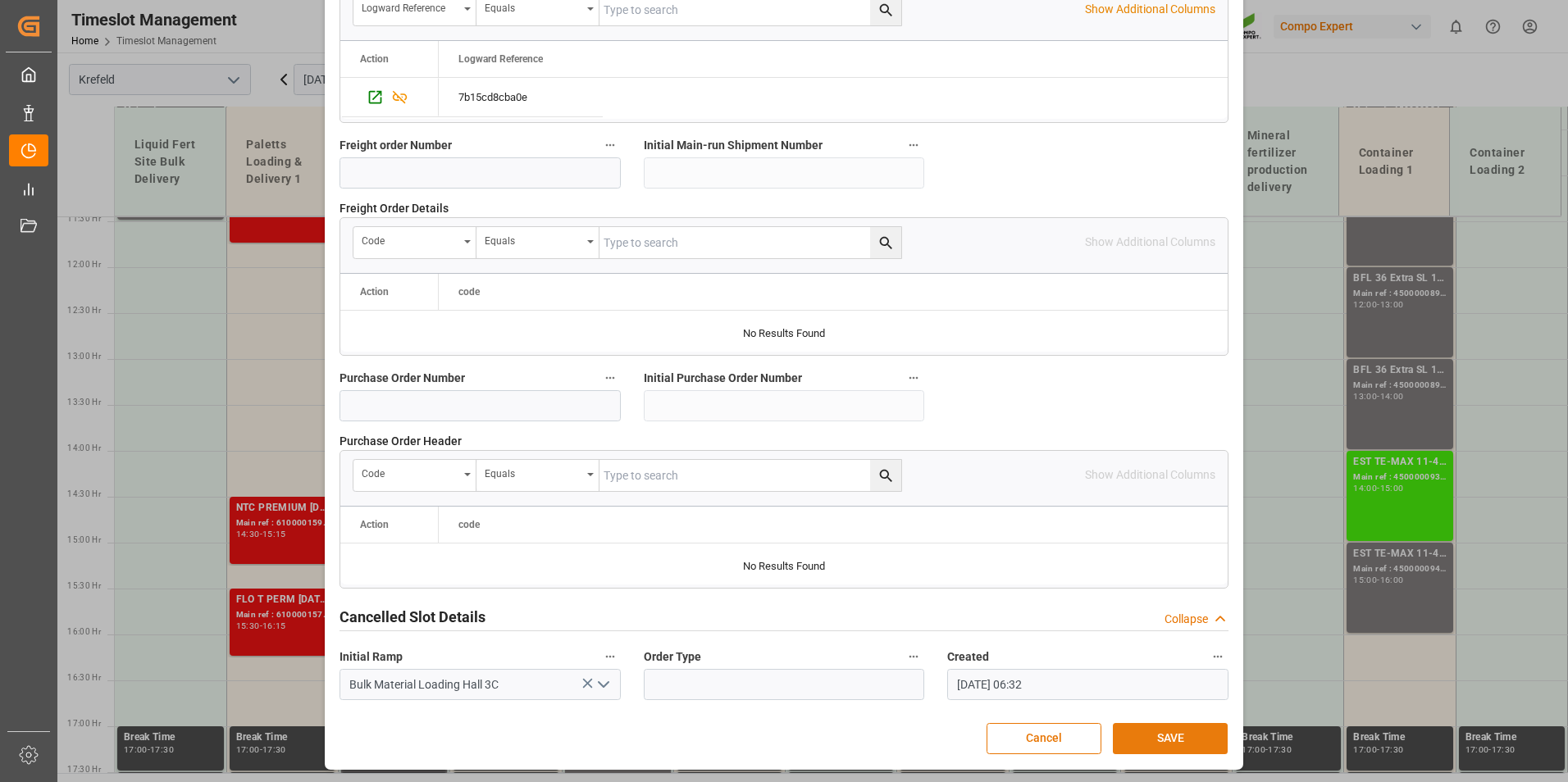
click at [1198, 738] on button "SAVE" at bounding box center [1170, 739] width 115 height 31
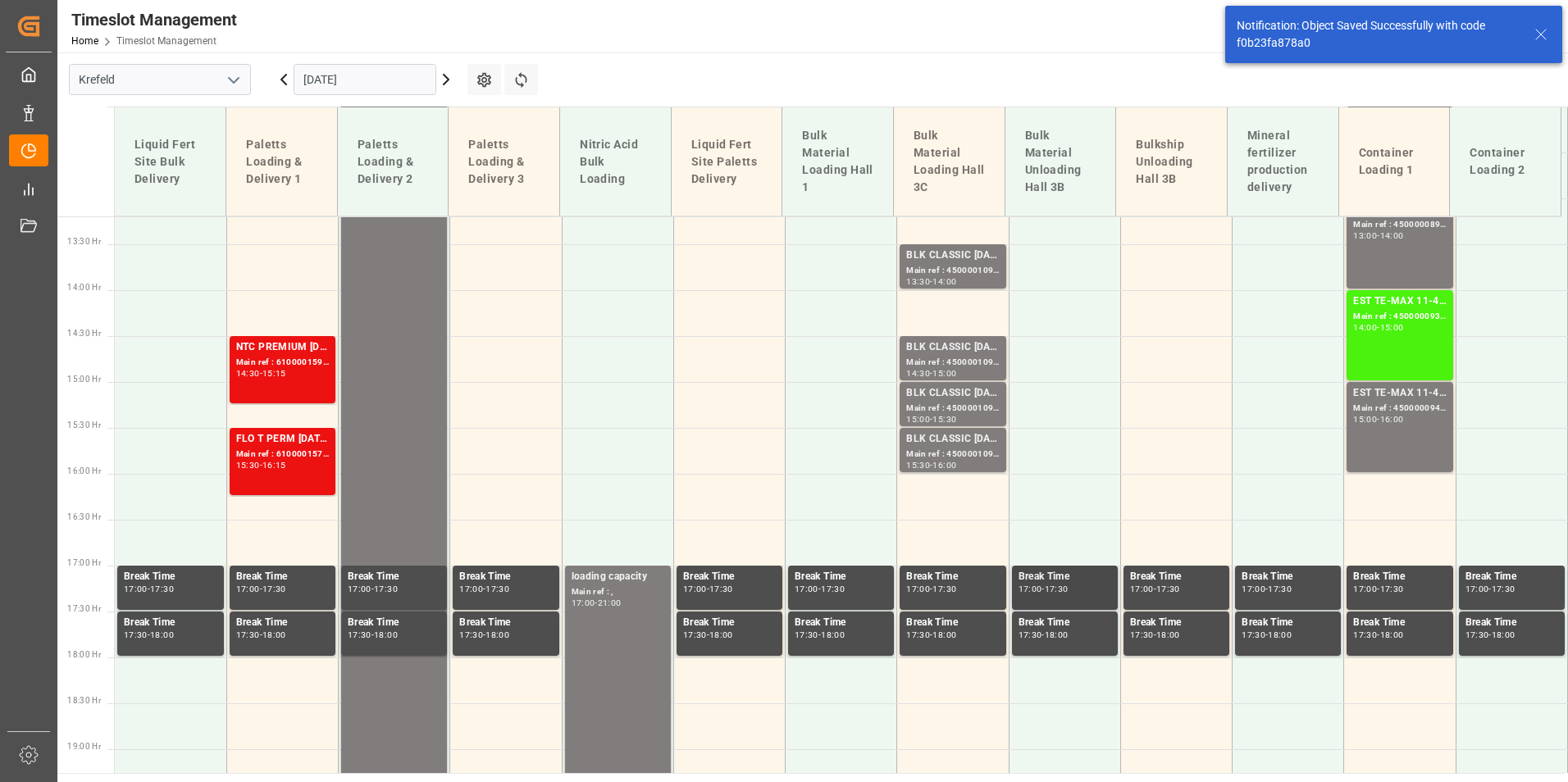
scroll to position [1235, 0]
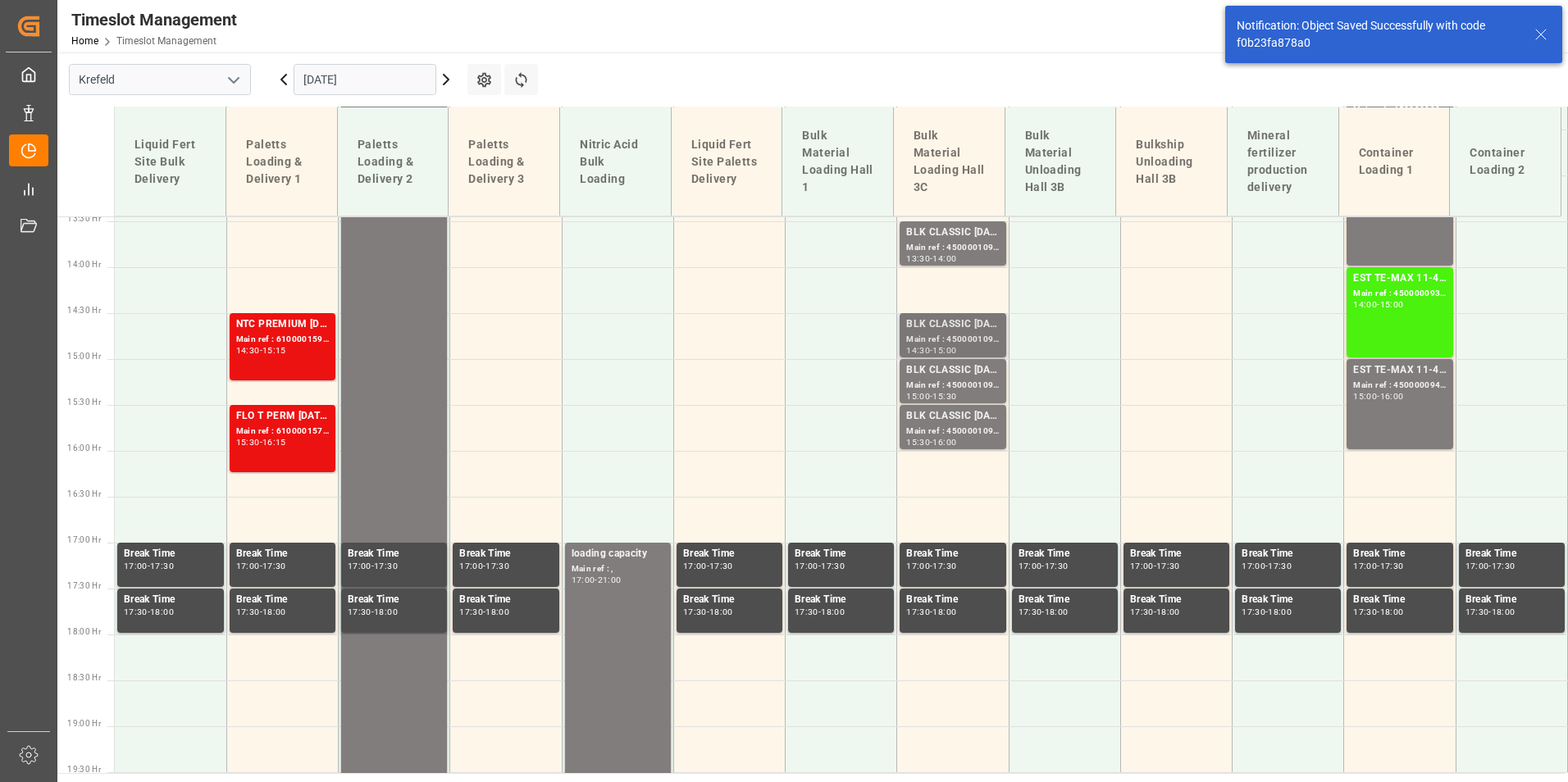
click at [956, 347] on div "15:00" at bounding box center [944, 351] width 24 height 8
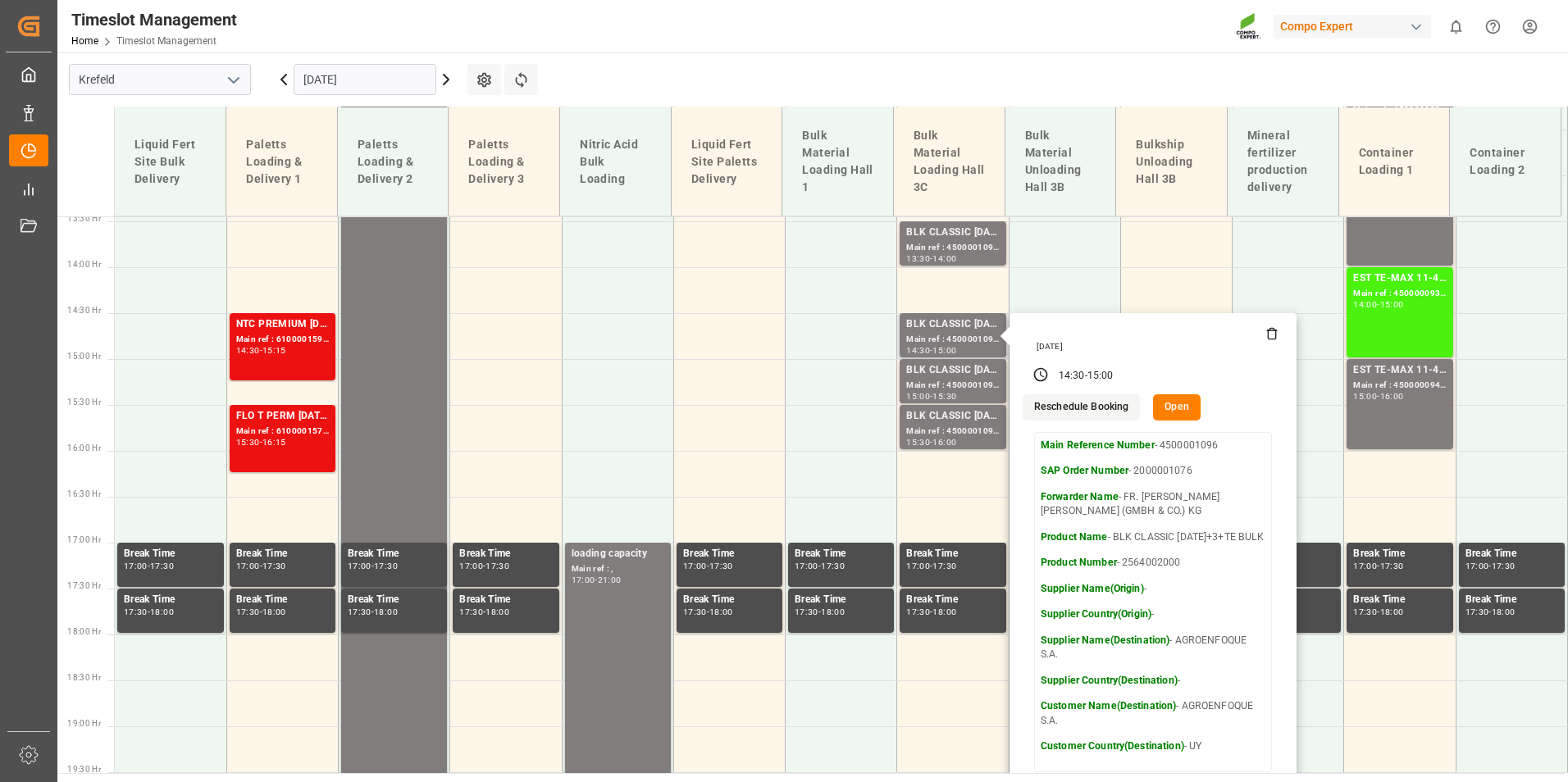
click at [1163, 407] on button "Open" at bounding box center [1176, 407] width 47 height 27
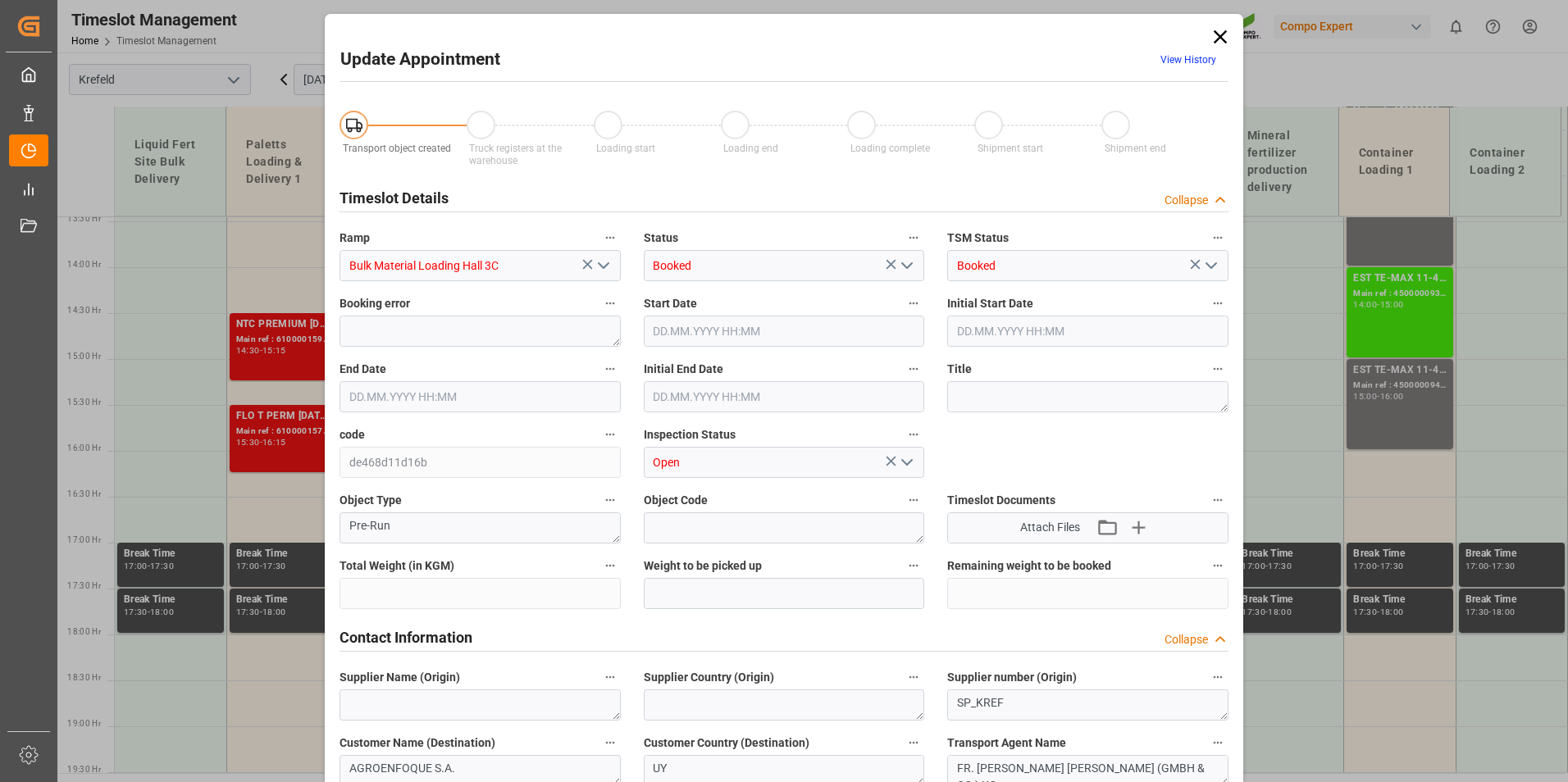
type input "53000"
type input "0"
type input "[DATE] 14:30"
type input "[DATE] 15:00"
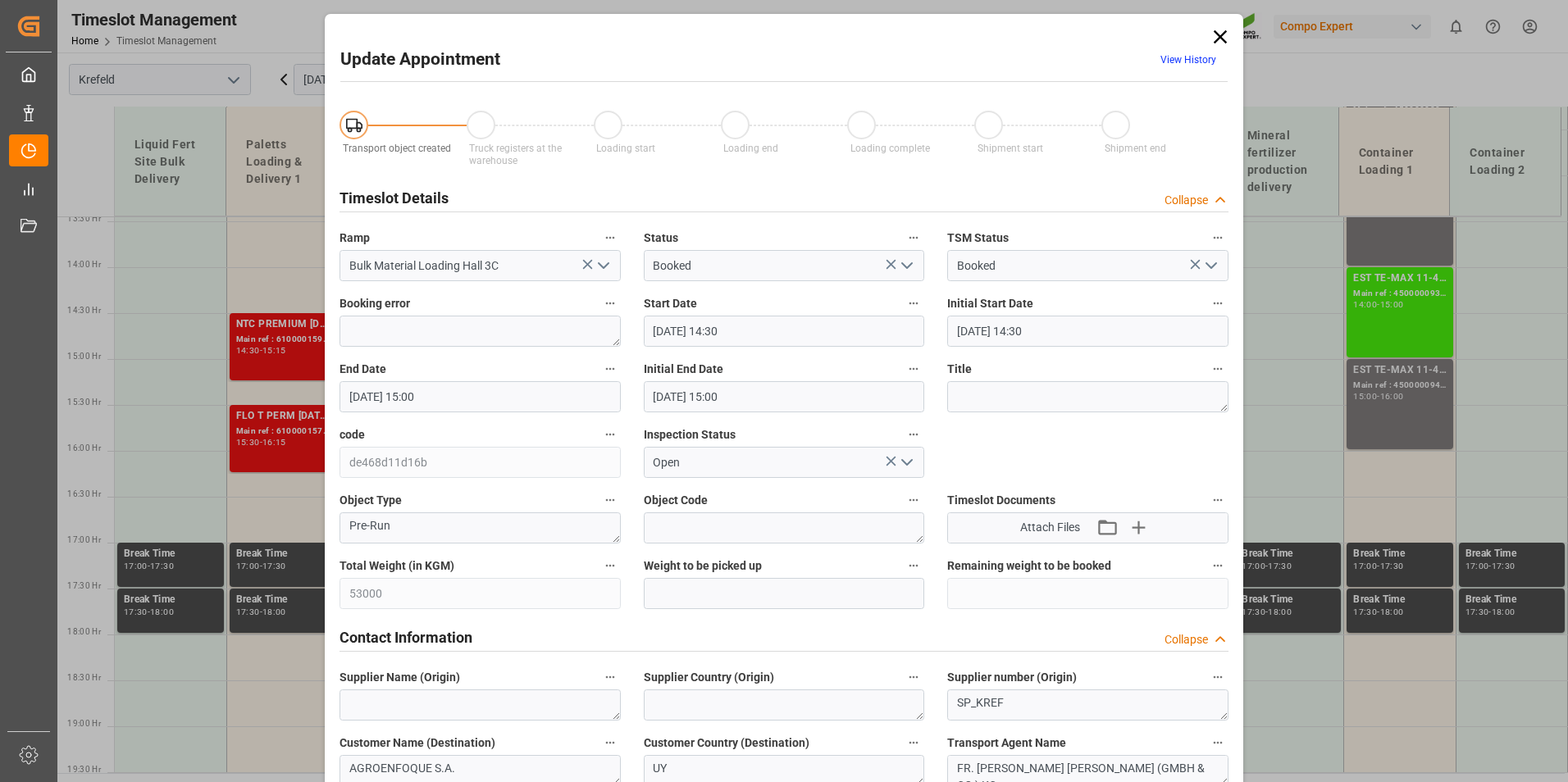
type input "[DATE] 15:00"
type input "[DATE] 06:32"
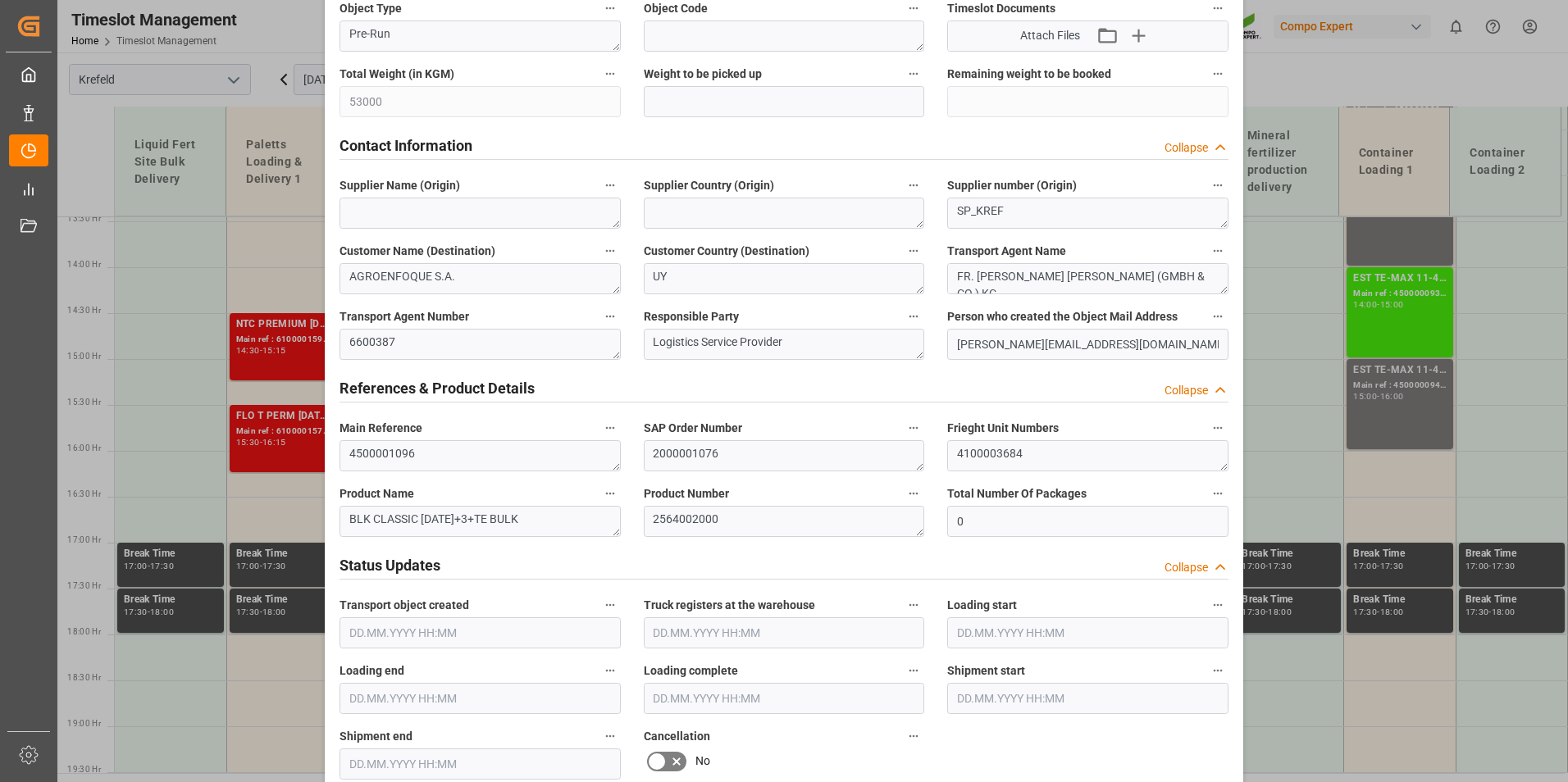
scroll to position [902, 0]
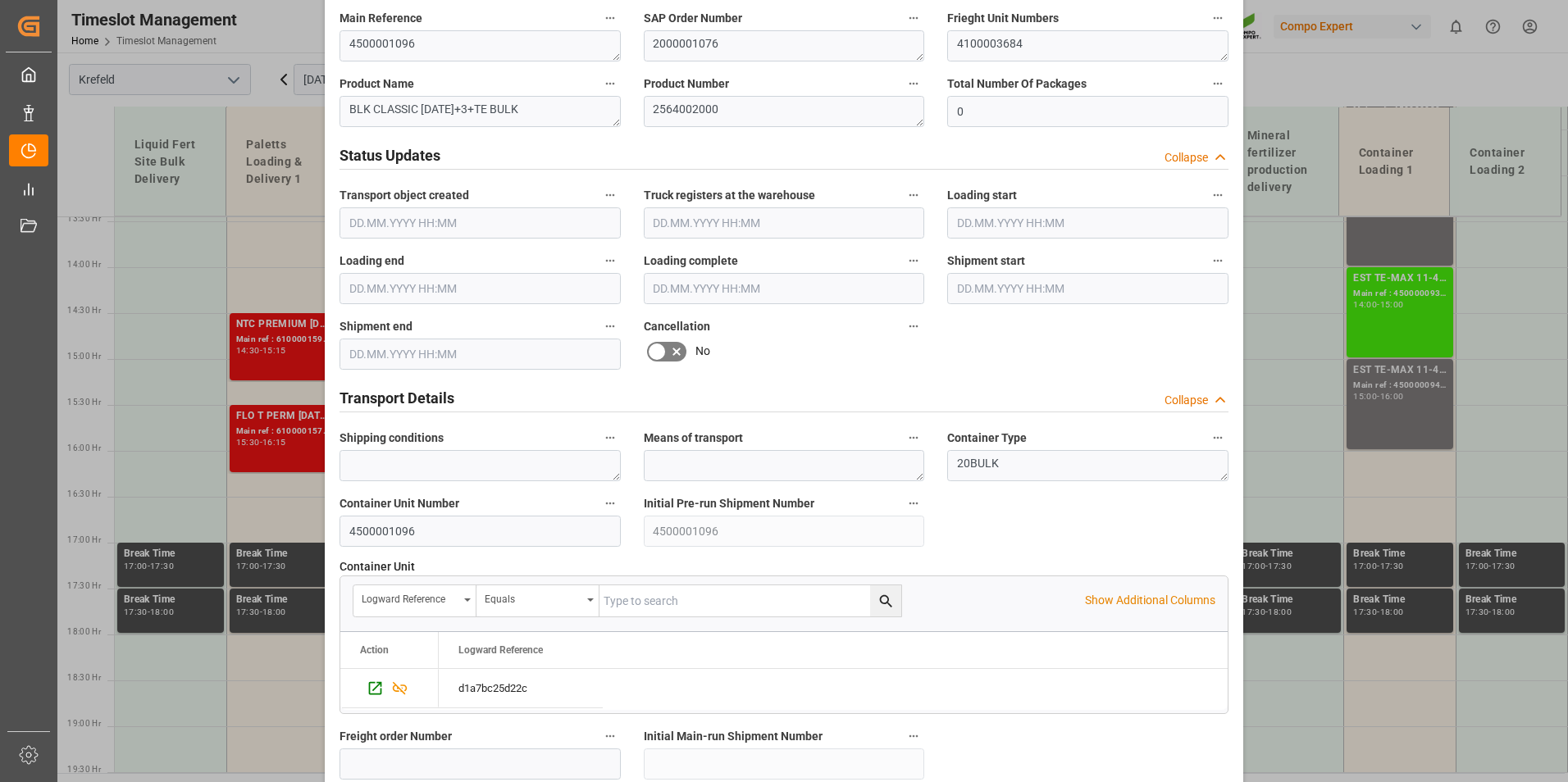
click at [659, 354] on icon at bounding box center [657, 352] width 20 height 20
click at [0, 0] on input "checkbox" at bounding box center [0, 0] width 0 height 0
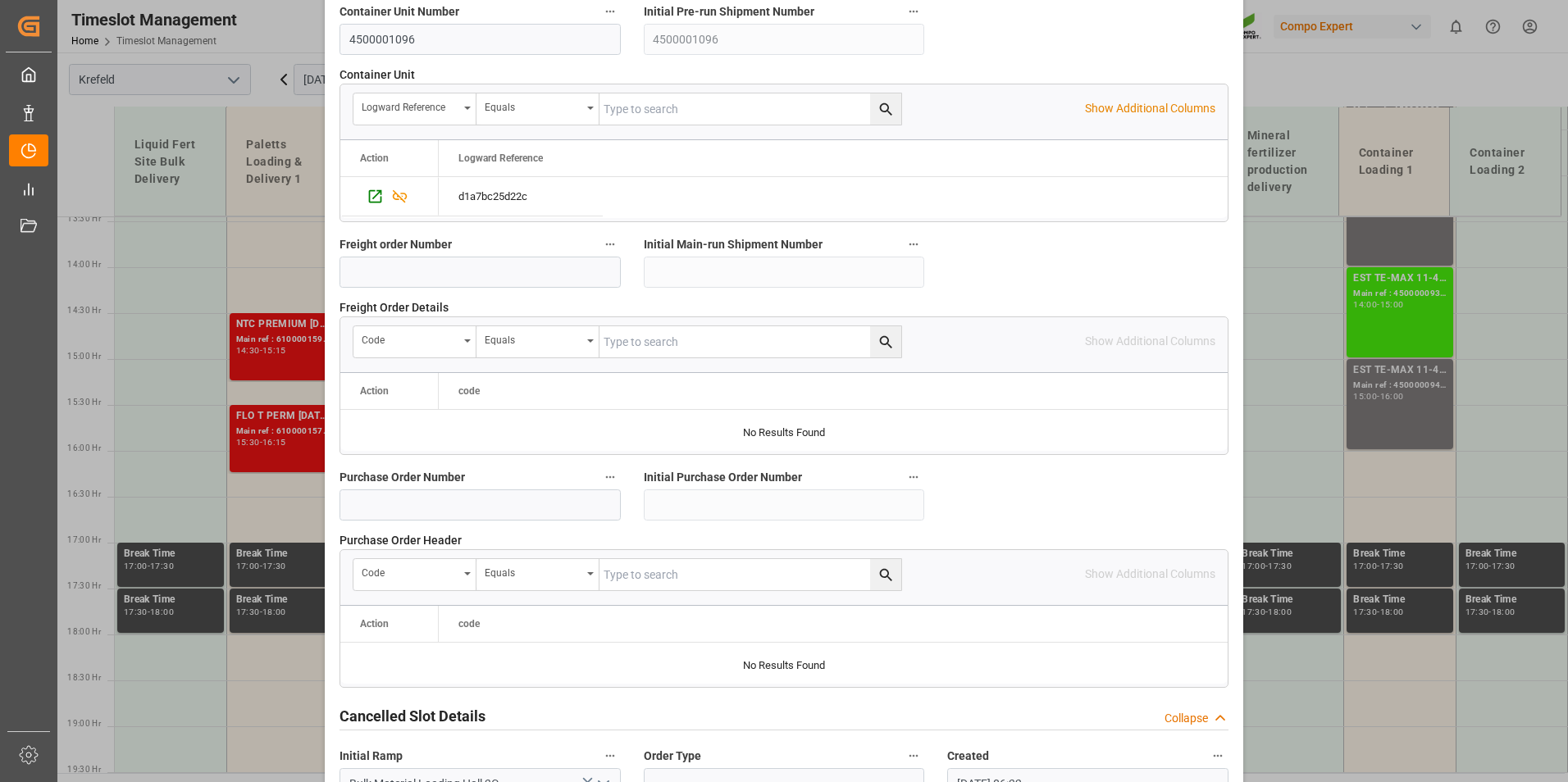
scroll to position [1493, 0]
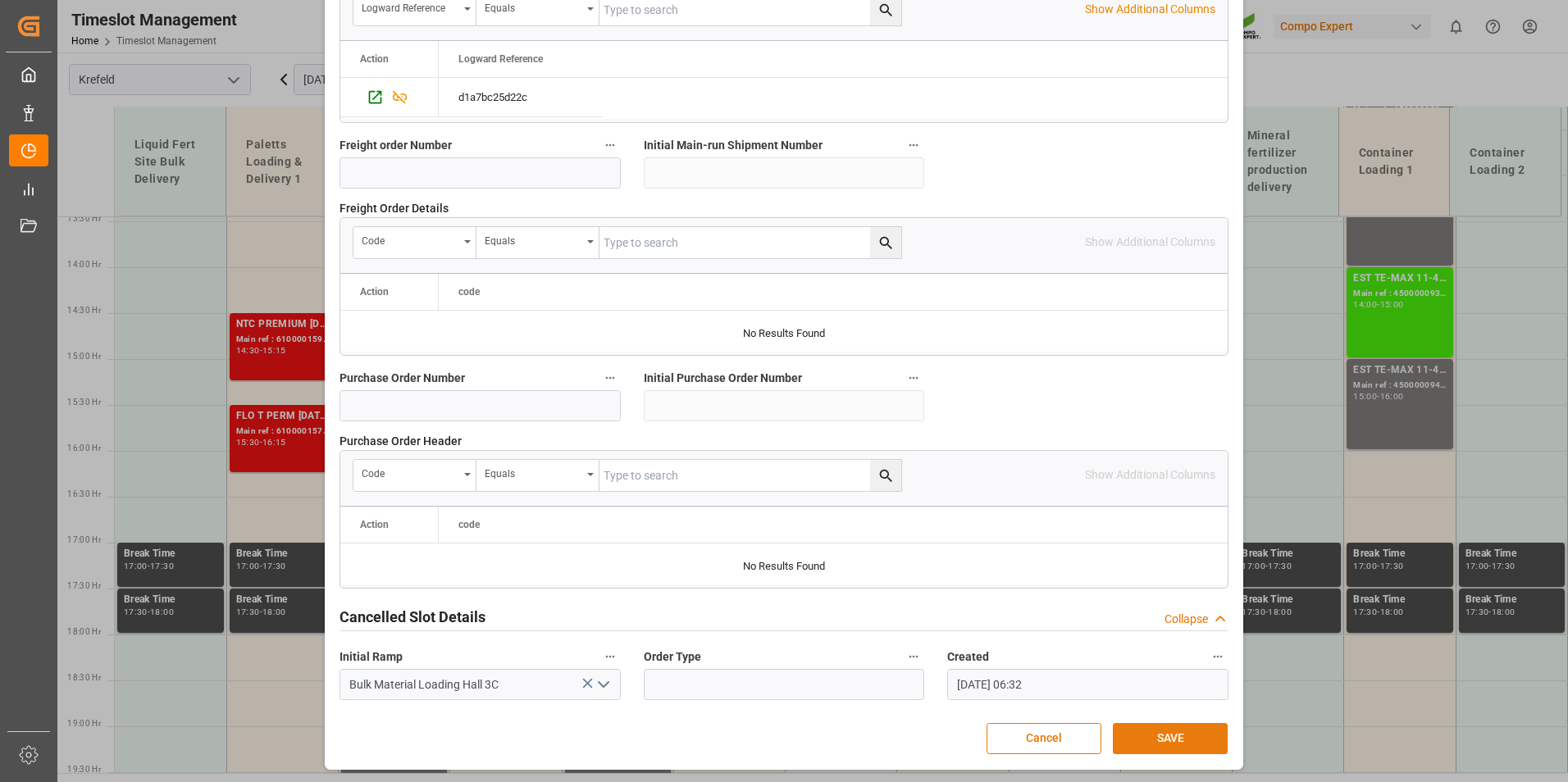
click at [1183, 747] on button "SAVE" at bounding box center [1170, 739] width 115 height 31
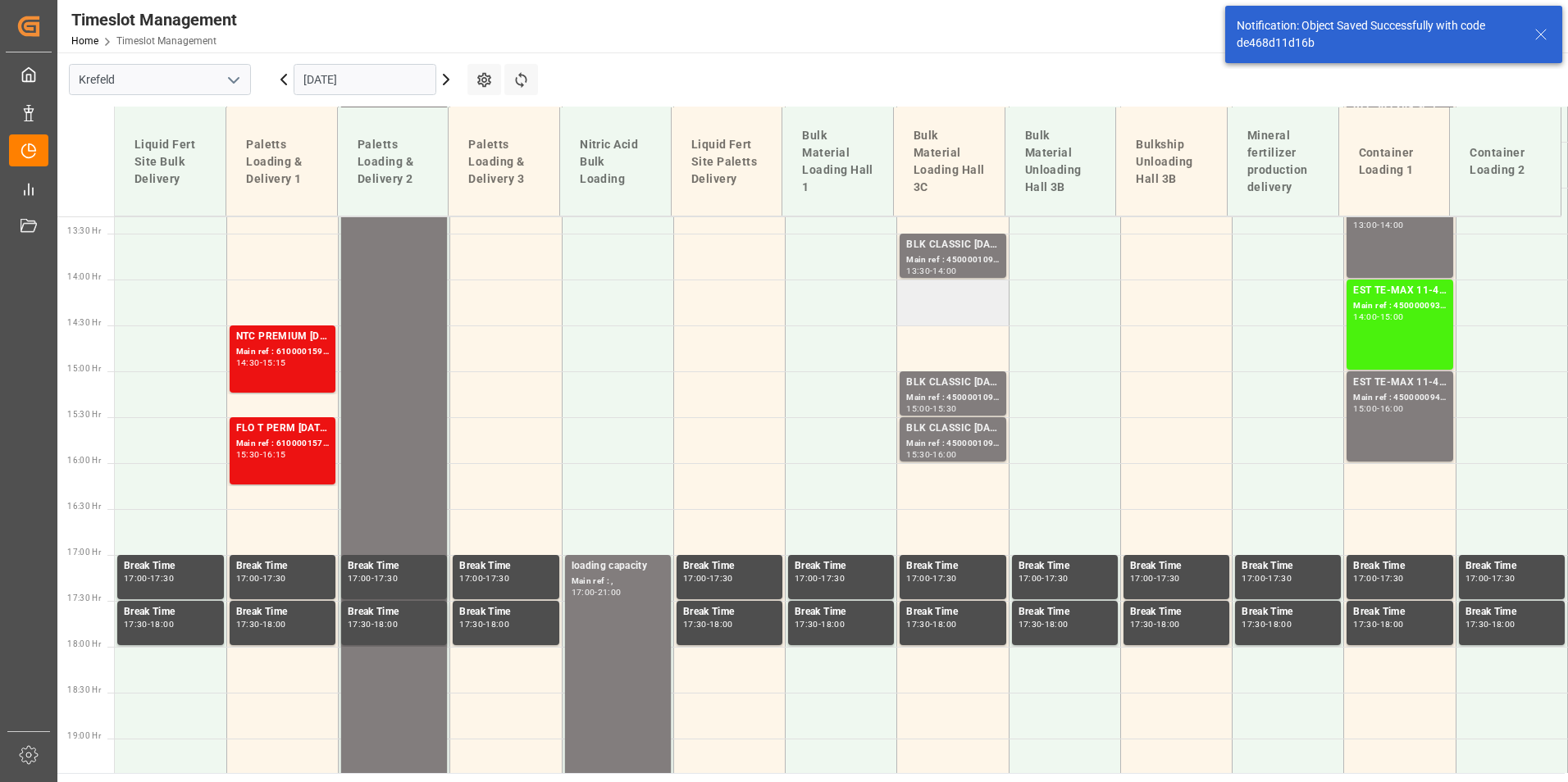
scroll to position [1235, 0]
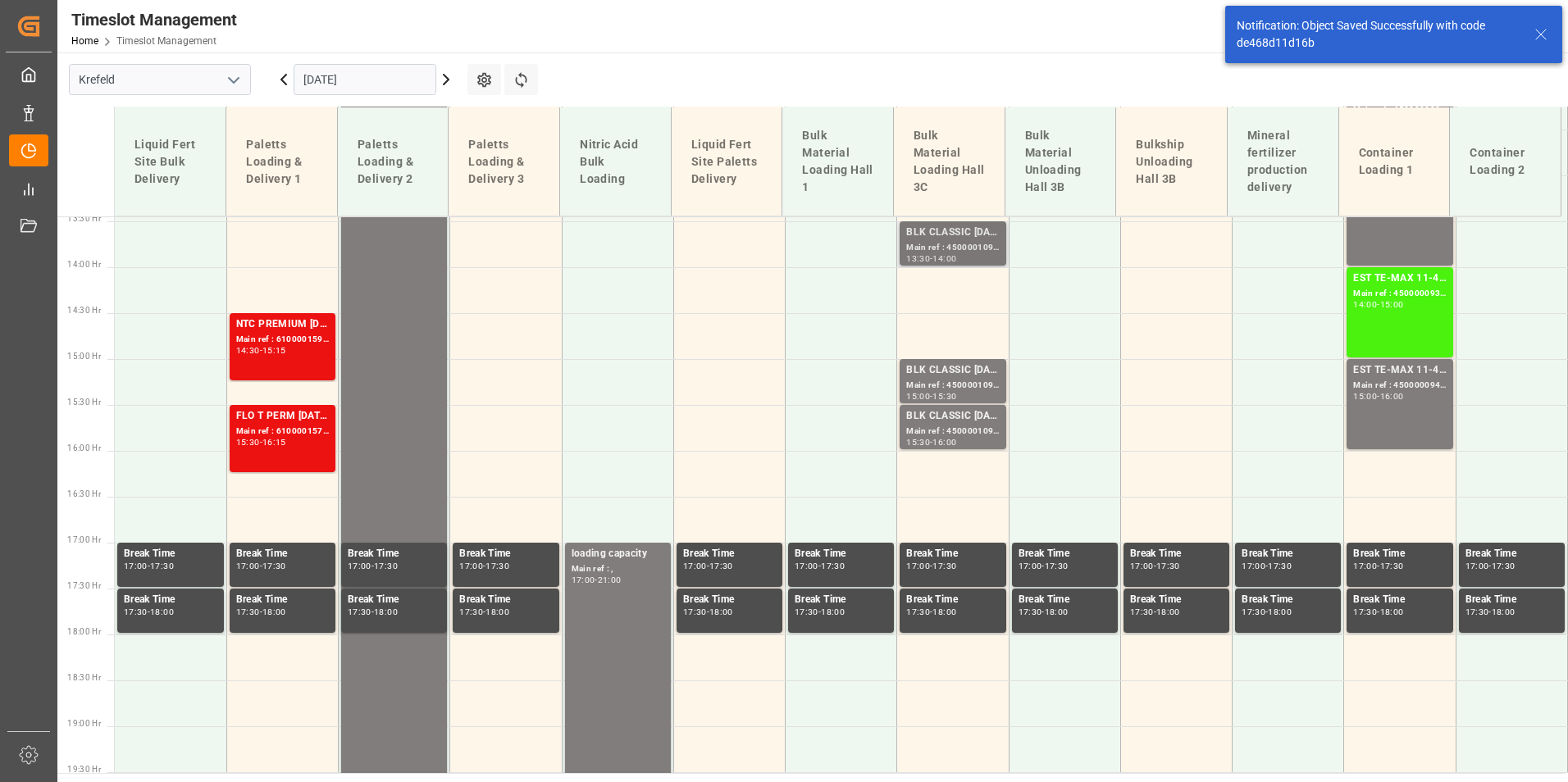
click at [970, 253] on div "Main ref : 4500001094, 2000001076" at bounding box center [952, 248] width 92 height 14
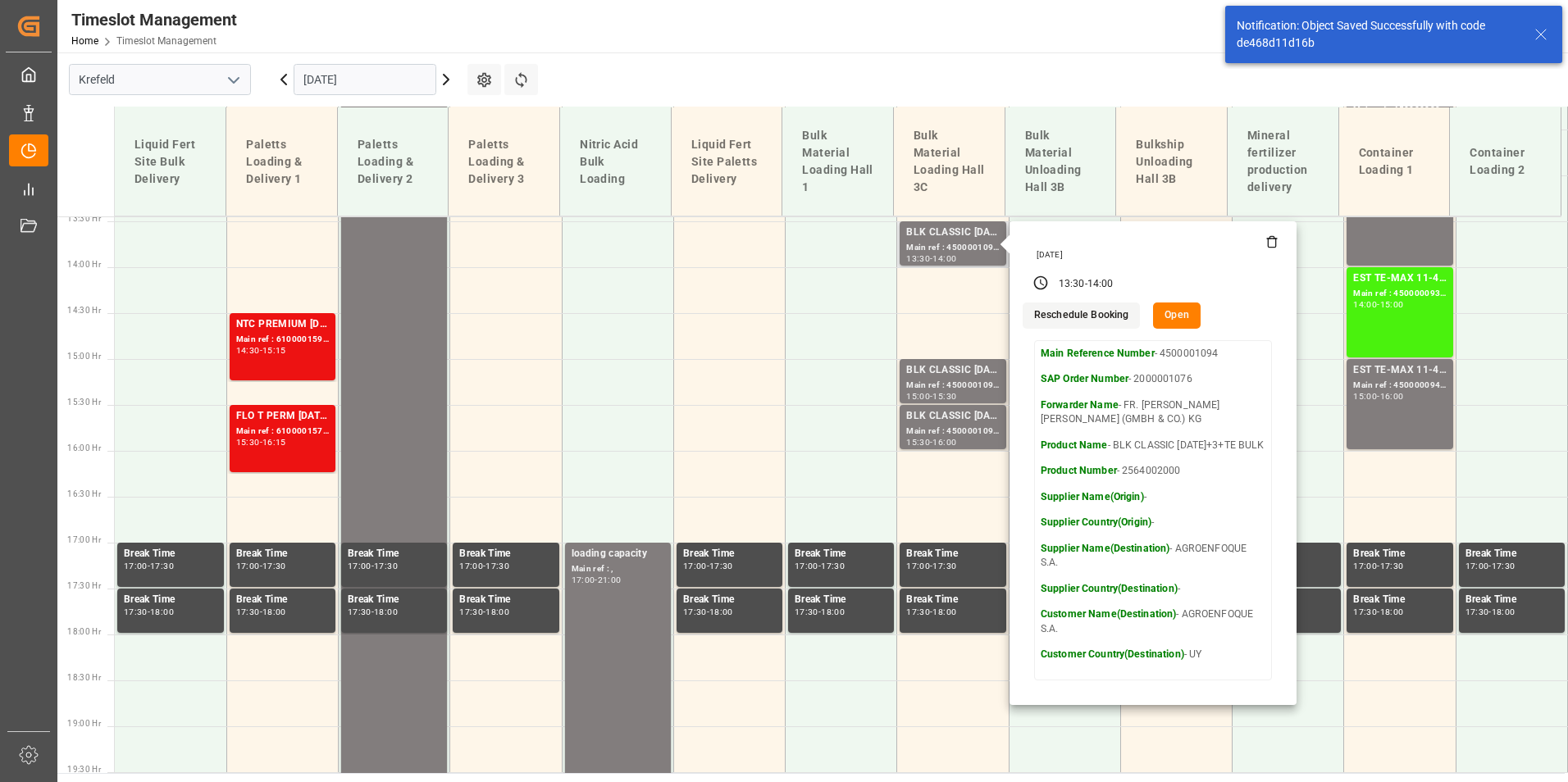
click at [1181, 321] on button "Open" at bounding box center [1176, 316] width 47 height 27
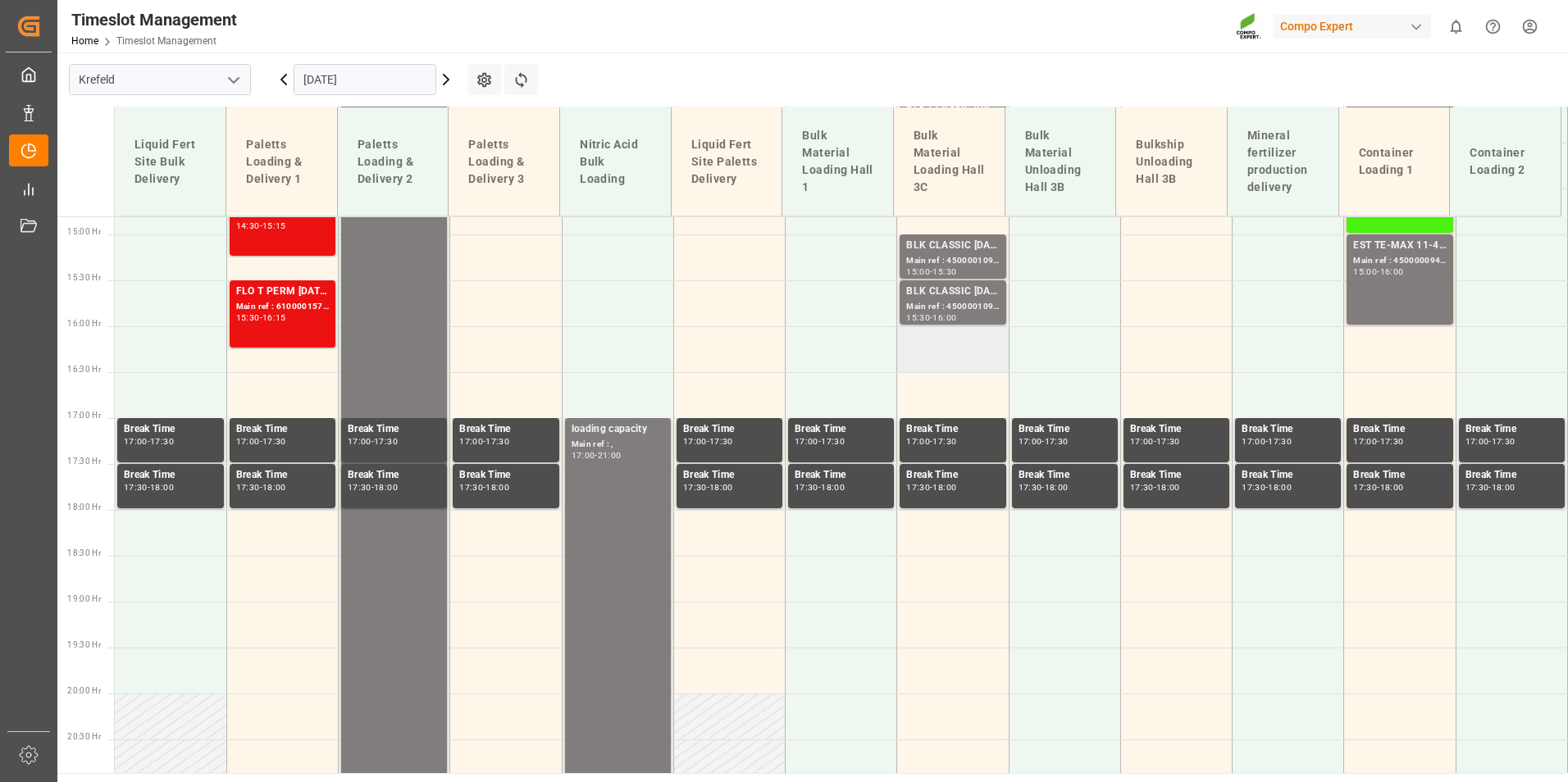
scroll to position [1649, 0]
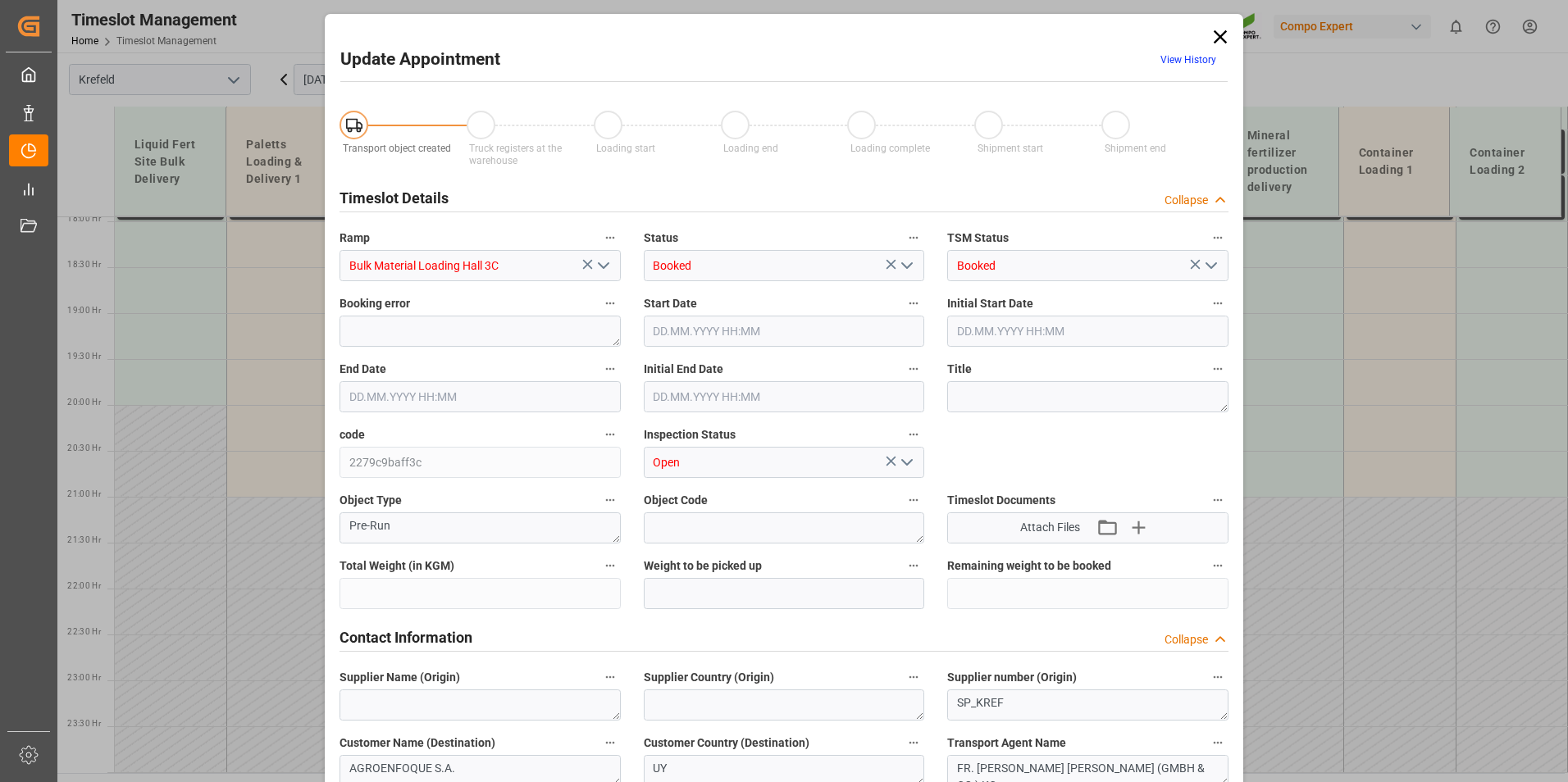
type input "53000"
type input "0"
type input "[DATE] 13:30"
type input "[DATE] 14:00"
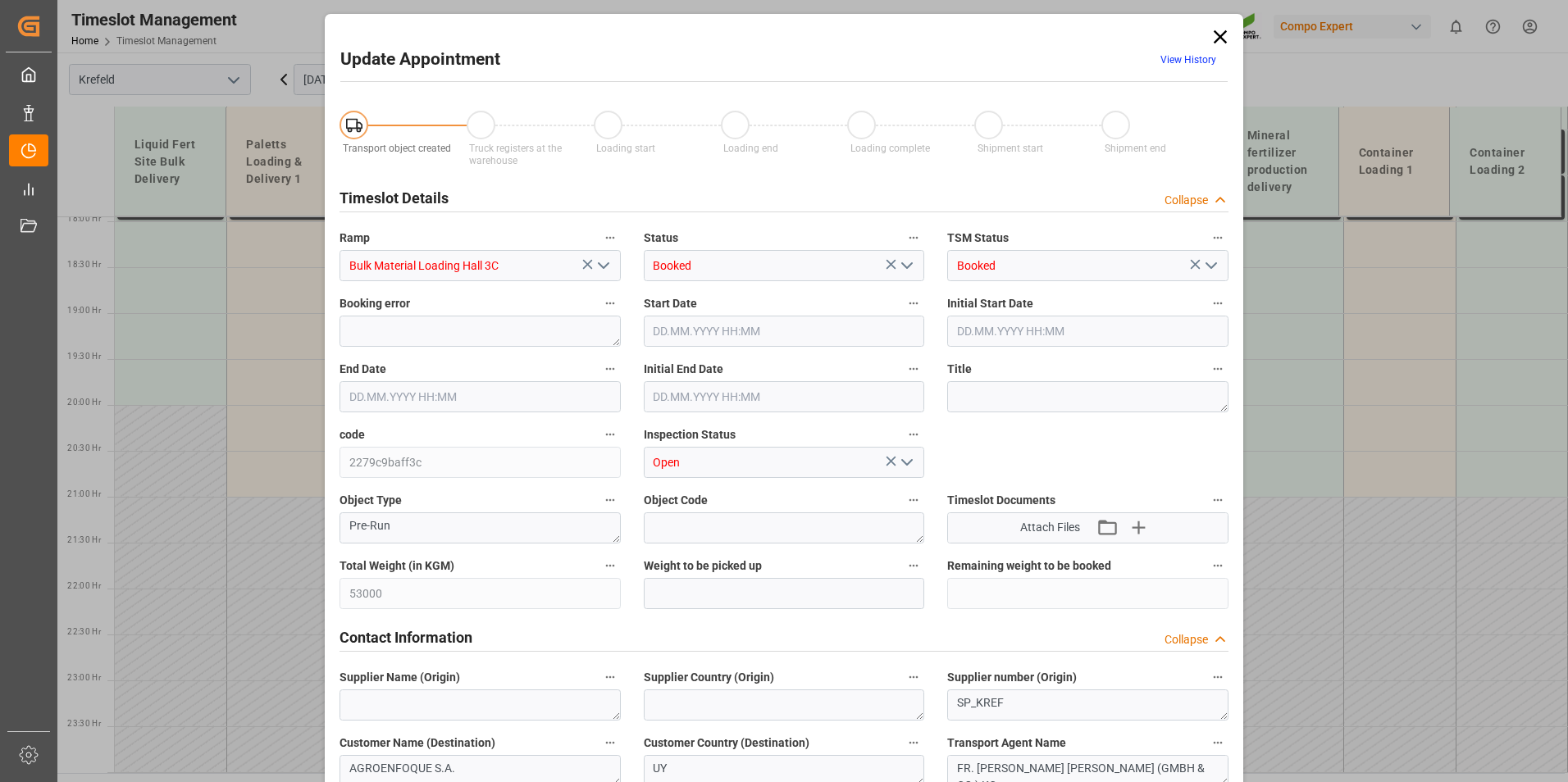
type input "[DATE] 14:00"
type input "[DATE] 06:32"
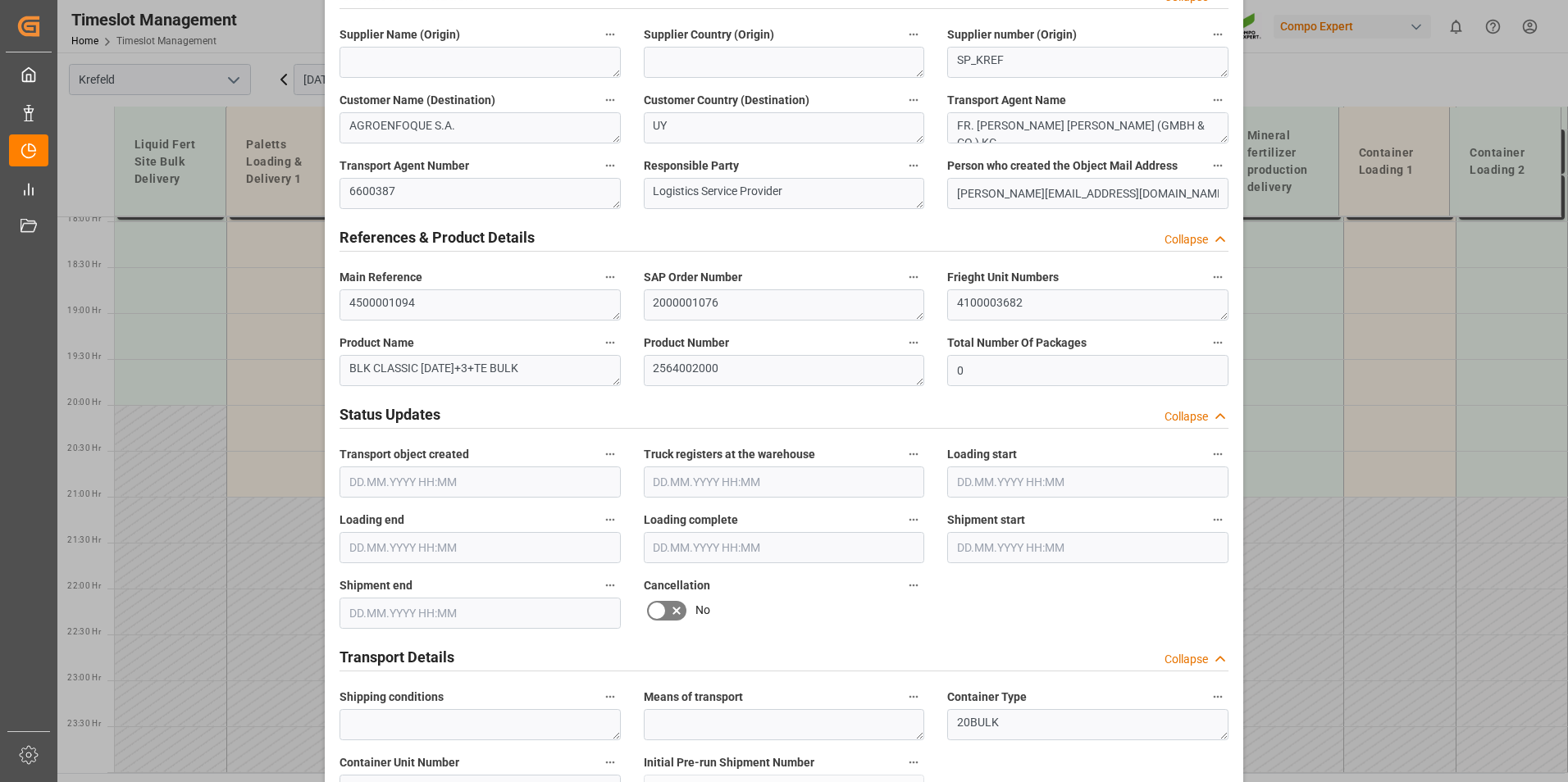
scroll to position [820, 0]
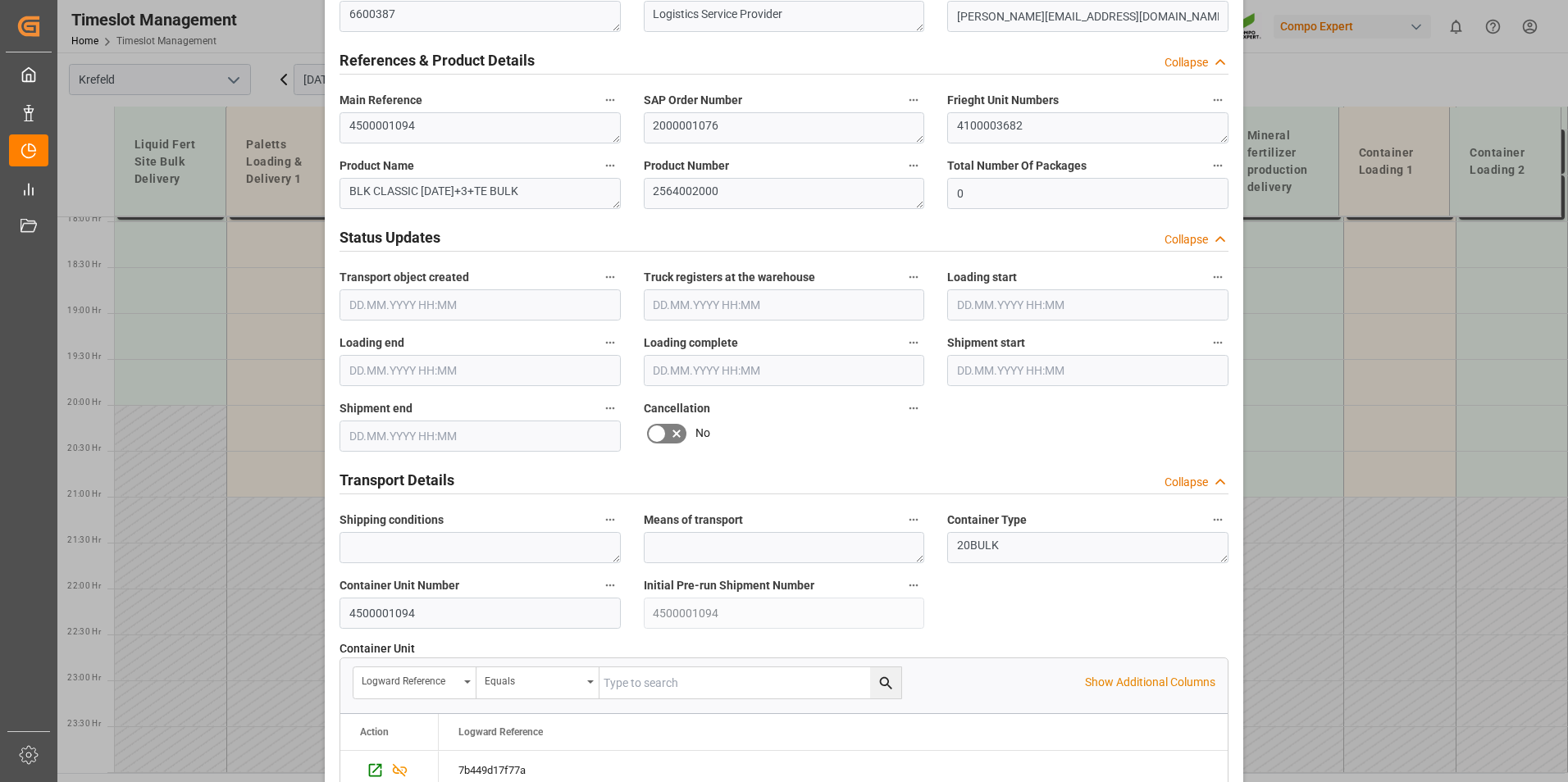
click at [663, 437] on icon at bounding box center [657, 434] width 20 height 20
click at [0, 0] on input "checkbox" at bounding box center [0, 0] width 0 height 0
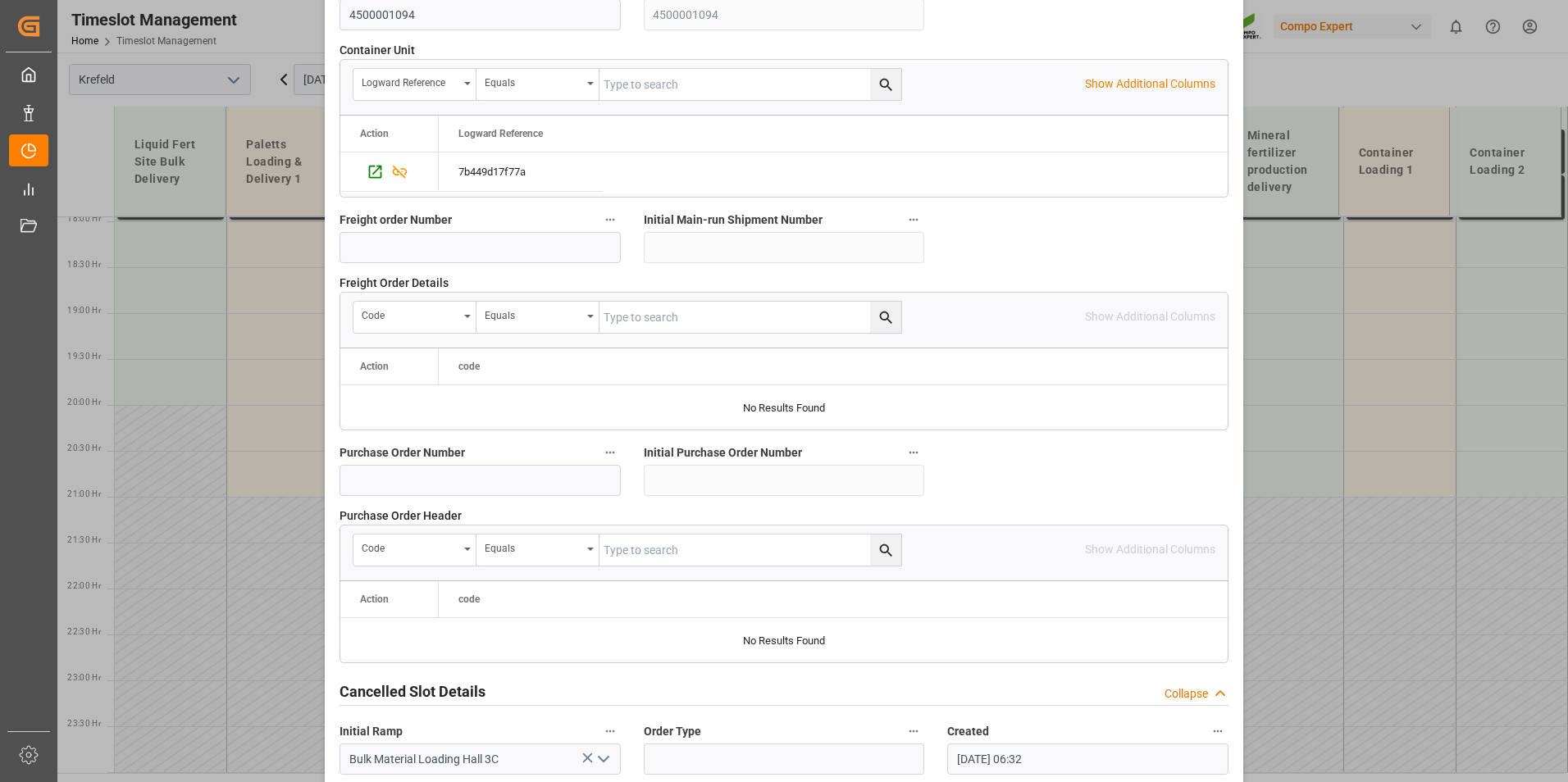
scroll to position [1493, 0]
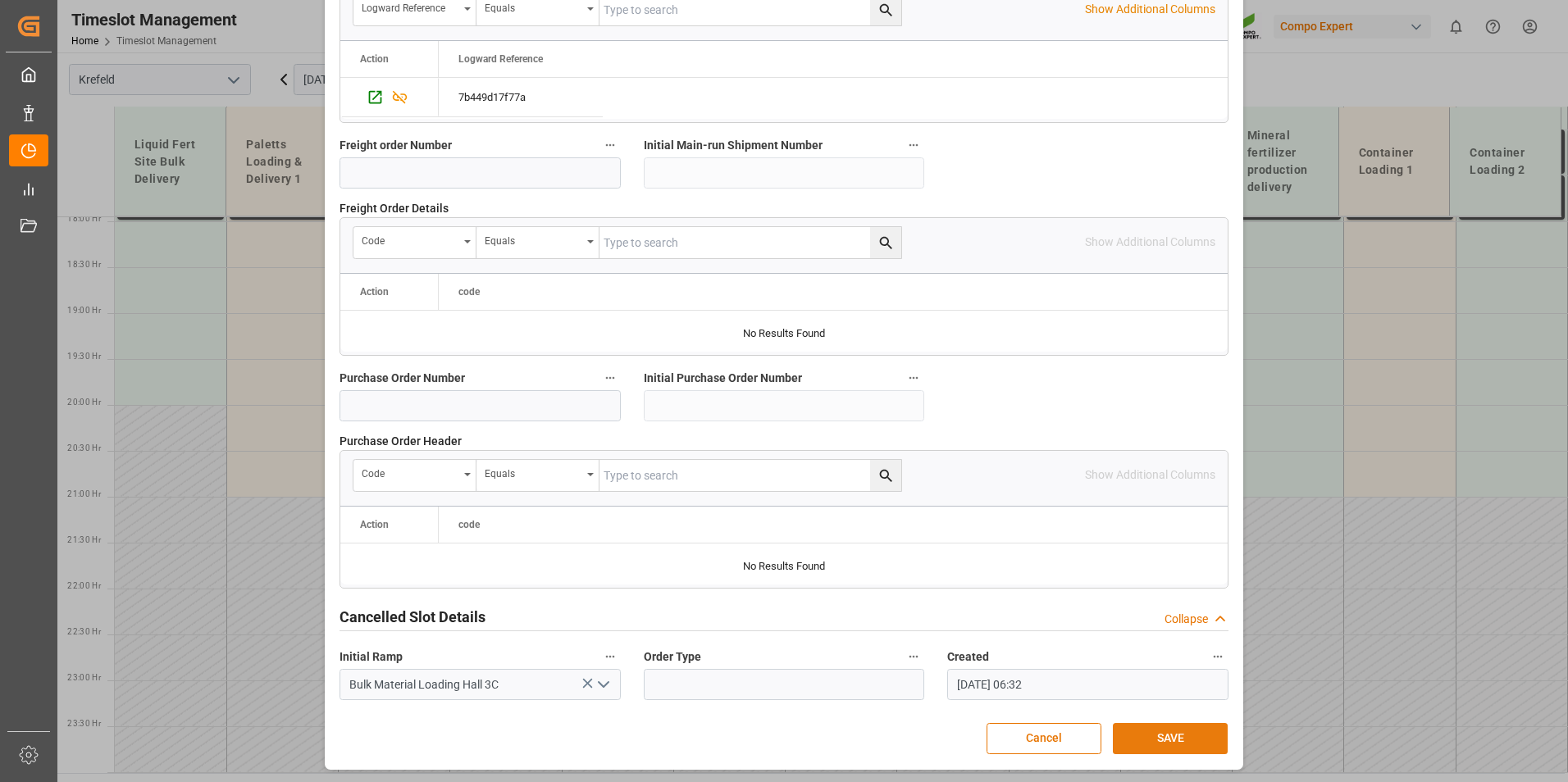
click at [1145, 726] on button "SAVE" at bounding box center [1170, 739] width 115 height 31
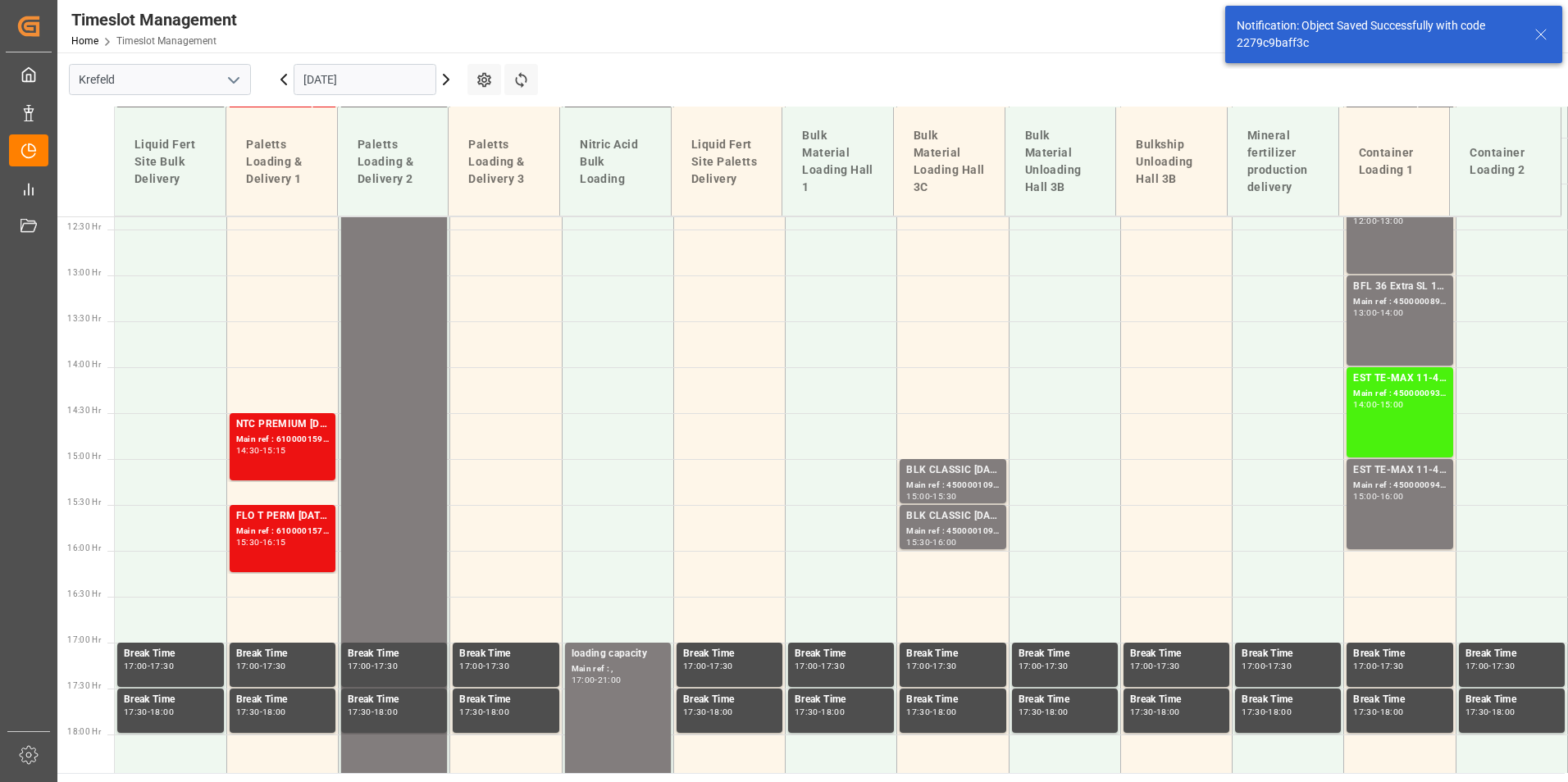
scroll to position [1143, 0]
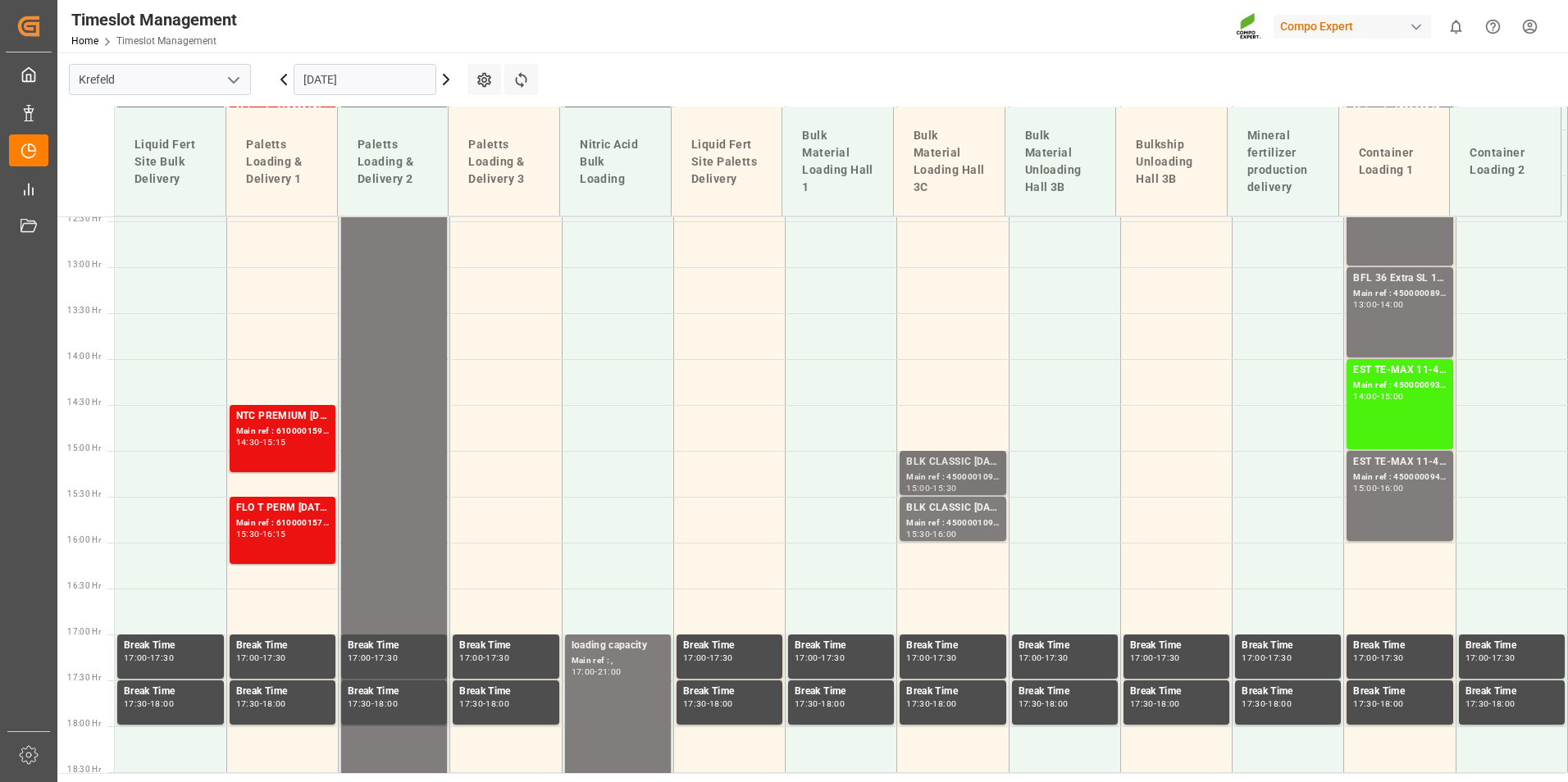
click at [936, 472] on div "Main ref : 4500001097, 2000001076" at bounding box center [952, 478] width 92 height 14
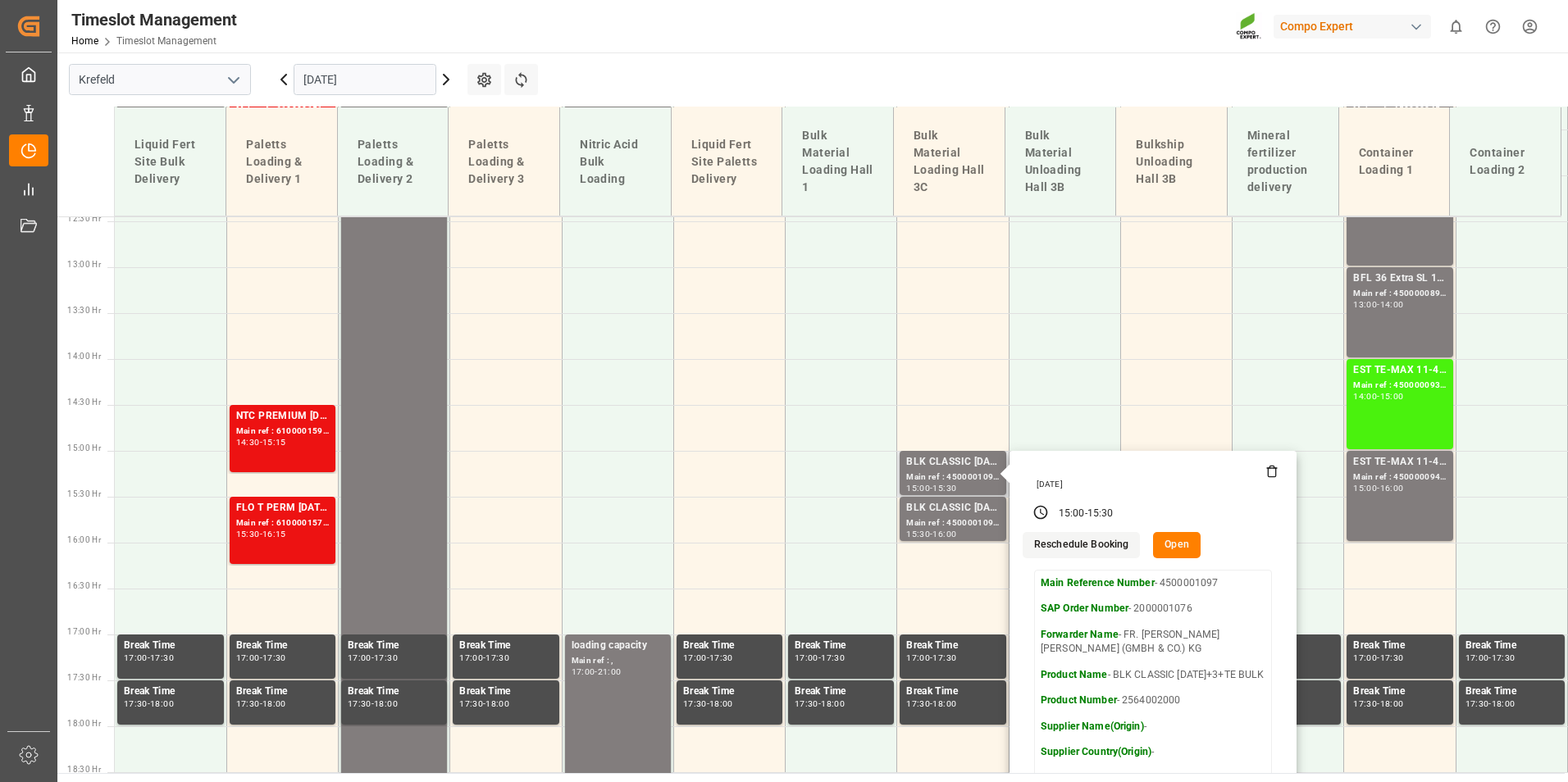
click at [1175, 535] on button "Open" at bounding box center [1176, 545] width 47 height 27
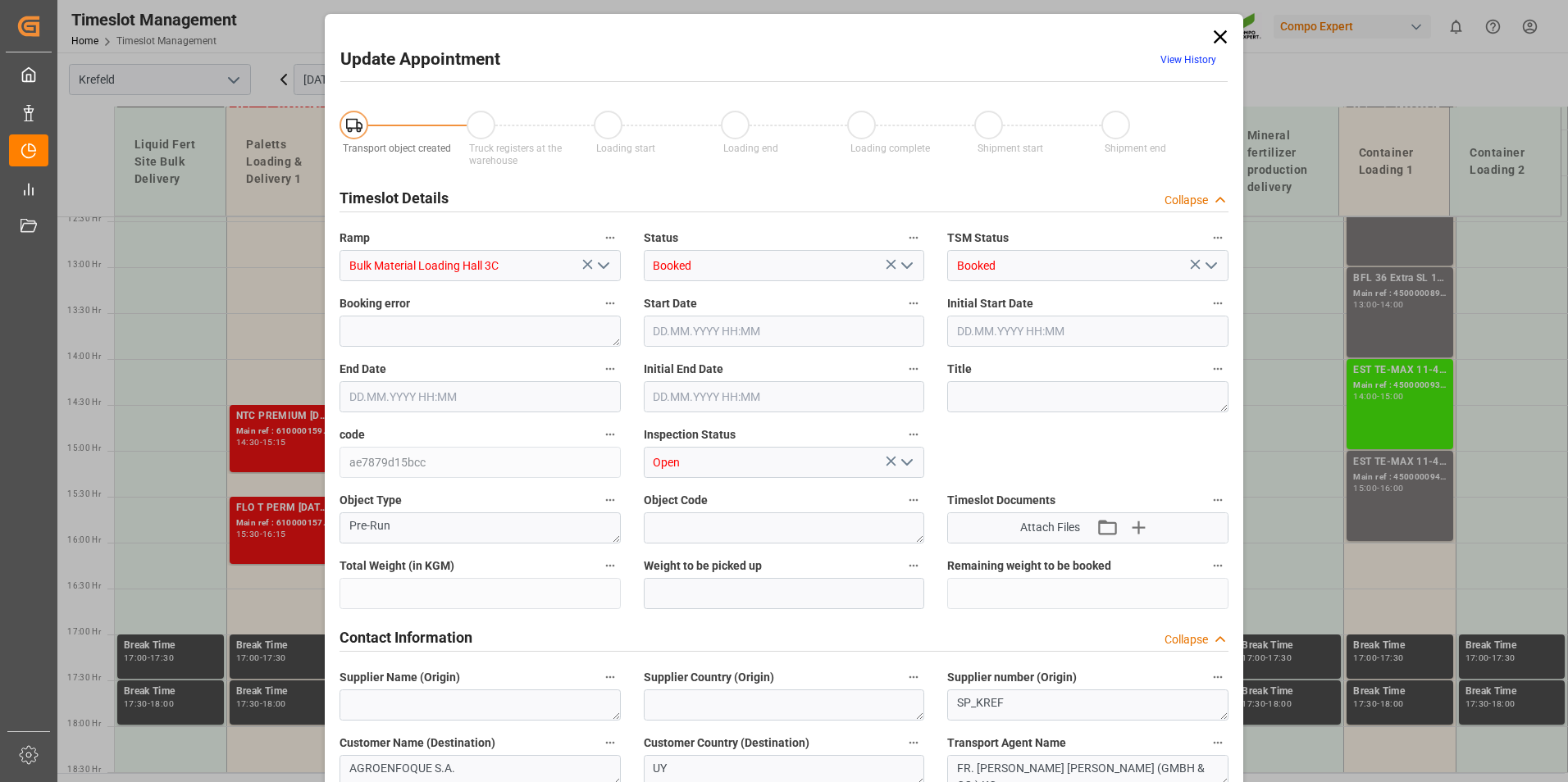
type input "53000"
type input "0"
type input "[DATE] 15:00"
type input "[DATE] 15:30"
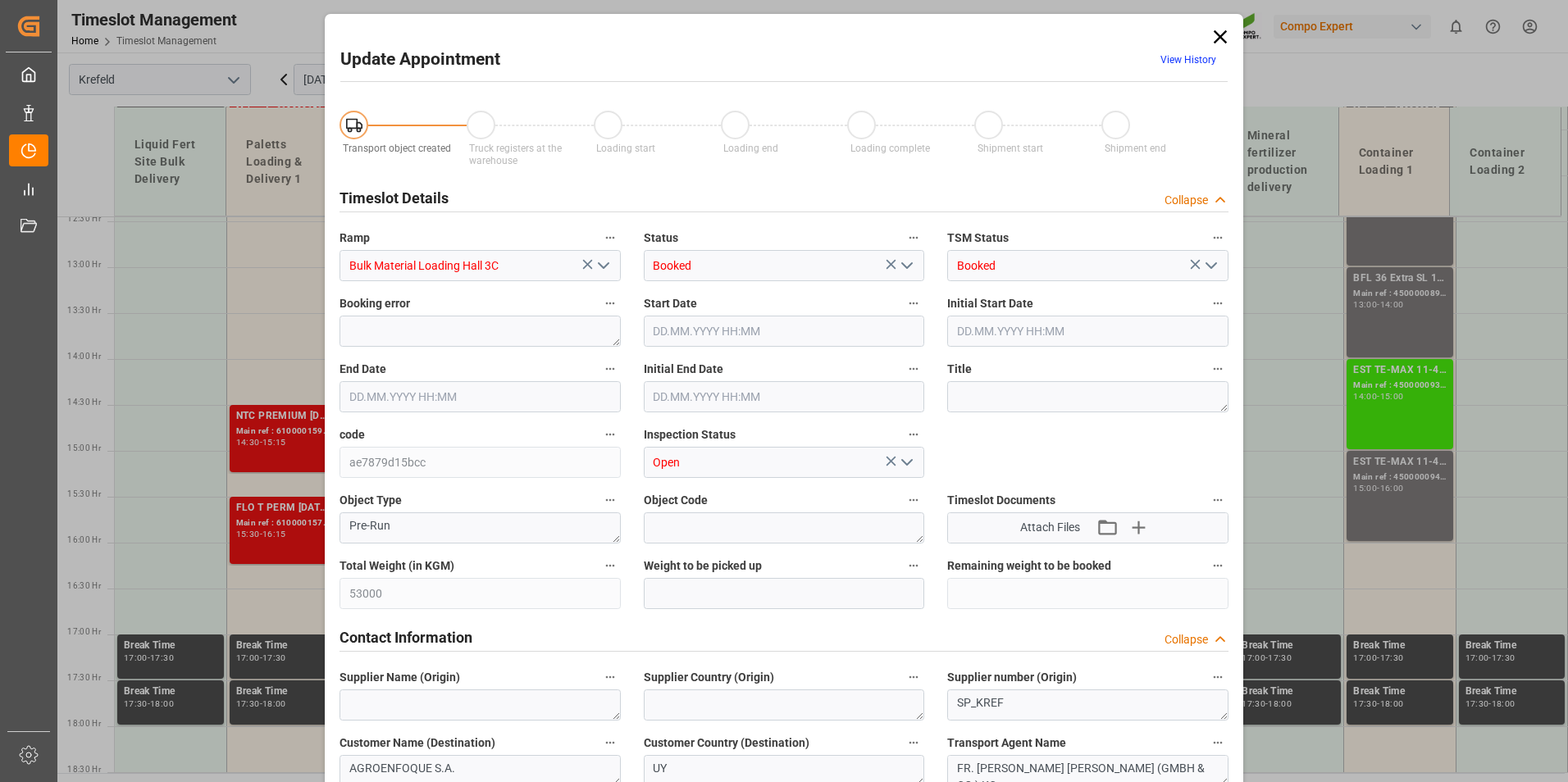
type input "[DATE] 15:30"
type input "[DATE] 06:32"
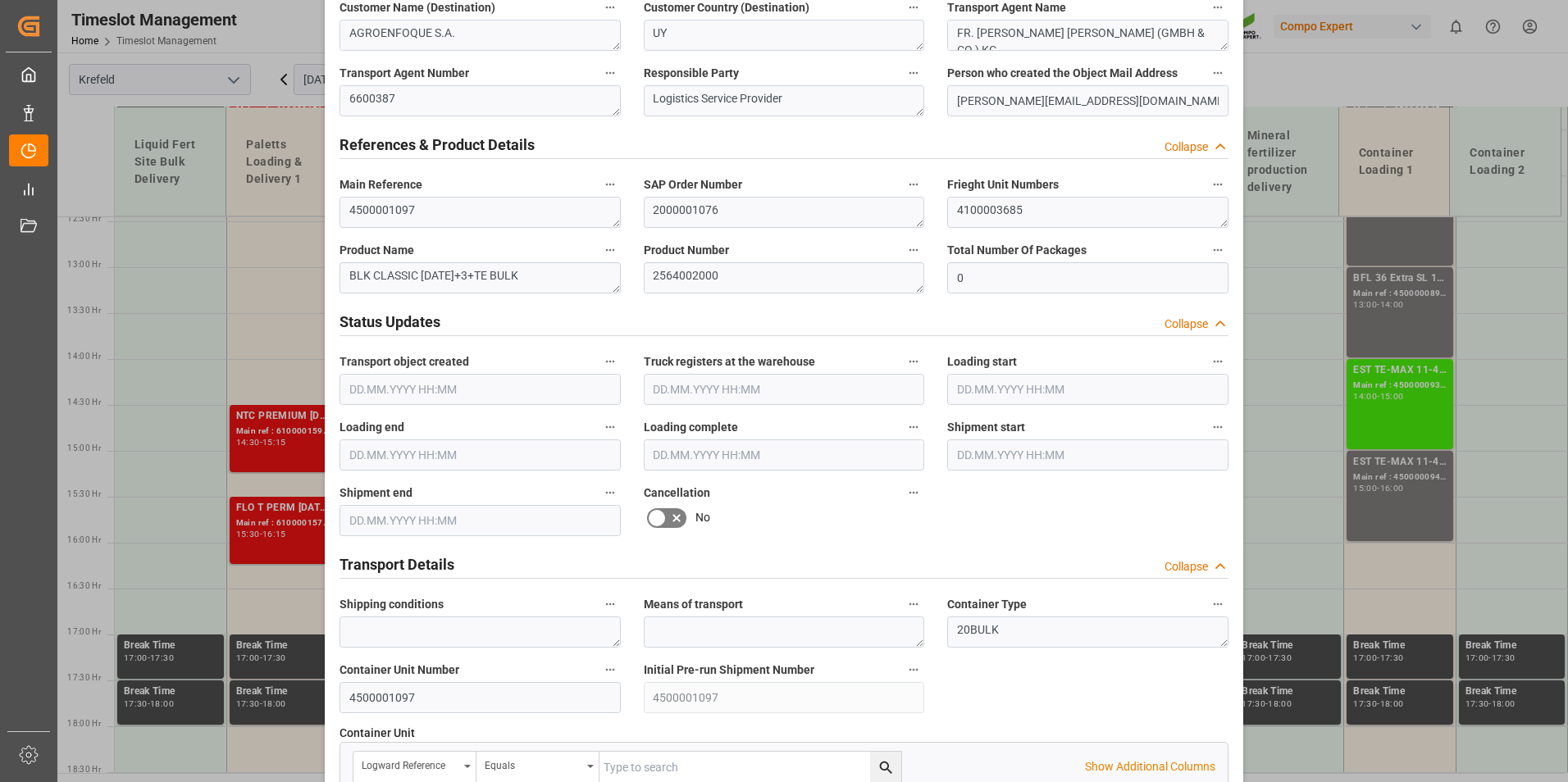
scroll to position [738, 0]
click at [668, 510] on icon at bounding box center [677, 515] width 20 height 20
click at [0, 0] on input "checkbox" at bounding box center [0, 0] width 0 height 0
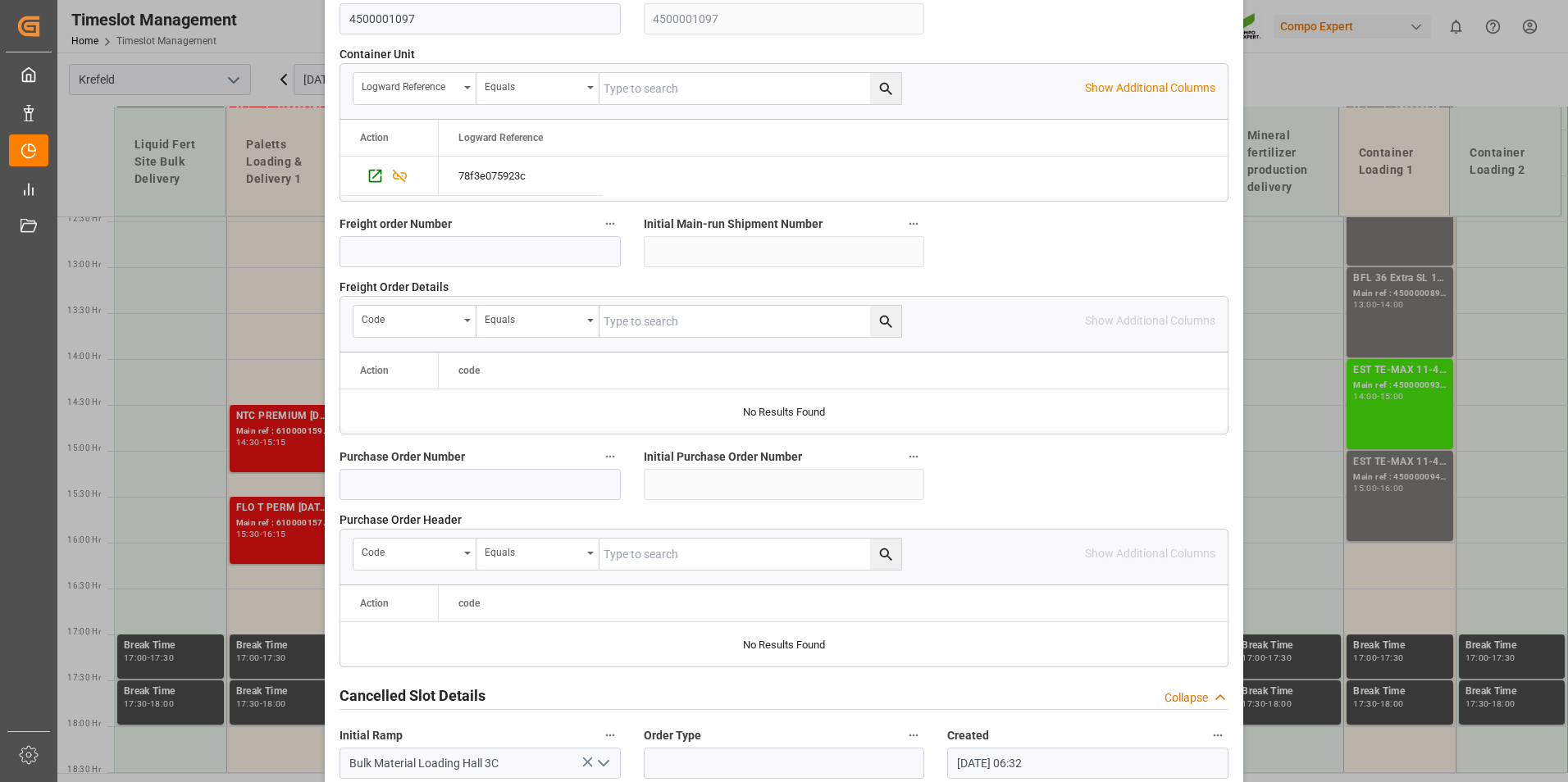
scroll to position [1493, 0]
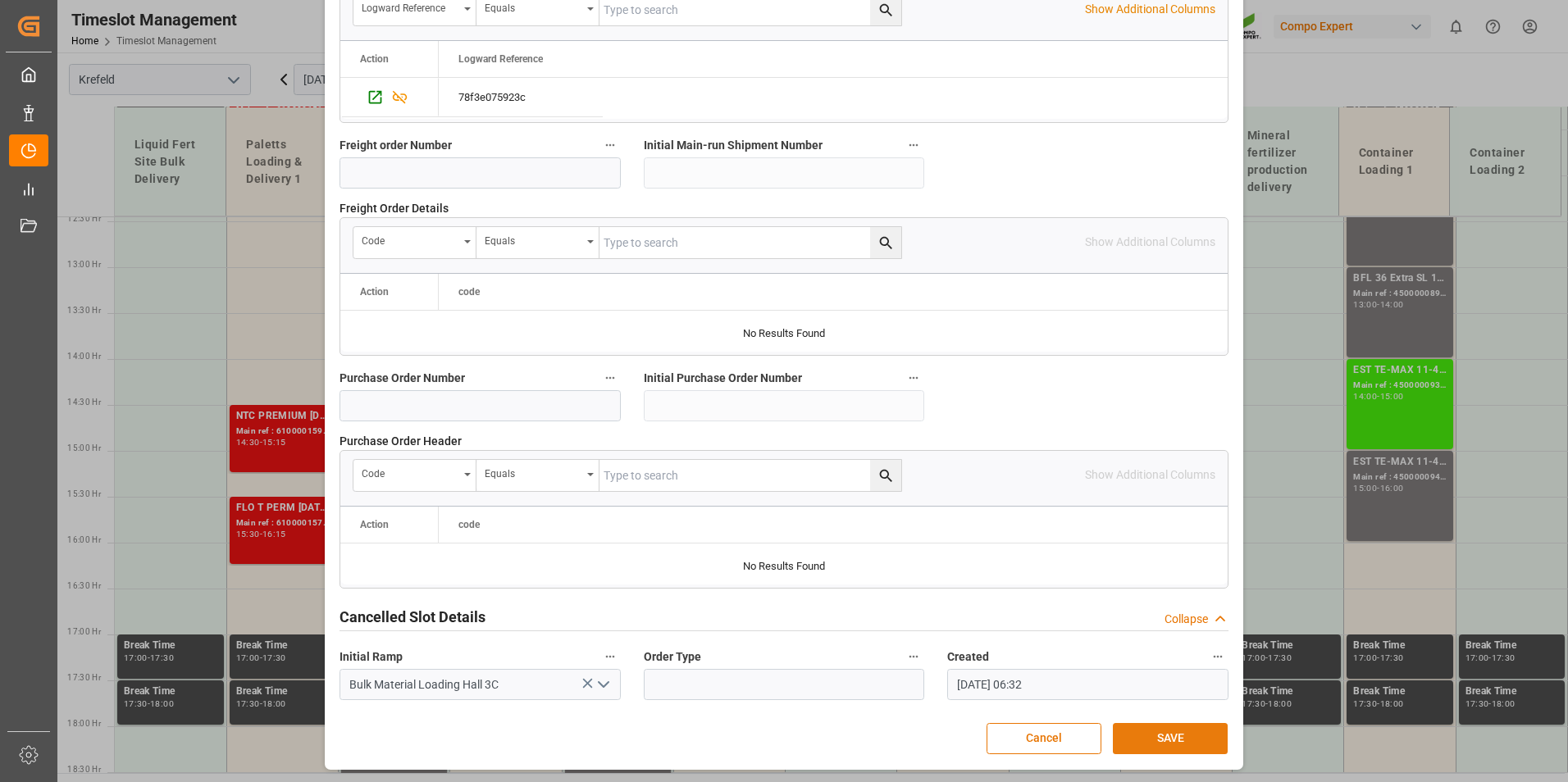
click at [1186, 729] on button "SAVE" at bounding box center [1170, 739] width 115 height 31
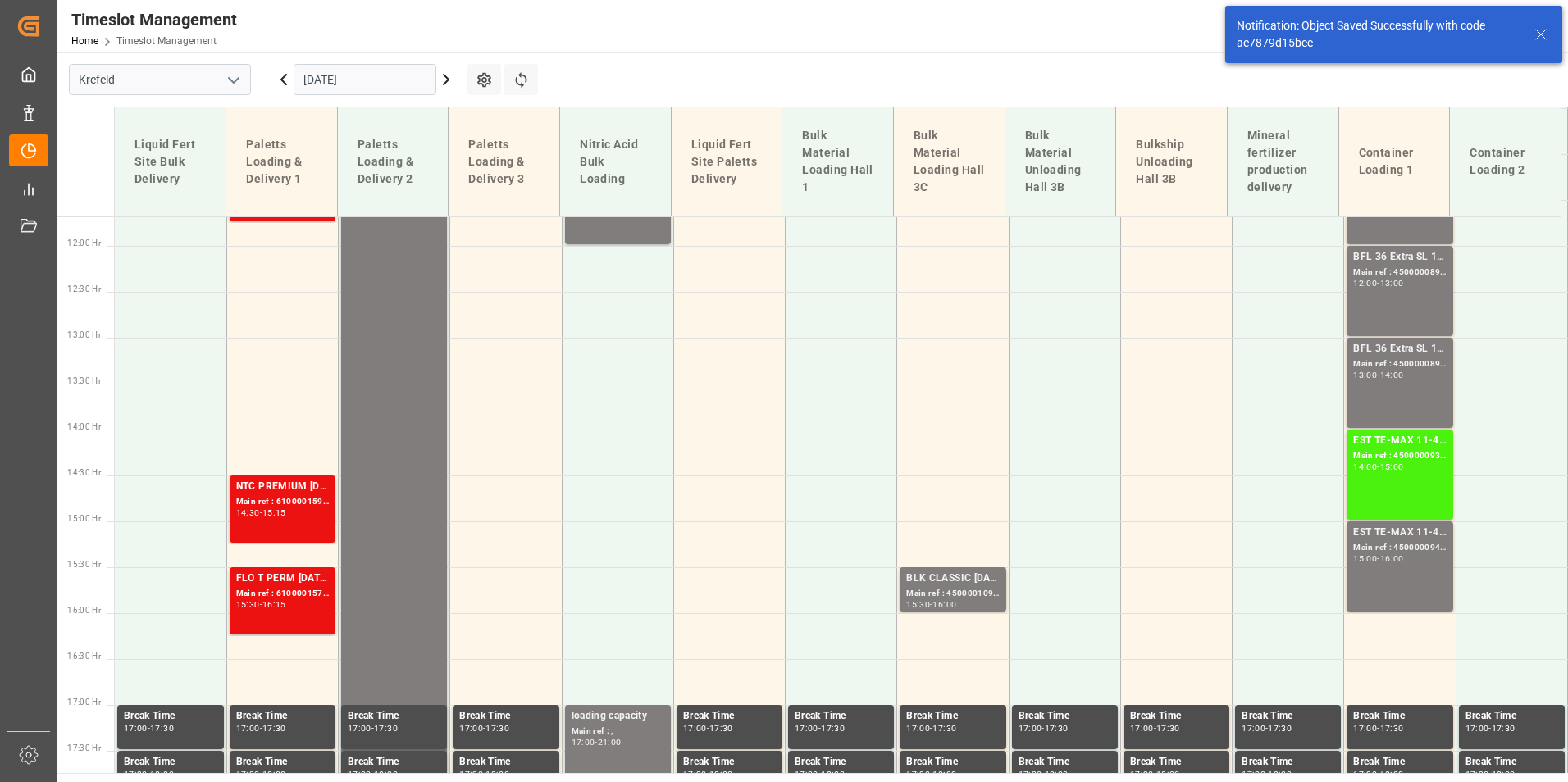
scroll to position [1327, 0]
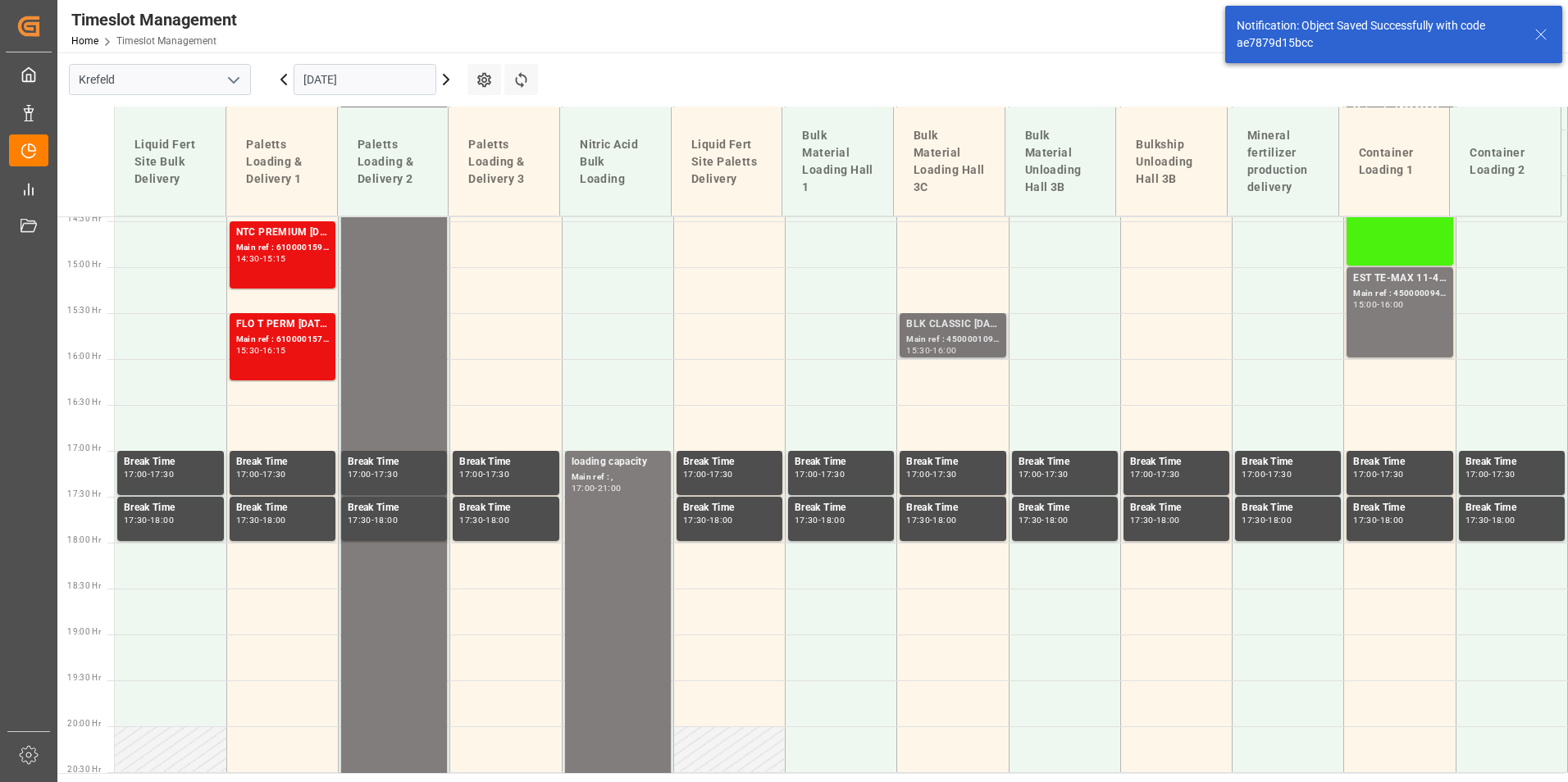
click at [970, 343] on div "Main ref : 4500001098, 2000001076" at bounding box center [952, 340] width 92 height 14
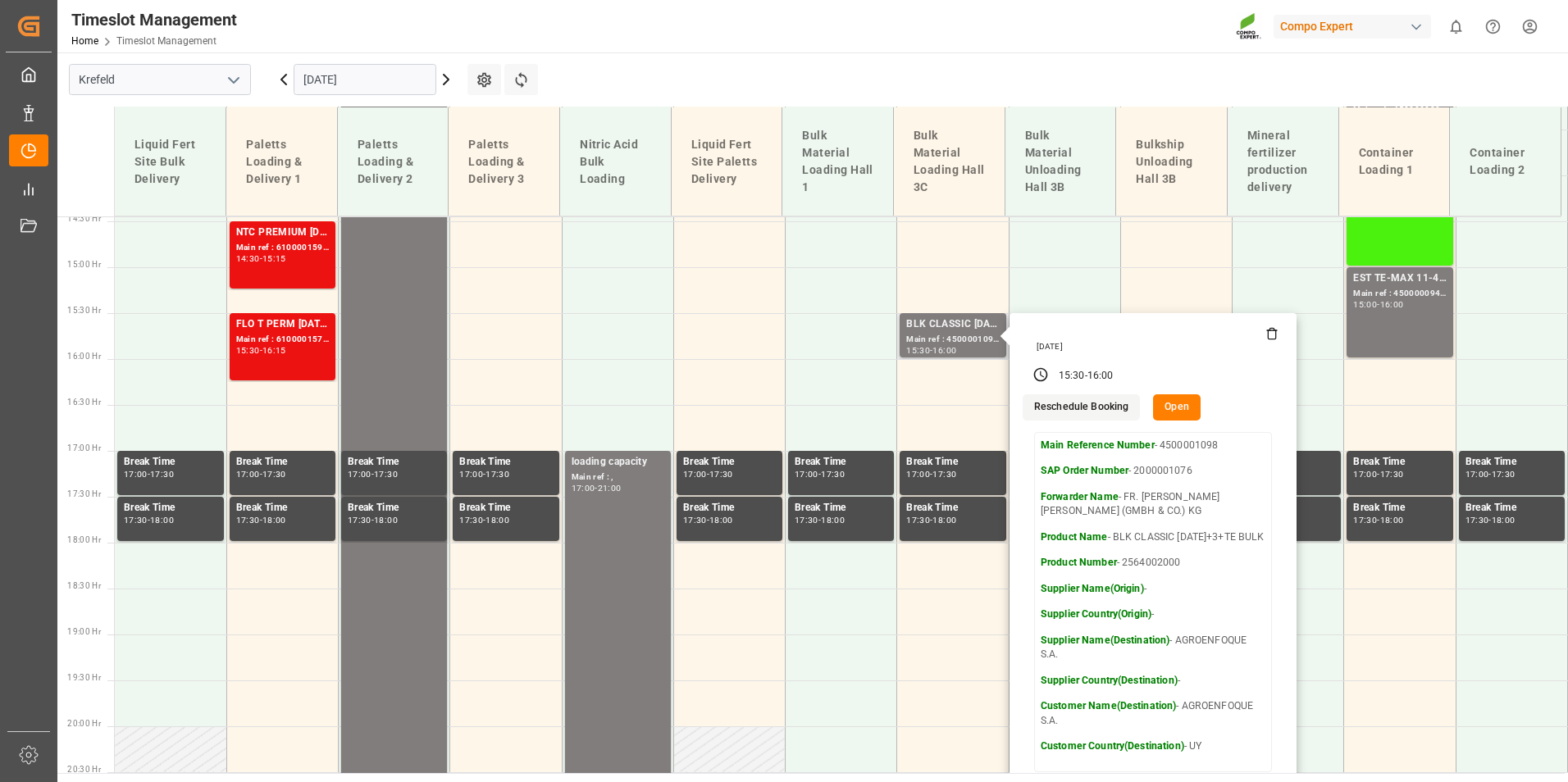
click at [1162, 404] on button "Open" at bounding box center [1176, 407] width 47 height 27
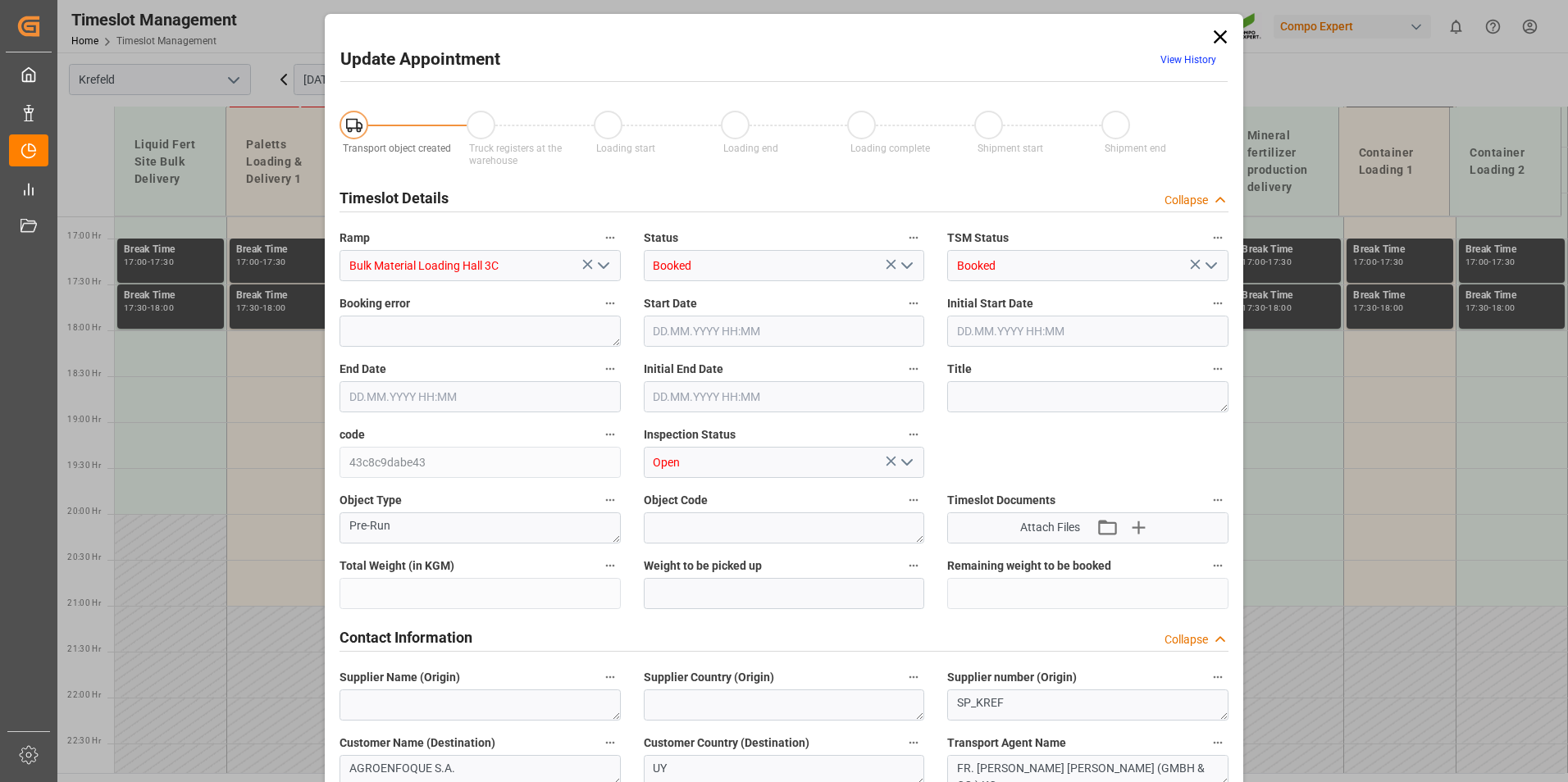
scroll to position [1649, 0]
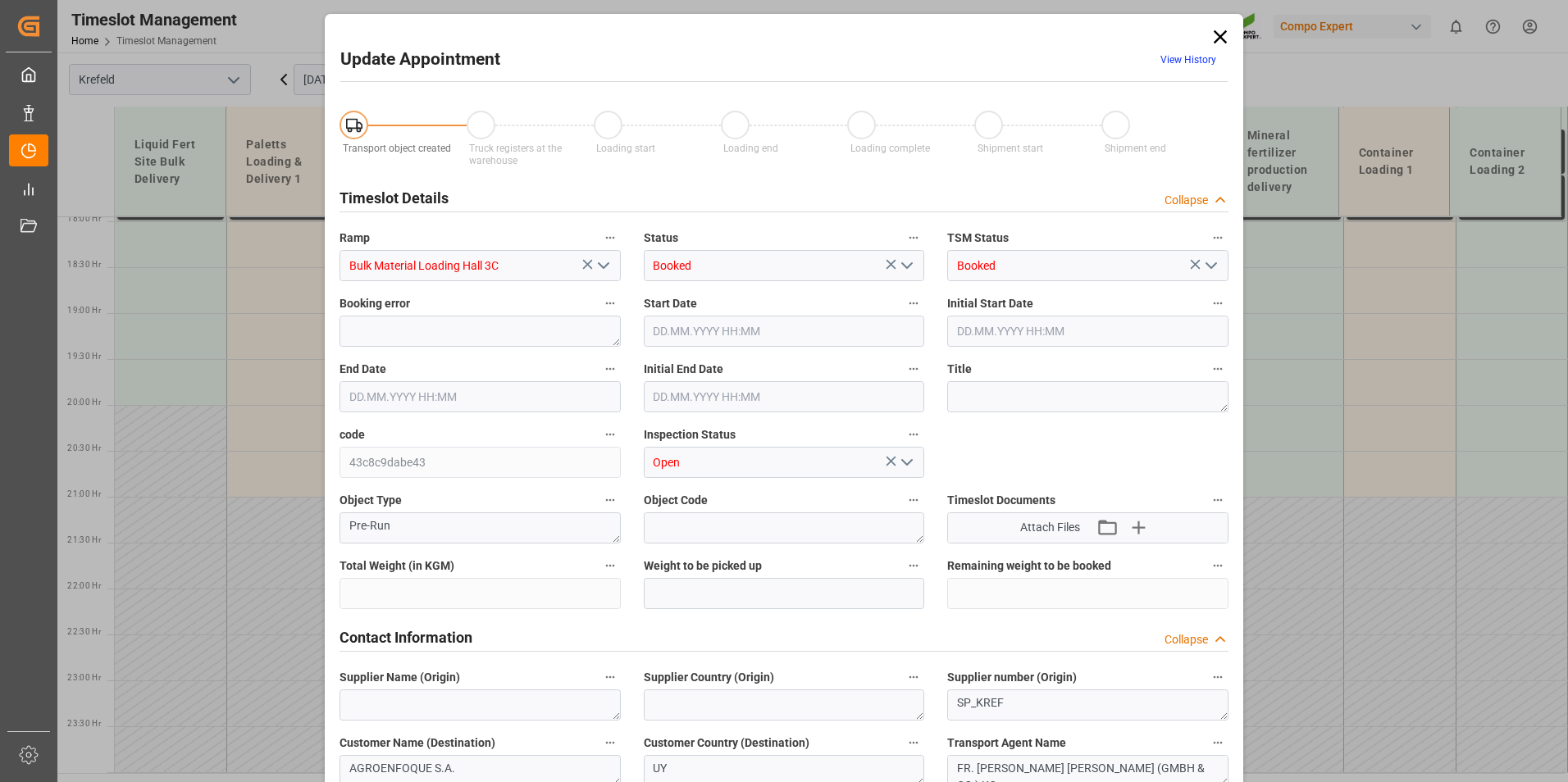
type input "53000"
type input "0"
type input "[DATE] 15:30"
type input "[DATE] 16:00"
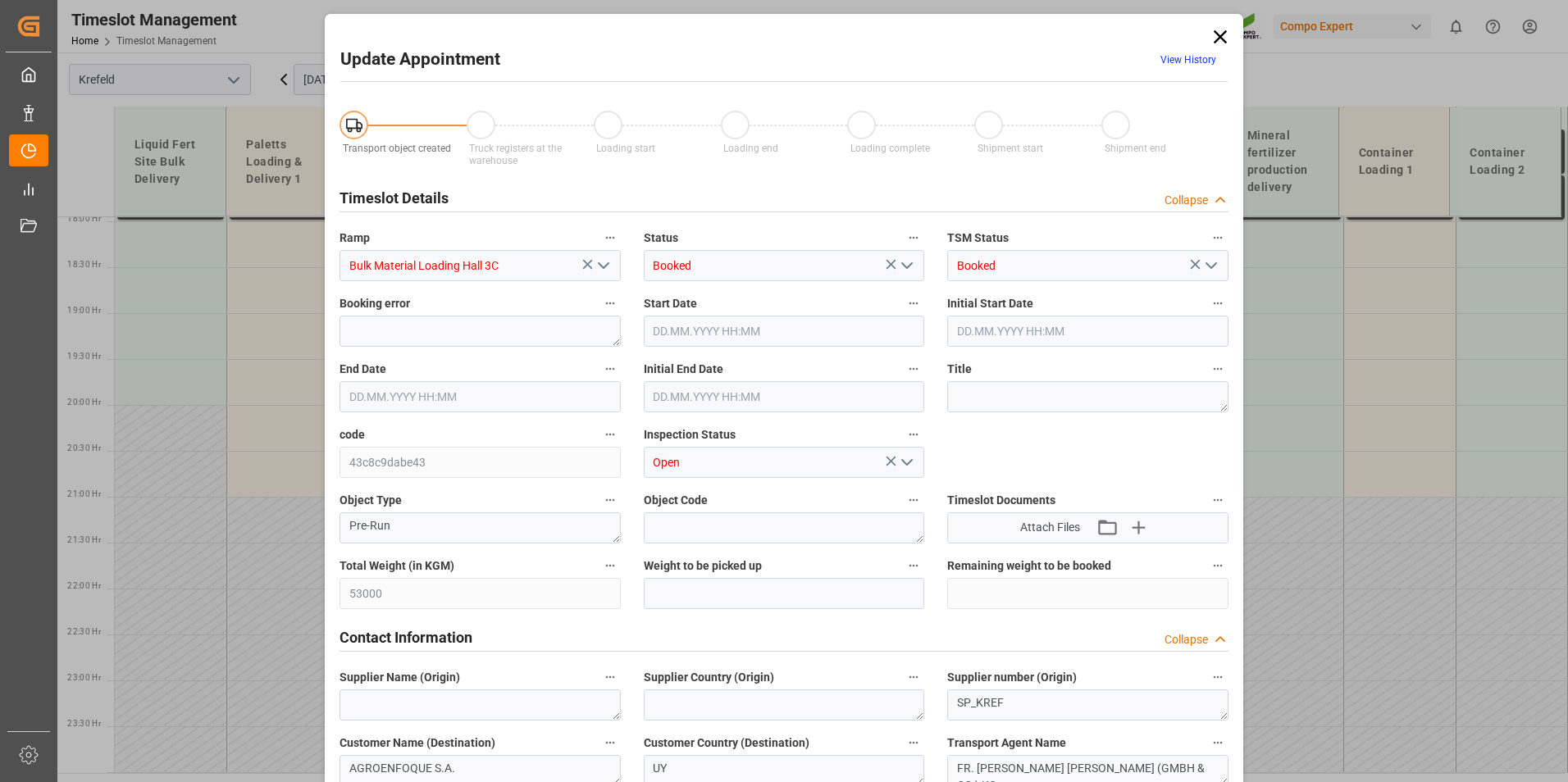
type input "[DATE] 16:00"
type input "[DATE] 06:33"
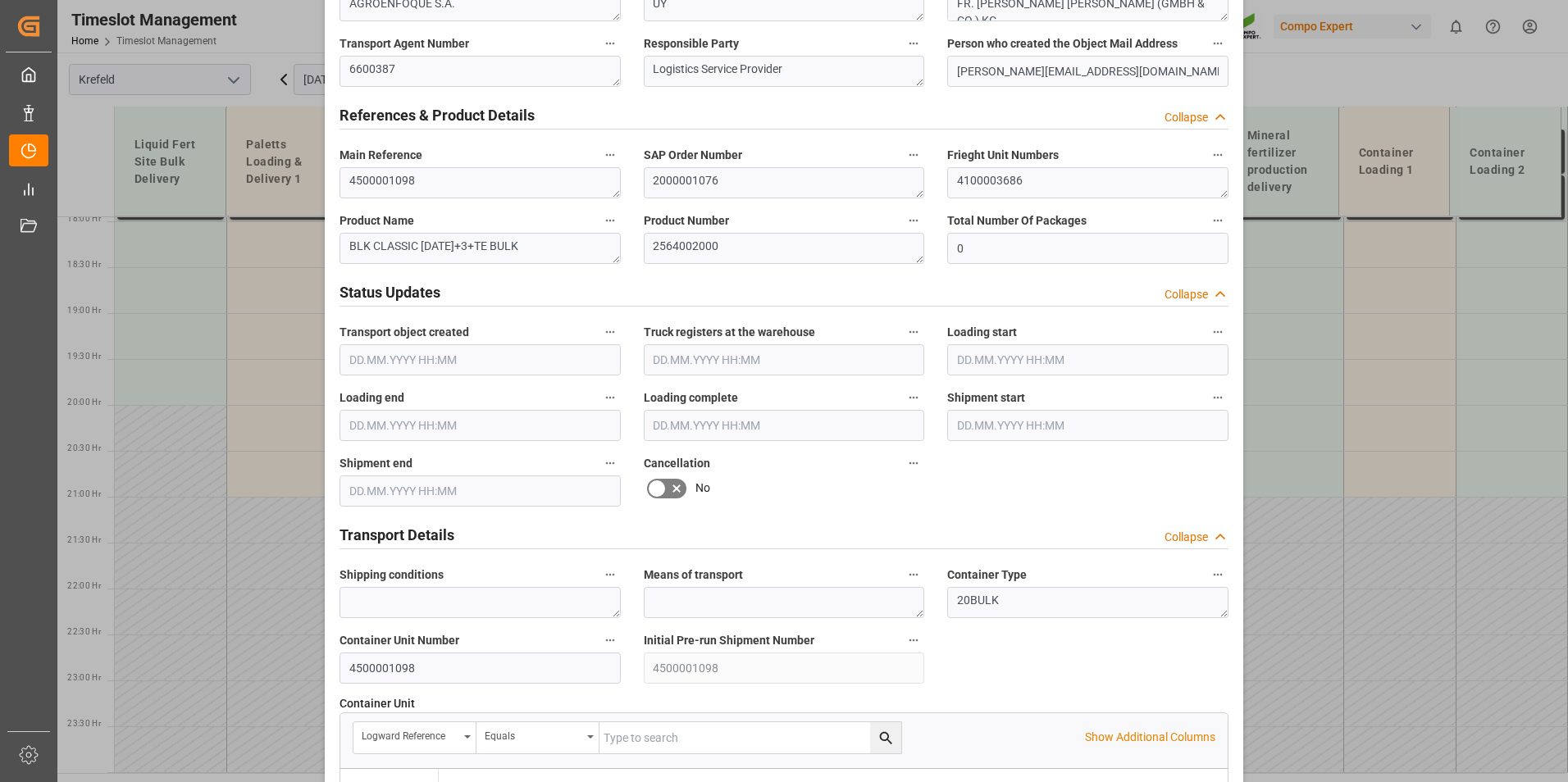
scroll to position [902, 0]
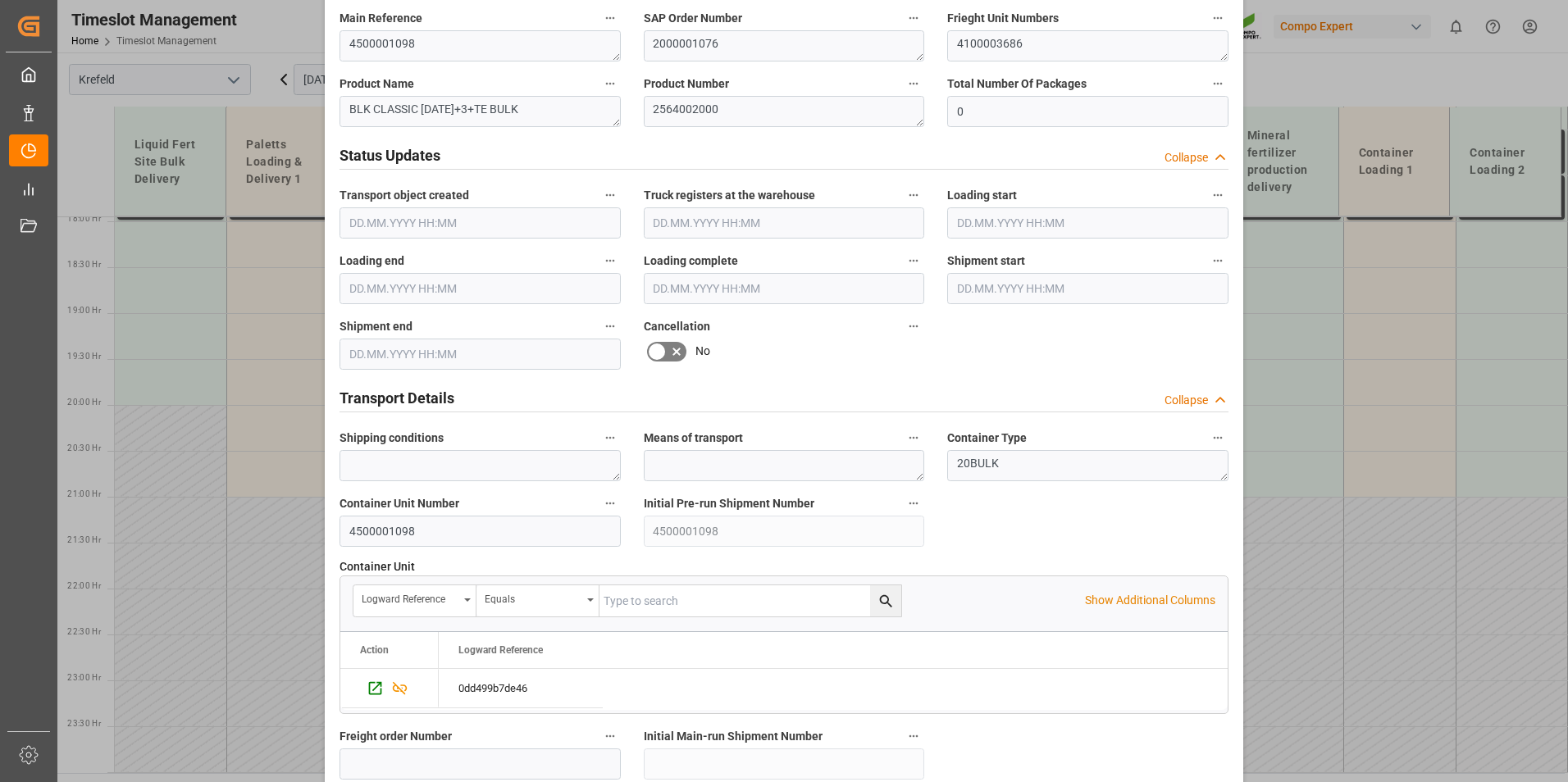
click at [669, 343] on icon at bounding box center [677, 352] width 20 height 20
click at [0, 0] on input "checkbox" at bounding box center [0, 0] width 0 height 0
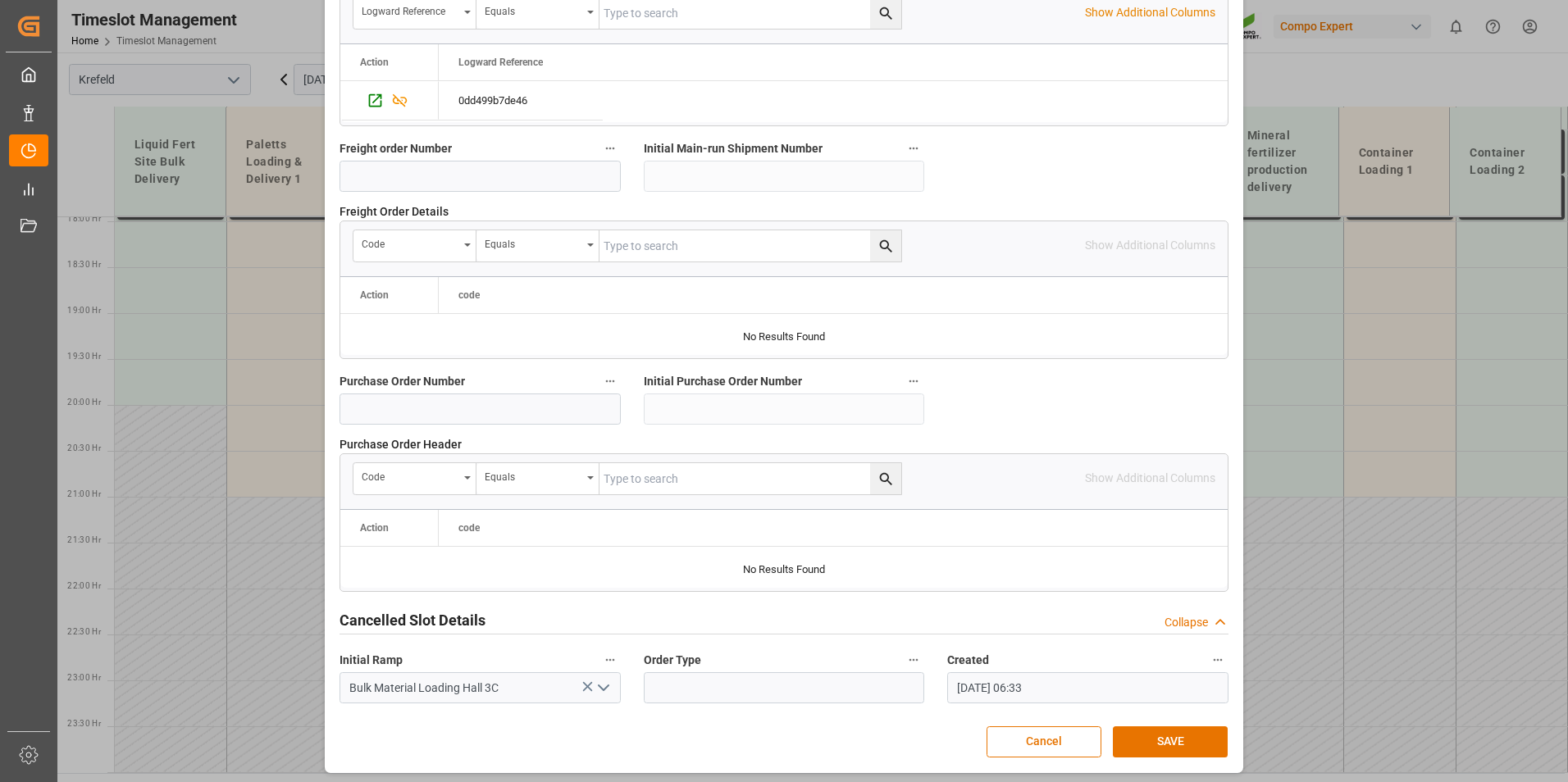
scroll to position [1493, 0]
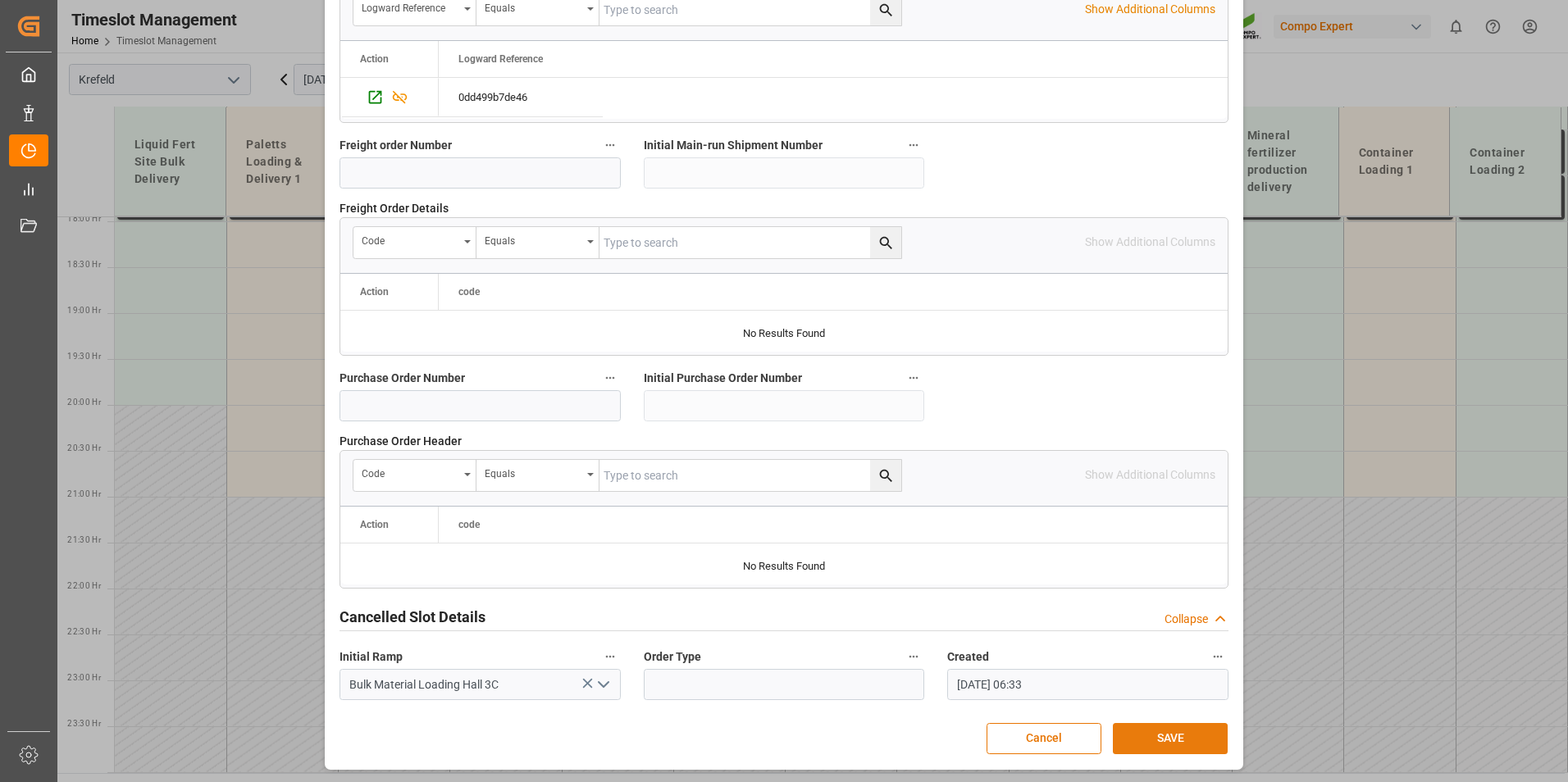
click at [1181, 750] on button "SAVE" at bounding box center [1170, 739] width 115 height 31
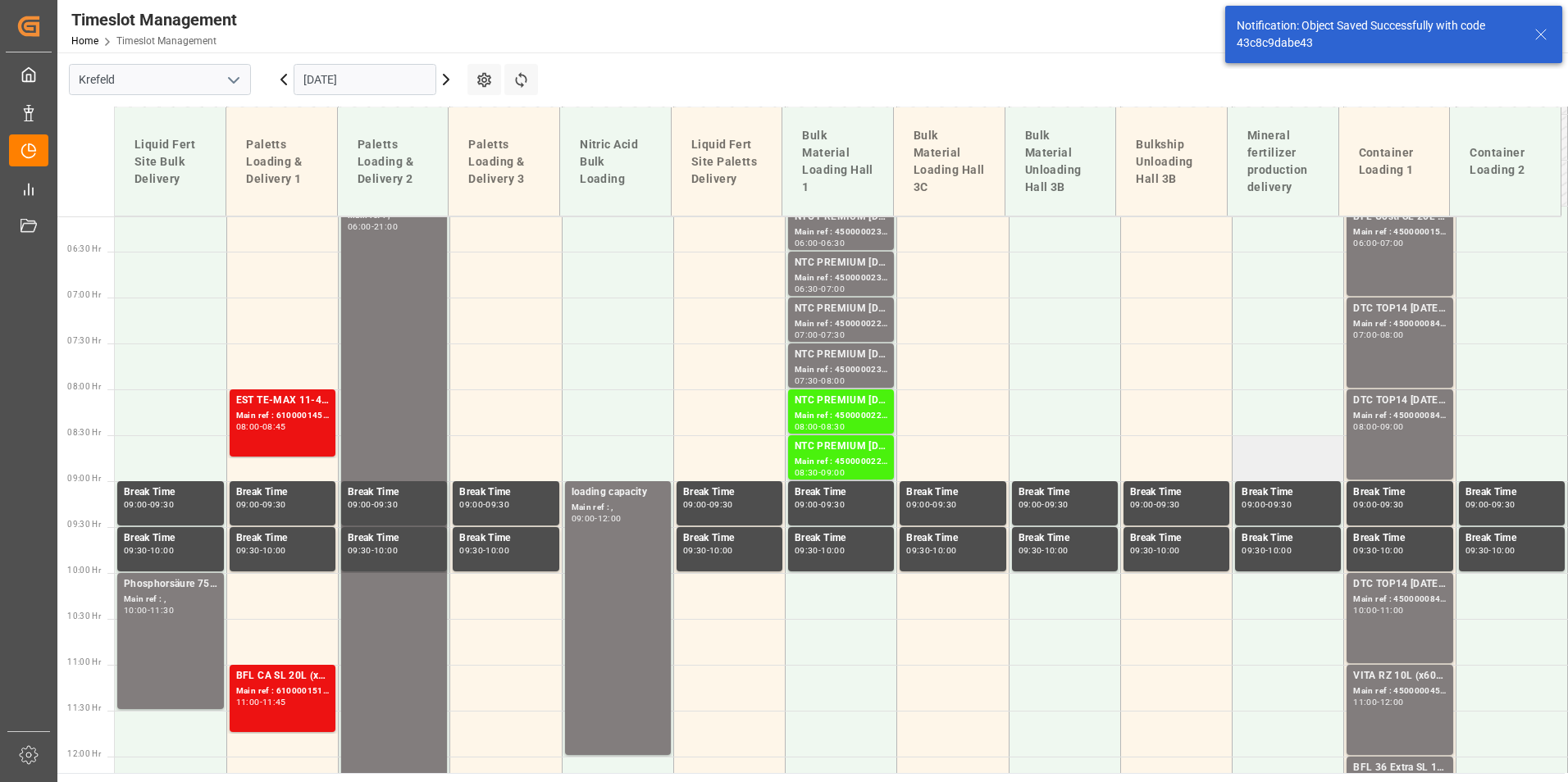
scroll to position [480, 0]
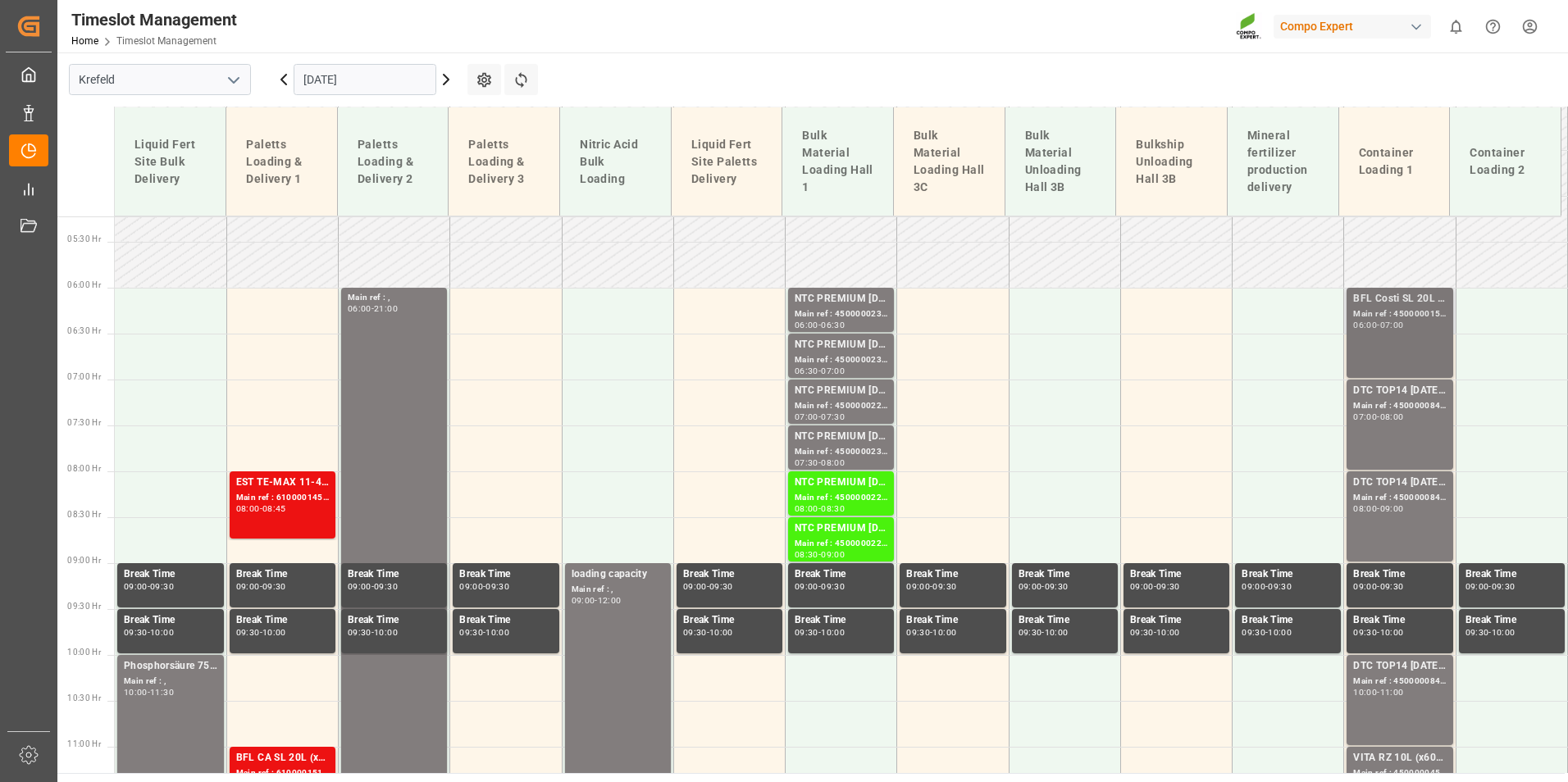
click at [1368, 347] on div "BFL Costi SL 20L (x48) D,A,CH,EN;BFL Zn Flo 10L (x75) LHM WW (LS) Main ref : 45…" at bounding box center [1400, 332] width 92 height 84
click at [1377, 416] on div "-" at bounding box center [1378, 417] width 3 height 8
click at [1400, 471] on div "DTC TOP14 [DATE] 15%UH 3M 25kg(x42) WW Main ref : 4500000845, 2000000538 08:00 …" at bounding box center [1400, 516] width 106 height 90
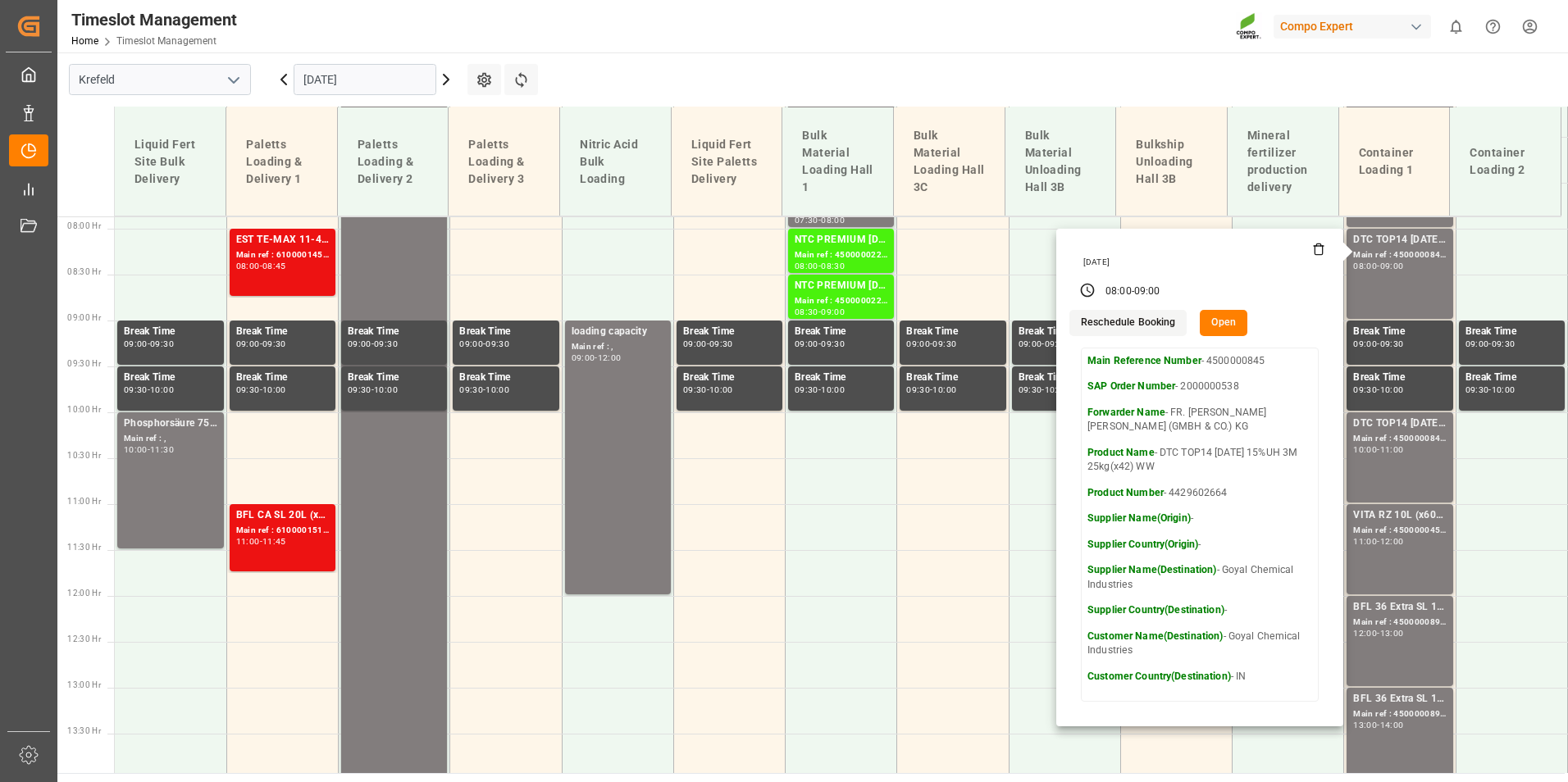
scroll to position [726, 0]
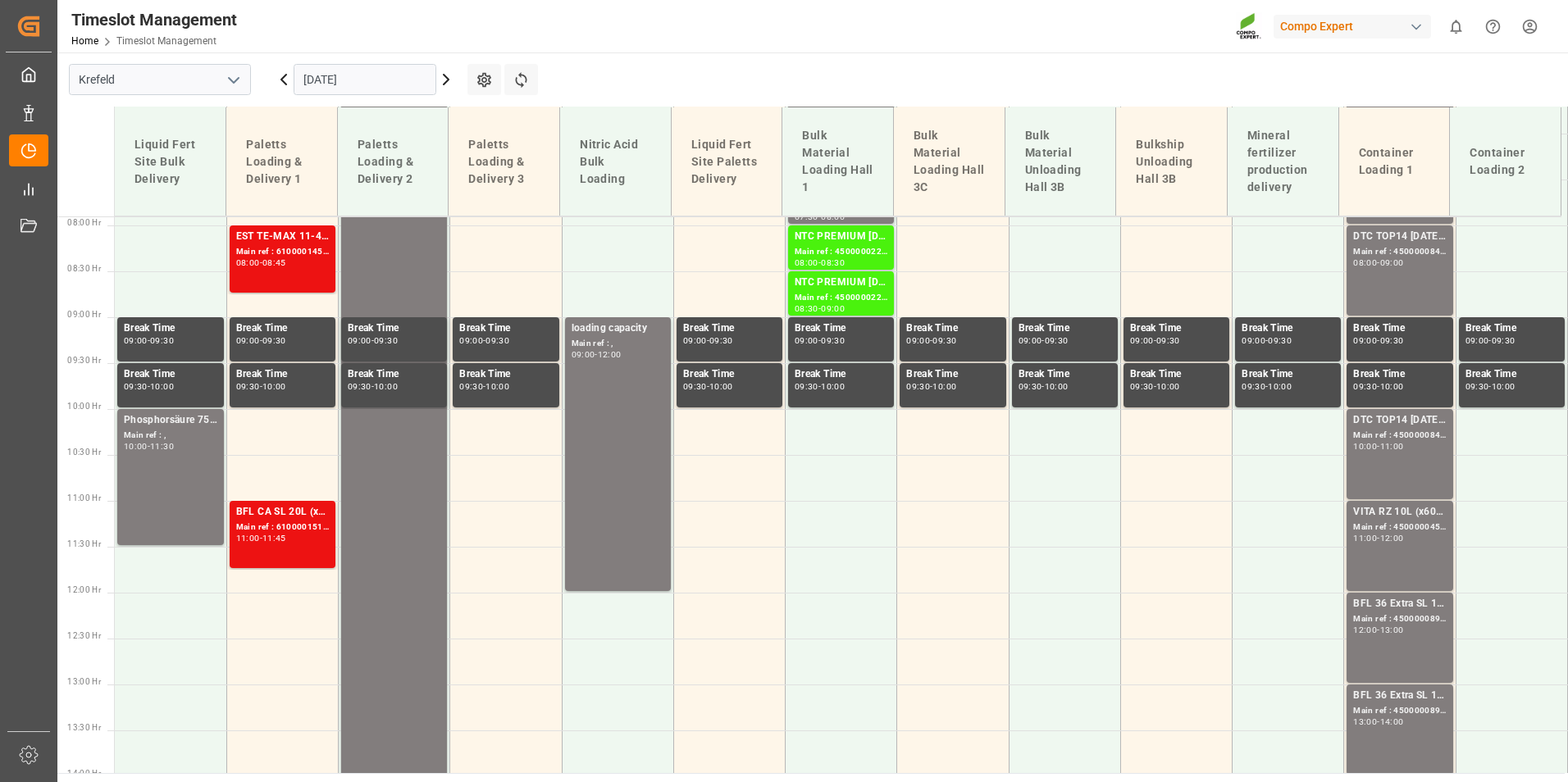
click at [1391, 456] on div "DTC TOP14 [DATE] 15%UH 3M 25kg(x42) WW Main ref : 4500000846, 2000000538 10:00 …" at bounding box center [1400, 453] width 92 height 84
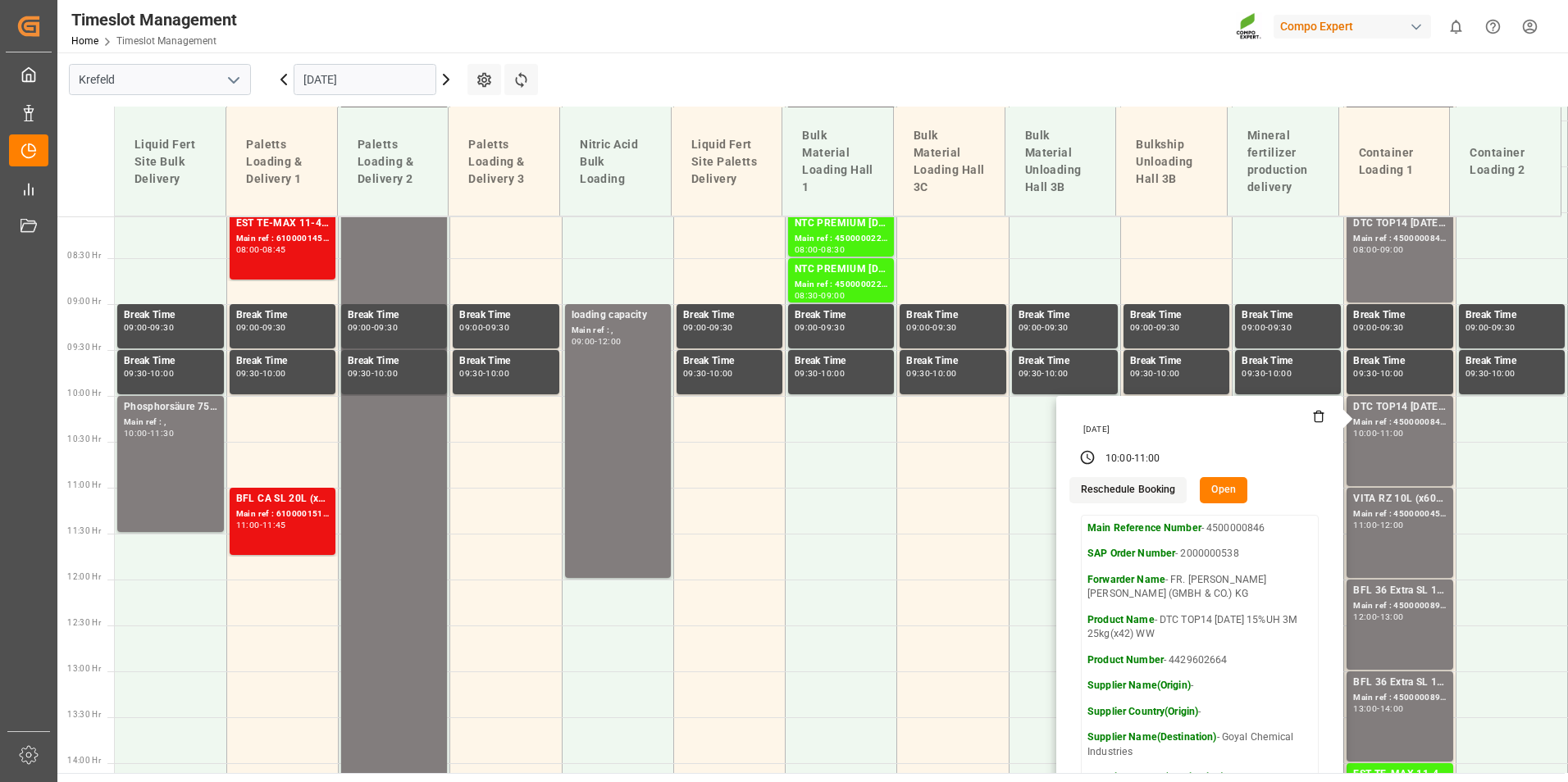
scroll to position [890, 0]
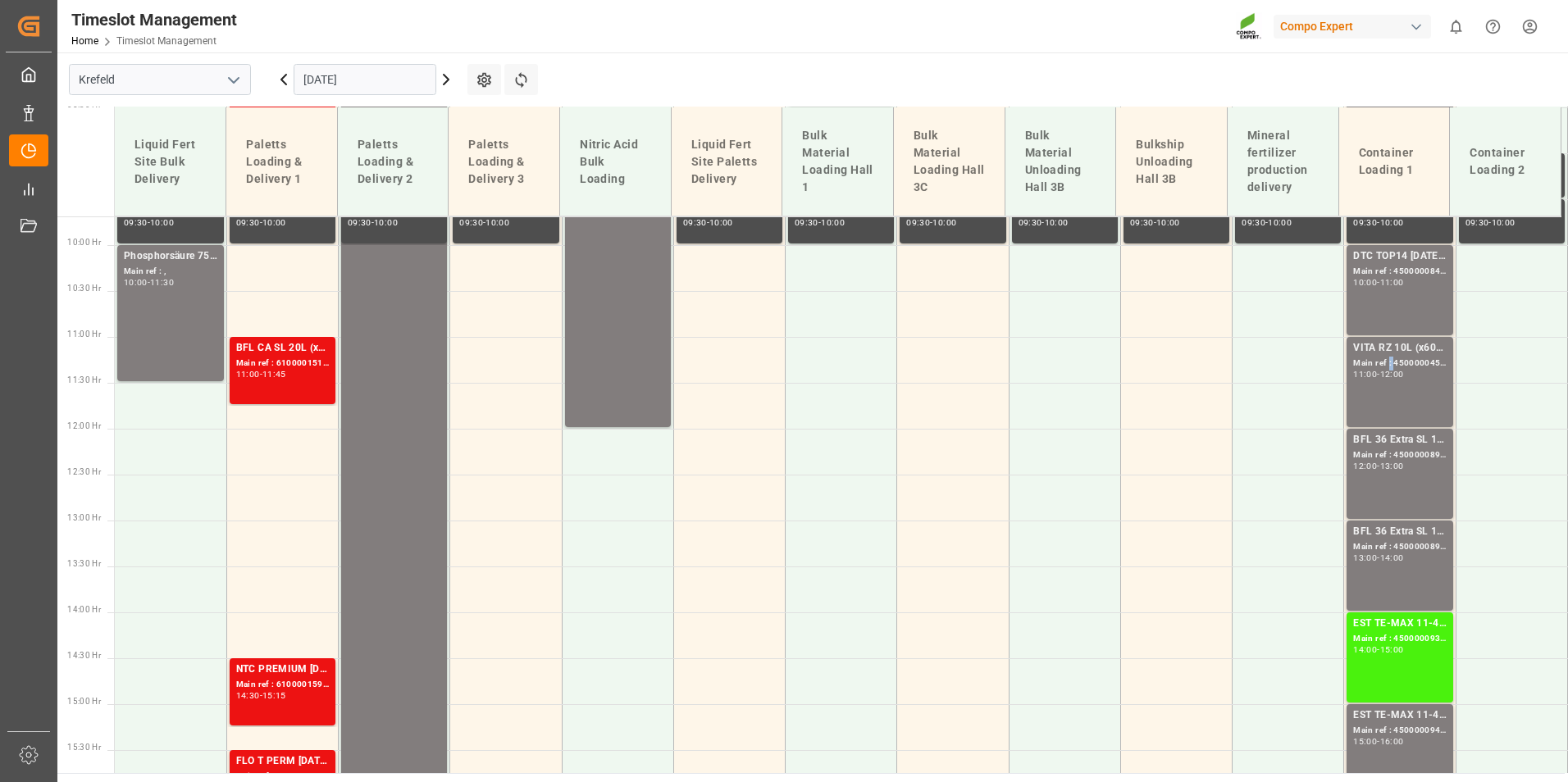
click at [1383, 362] on div "Main ref : 4500000457, 2000000344" at bounding box center [1400, 364] width 92 height 14
click at [1386, 471] on div "BFL 36 Extra SL 1000L IBC Main ref : 4500000892, 2000000114 12:00 - 13:00" at bounding box center [1400, 473] width 92 height 84
click at [1394, 439] on div "BFL 36 Extra SL 1000L IBC" at bounding box center [1400, 440] width 92 height 17
click at [1397, 524] on div "BFL 36 Extra SL 1000L IBC" at bounding box center [1400, 532] width 92 height 17
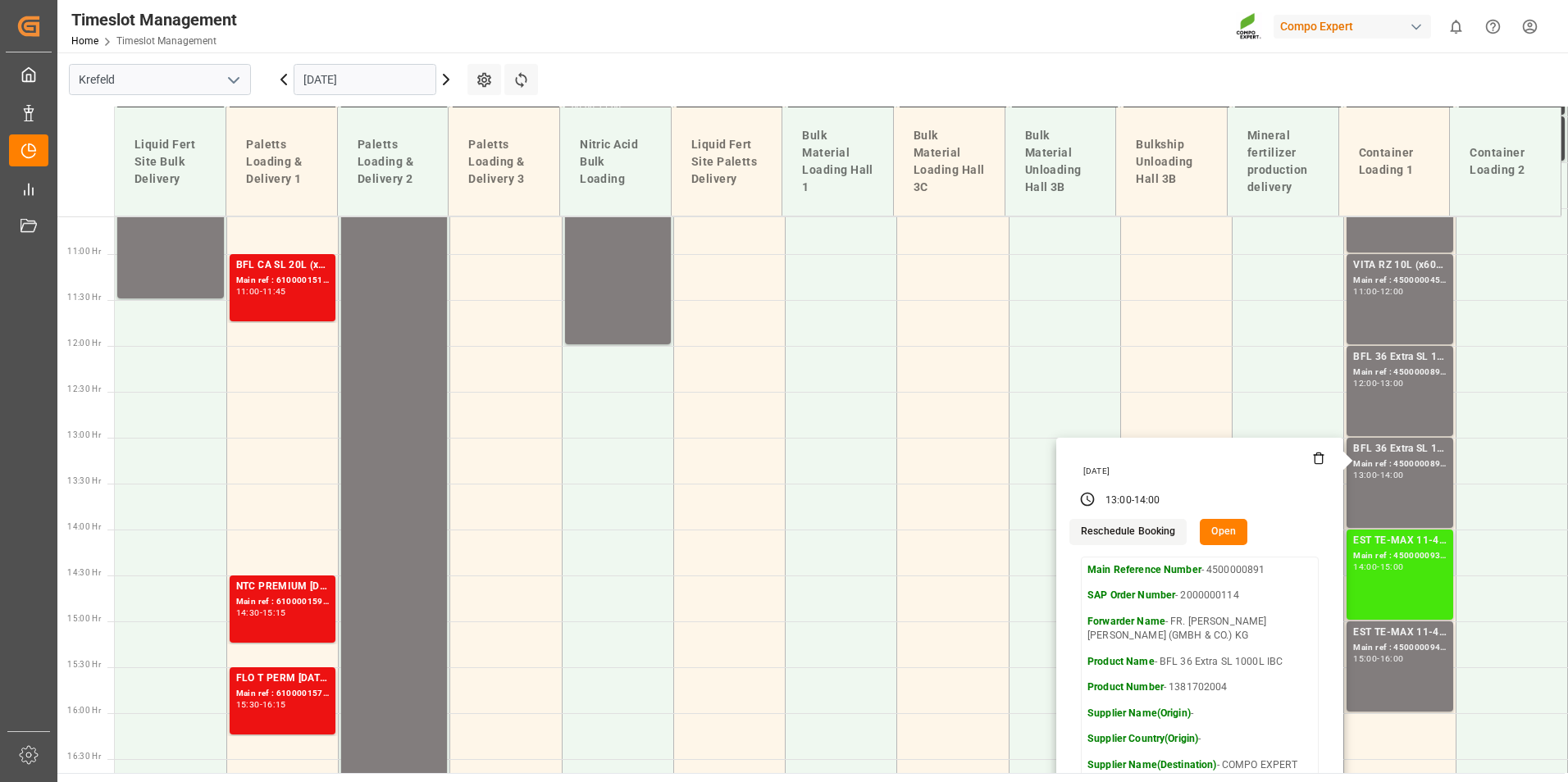
scroll to position [972, 0]
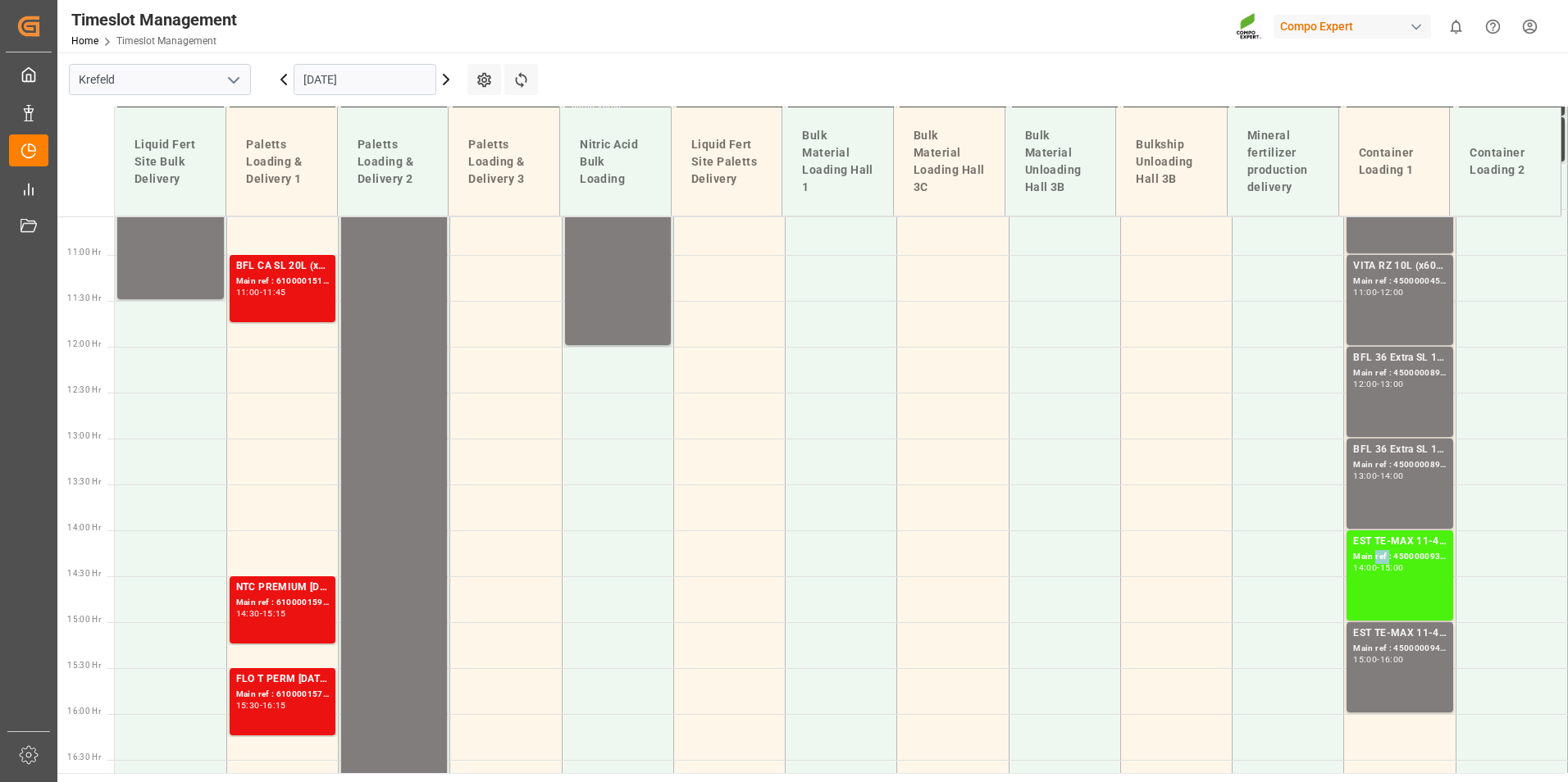
click at [1371, 560] on div "Main ref : 4500000938, 2000000976" at bounding box center [1400, 557] width 92 height 14
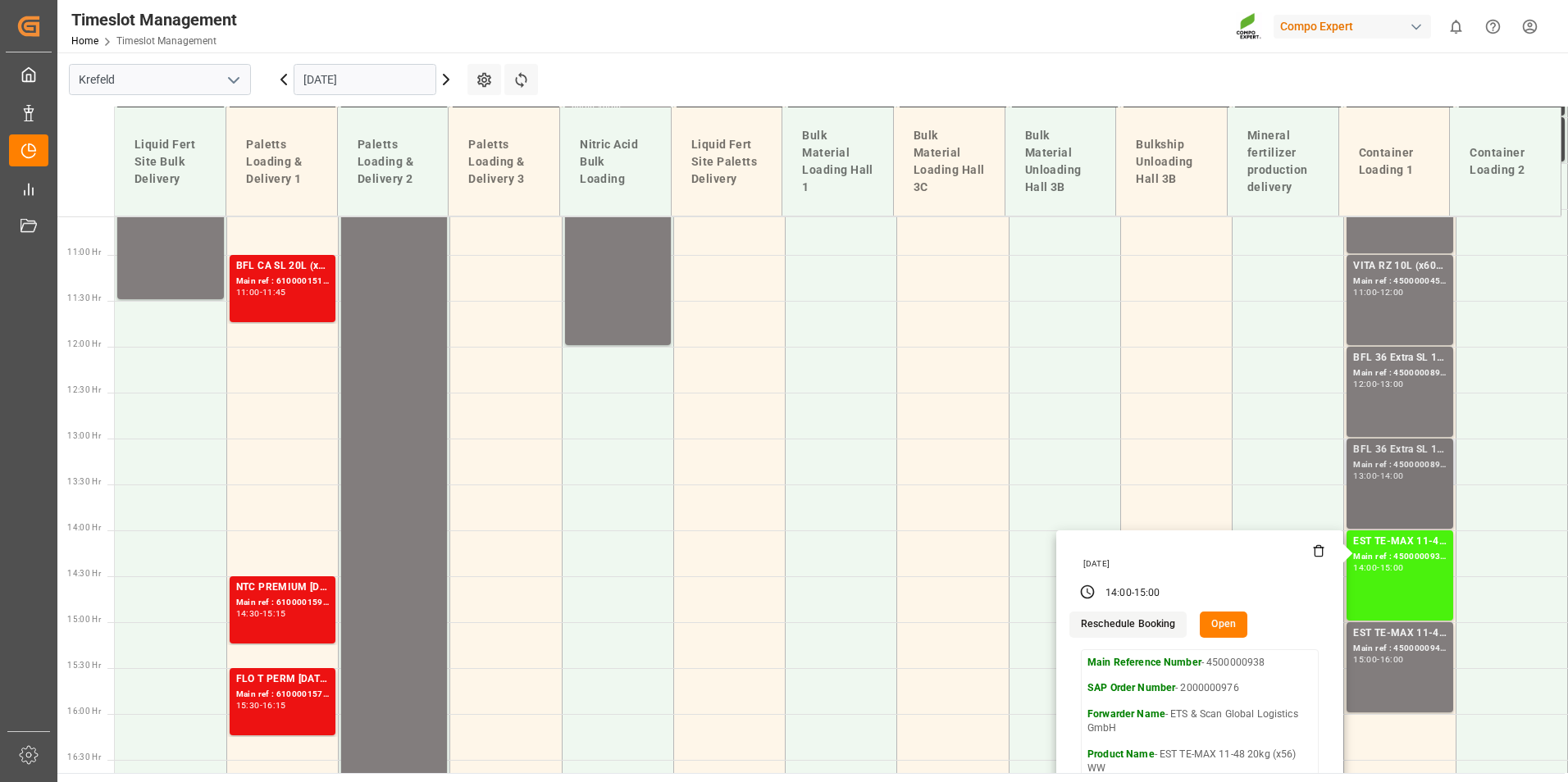
scroll to position [1218, 0]
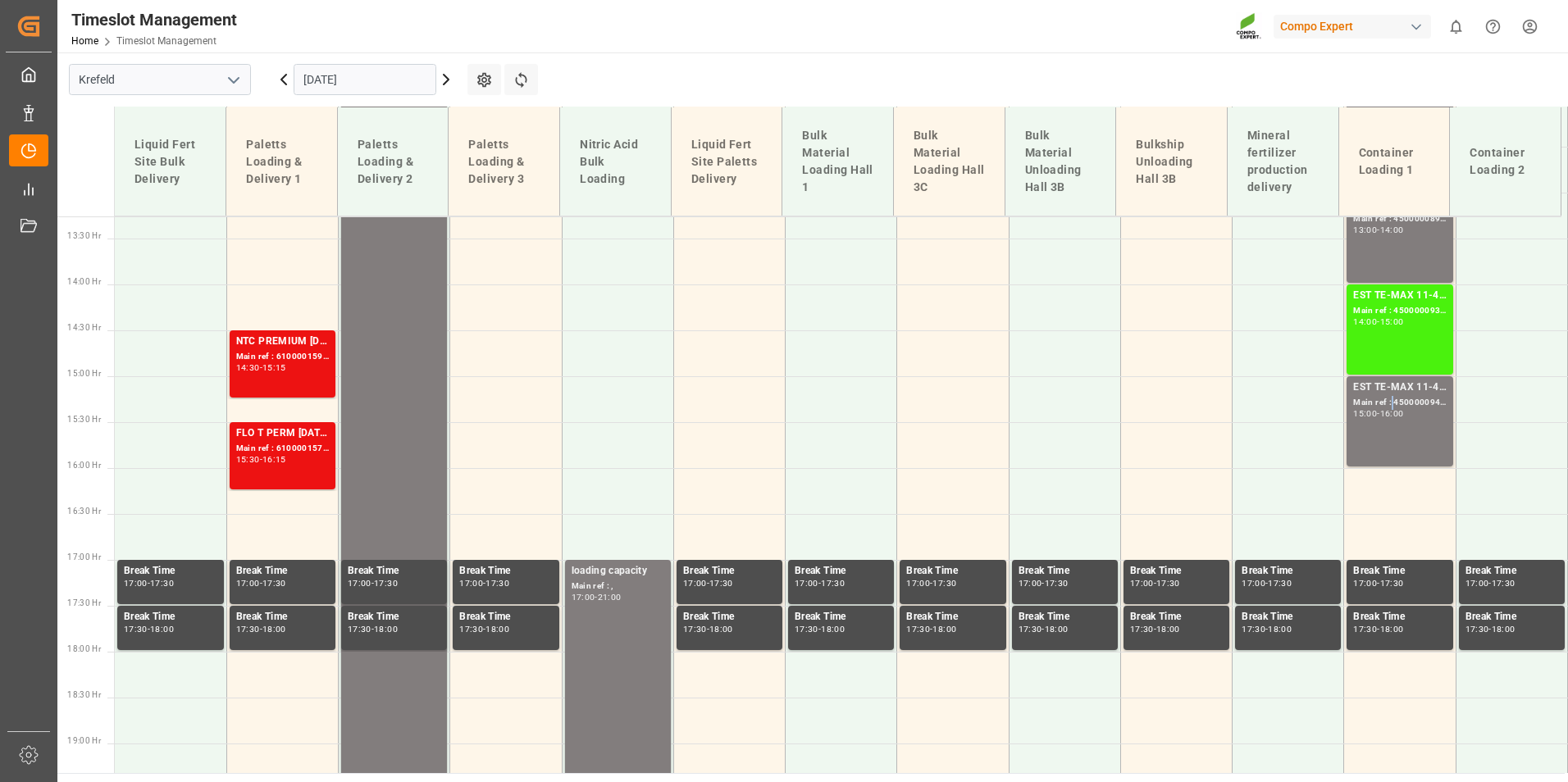
click at [1387, 407] on div "Main ref : 4500000940, 2000000976" at bounding box center [1400, 403] width 92 height 14
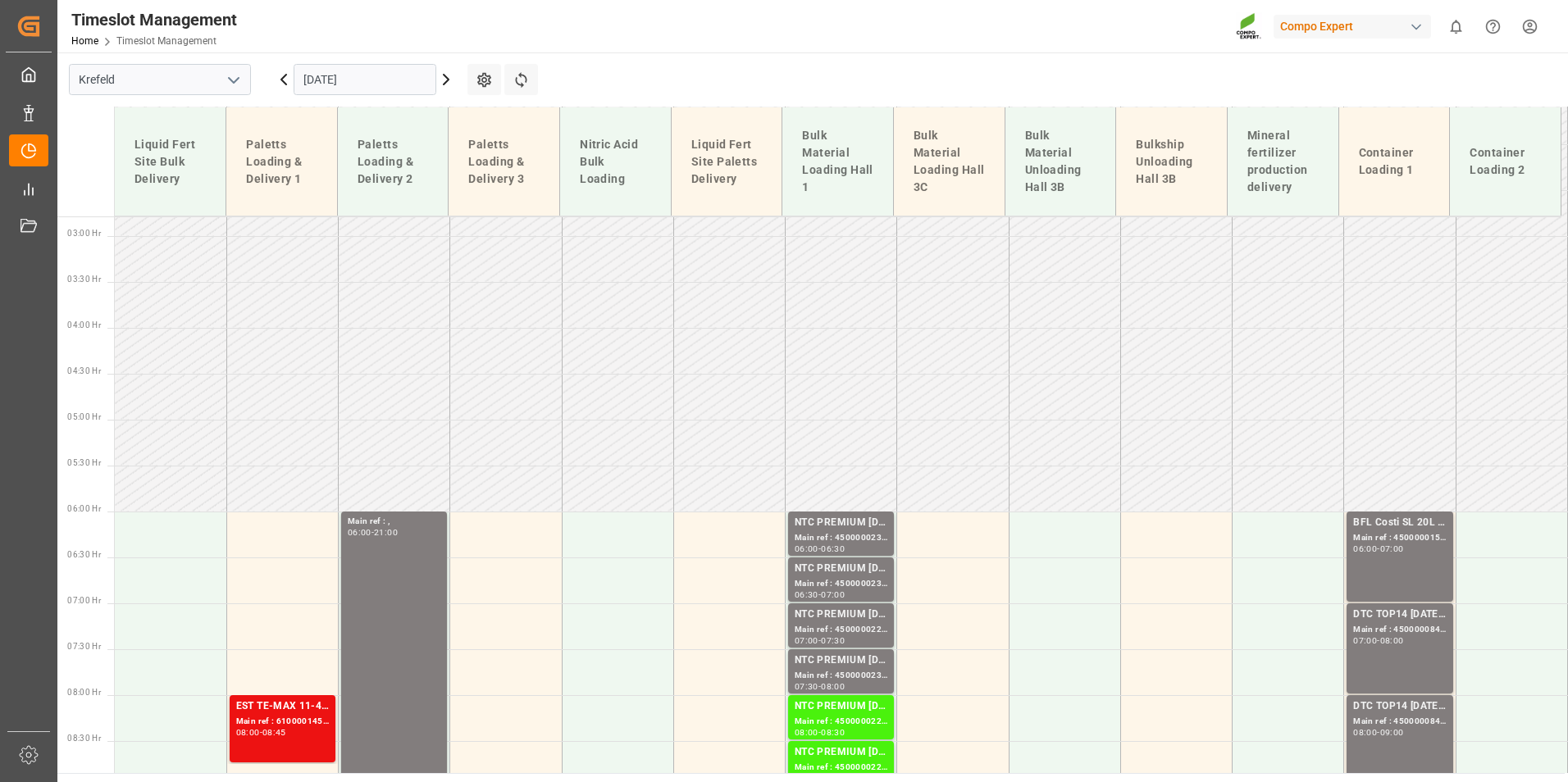
scroll to position [480, 0]
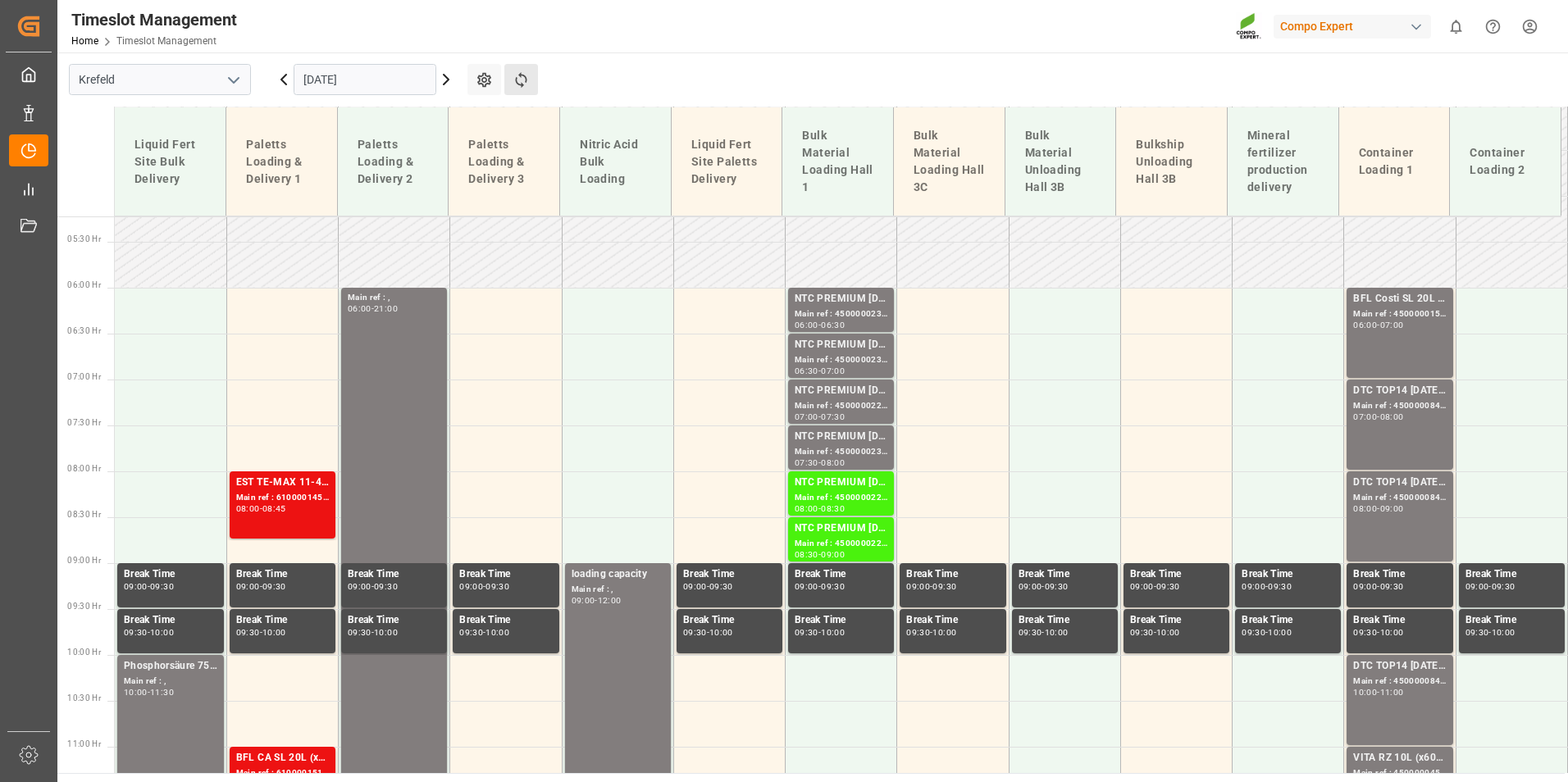
click at [511, 94] on button "Refresh Time Slots" at bounding box center [521, 80] width 33 height 31
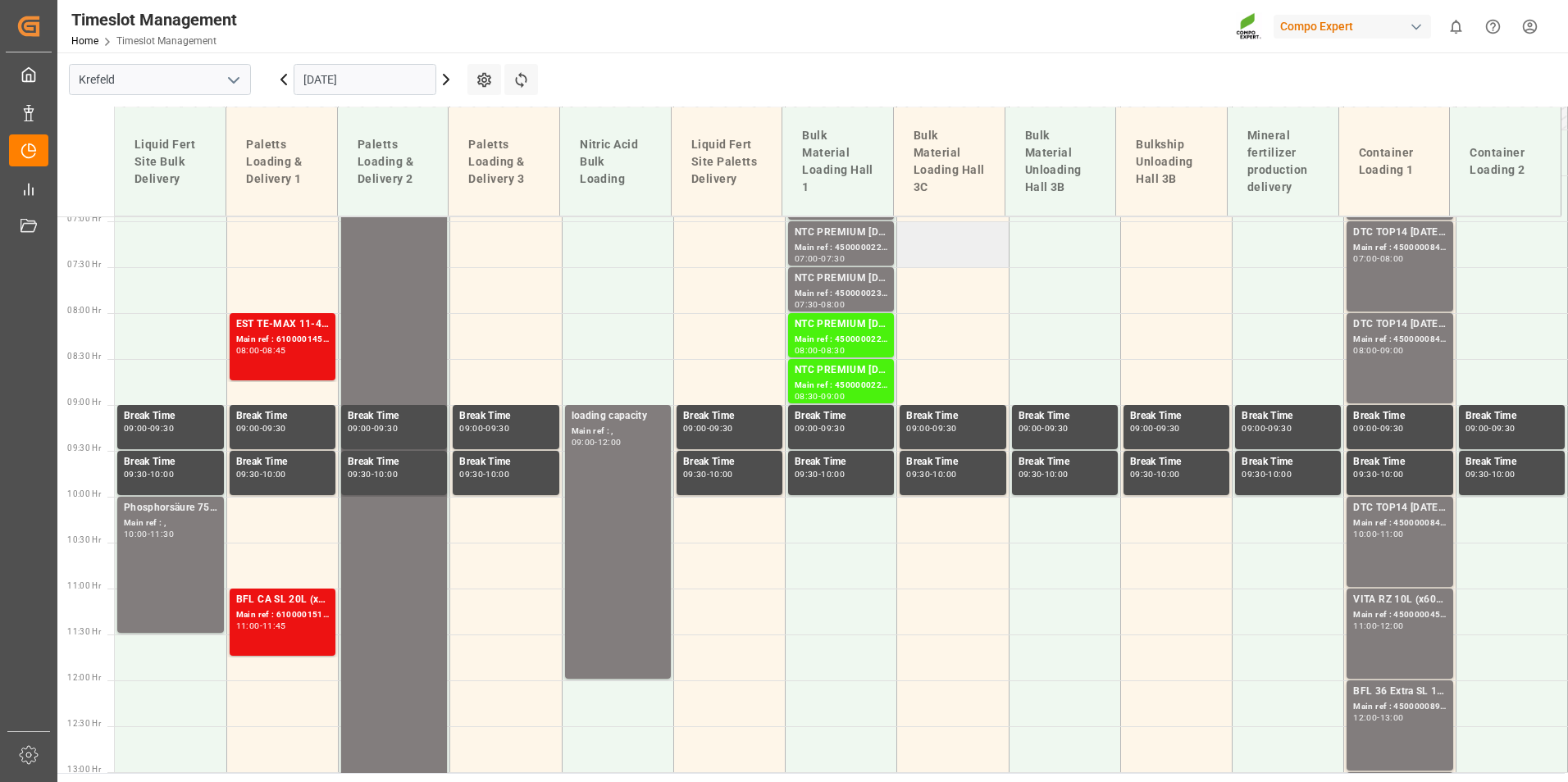
scroll to position [516, 0]
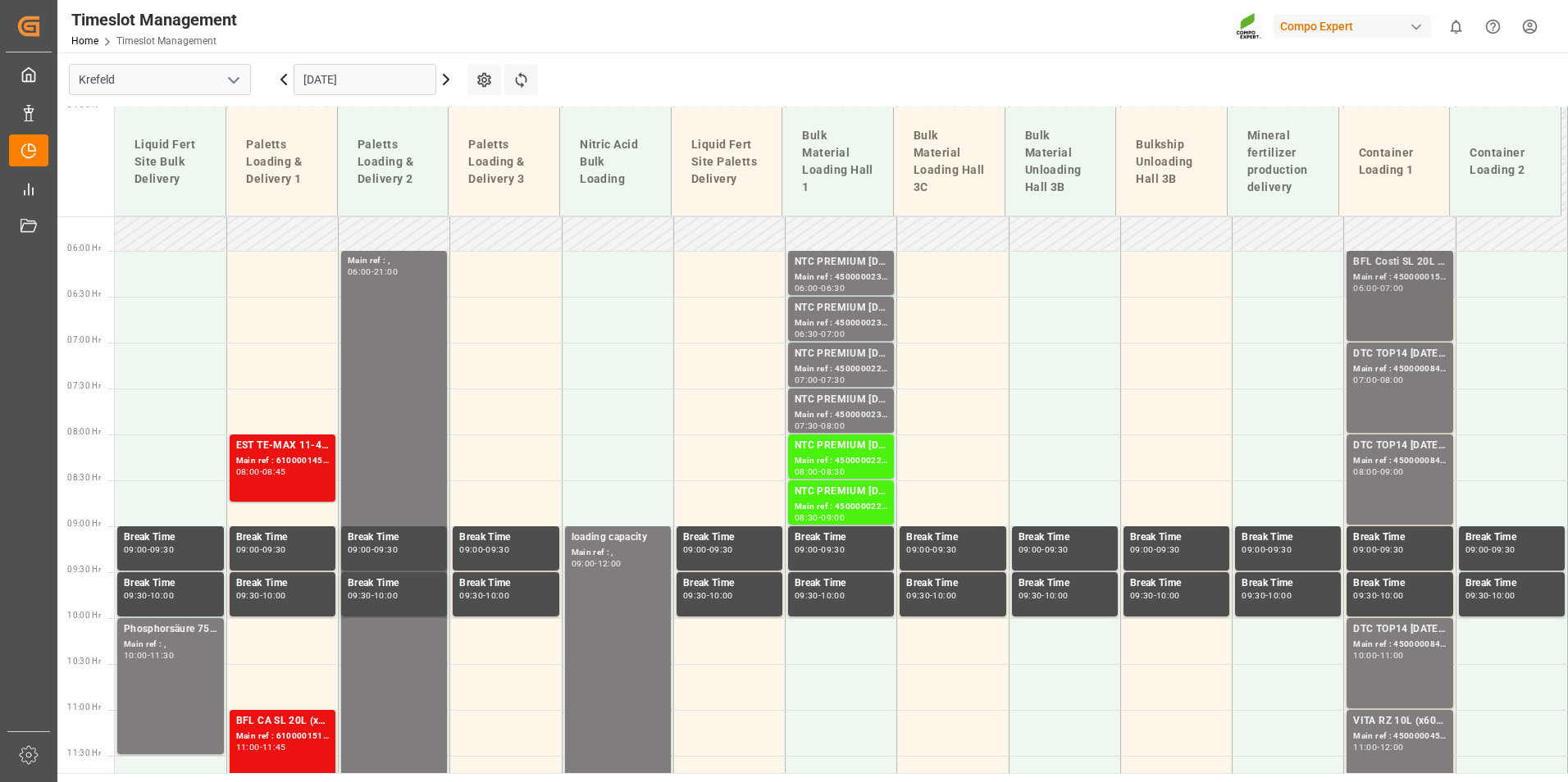
click at [1357, 288] on div "06:00" at bounding box center [1365, 288] width 24 height 8
click at [1409, 371] on div "Main ref : 4500000847, 2000000538" at bounding box center [1400, 370] width 92 height 14
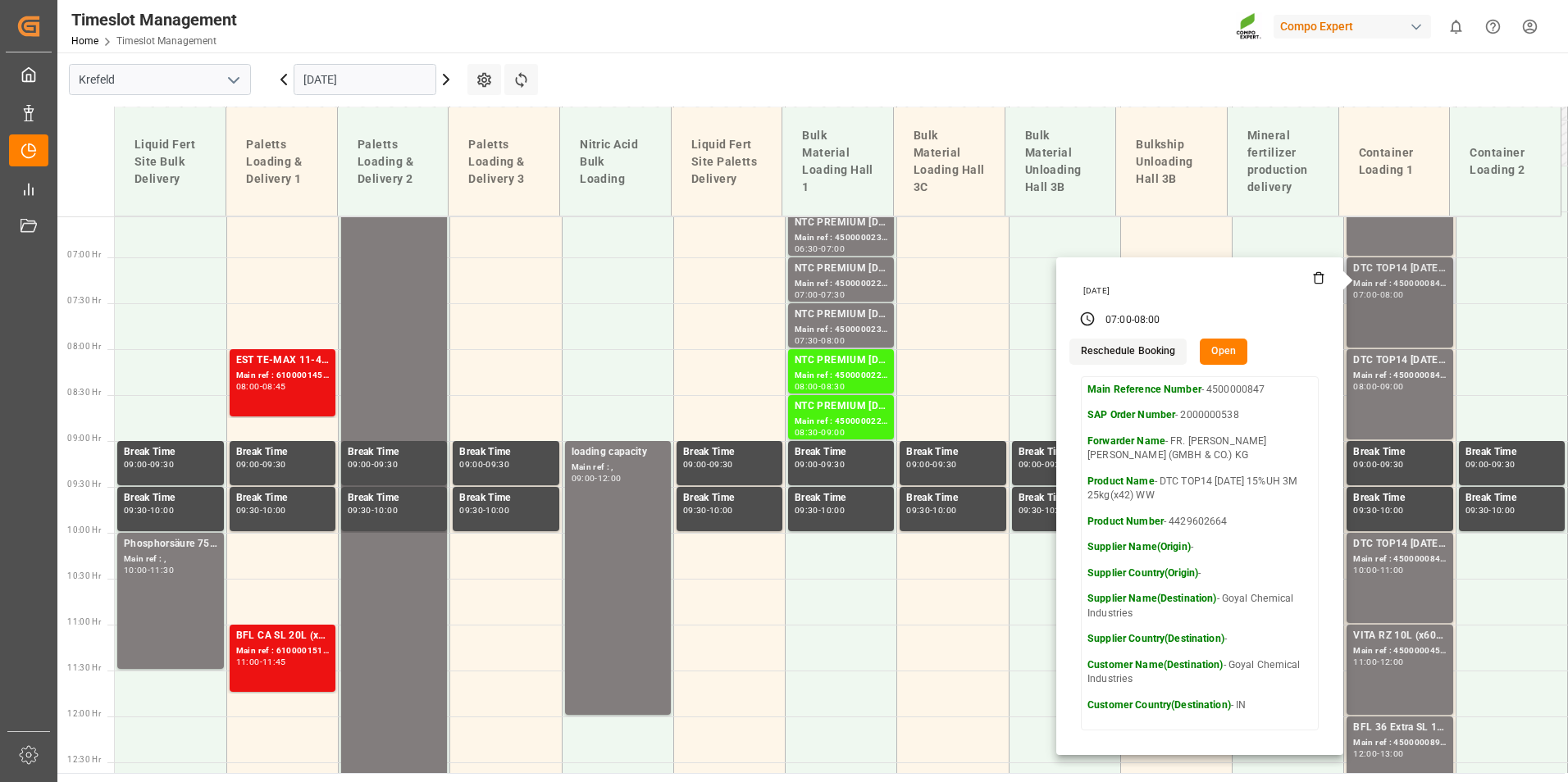
scroll to position [681, 0]
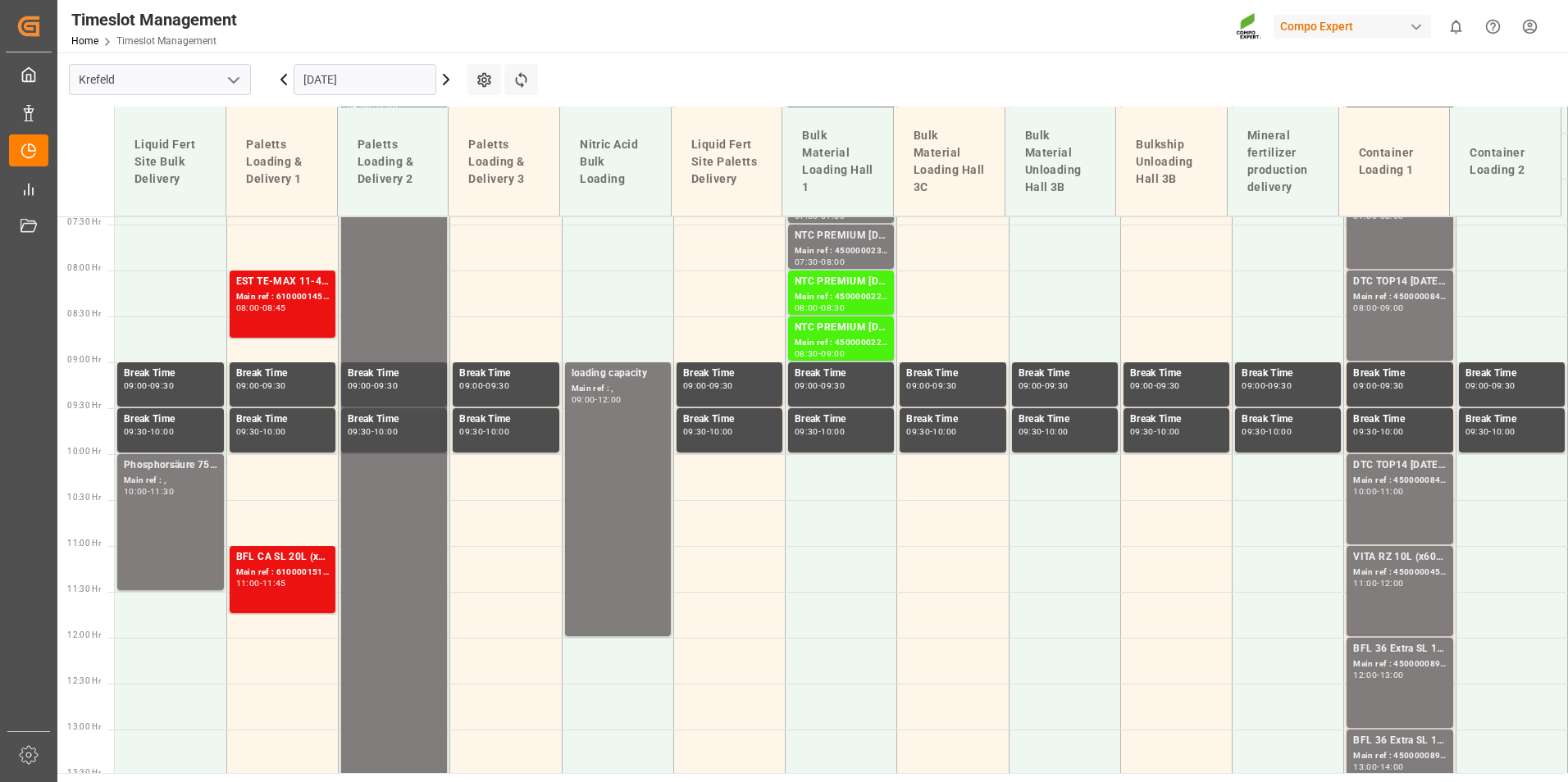
click at [1393, 327] on div "DTC TOP14 [DATE] 15%UH 3M 25kg(x42) WW Main ref : 4500000845, 2000000538 08:00 …" at bounding box center [1400, 315] width 92 height 84
click at [1423, 494] on div "10:00 - 11:00" at bounding box center [1400, 492] width 92 height 9
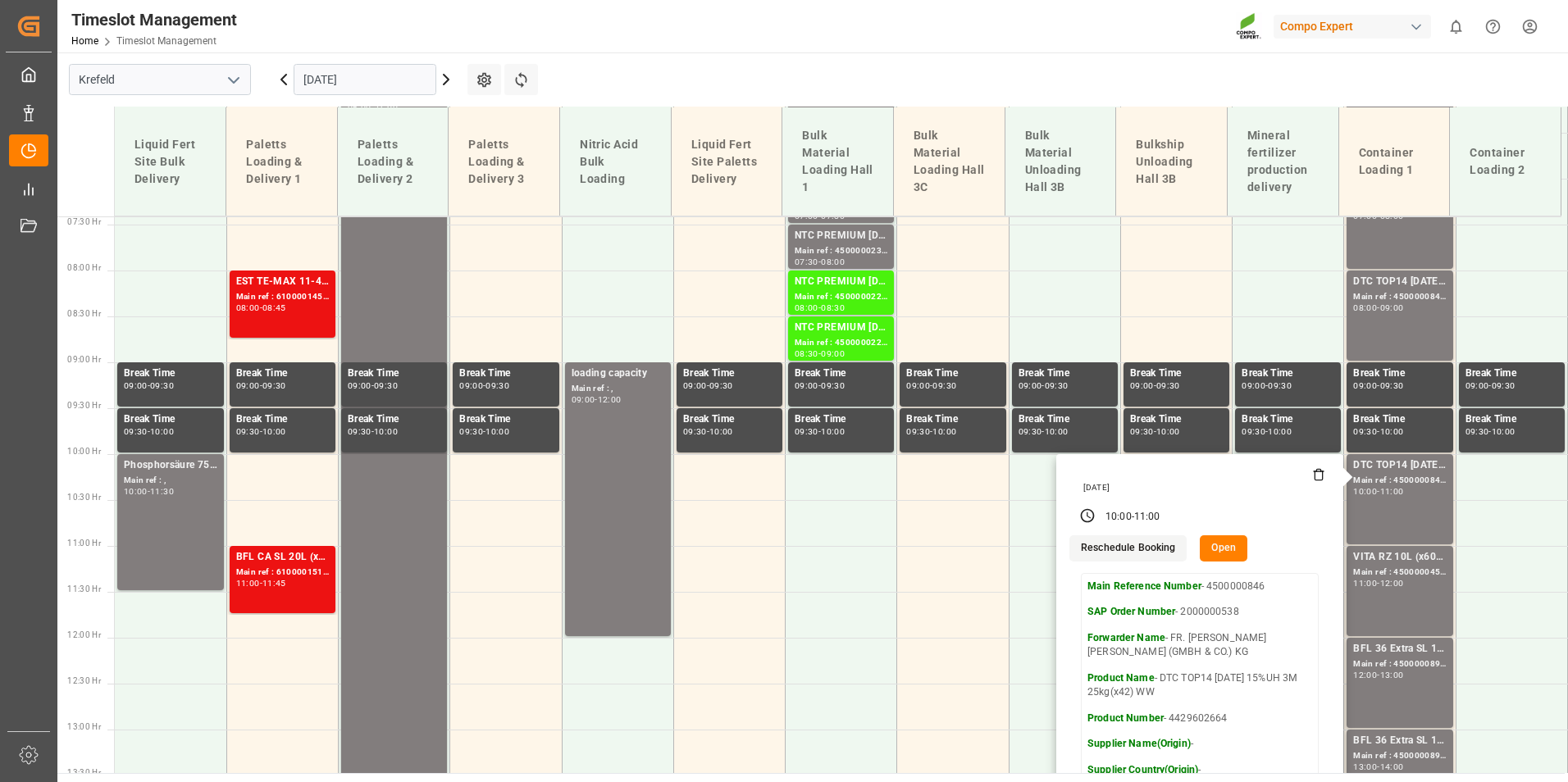
click at [995, 72] on main "[GEOGRAPHIC_DATA] [DATE] Settings Refresh Time Slots Liquid Fert Site Bulk Deli…" at bounding box center [811, 412] width 1507 height 721
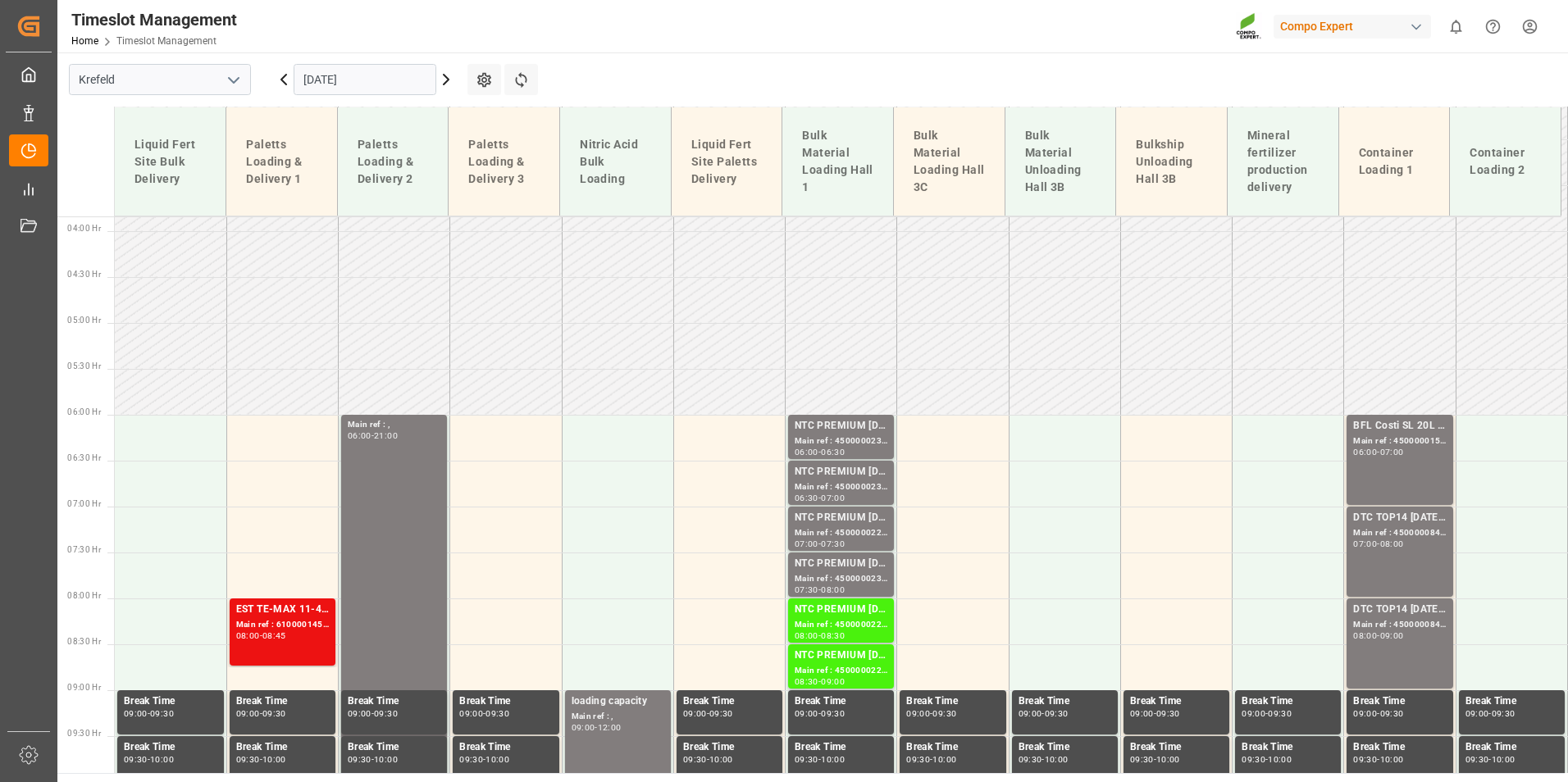
scroll to position [762, 0]
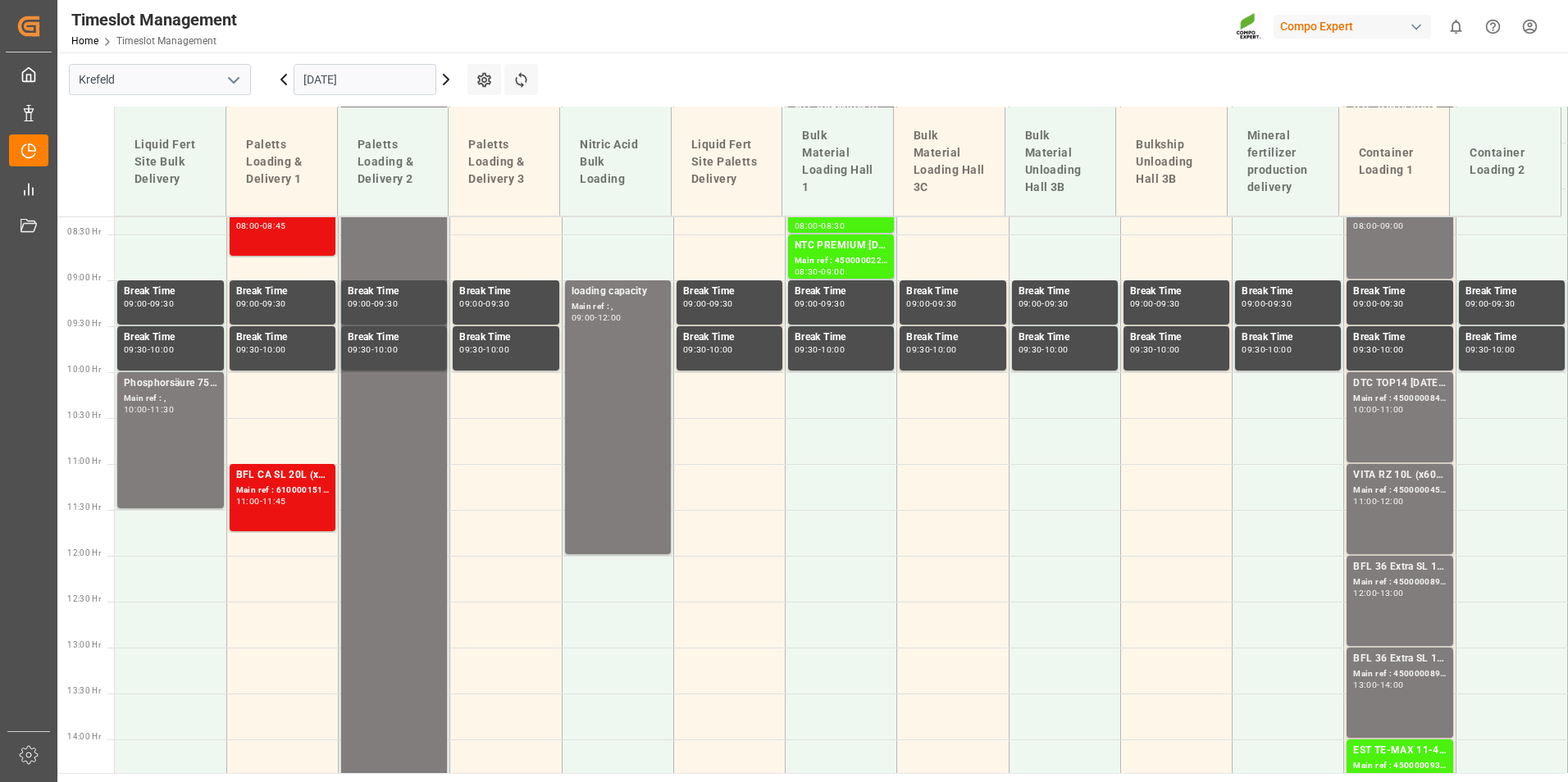
click at [280, 79] on icon at bounding box center [283, 80] width 20 height 20
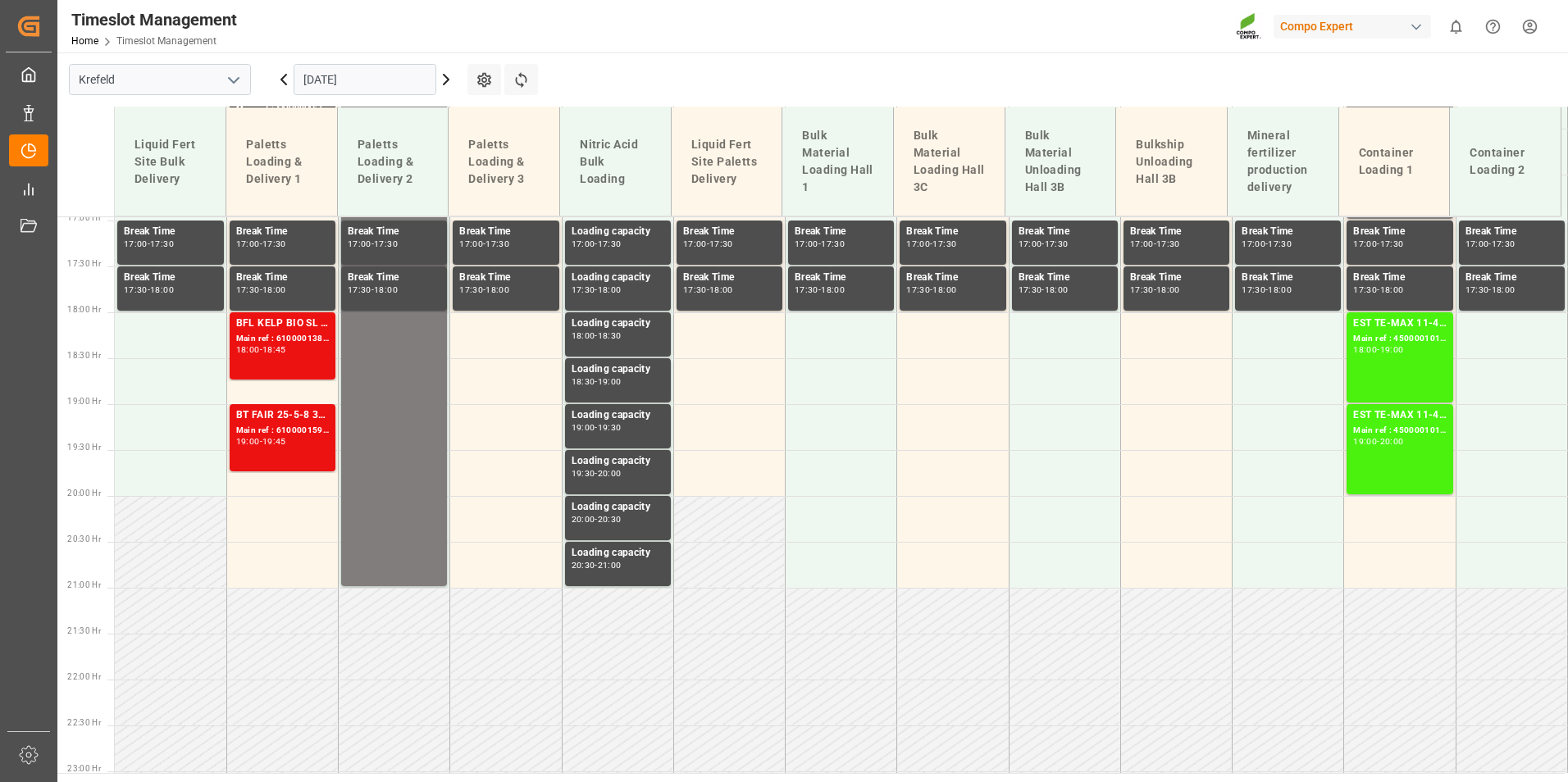
scroll to position [1475, 0]
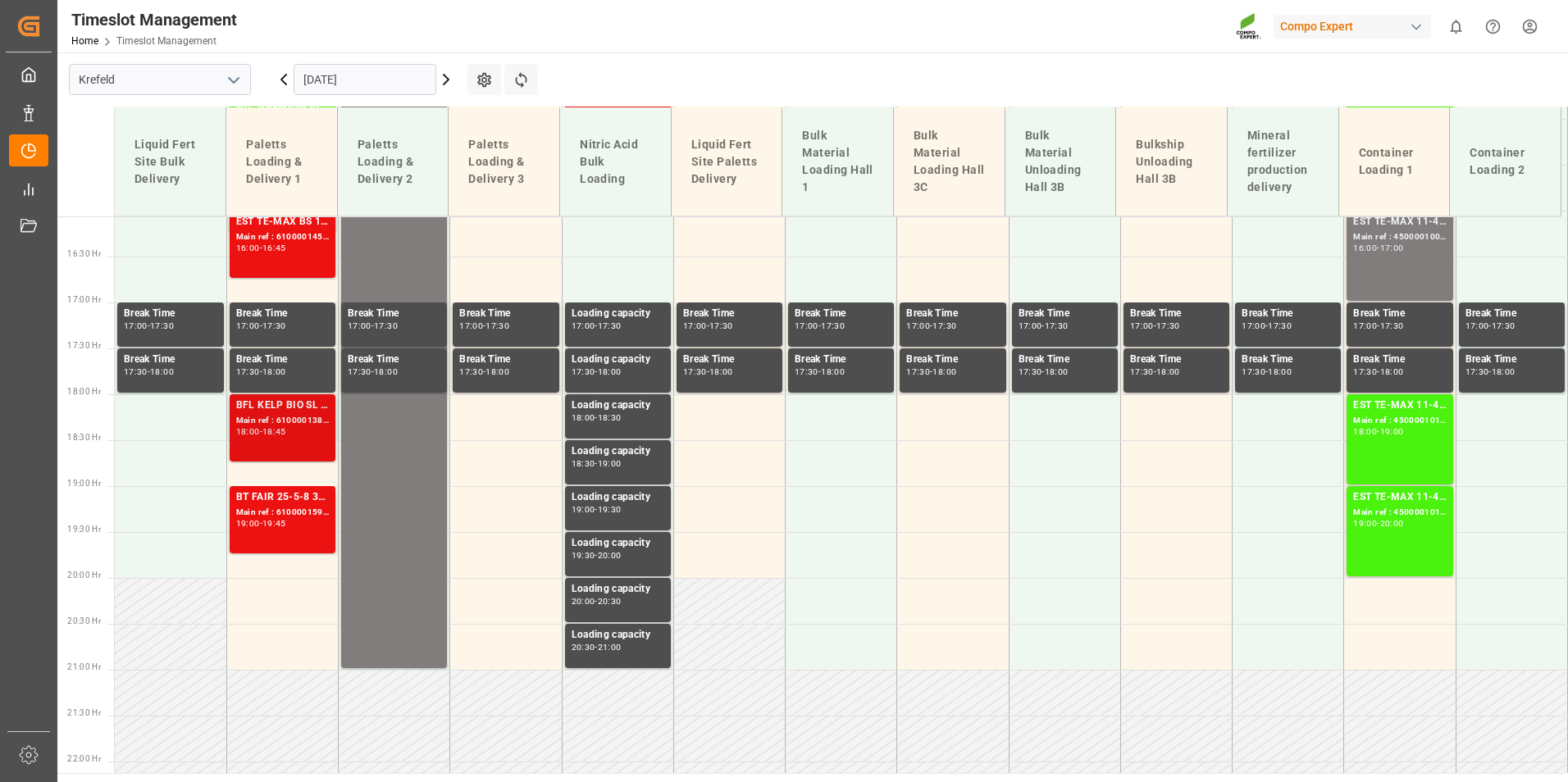
click at [271, 442] on div "BFL KELP BIO SL (2024) 10L (x60) ES,PTBFL AKTIV [DATE] SL 10L (x60) ES,PTBFL MN…" at bounding box center [282, 428] width 92 height 61
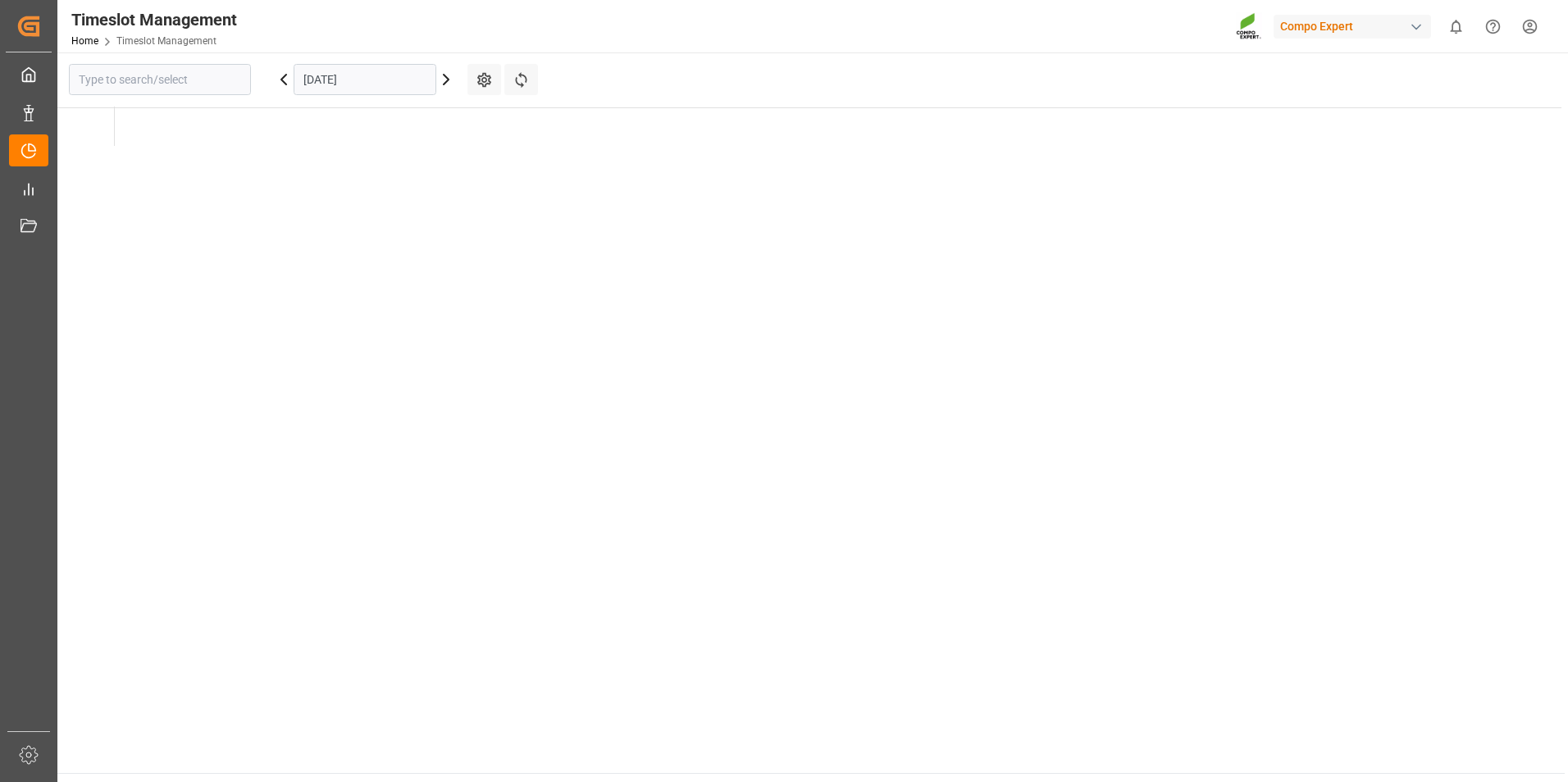
type input "Krefeld"
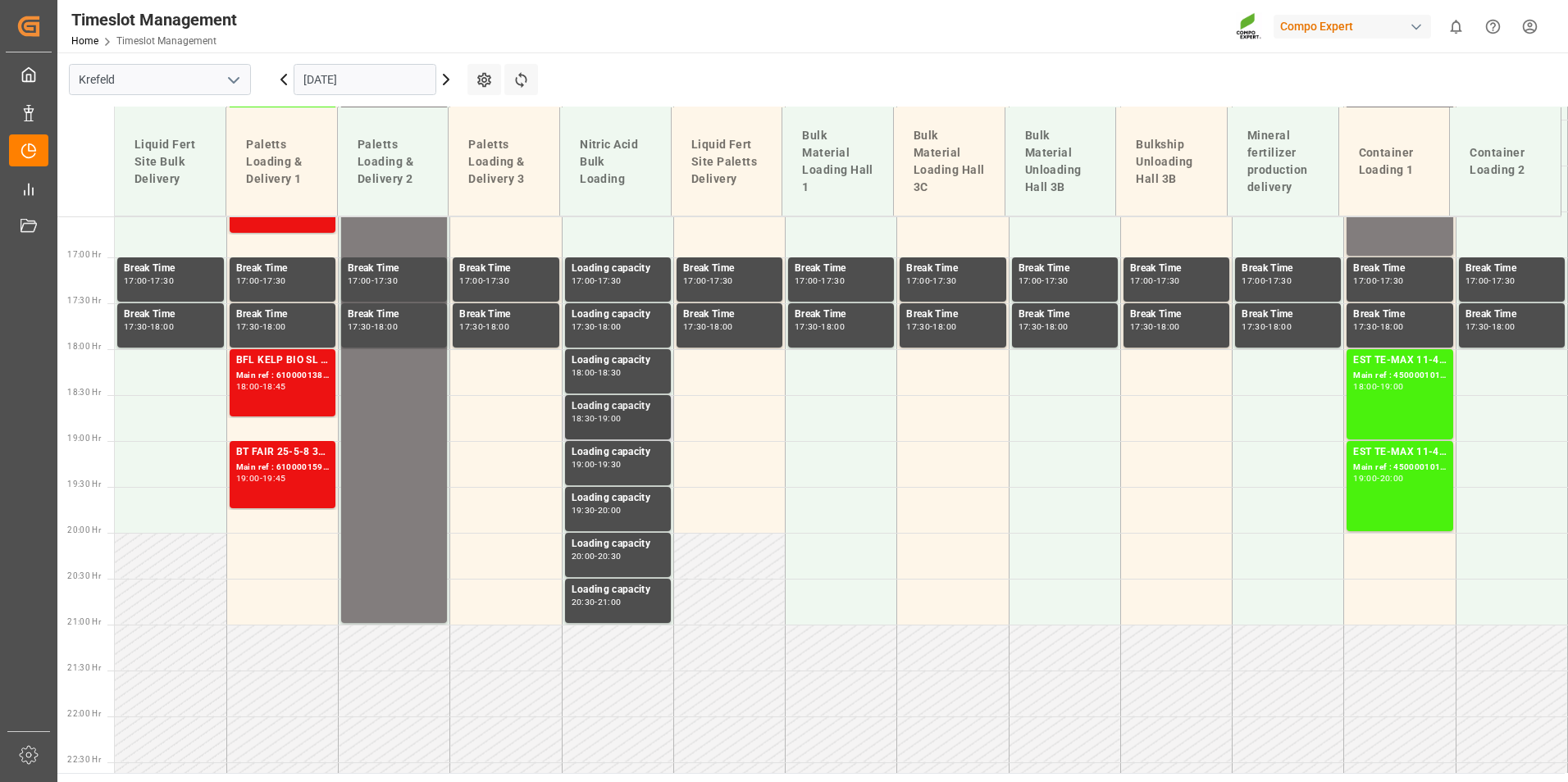
scroll to position [1583, 0]
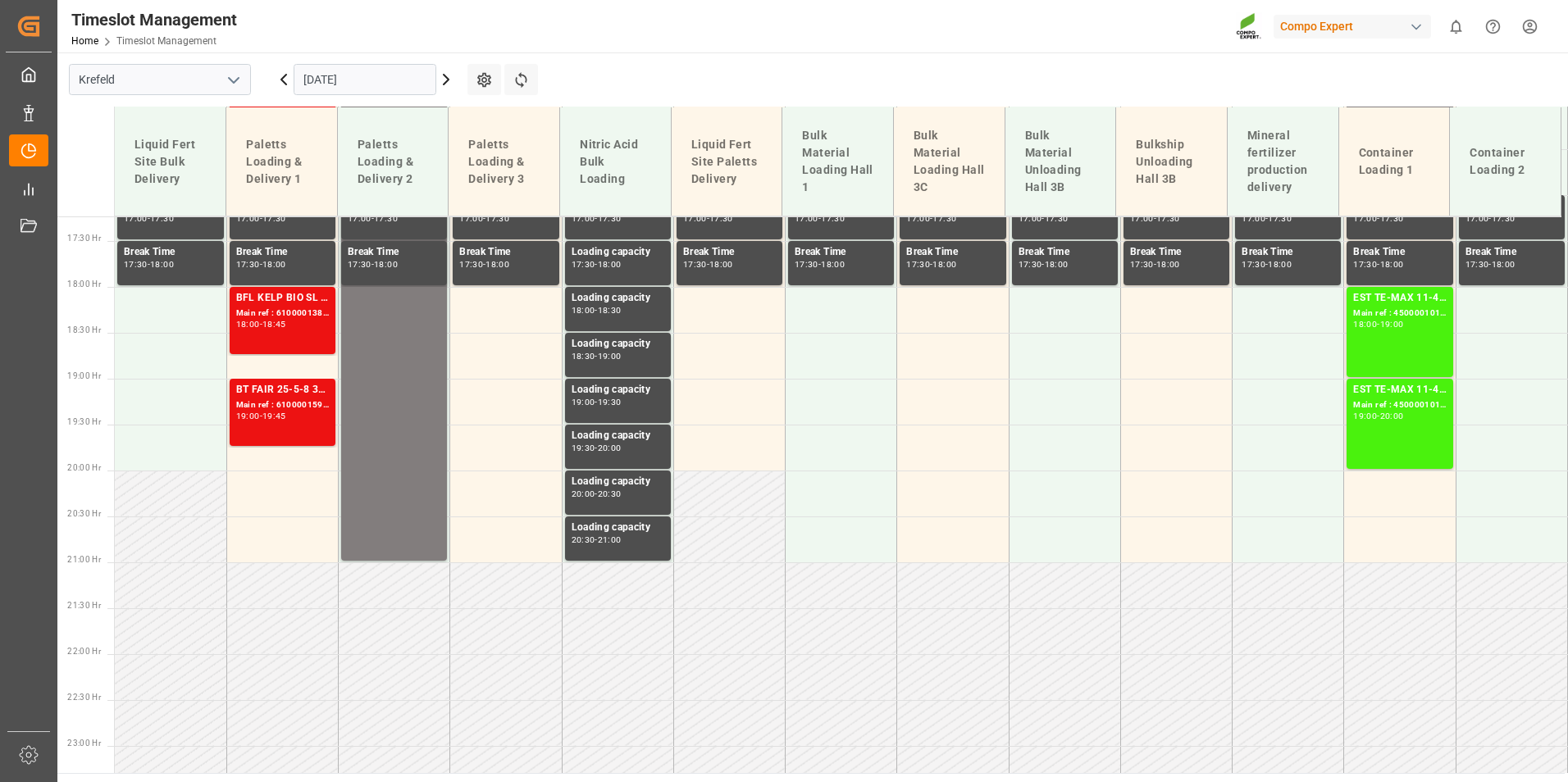
click at [453, 82] on icon at bounding box center [447, 80] width 20 height 20
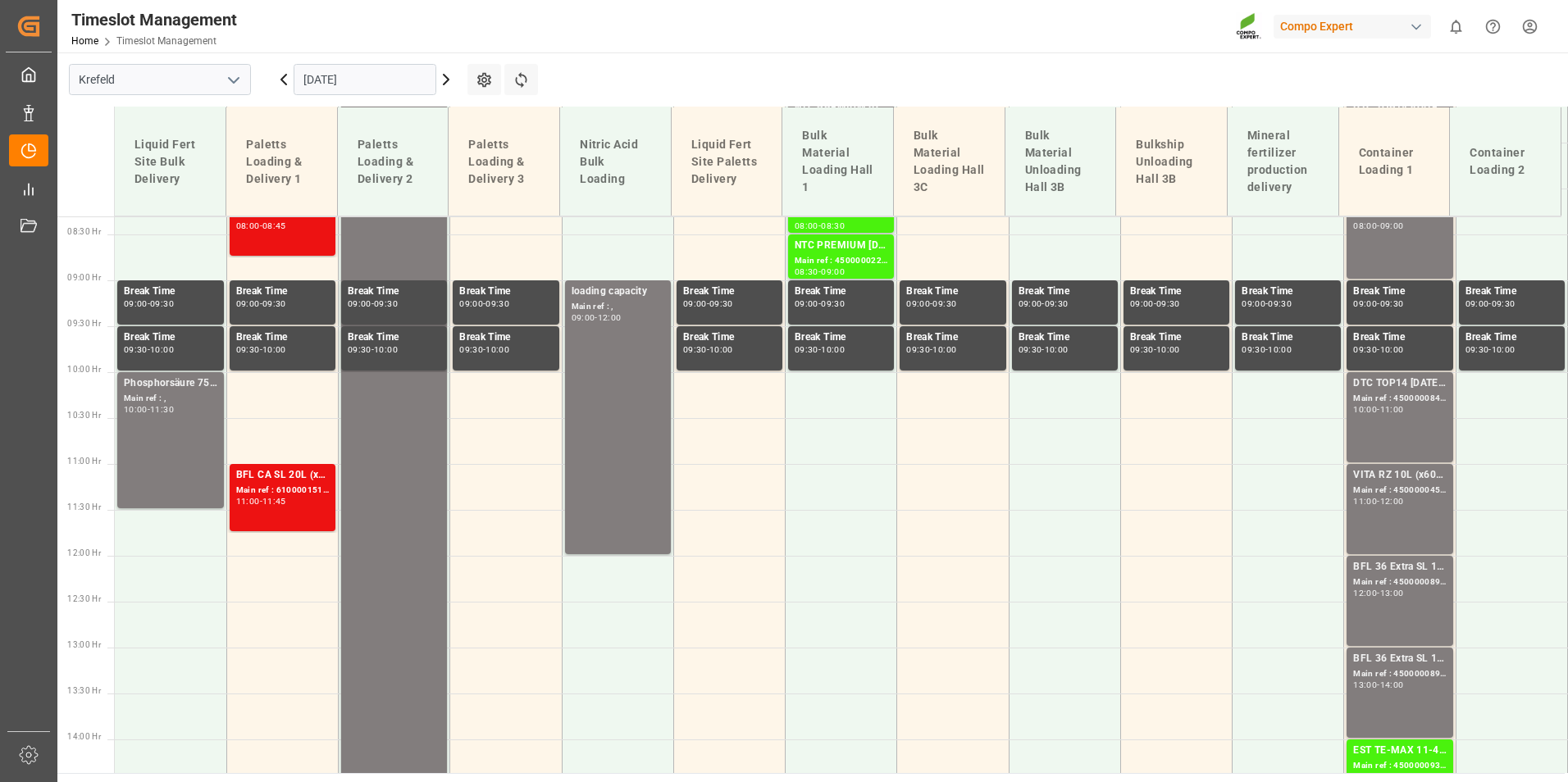
scroll to position [599, 0]
